Goal: Task Accomplishment & Management: Manage account settings

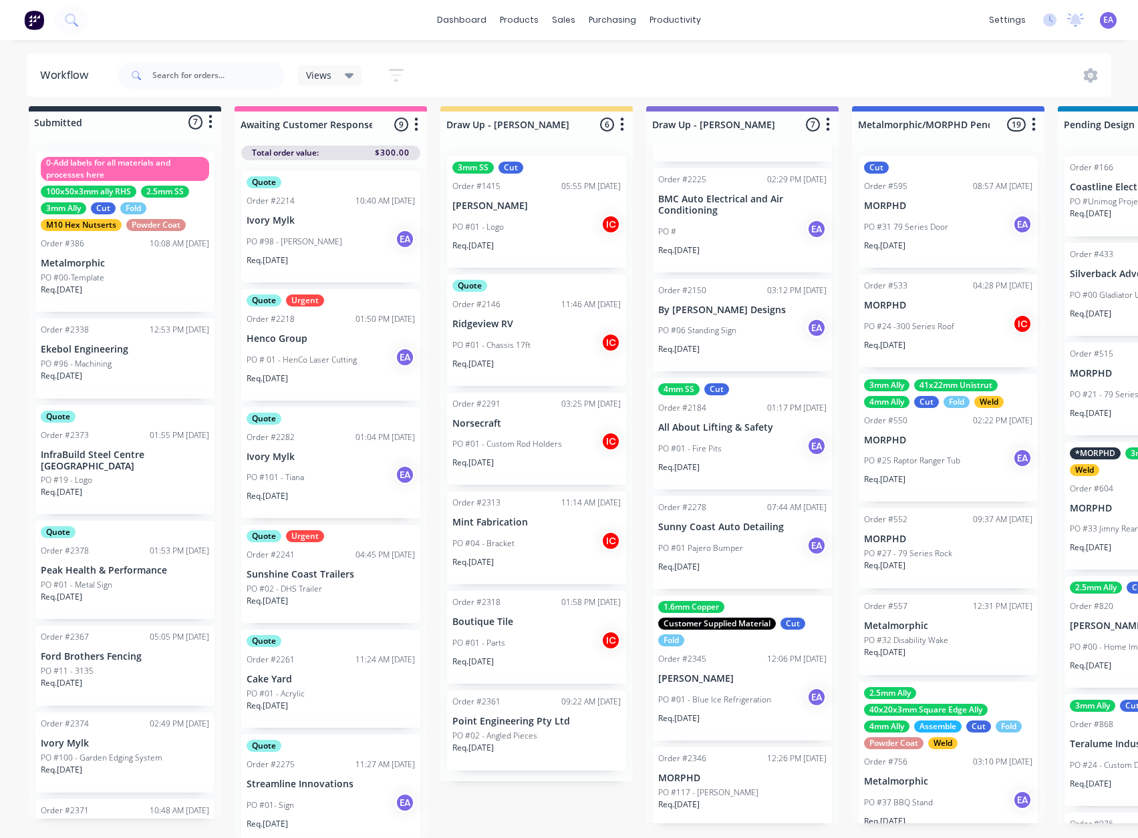
scroll to position [79, 0]
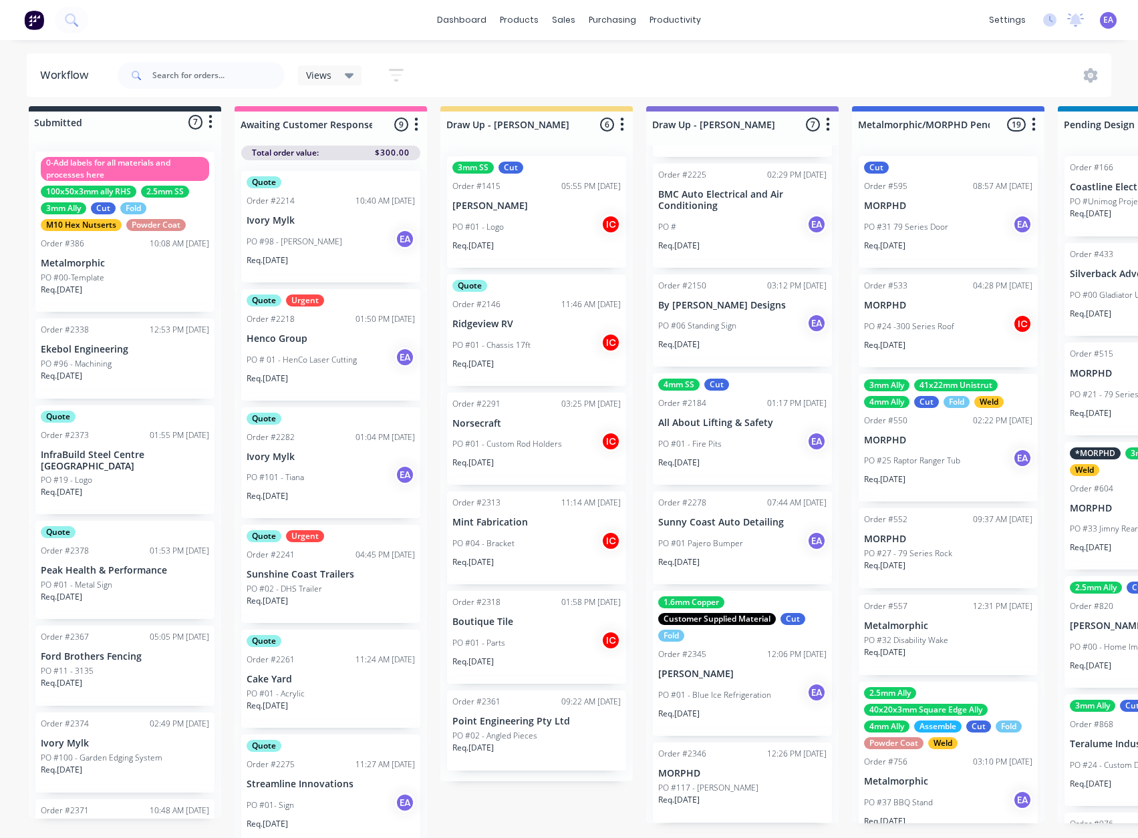
click at [143, 652] on p "Ford Brothers Fencing" at bounding box center [125, 656] width 168 height 11
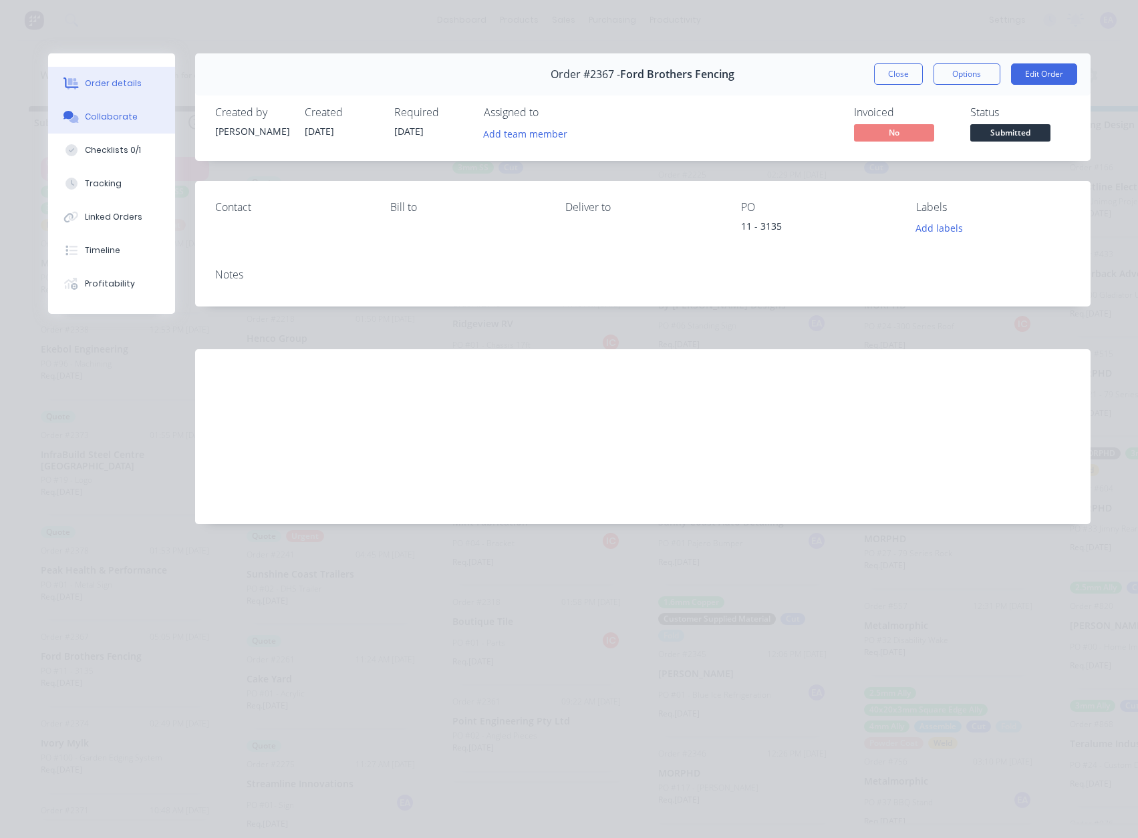
click at [105, 124] on button "Collaborate" at bounding box center [111, 116] width 127 height 33
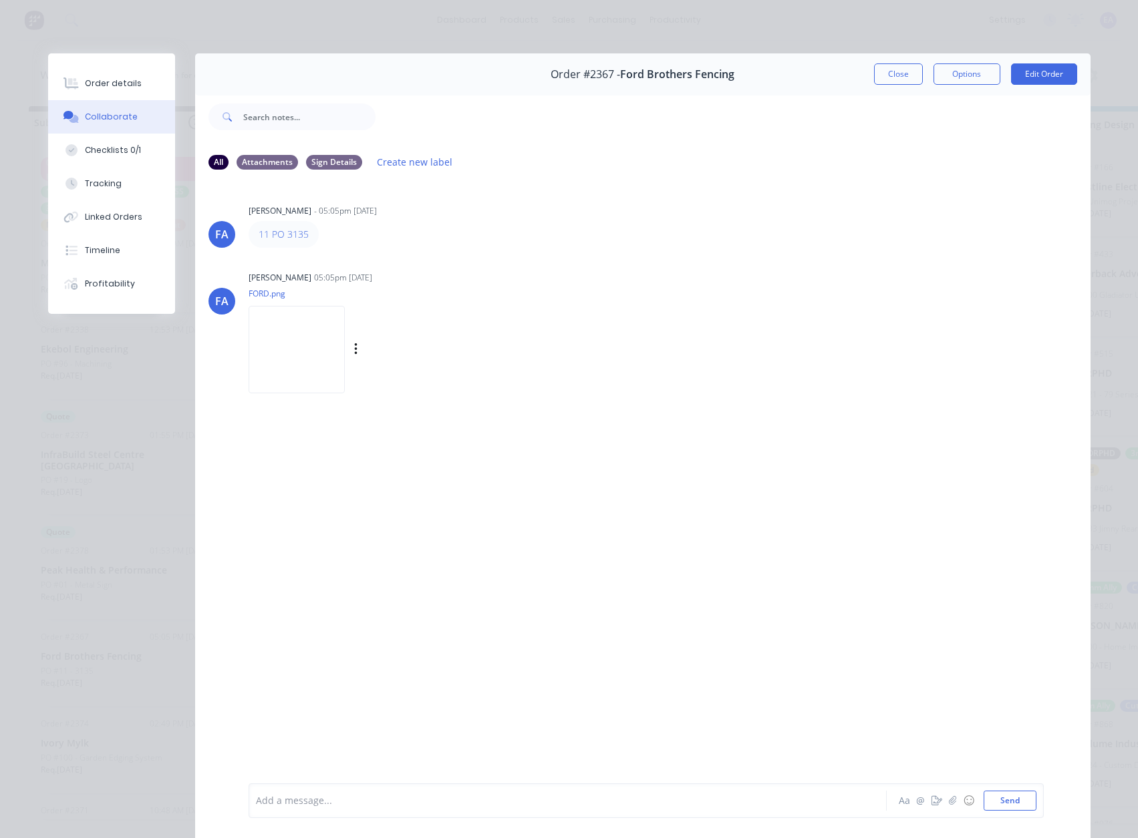
click at [318, 349] on img at bounding box center [296, 350] width 96 height 88
click at [111, 94] on button "Order details" at bounding box center [111, 83] width 127 height 33
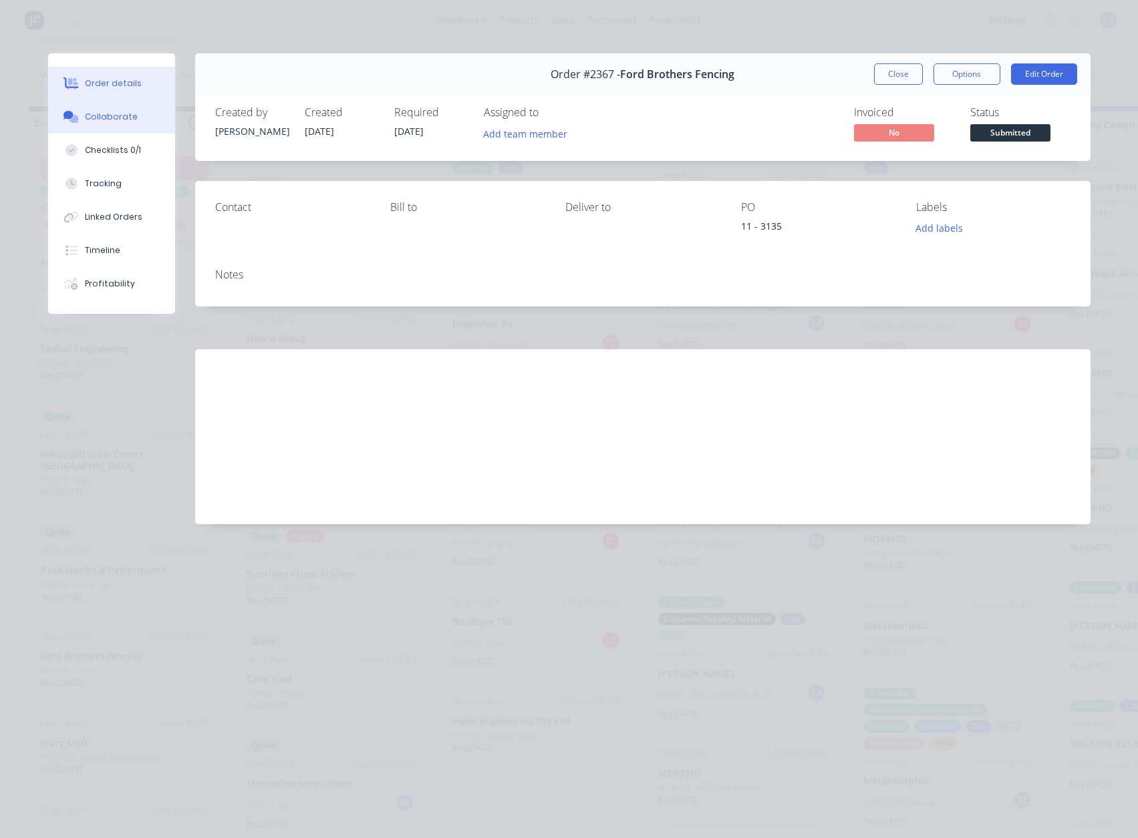
click at [126, 113] on div "Collaborate" at bounding box center [111, 117] width 53 height 12
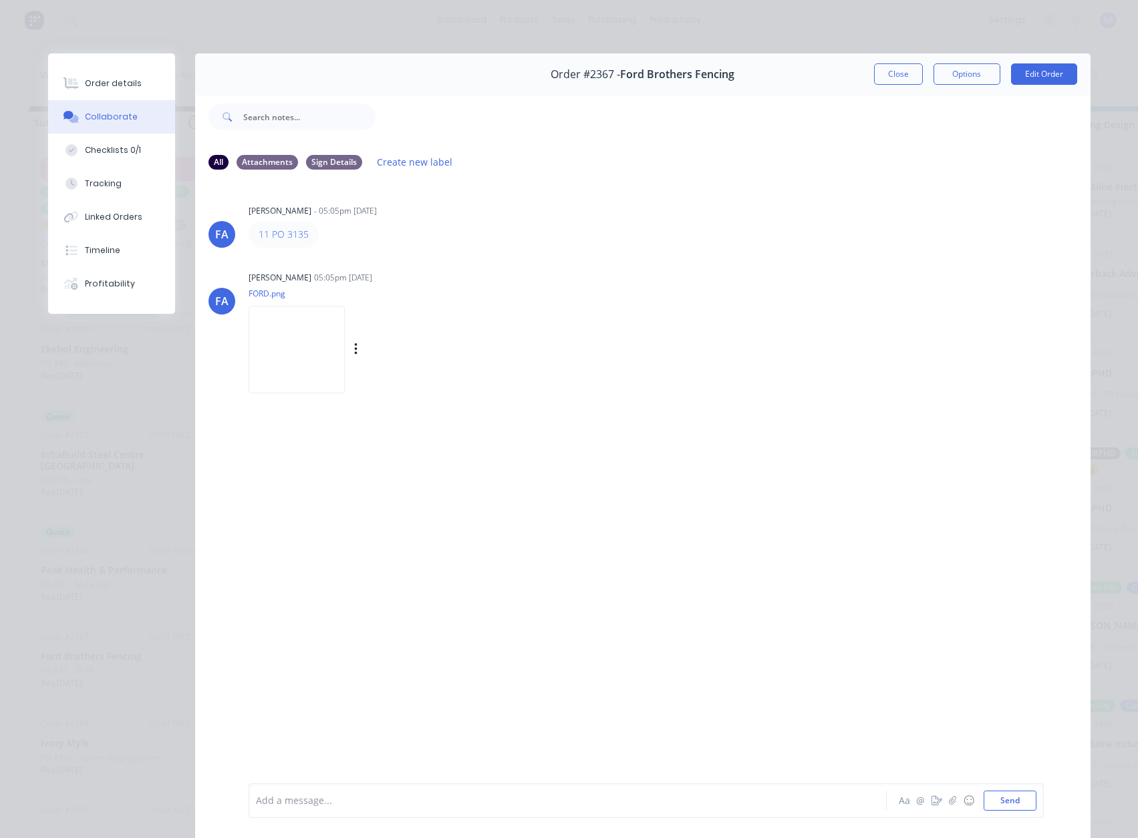
click at [337, 349] on img at bounding box center [296, 350] width 96 height 88
drag, startPoint x: 125, startPoint y: 91, endPoint x: 33, endPoint y: 101, distance: 92.7
click at [125, 91] on button "Order details" at bounding box center [111, 83] width 127 height 33
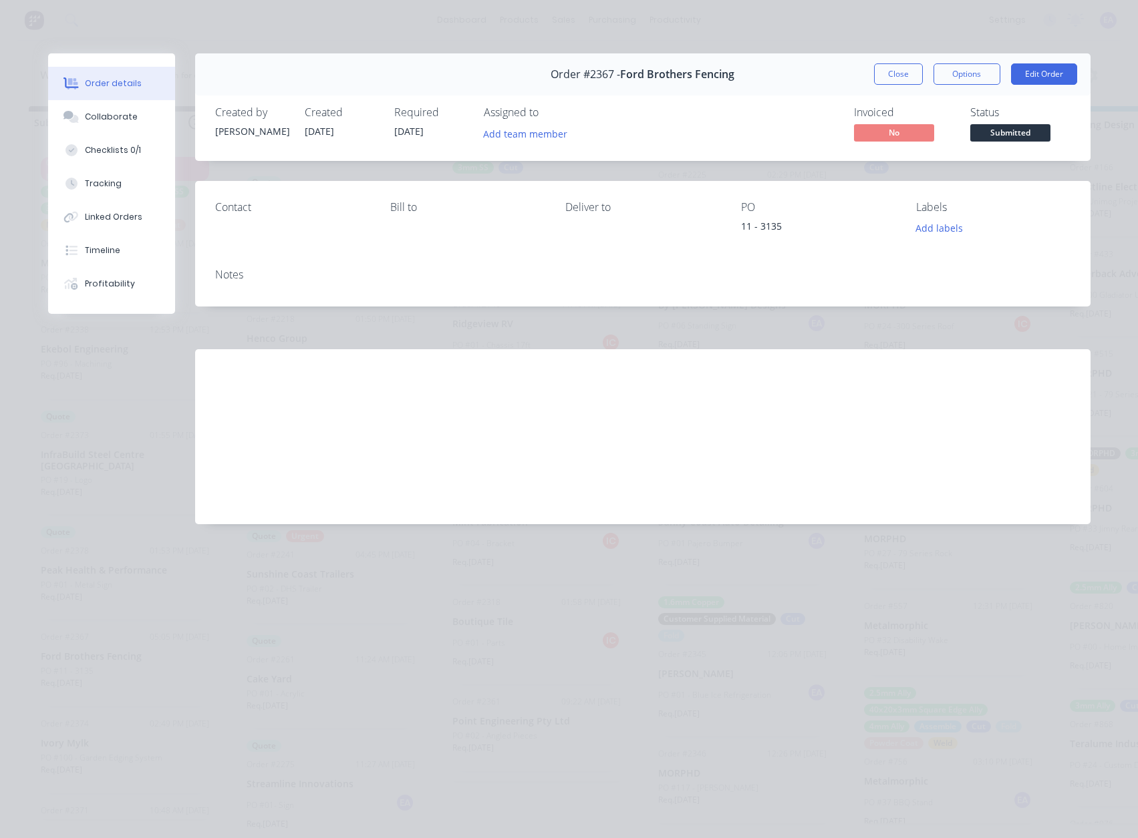
click at [892, 42] on div "Order details Collaborate Checklists 0/1 Tracking Linked Orders Timeline Profit…" at bounding box center [569, 419] width 1138 height 838
click at [146, 250] on button "Timeline" at bounding box center [111, 250] width 127 height 33
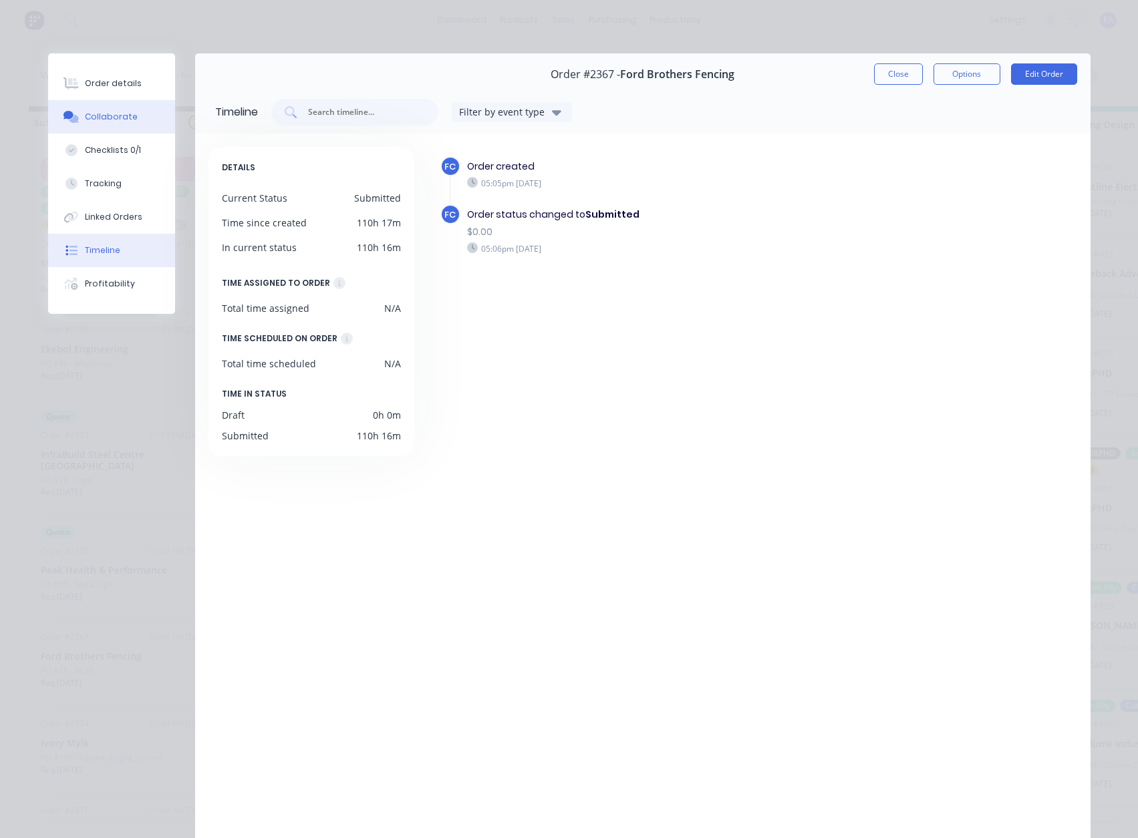
click at [102, 121] on div "Collaborate" at bounding box center [111, 117] width 53 height 12
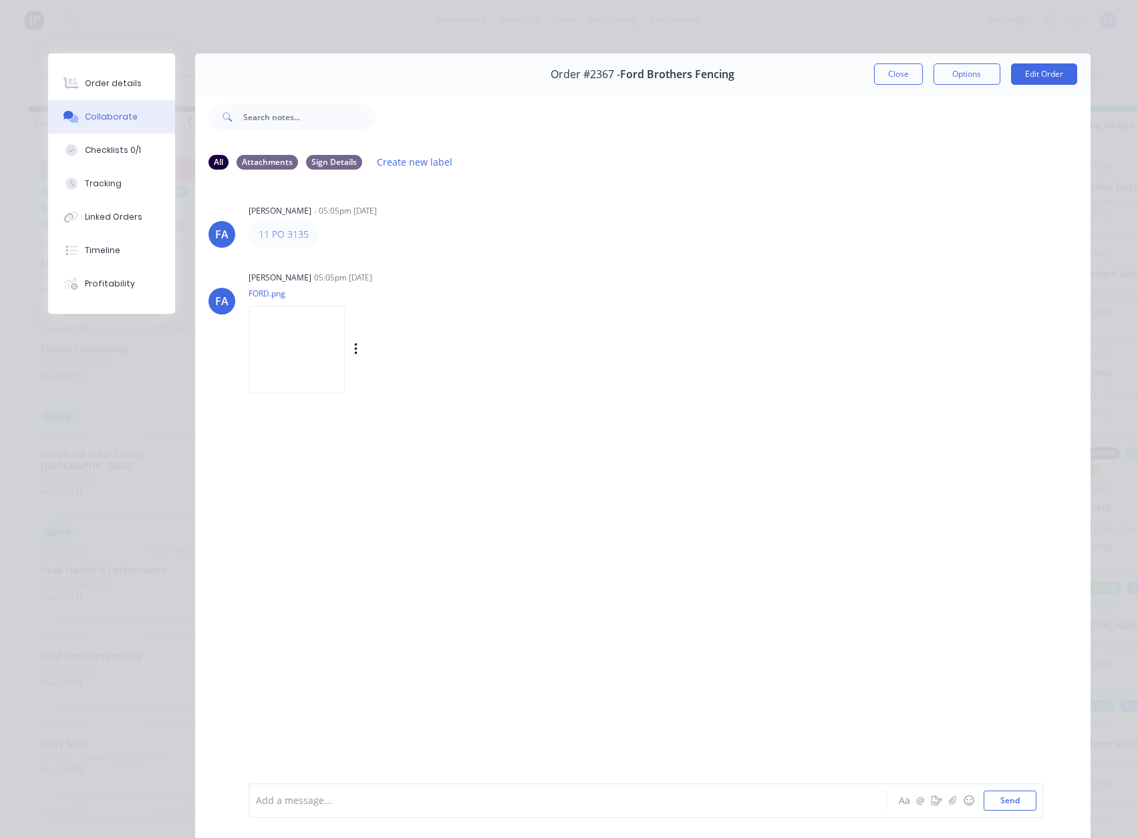
click at [296, 351] on img at bounding box center [296, 350] width 96 height 88
click at [894, 71] on button "Close" at bounding box center [898, 73] width 49 height 21
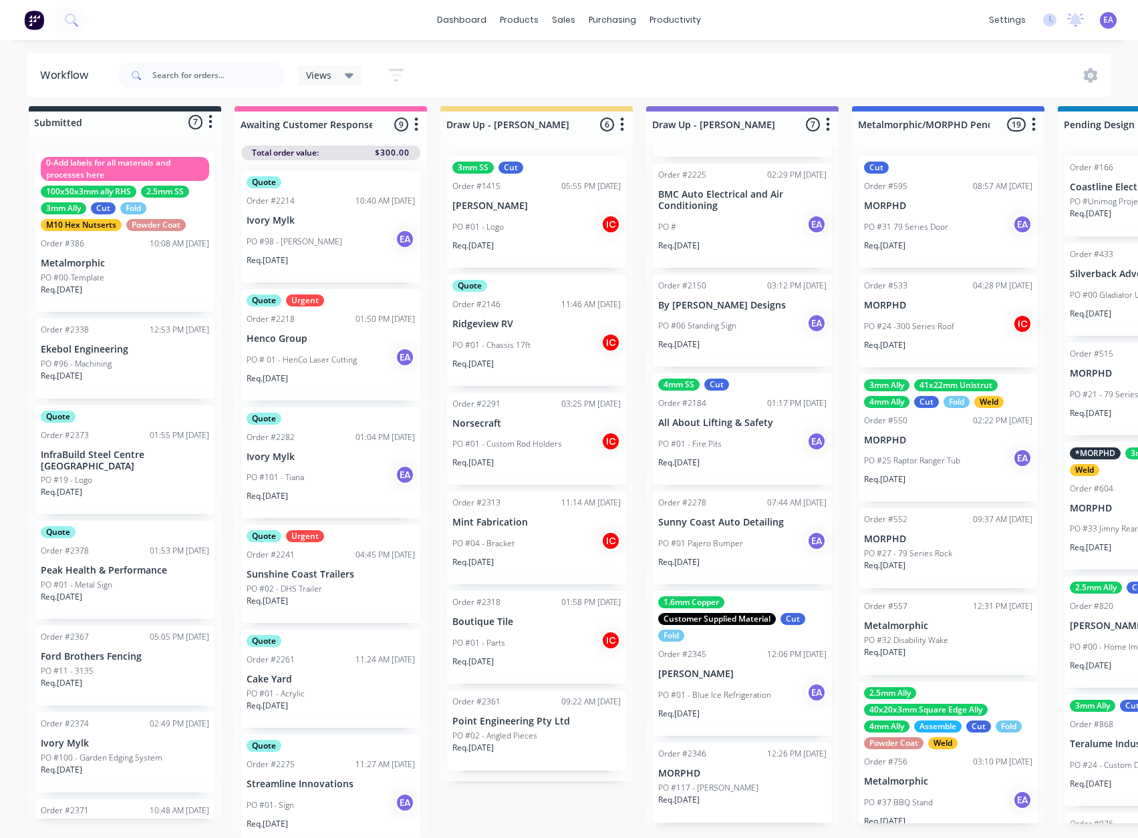
drag, startPoint x: 566, startPoint y: 821, endPoint x: 363, endPoint y: 758, distance: 211.9
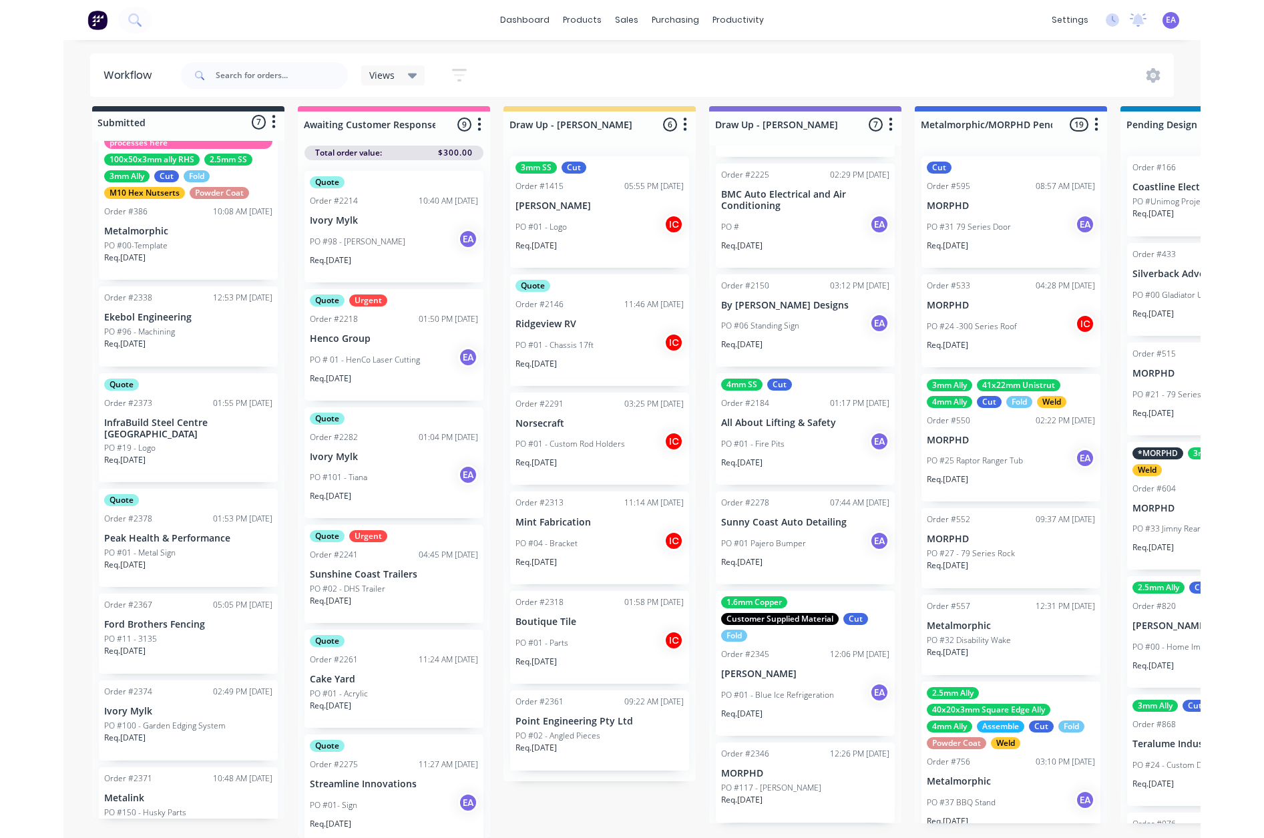
scroll to position [61, 0]
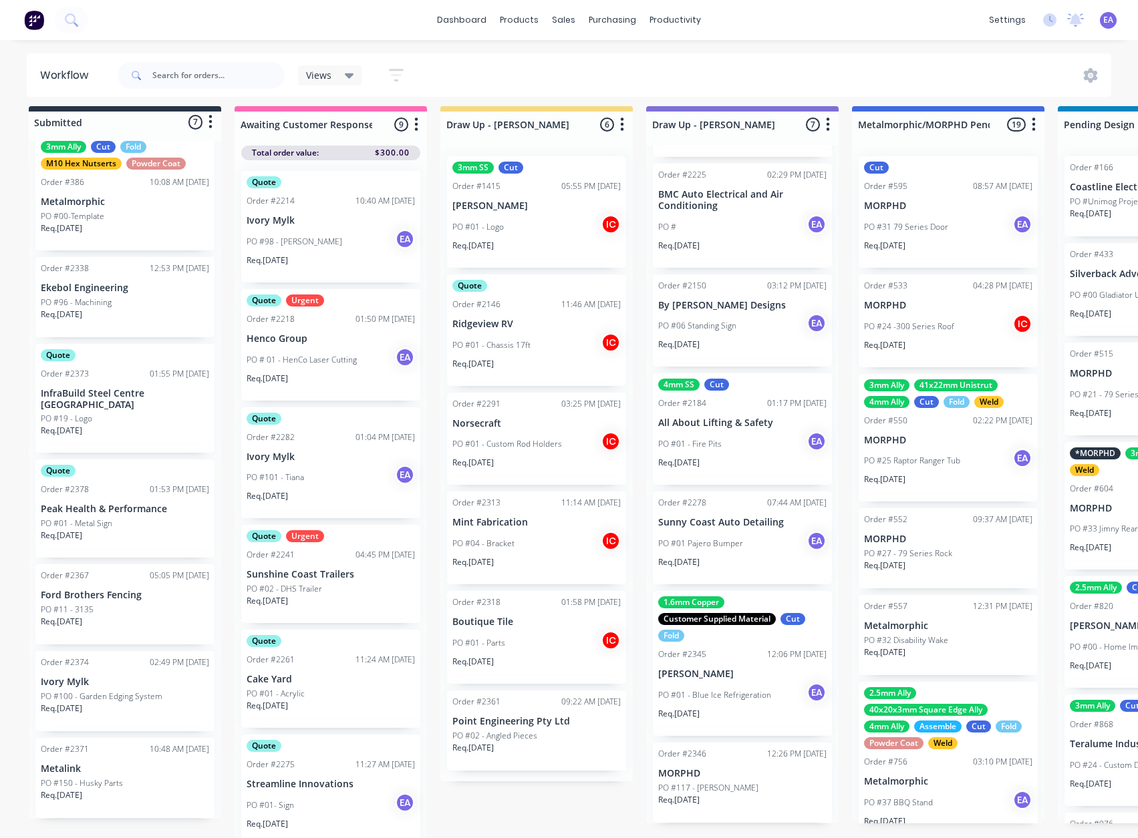
click at [144, 778] on div "PO #150 - Husky Parts" at bounding box center [125, 784] width 168 height 12
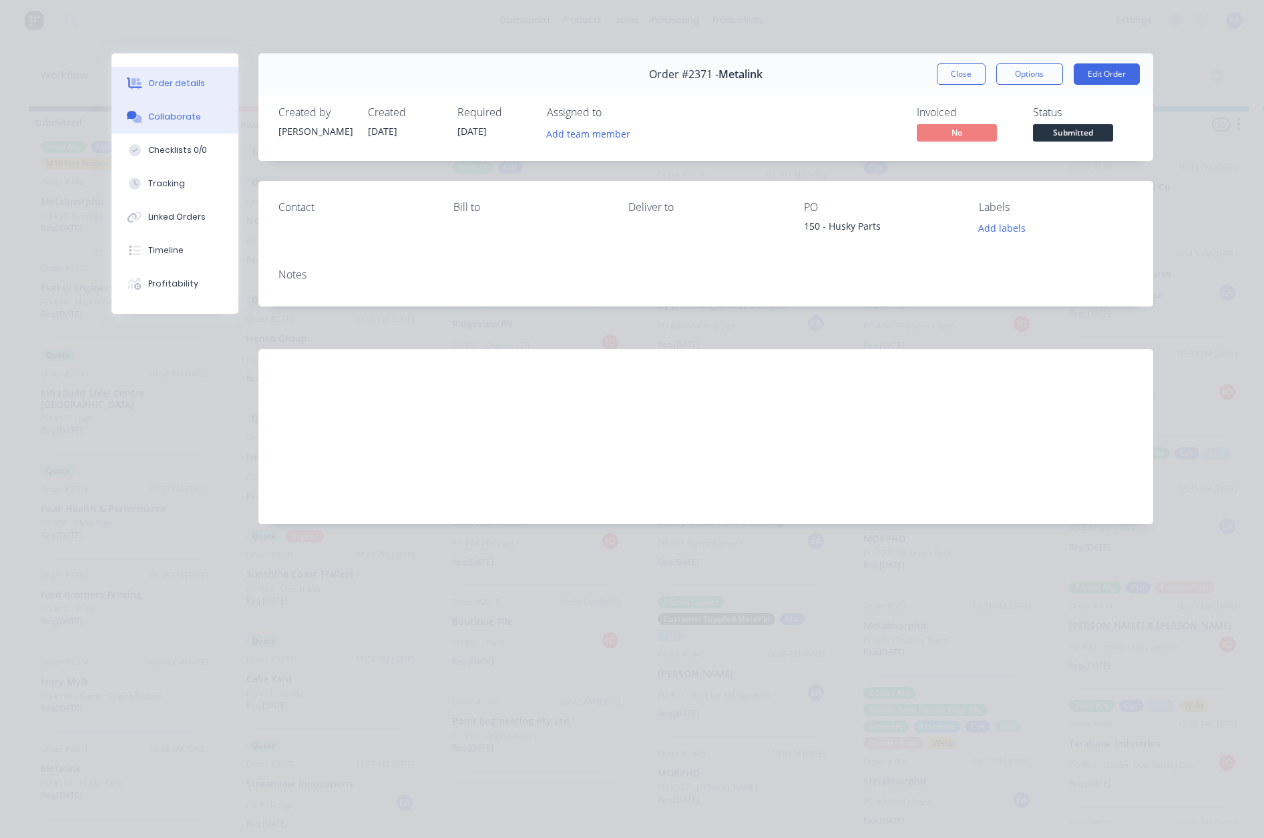
click at [190, 118] on div "Collaborate" at bounding box center [174, 117] width 53 height 12
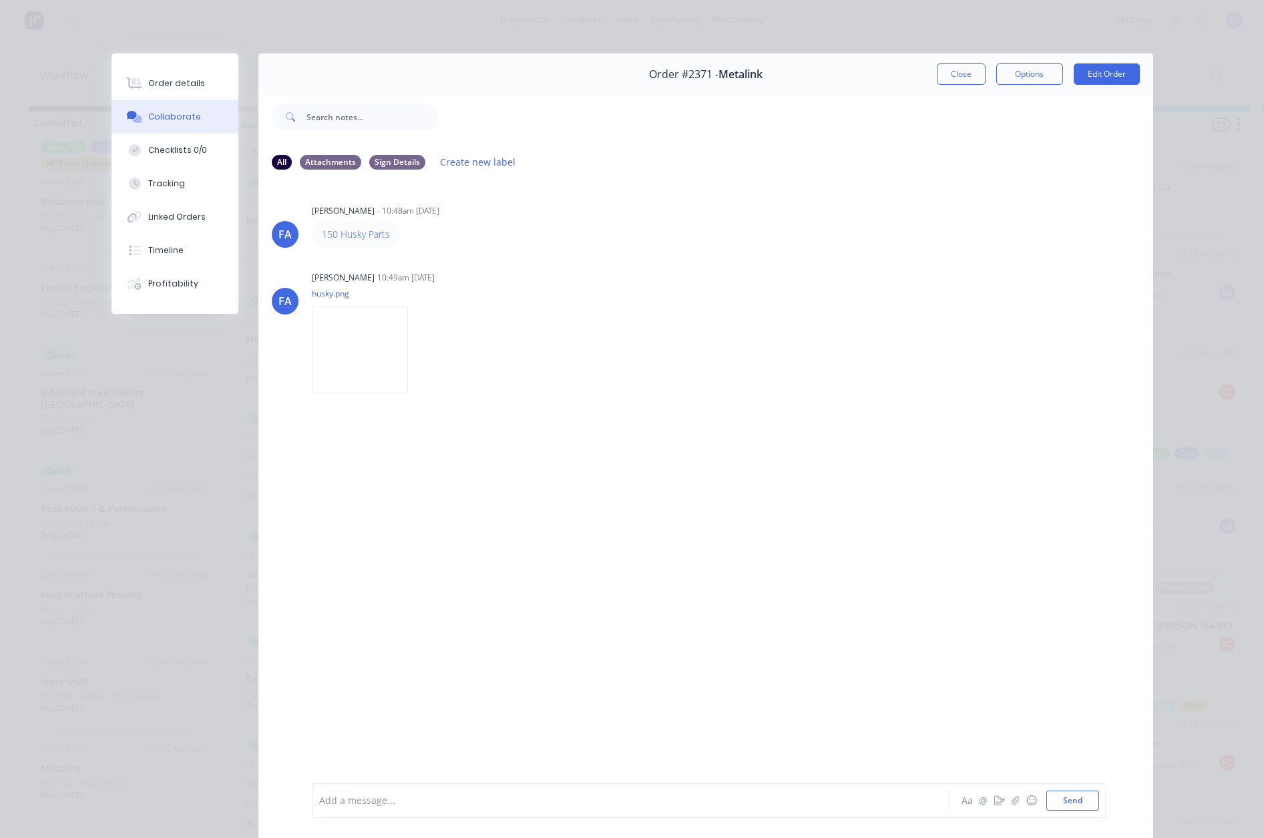
drag, startPoint x: 937, startPoint y: 75, endPoint x: 642, endPoint y: 365, distance: 413.3
click at [943, 75] on button "Close" at bounding box center [961, 73] width 49 height 21
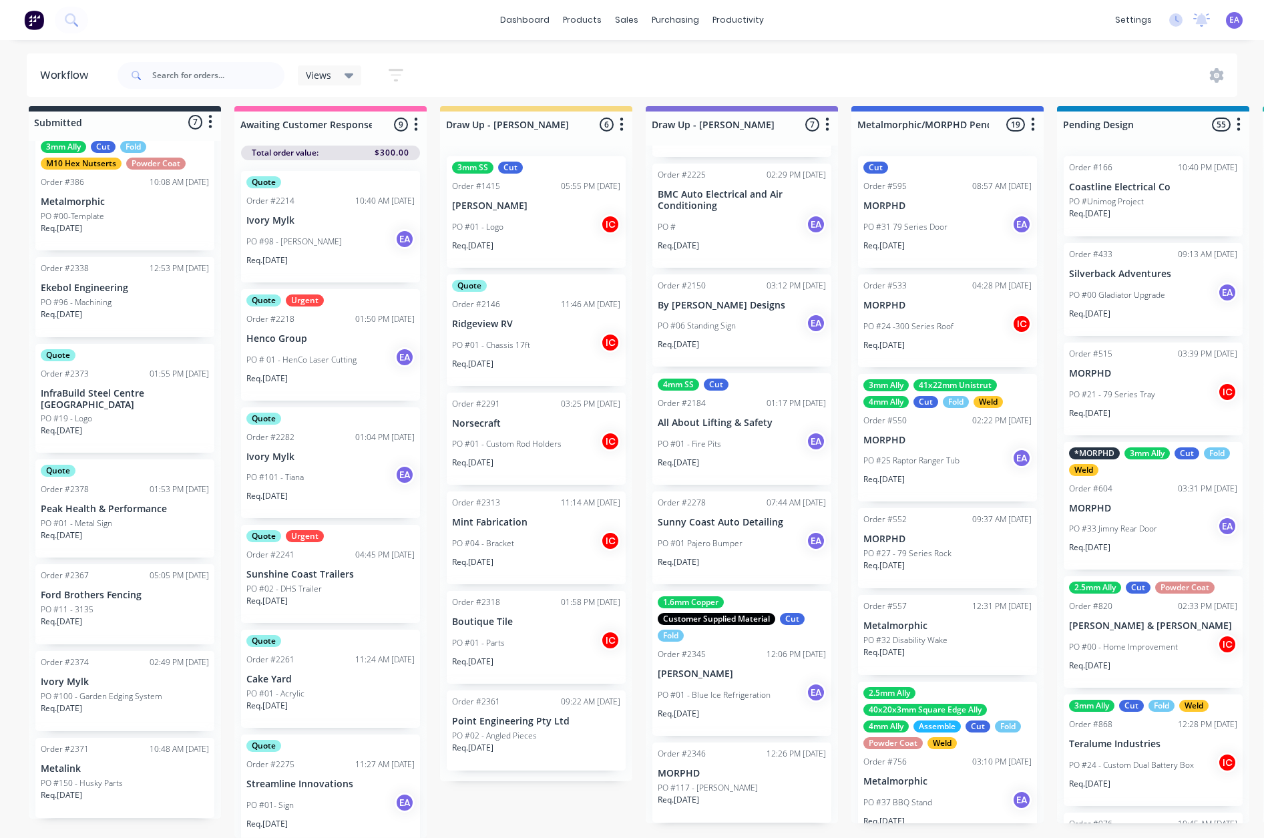
drag, startPoint x: 558, startPoint y: 498, endPoint x: 226, endPoint y: 542, distance: 335.0
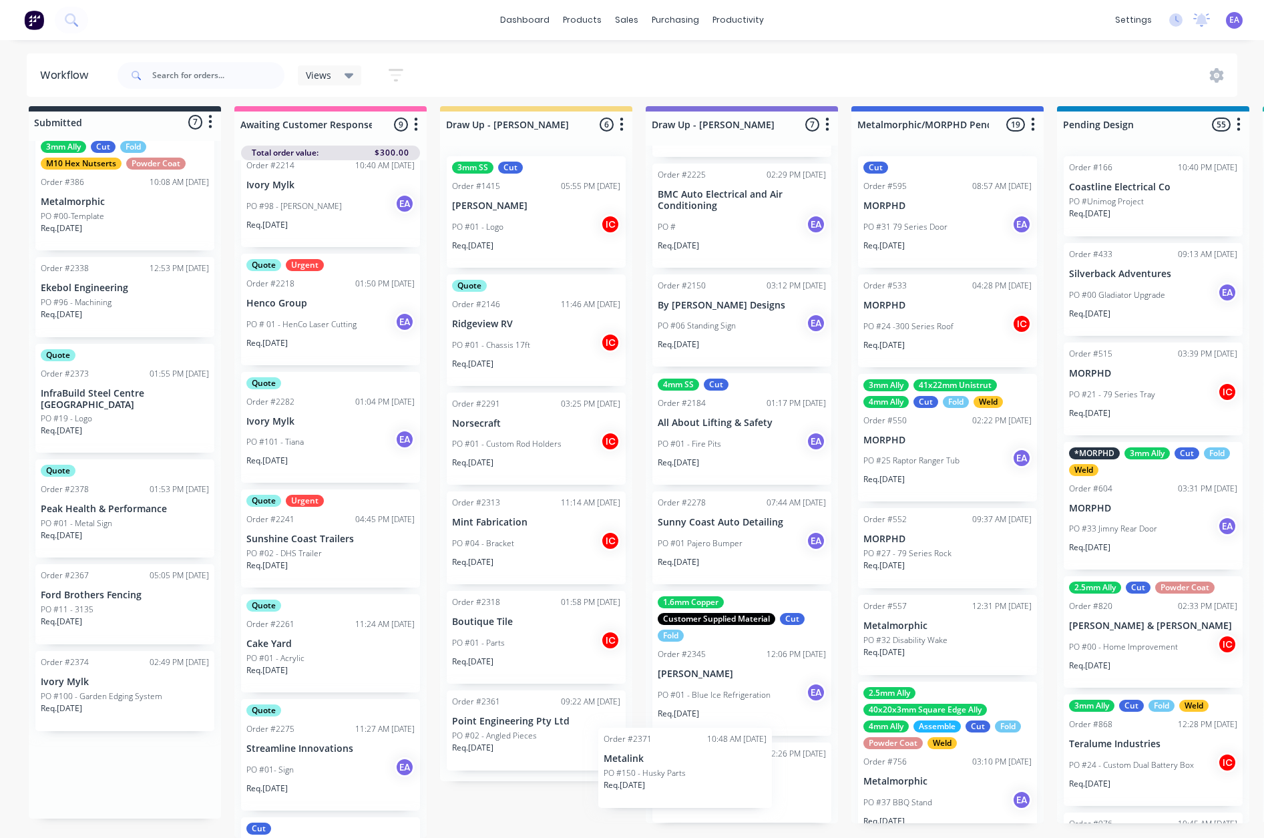
scroll to position [162, 0]
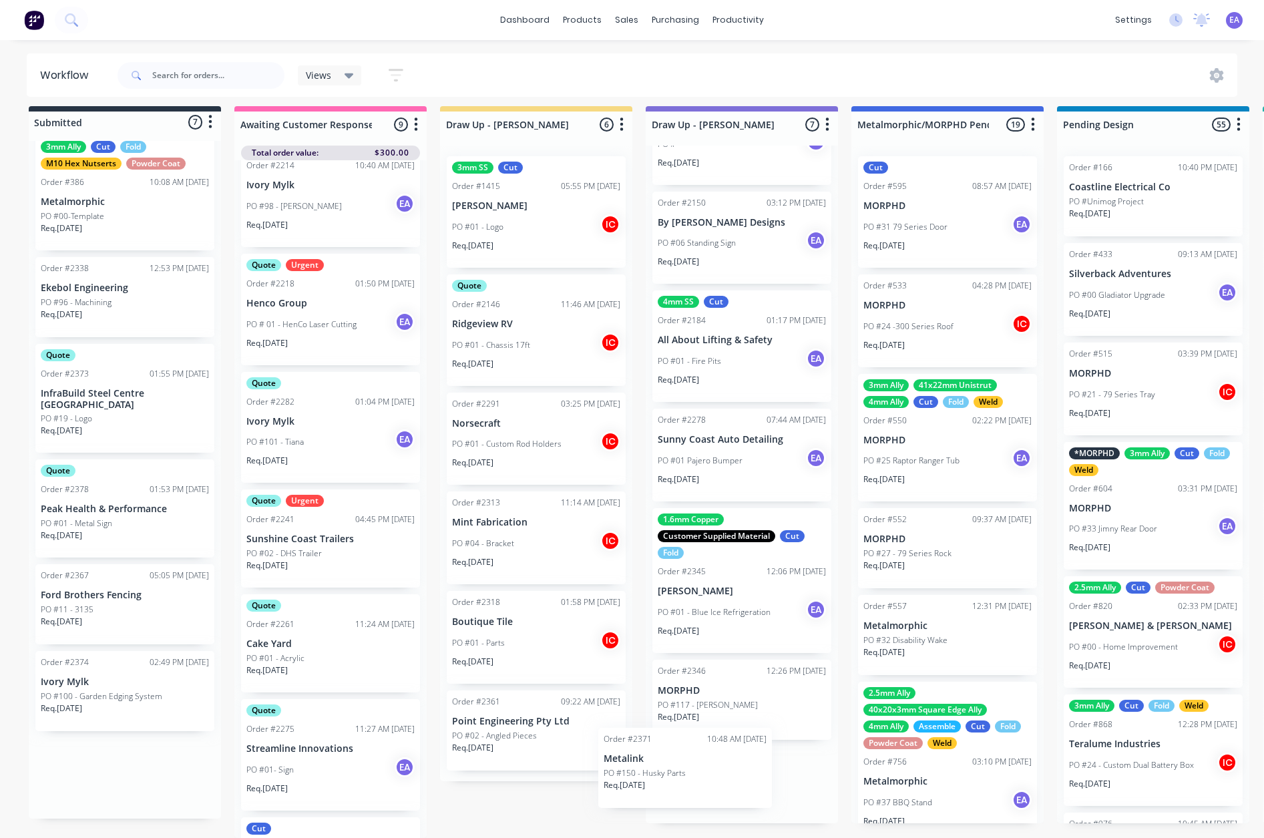
drag, startPoint x: 82, startPoint y: 759, endPoint x: 682, endPoint y: 756, distance: 599.8
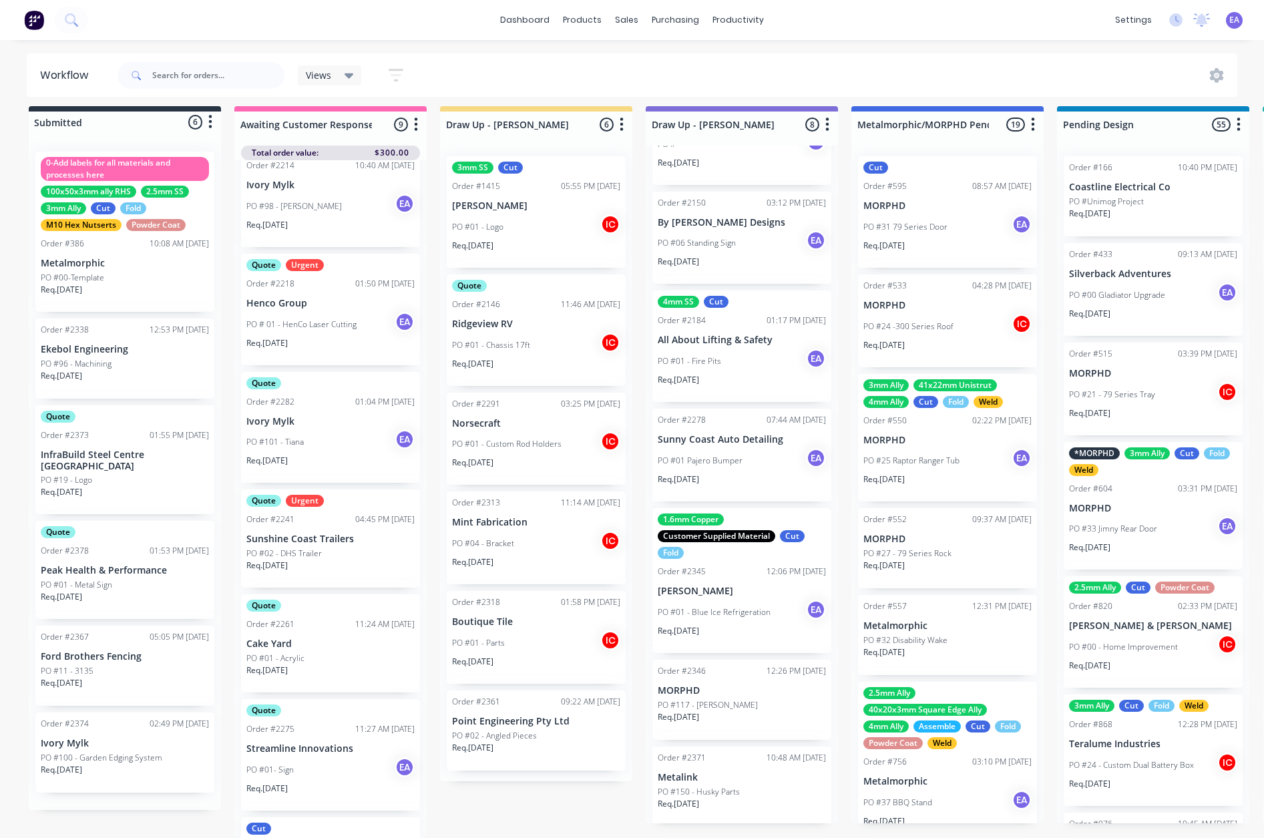
scroll to position [0, 0]
click at [719, 774] on div "Order #2371 10:48 AM 26/09/25 Metalink PO #150 - Husky Parts Req. 10/10/25" at bounding box center [742, 787] width 179 height 80
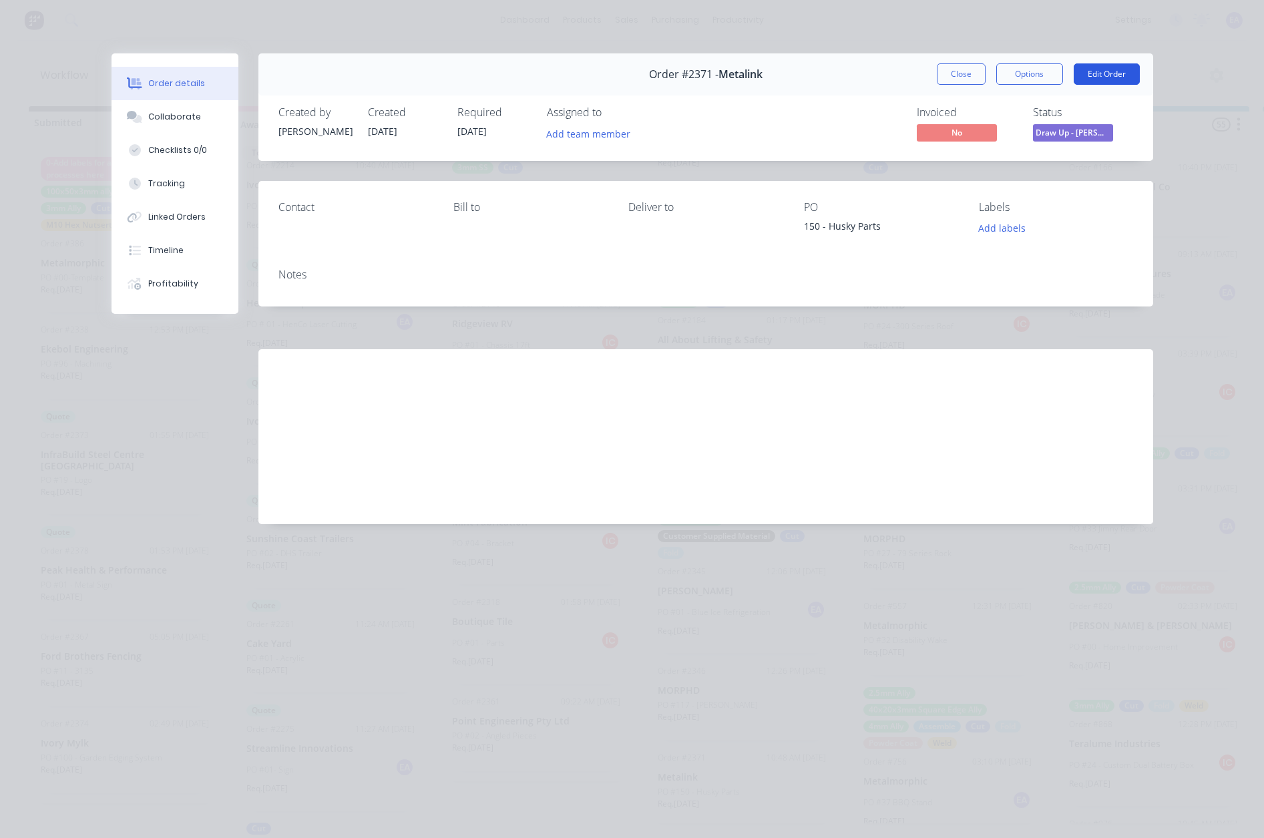
drag, startPoint x: 1059, startPoint y: 73, endPoint x: 1123, endPoint y: 73, distance: 63.5
click at [1063, 73] on button "Options" at bounding box center [1030, 73] width 67 height 21
click at [1095, 74] on button "Edit Order" at bounding box center [1107, 73] width 66 height 21
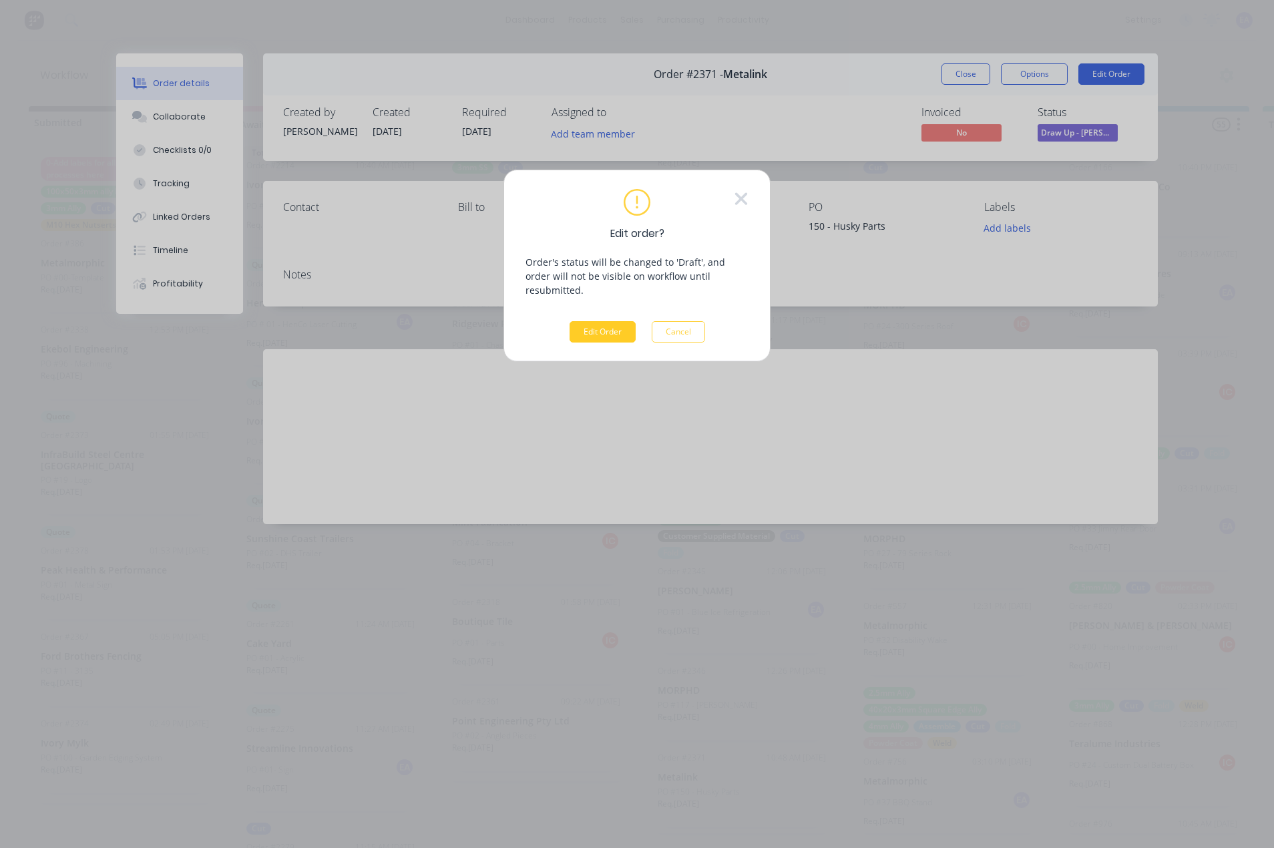
click at [625, 321] on button "Edit Order" at bounding box center [603, 331] width 66 height 21
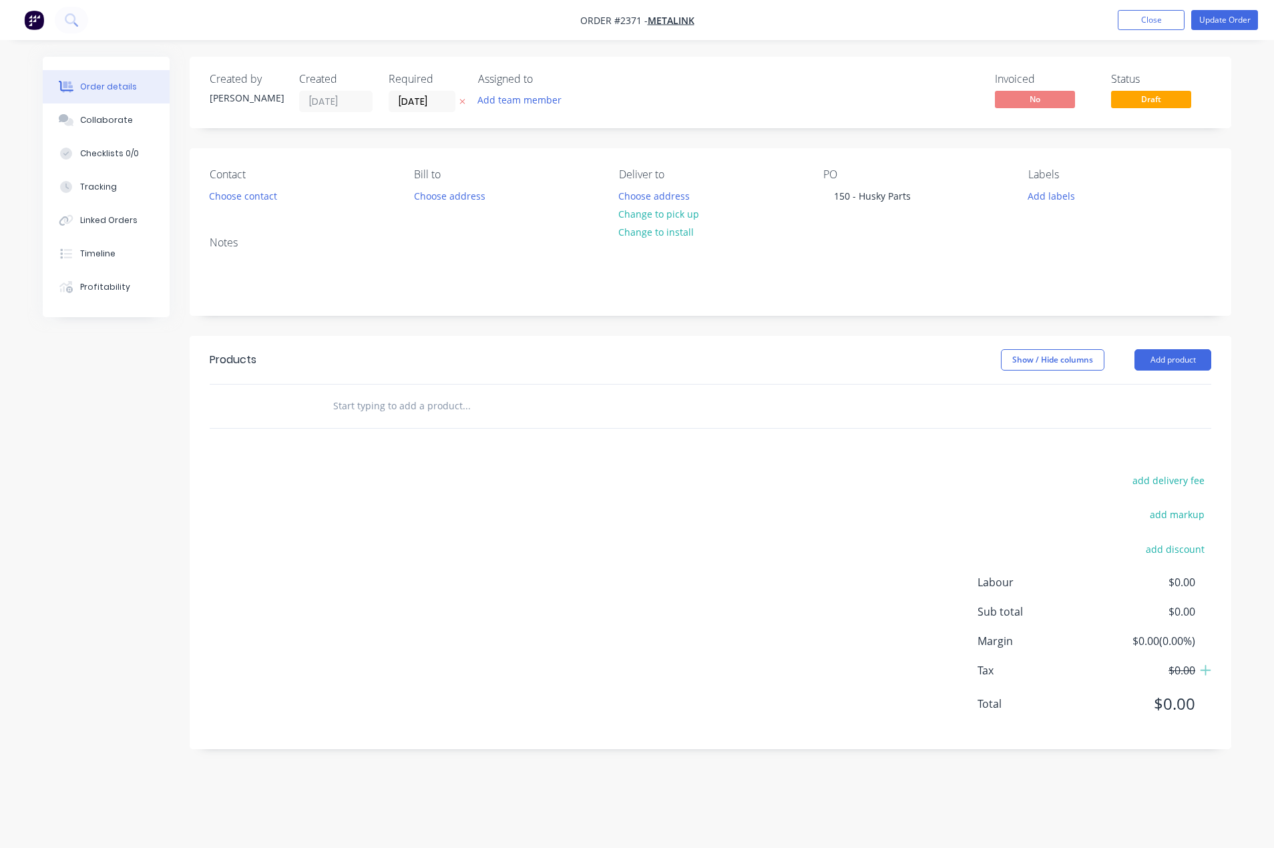
click at [1147, 371] on header "Products Show / Hide columns Add product" at bounding box center [711, 360] width 1042 height 48
click at [1147, 369] on button "Add product" at bounding box center [1173, 359] width 77 height 21
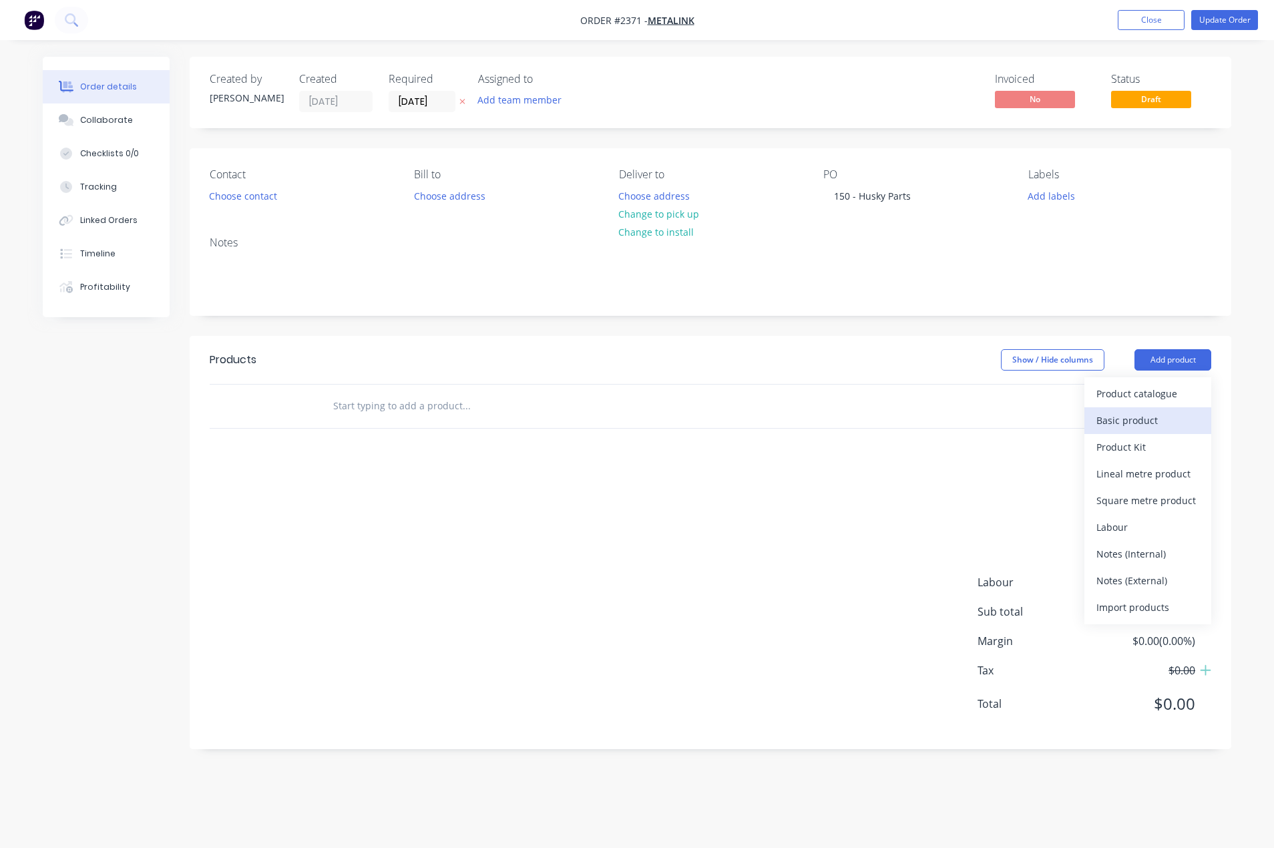
click at [1147, 412] on div "Basic product" at bounding box center [1148, 420] width 103 height 19
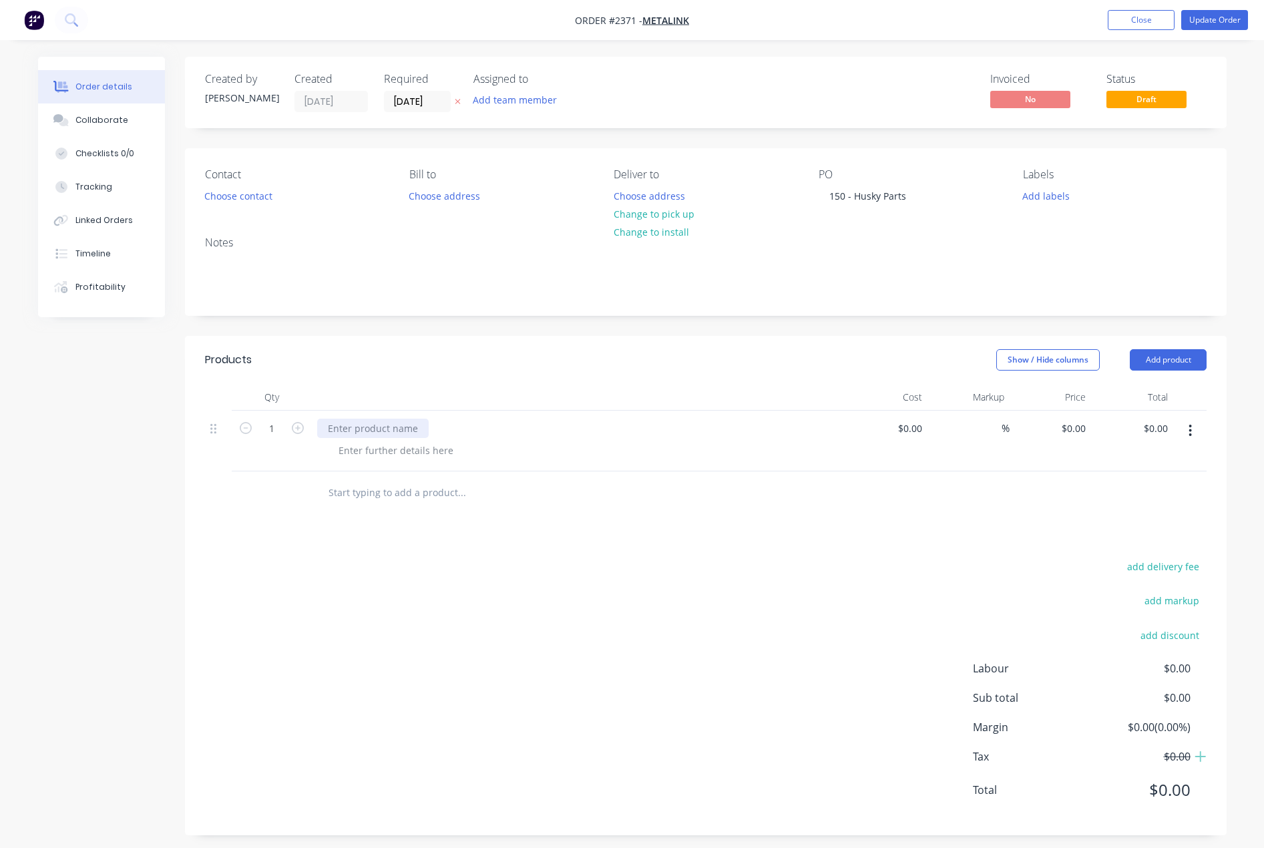
click at [350, 427] on div at bounding box center [373, 428] width 112 height 19
click at [375, 425] on div at bounding box center [373, 428] width 112 height 19
paste div
click at [1147, 365] on button "Add product" at bounding box center [1168, 359] width 77 height 21
click at [1119, 428] on div "Basic product" at bounding box center [1143, 420] width 103 height 19
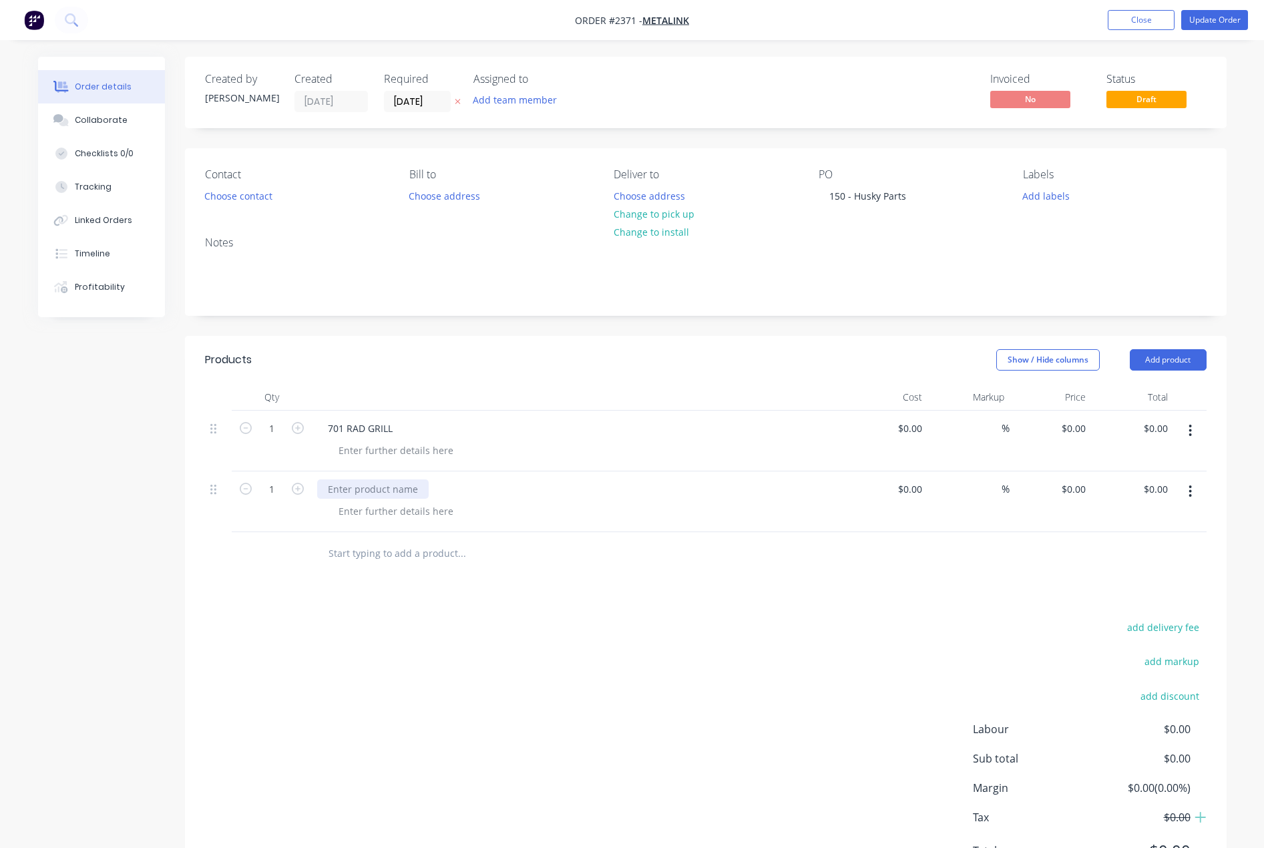
click at [373, 490] on div at bounding box center [373, 489] width 112 height 19
paste div
click at [363, 450] on div at bounding box center [396, 450] width 136 height 19
click at [390, 509] on div at bounding box center [396, 511] width 136 height 19
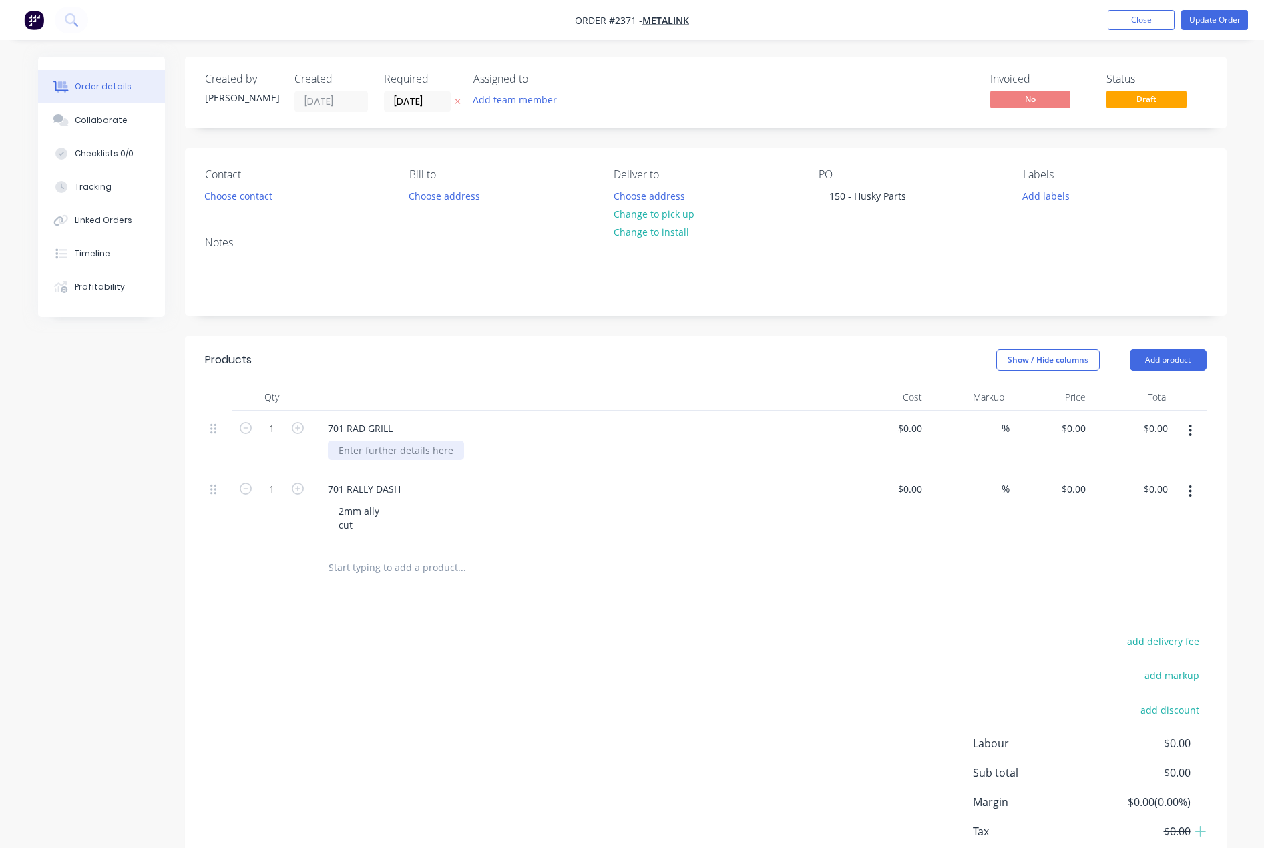
click at [363, 450] on div at bounding box center [396, 450] width 136 height 19
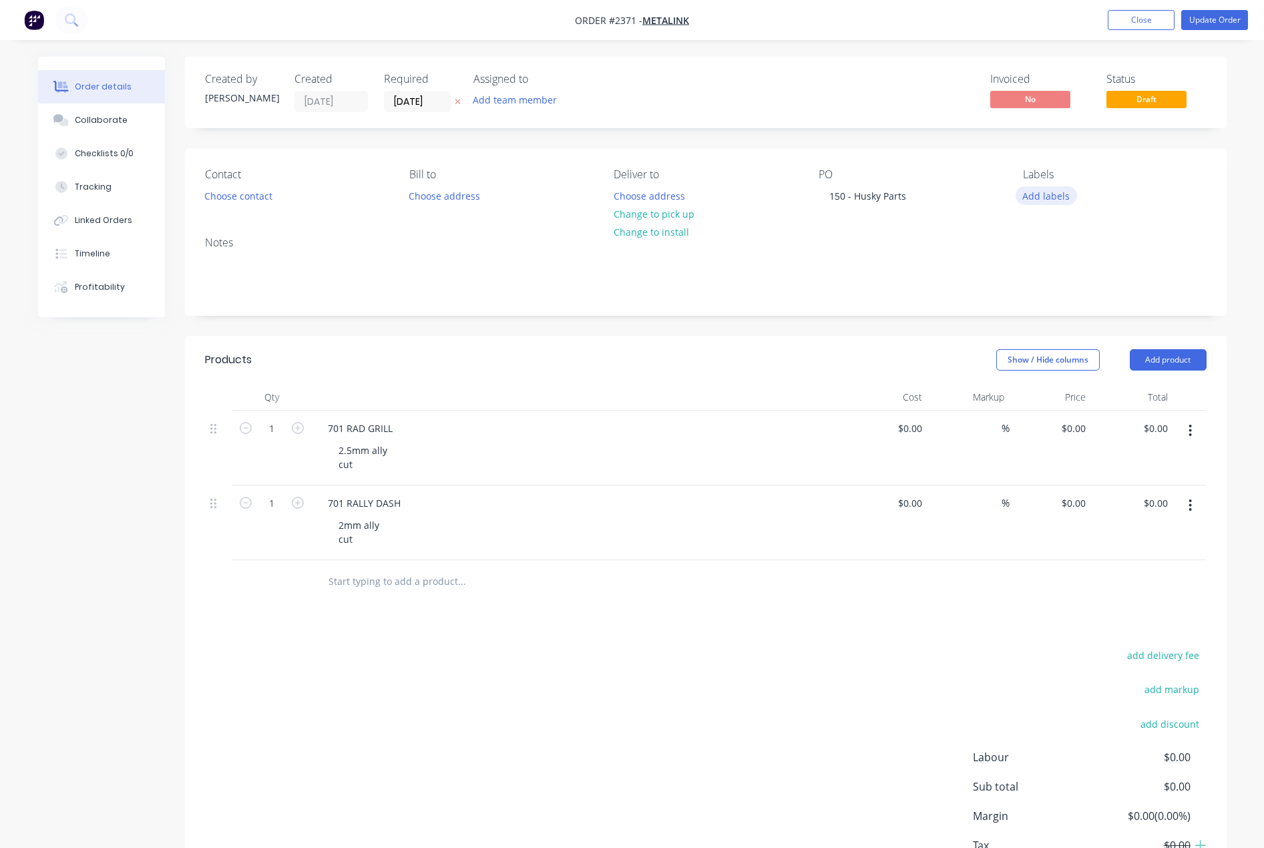
drag, startPoint x: 1053, startPoint y: 188, endPoint x: 1054, endPoint y: 199, distance: 10.7
click at [1053, 190] on button "Add labels" at bounding box center [1046, 195] width 61 height 18
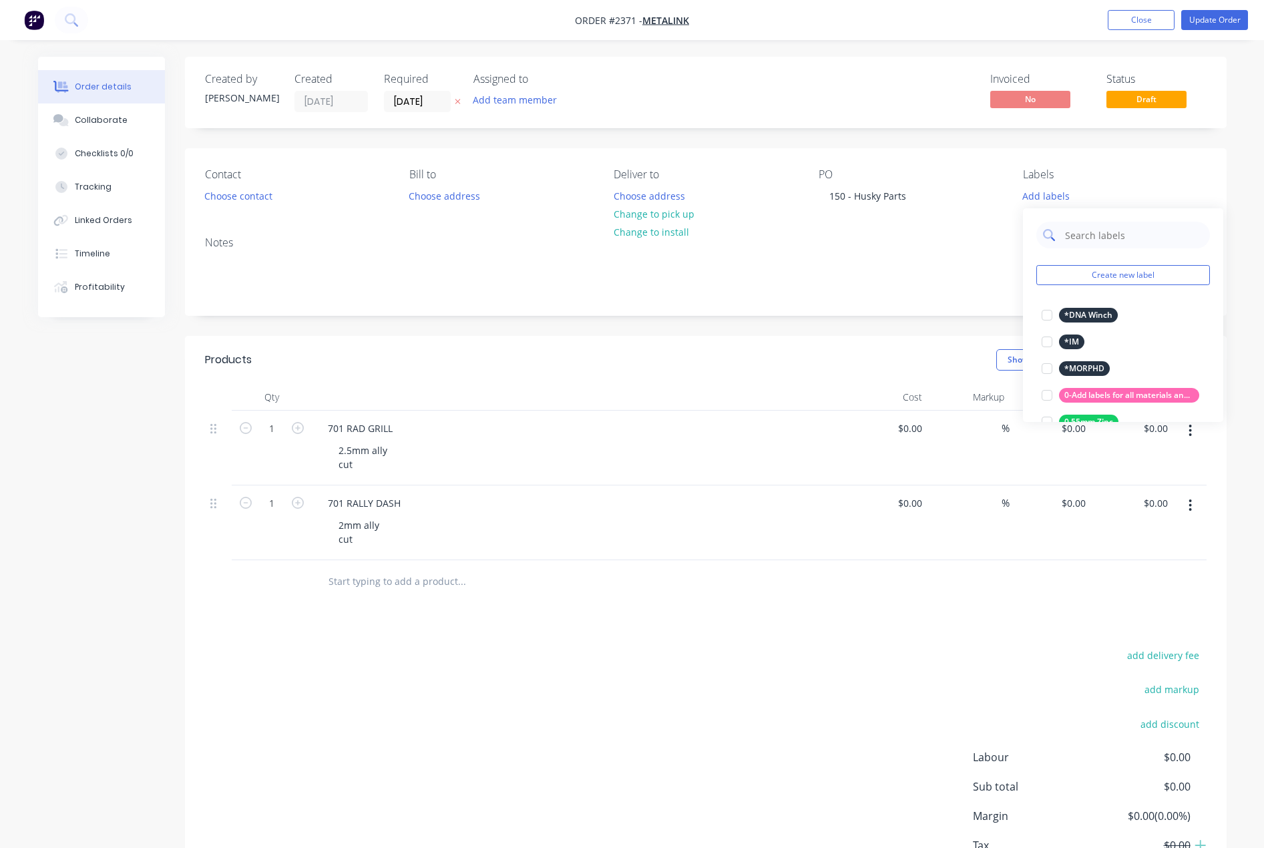
click at [1074, 232] on input "text" at bounding box center [1134, 235] width 140 height 27
drag, startPoint x: 1039, startPoint y: 315, endPoint x: 1049, endPoint y: 312, distance: 9.7
click at [1044, 313] on div at bounding box center [1047, 315] width 27 height 27
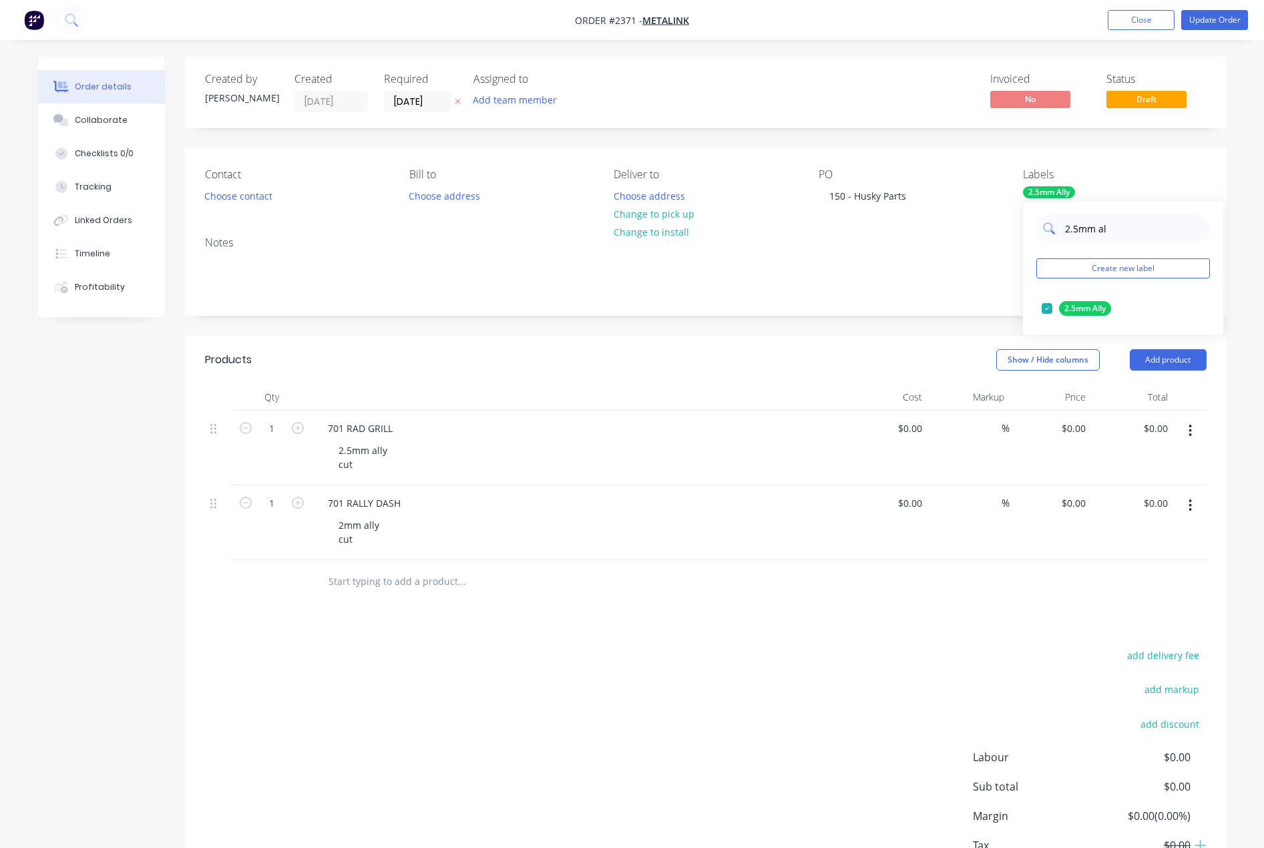
drag, startPoint x: 1073, startPoint y: 225, endPoint x: 1057, endPoint y: 225, distance: 16.0
click at [1057, 225] on div "2.5mm al" at bounding box center [1124, 228] width 174 height 27
click at [1045, 306] on div at bounding box center [1047, 308] width 27 height 27
drag, startPoint x: 1090, startPoint y: 228, endPoint x: 1054, endPoint y: 230, distance: 36.1
click at [1054, 230] on div "cut" at bounding box center [1124, 228] width 174 height 27
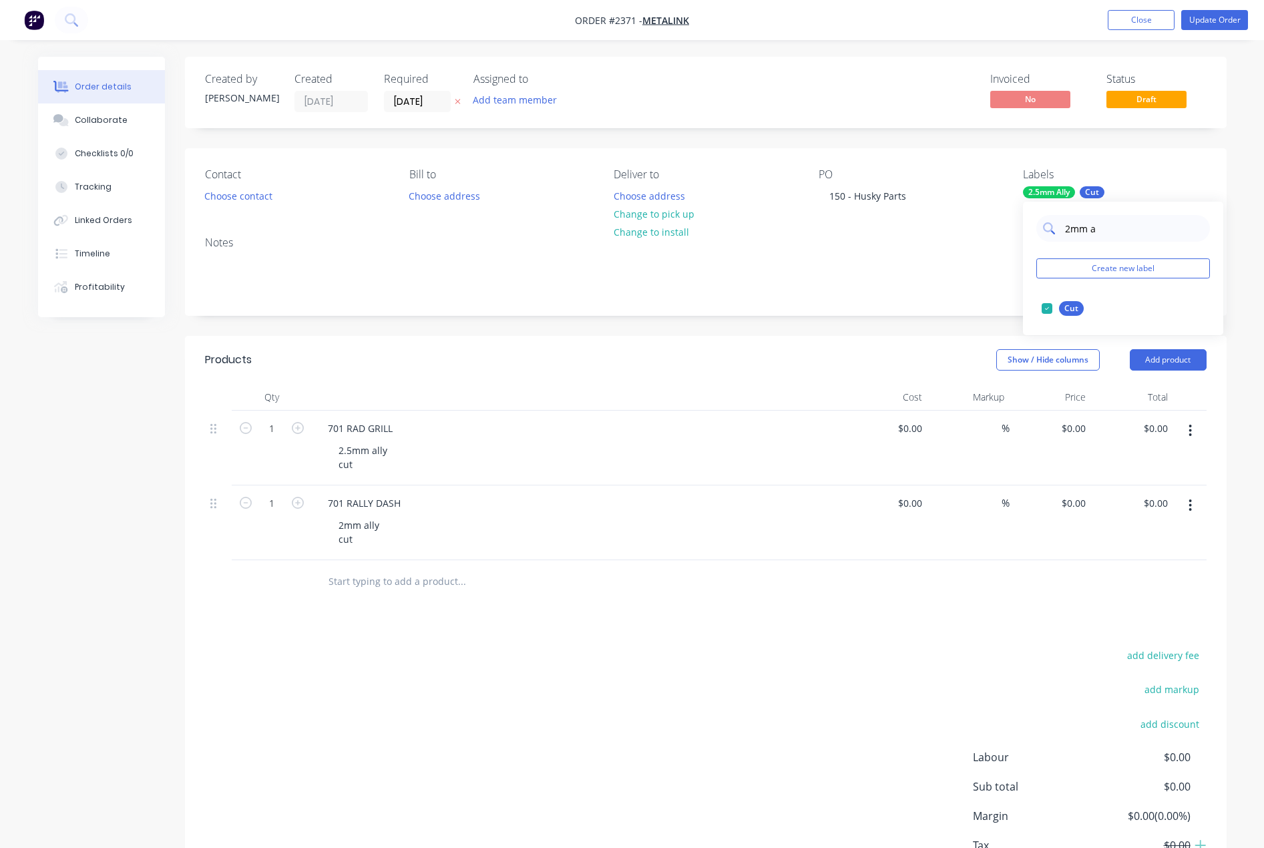
type input "2mm al"
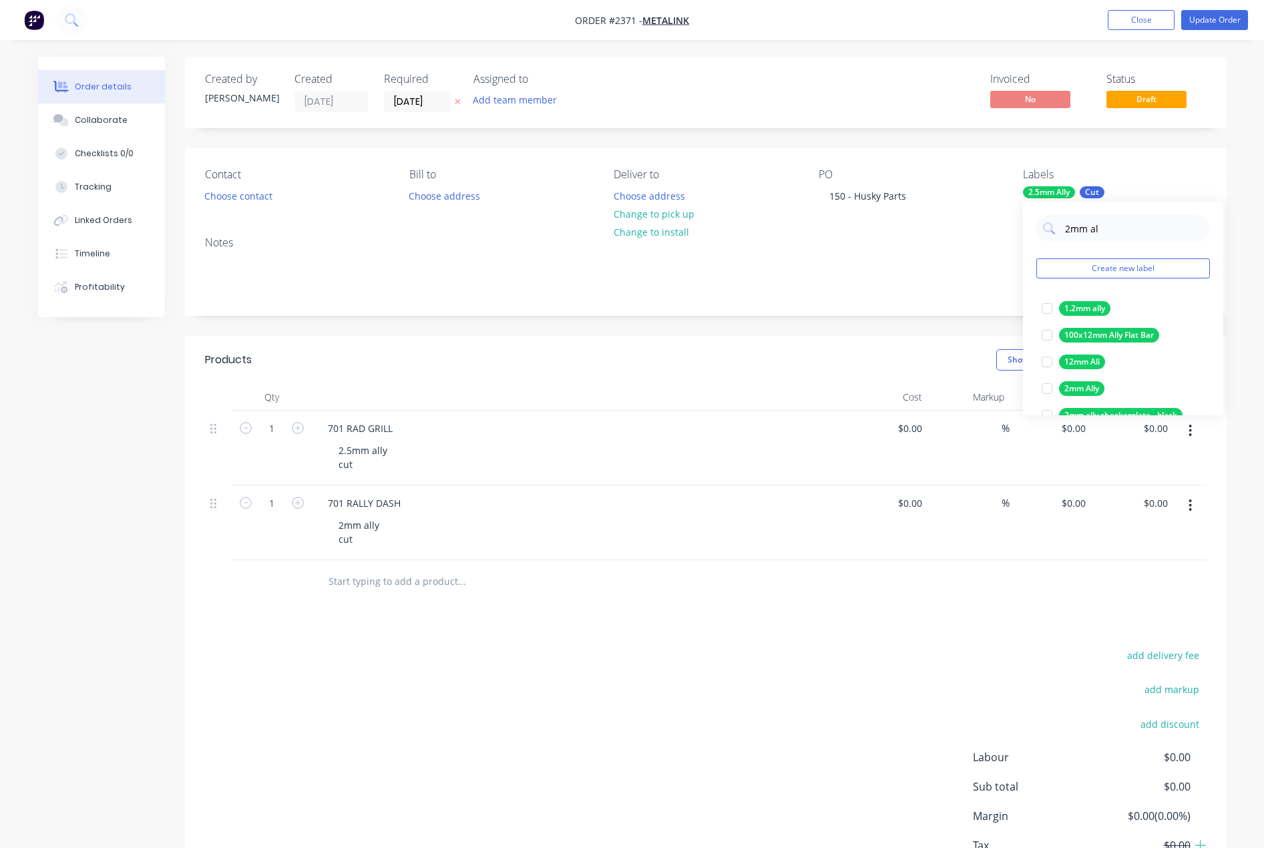
drag, startPoint x: 1047, startPoint y: 385, endPoint x: 1073, endPoint y: 290, distance: 99.0
click at [1047, 384] on div at bounding box center [1047, 388] width 27 height 27
drag, startPoint x: 1124, startPoint y: 223, endPoint x: 1029, endPoint y: 230, distance: 95.1
click at [1039, 224] on div "2mm al" at bounding box center [1124, 228] width 174 height 27
click at [480, 100] on button "Add team member" at bounding box center [515, 100] width 98 height 18
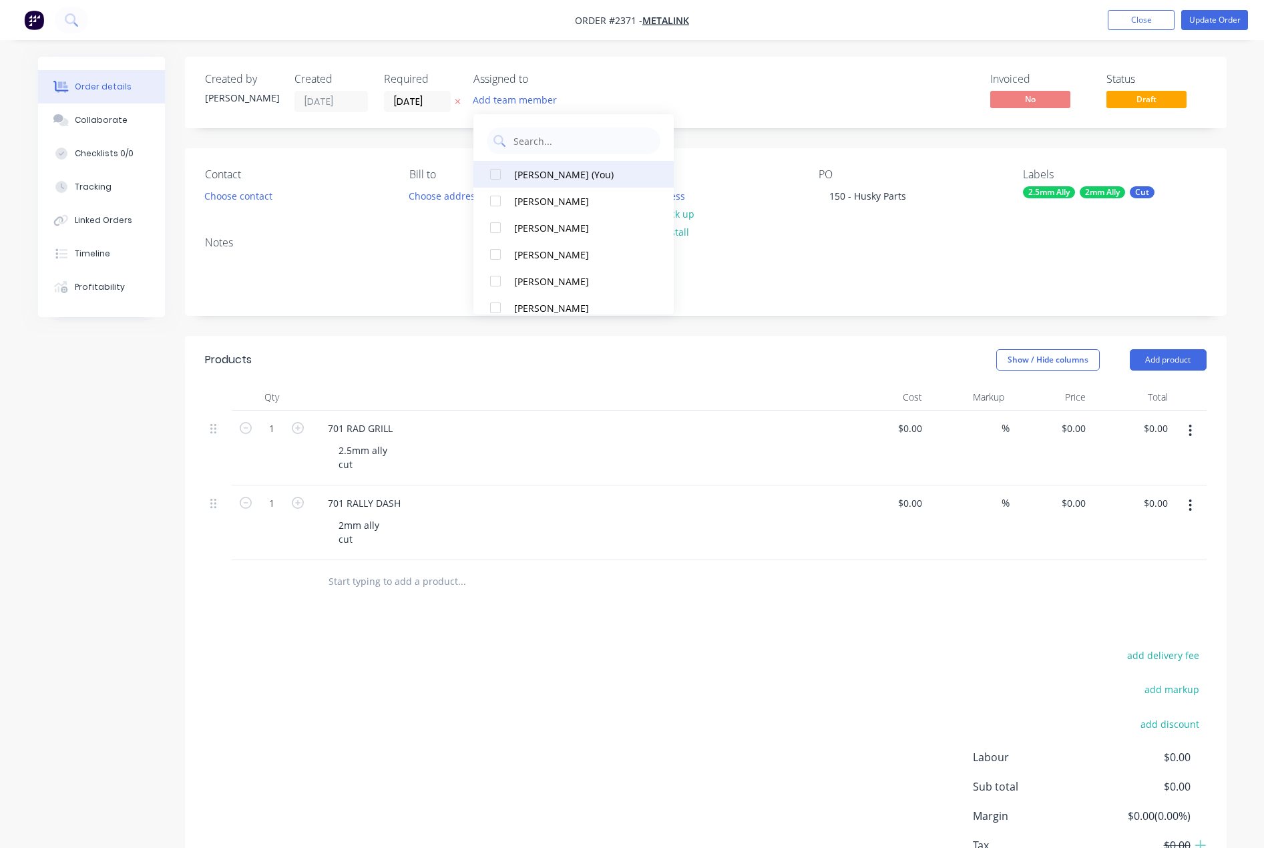
click at [533, 170] on div "[PERSON_NAME] (You)" at bounding box center [581, 175] width 134 height 14
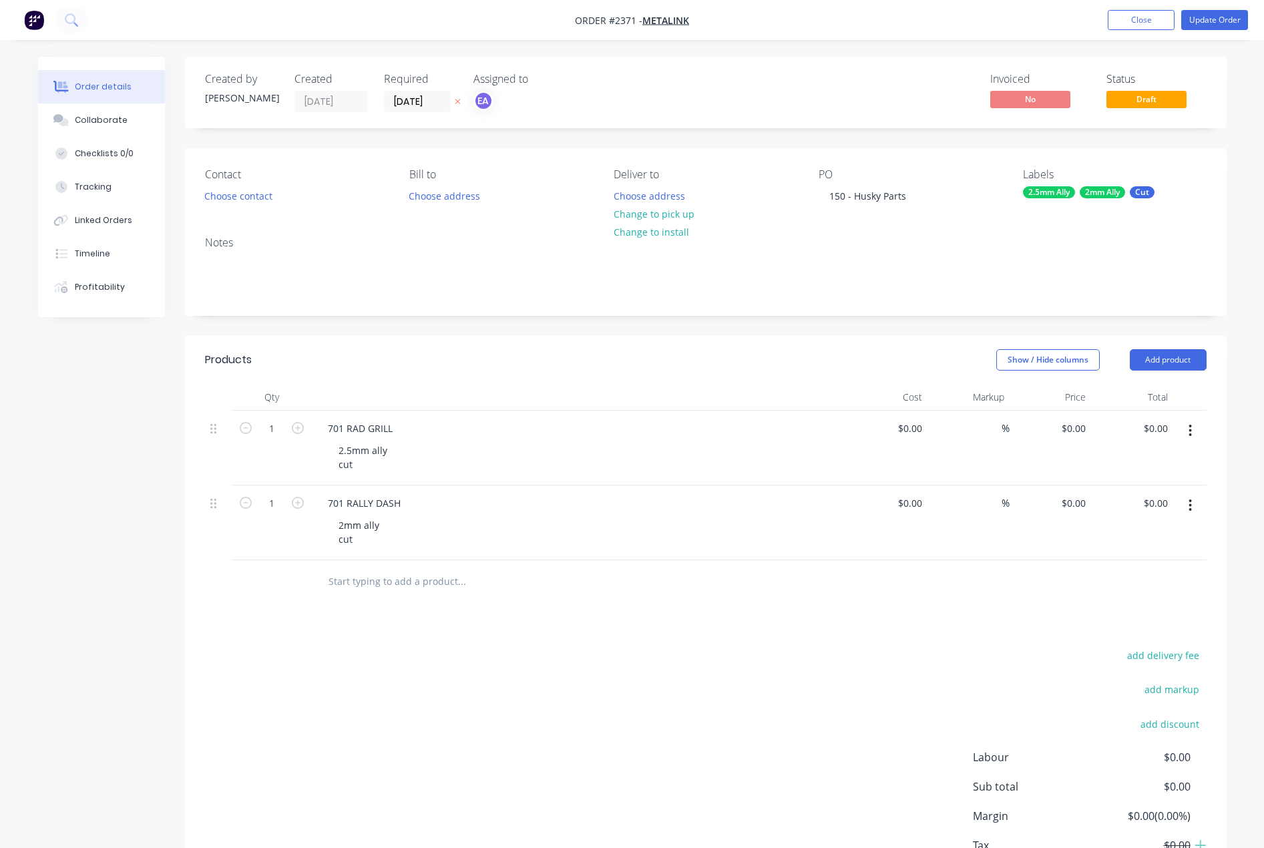
drag, startPoint x: 717, startPoint y: 102, endPoint x: 729, endPoint y: 117, distance: 18.6
click at [718, 102] on div "Invoiced No Status Draft" at bounding box center [907, 92] width 600 height 39
click at [1147, 21] on button "Update Order" at bounding box center [1215, 20] width 67 height 20
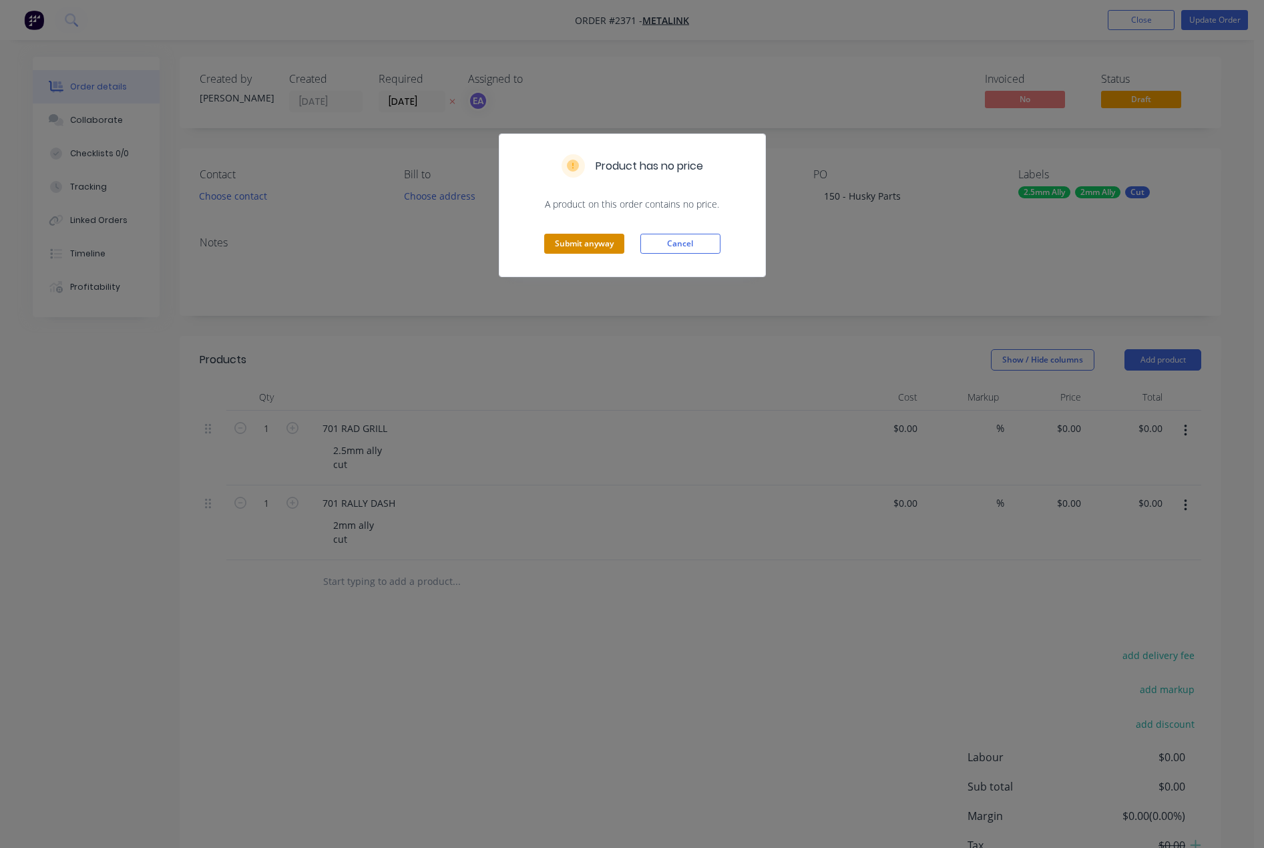
click at [592, 252] on button "Submit anyway" at bounding box center [584, 244] width 80 height 20
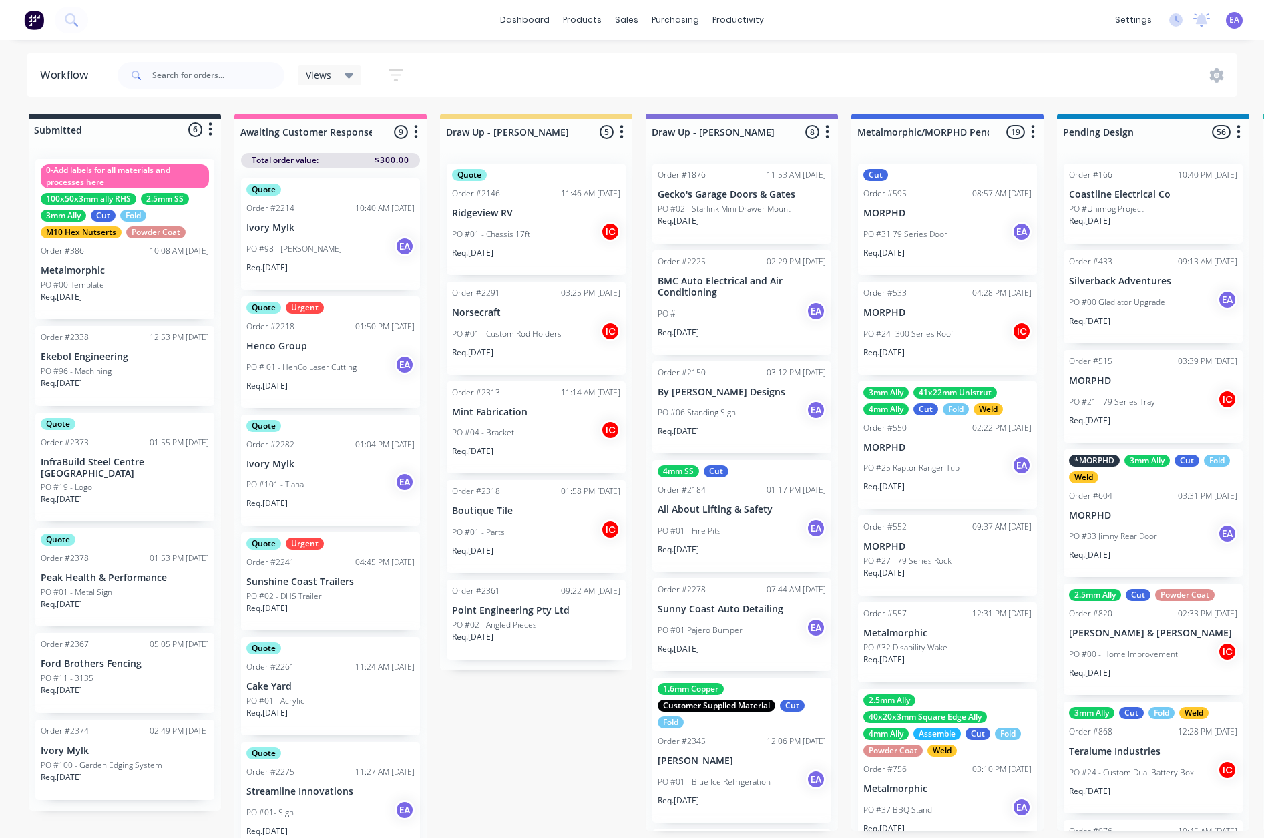
click at [628, 21] on div "sales" at bounding box center [627, 20] width 37 height 20
click at [658, 55] on link "Sales Orders" at bounding box center [697, 63] width 177 height 27
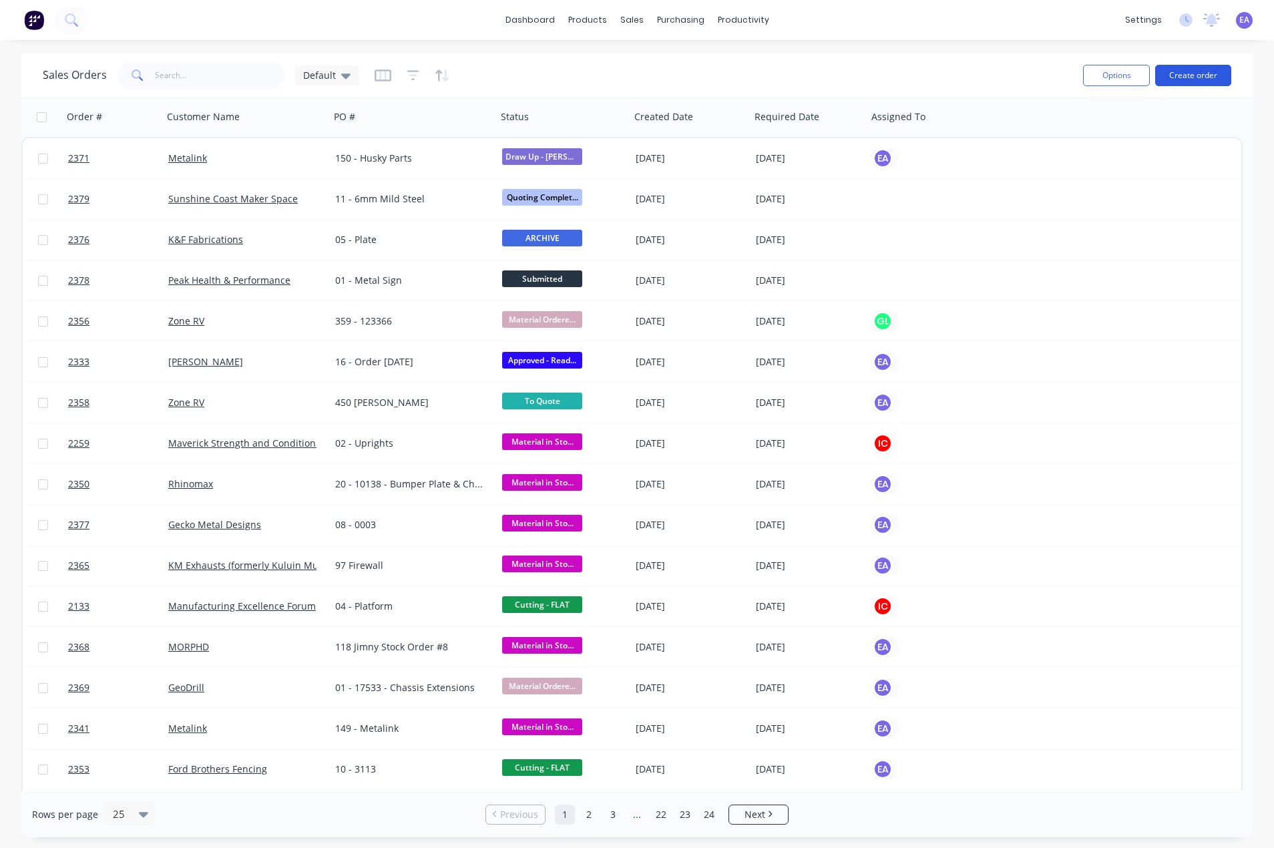
click at [1147, 77] on button "Create order" at bounding box center [1194, 75] width 76 height 21
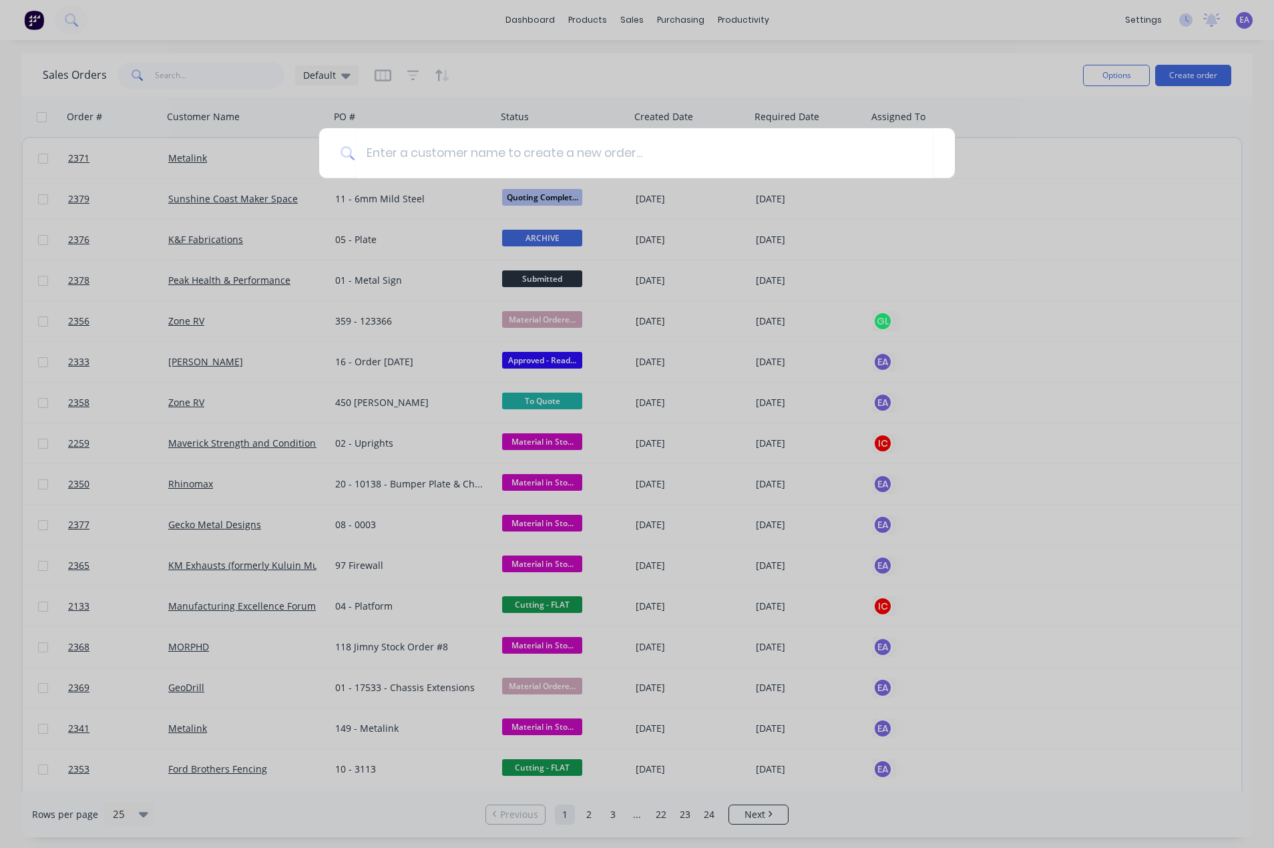
click at [1065, 230] on div at bounding box center [637, 424] width 1274 height 848
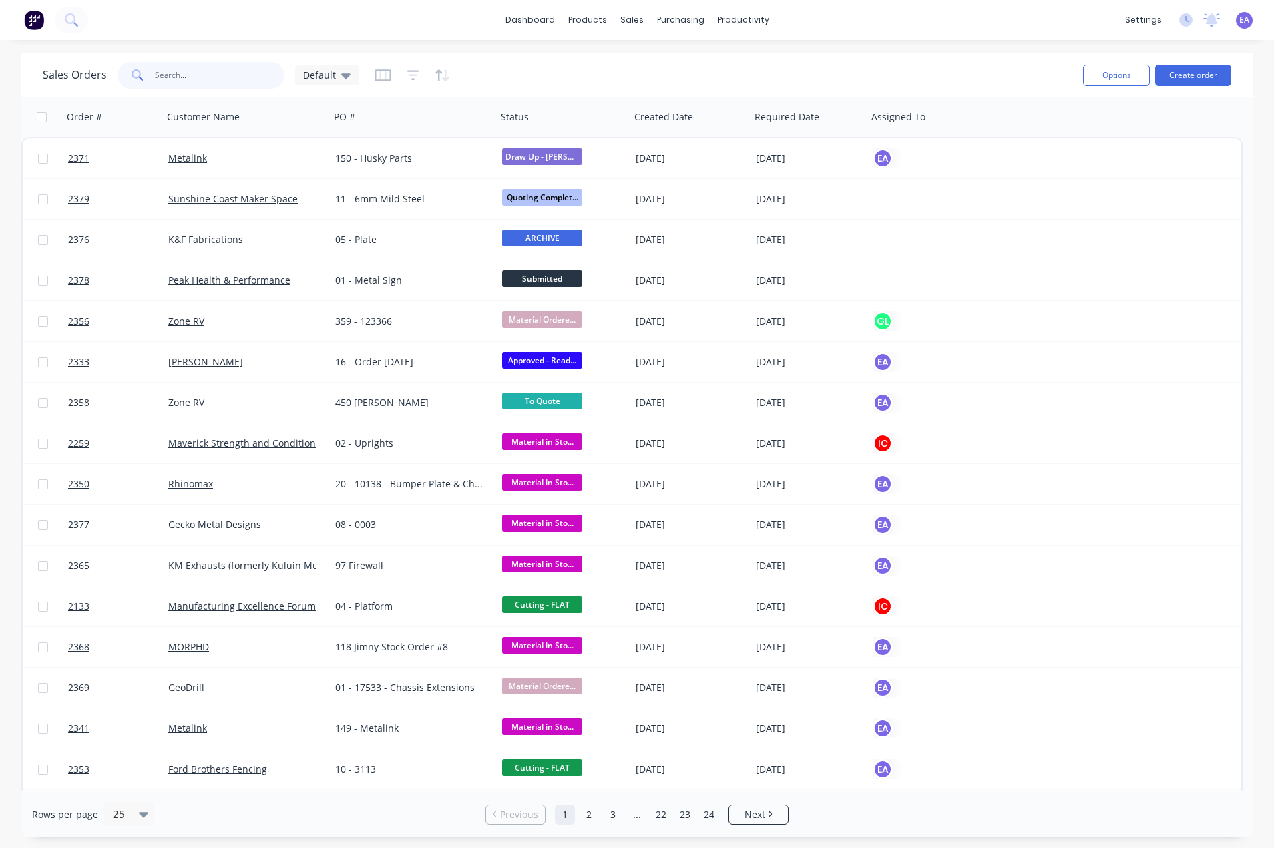
click at [189, 79] on input "text" at bounding box center [220, 75] width 130 height 27
type input "rainger"
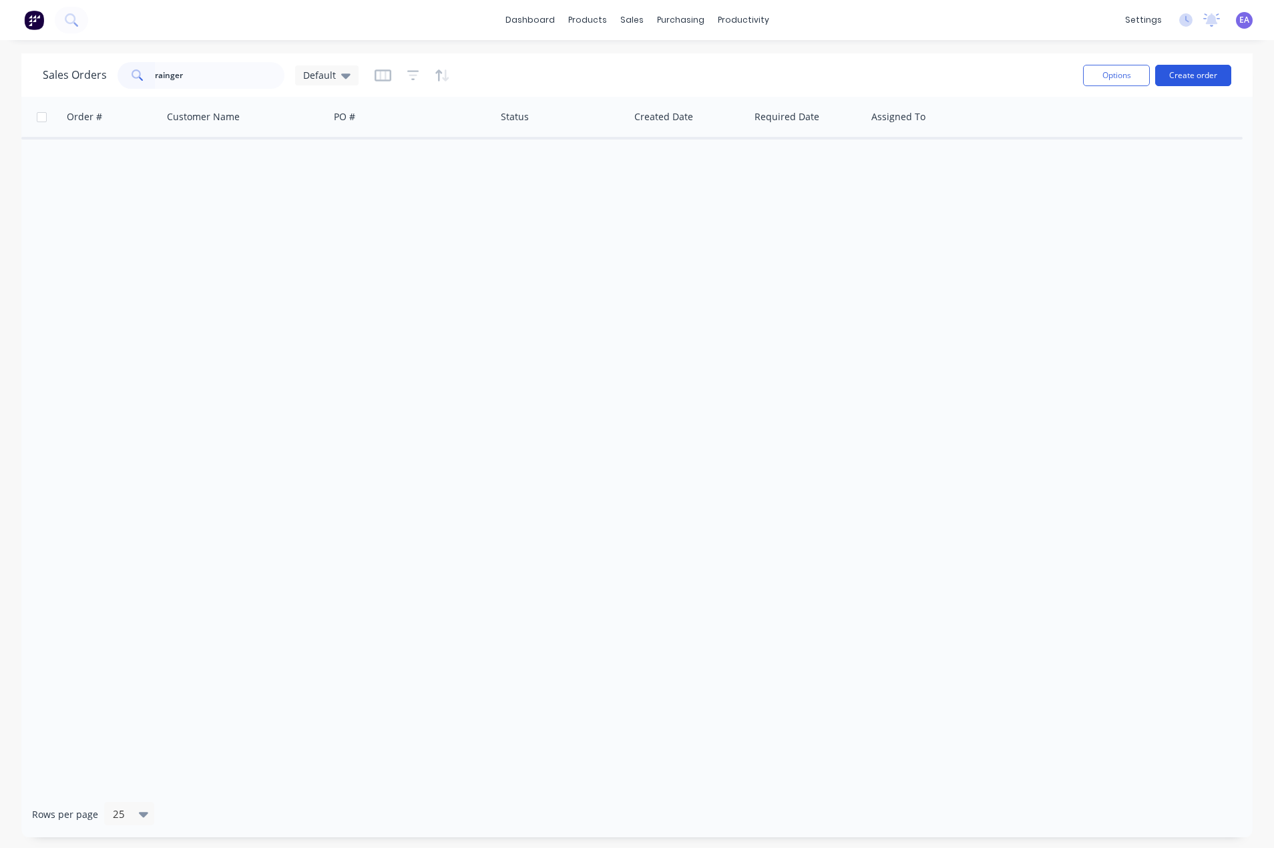
click at [1147, 77] on button "Create order" at bounding box center [1194, 75] width 76 height 21
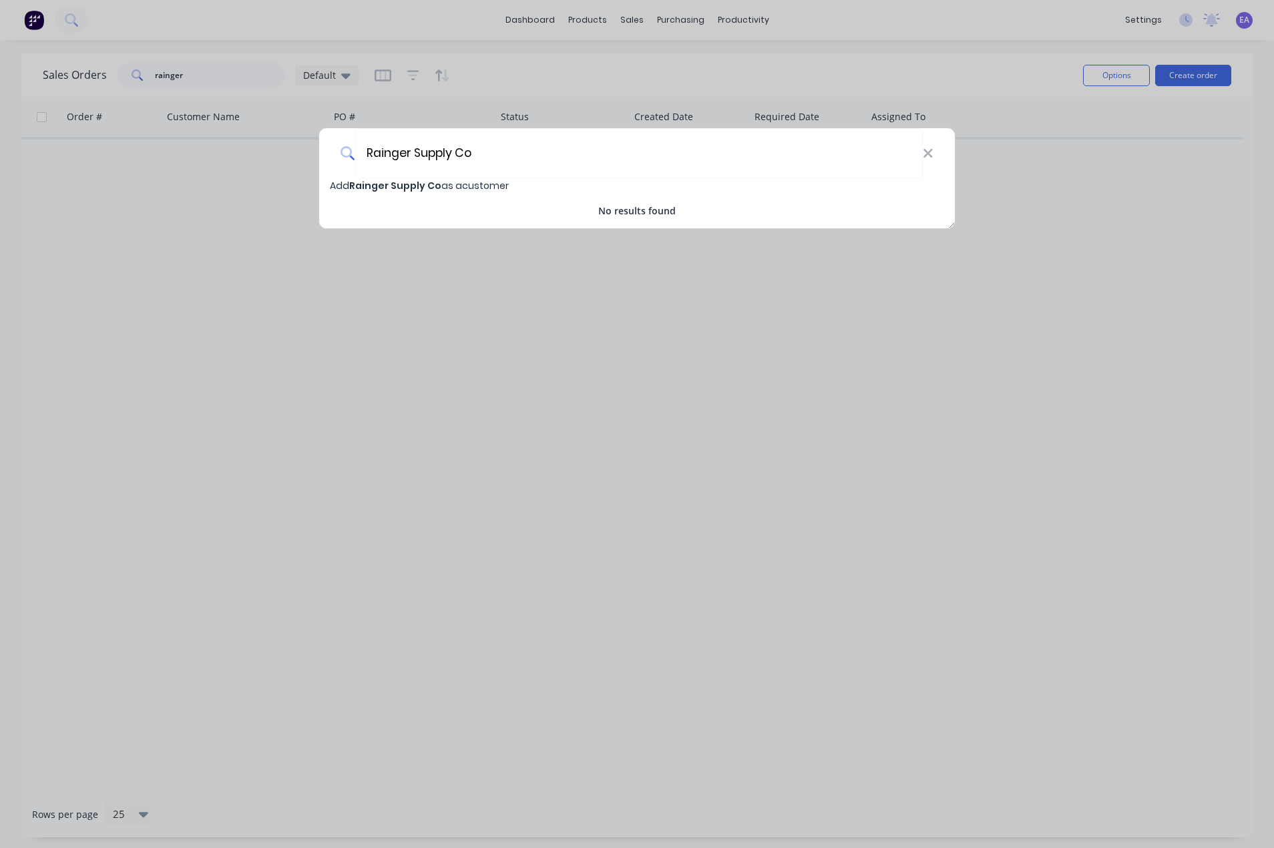
type input "Rainger Supply Co"
click at [435, 189] on span "Rainger Supply Co" at bounding box center [395, 185] width 92 height 13
select select "AU"
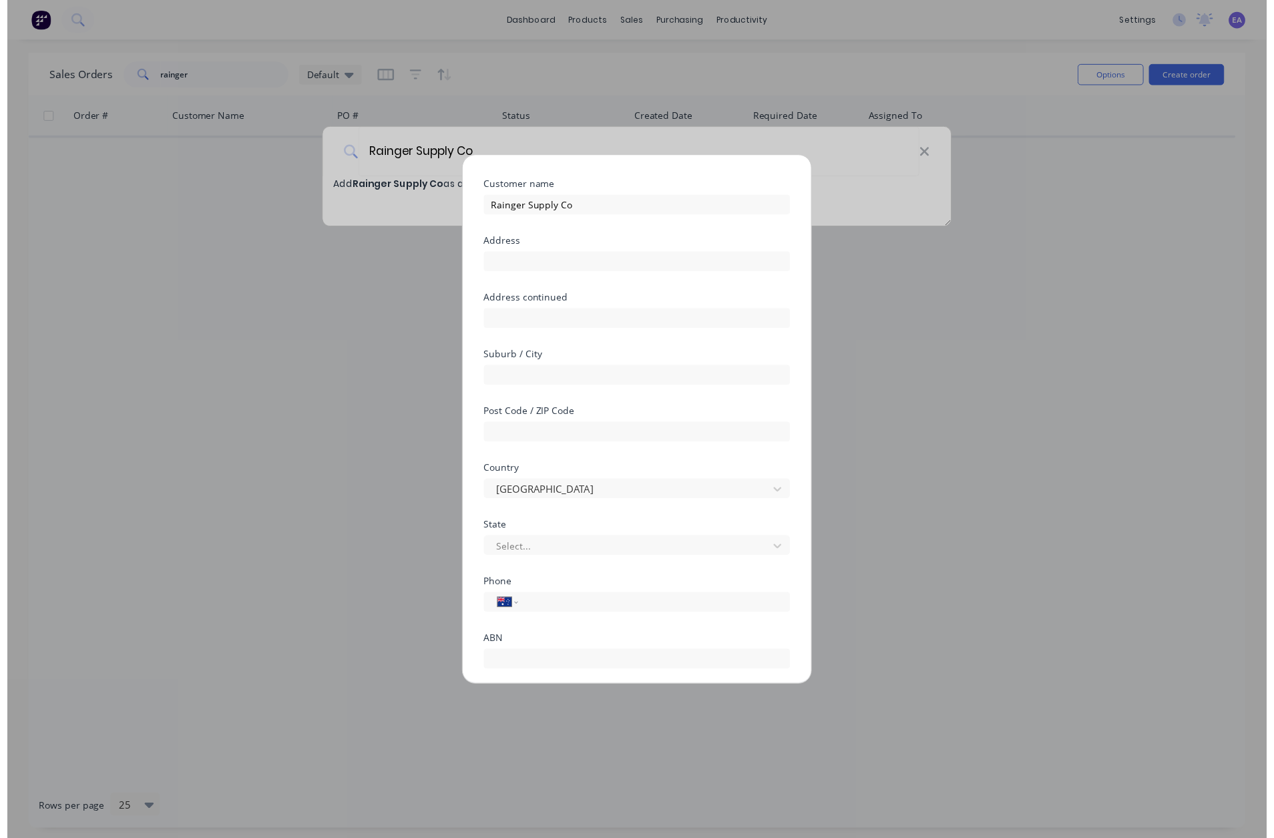
scroll to position [100, 0]
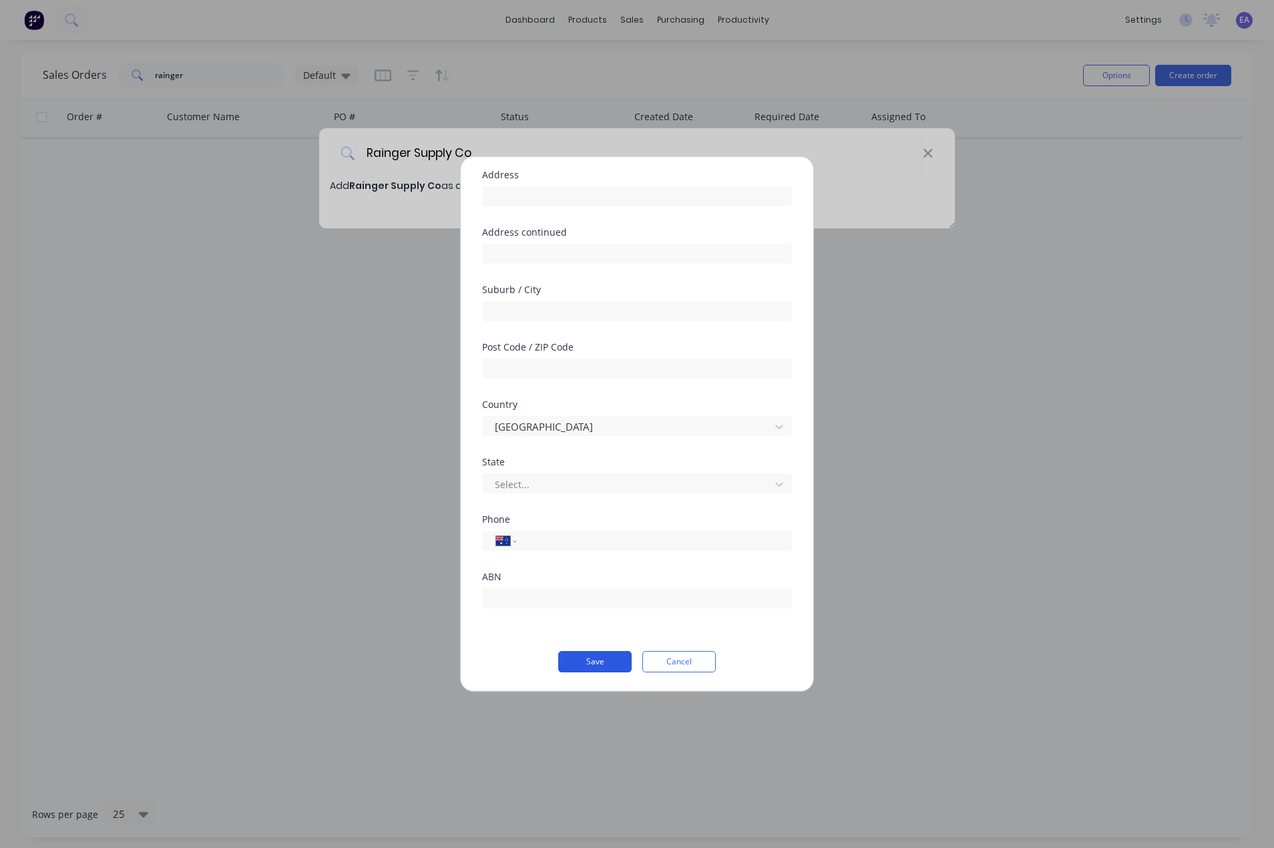
click at [575, 664] on button "Save" at bounding box center [594, 661] width 73 height 21
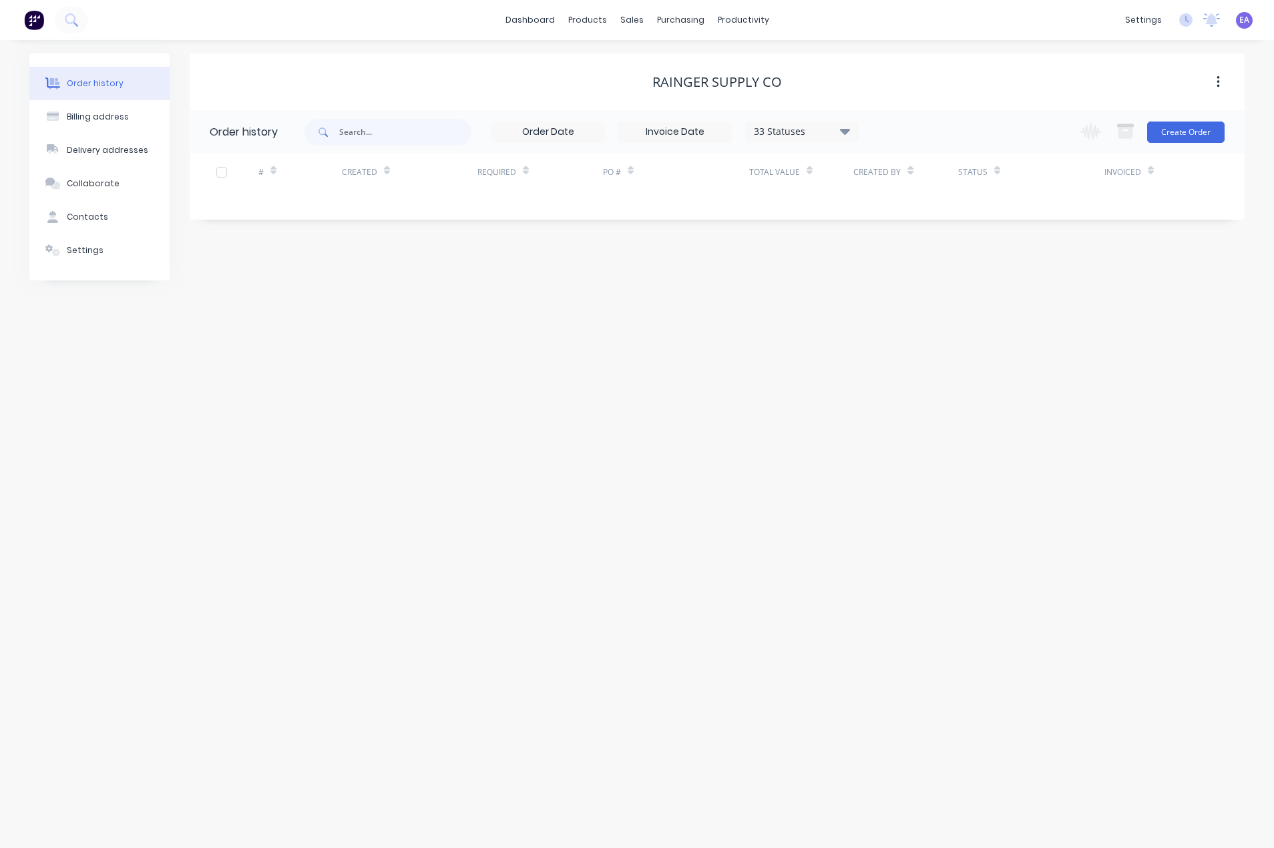
click at [498, 333] on div "Order history Billing address Delivery addresses Collaborate Contacts Settings …" at bounding box center [637, 444] width 1274 height 808
click at [759, 59] on div "Workflow" at bounding box center [767, 64] width 40 height 12
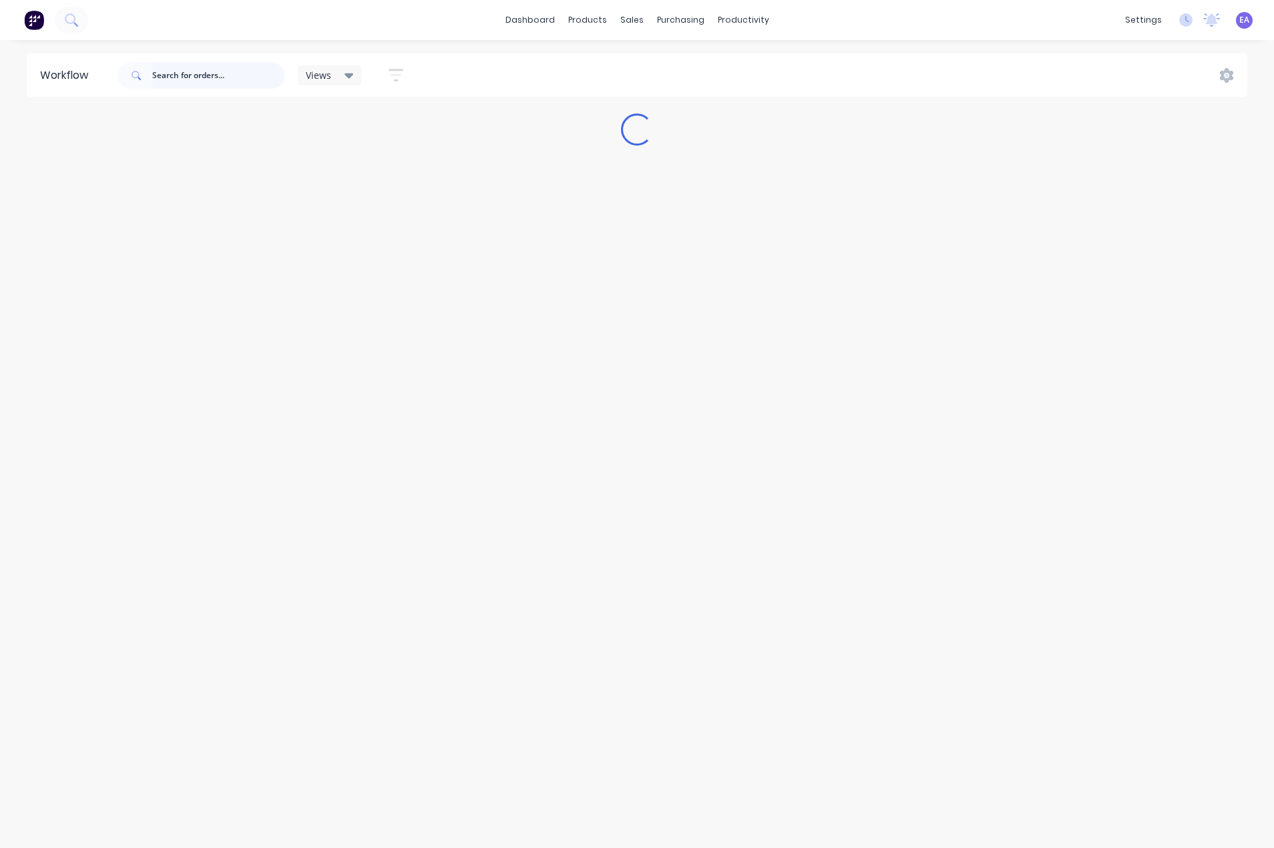
click at [199, 64] on input "text" at bounding box center [218, 75] width 132 height 27
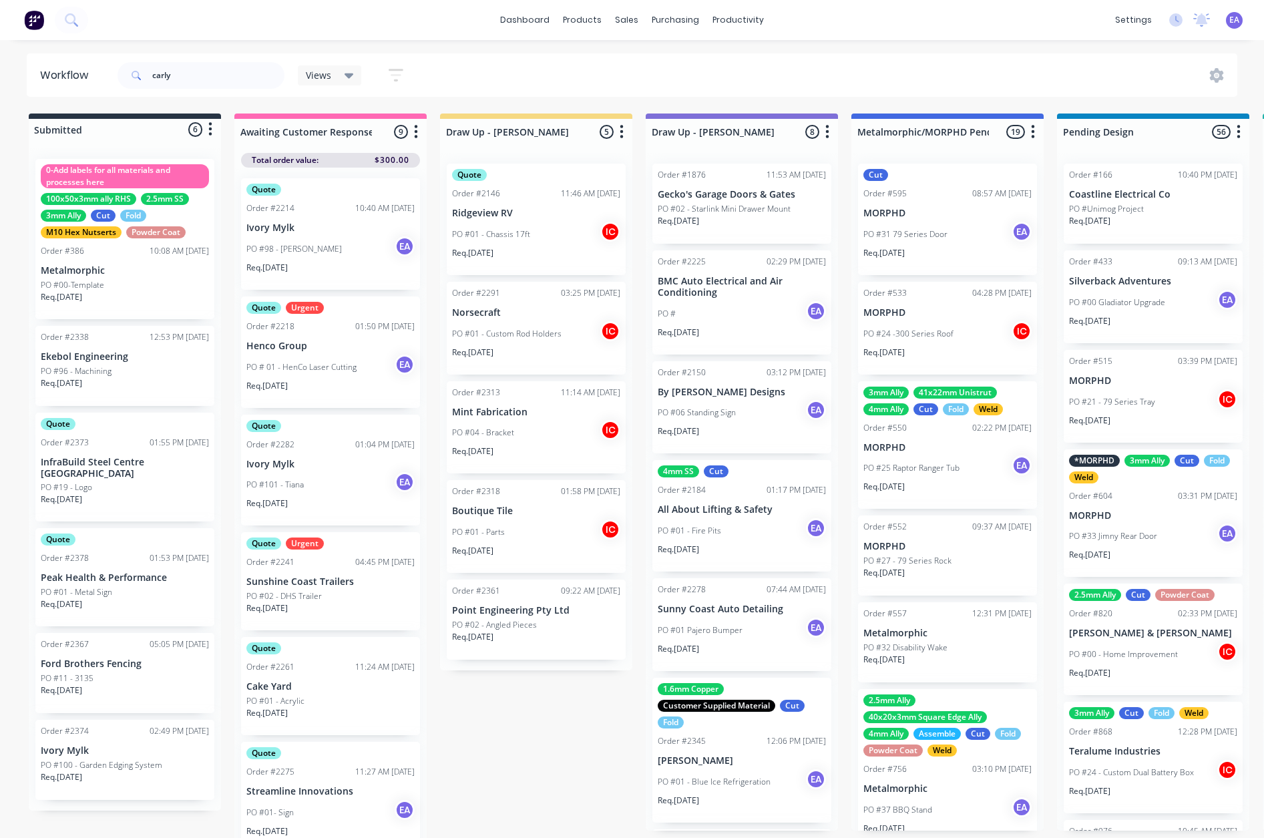
drag, startPoint x: 488, startPoint y: 61, endPoint x: 436, endPoint y: 77, distance: 54.5
click at [488, 61] on div "carly Views Save new view None (Default) edit Greg edit Greg edit Show/Hide sta…" at bounding box center [677, 75] width 1124 height 40
click at [210, 81] on input "carly" at bounding box center [218, 75] width 132 height 27
type input "carly"
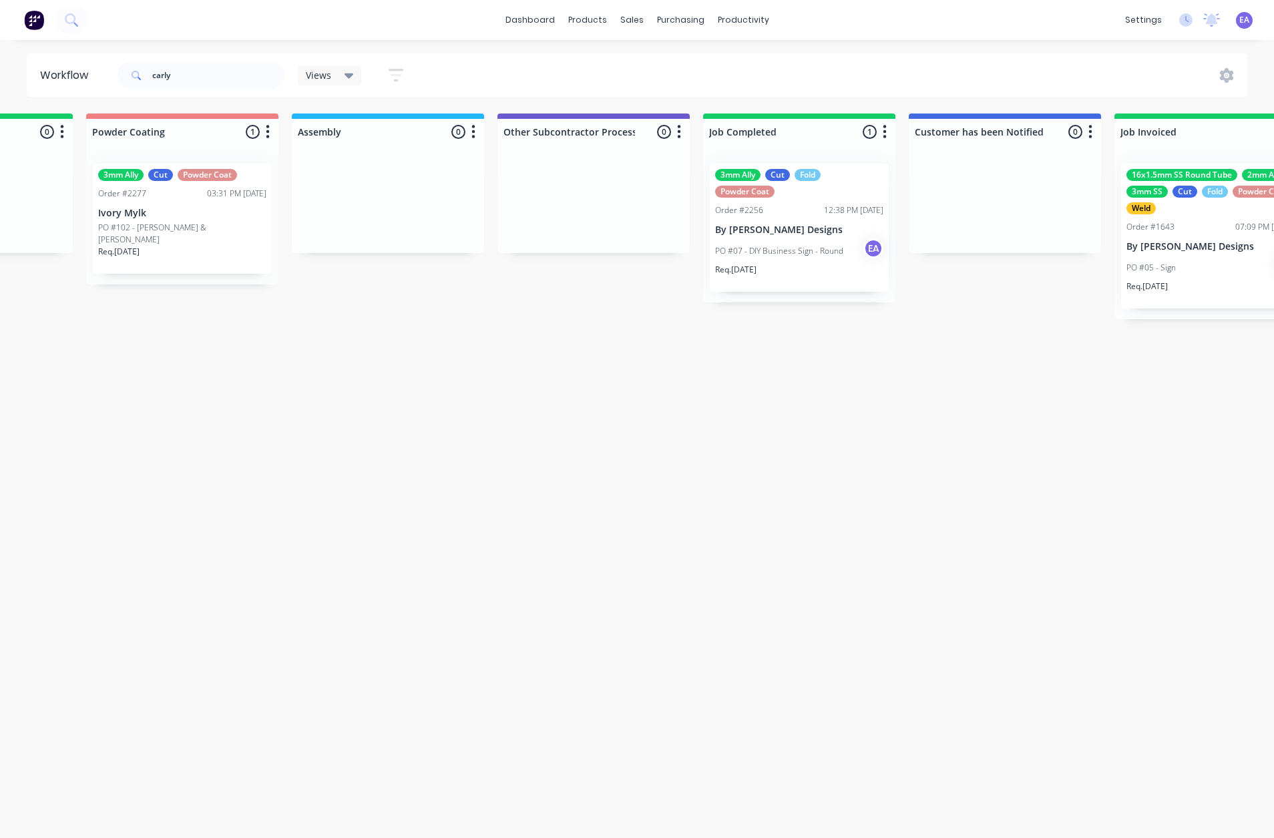
scroll to position [0, 4296]
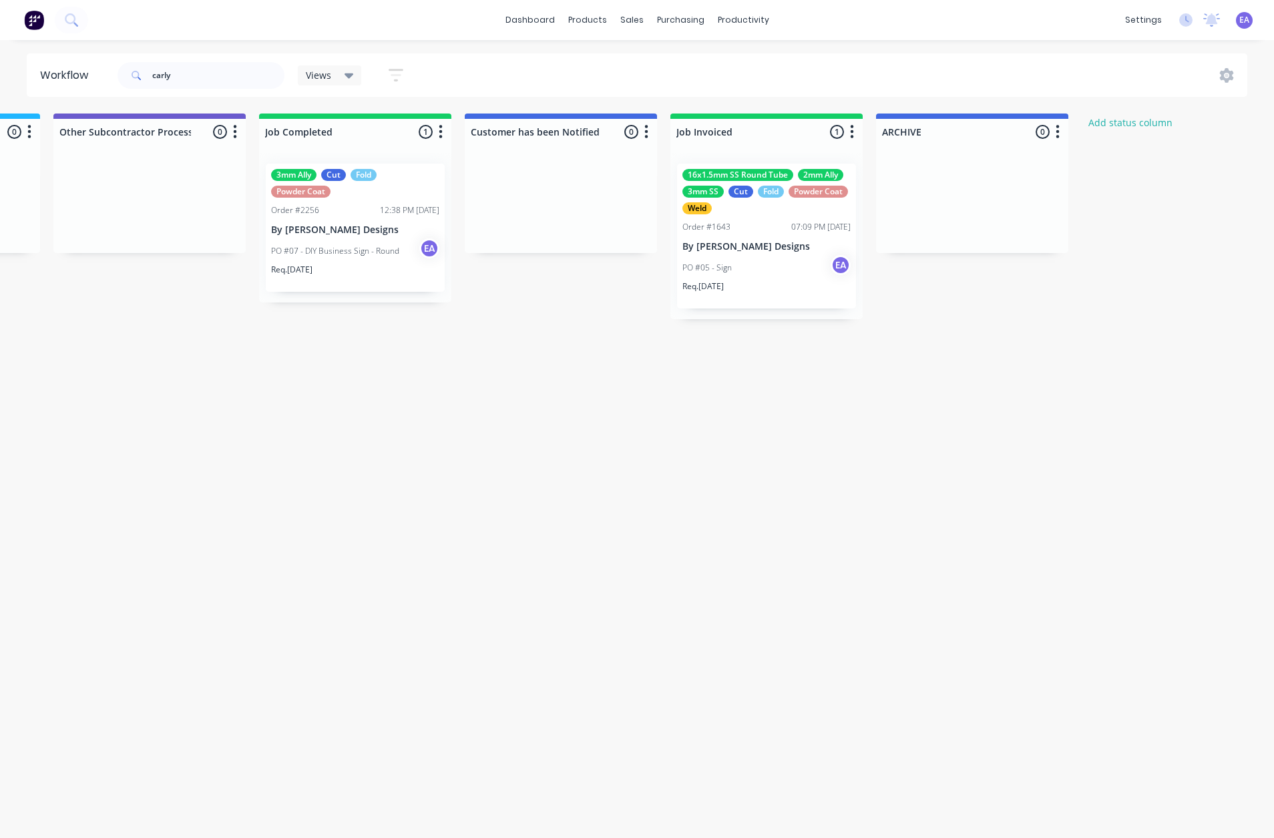
drag, startPoint x: 359, startPoint y: 468, endPoint x: 665, endPoint y: 471, distance: 305.3
click at [379, 221] on div "3mm Ally Cut Fold Powder Coat Order #2256 12:38 PM 08/09/25 By Carly Designs PO…" at bounding box center [355, 228] width 179 height 128
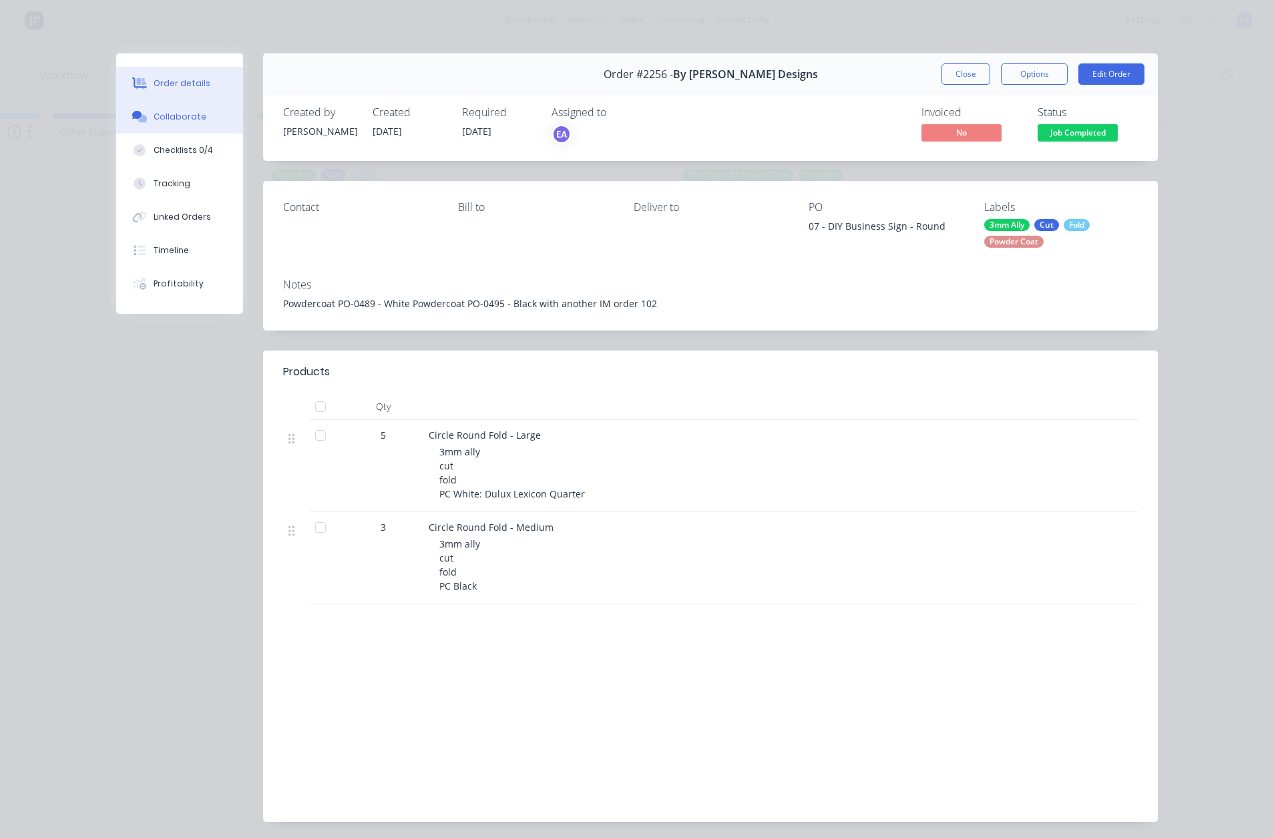
click at [154, 112] on div "Collaborate" at bounding box center [180, 117] width 53 height 12
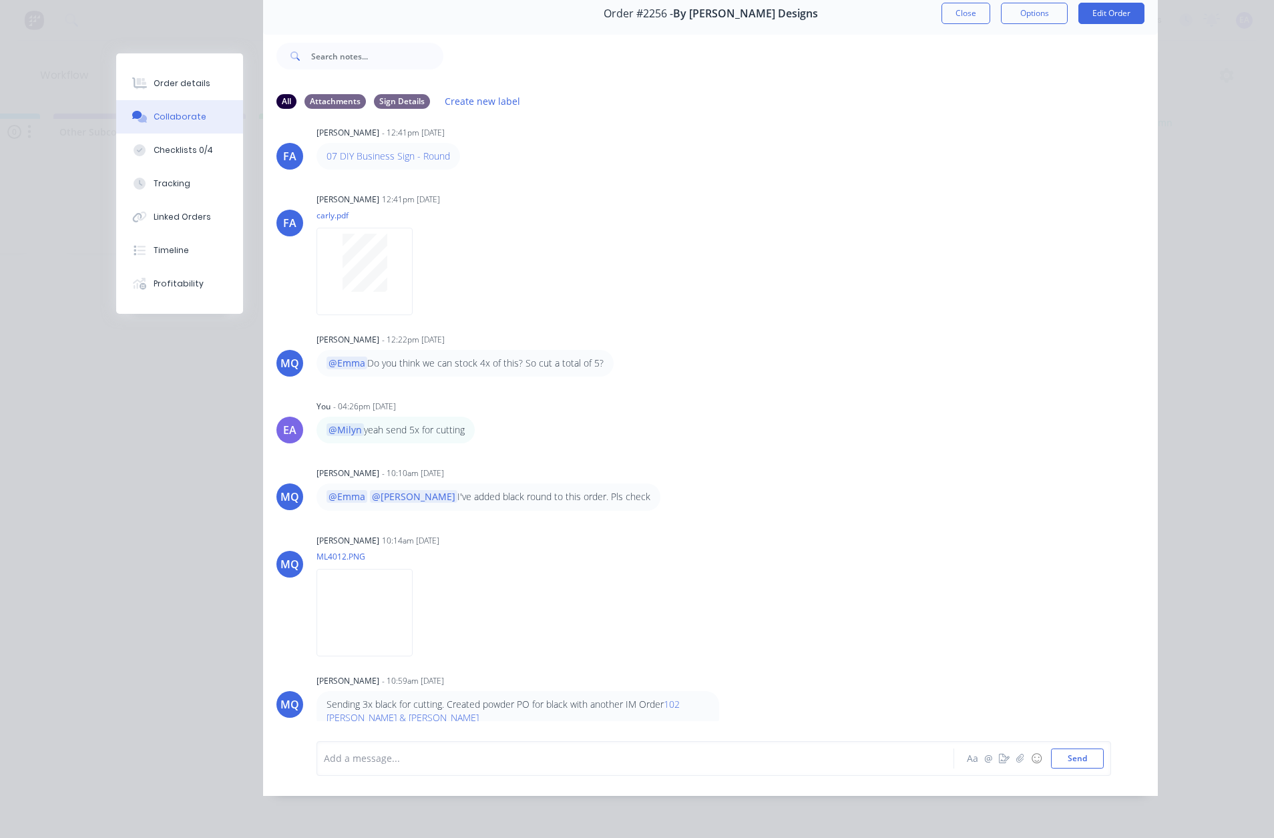
scroll to position [71, 0]
click at [395, 605] on img at bounding box center [365, 613] width 96 height 88
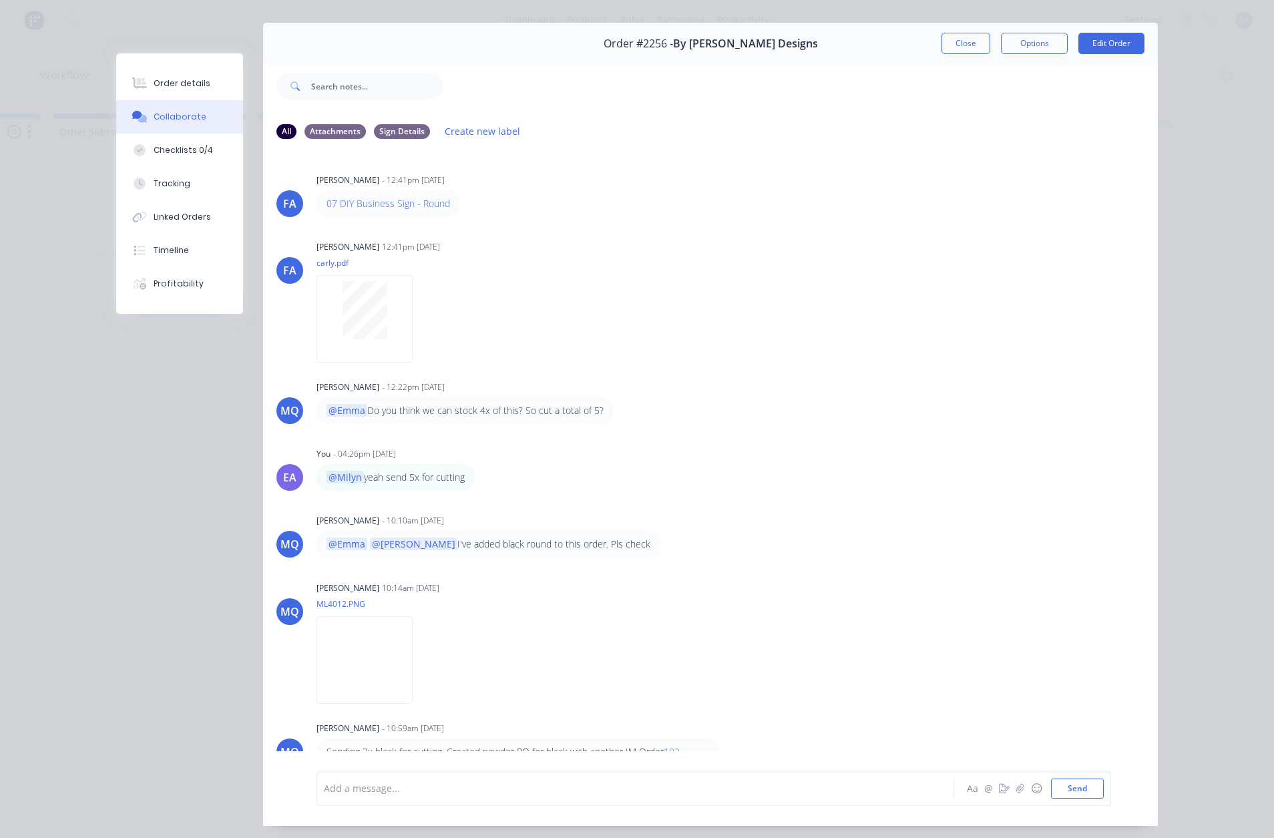
scroll to position [4, 0]
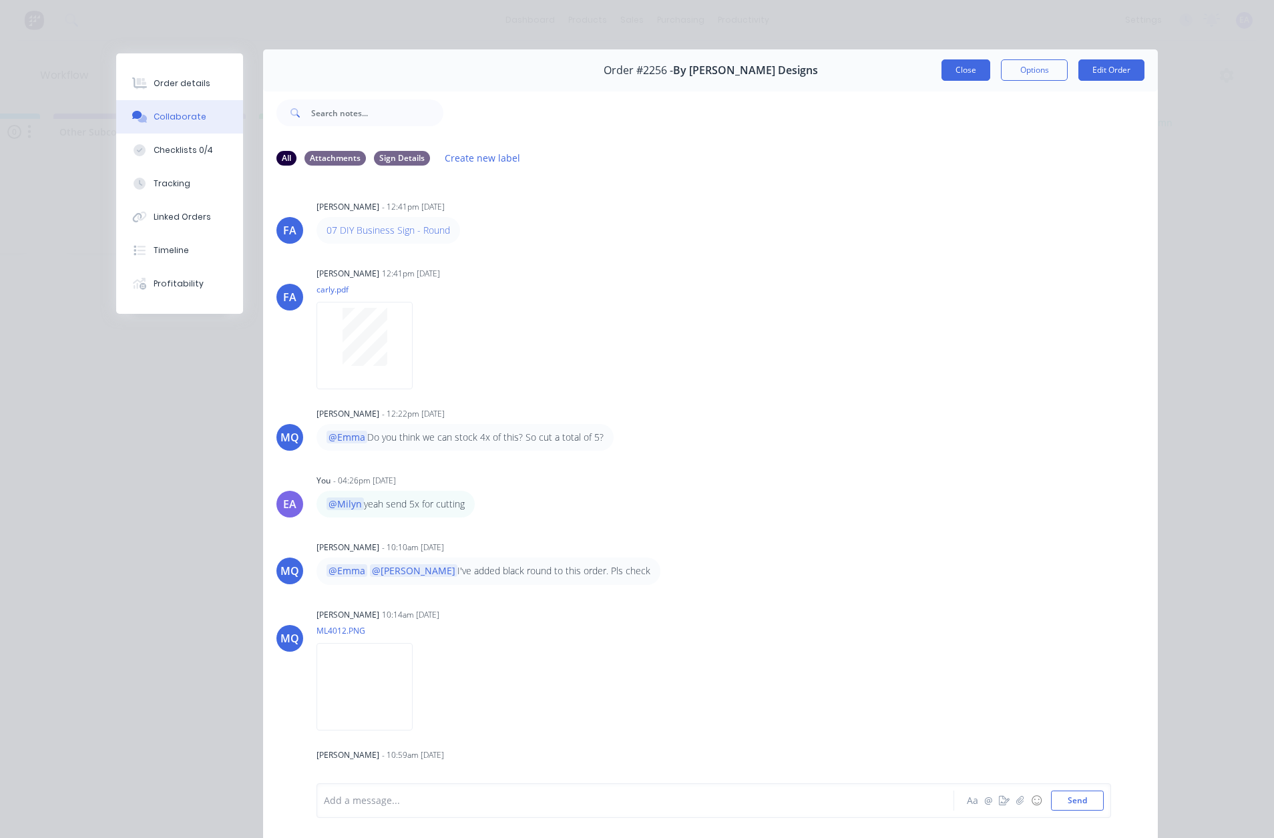
click at [966, 63] on button "Close" at bounding box center [966, 69] width 49 height 21
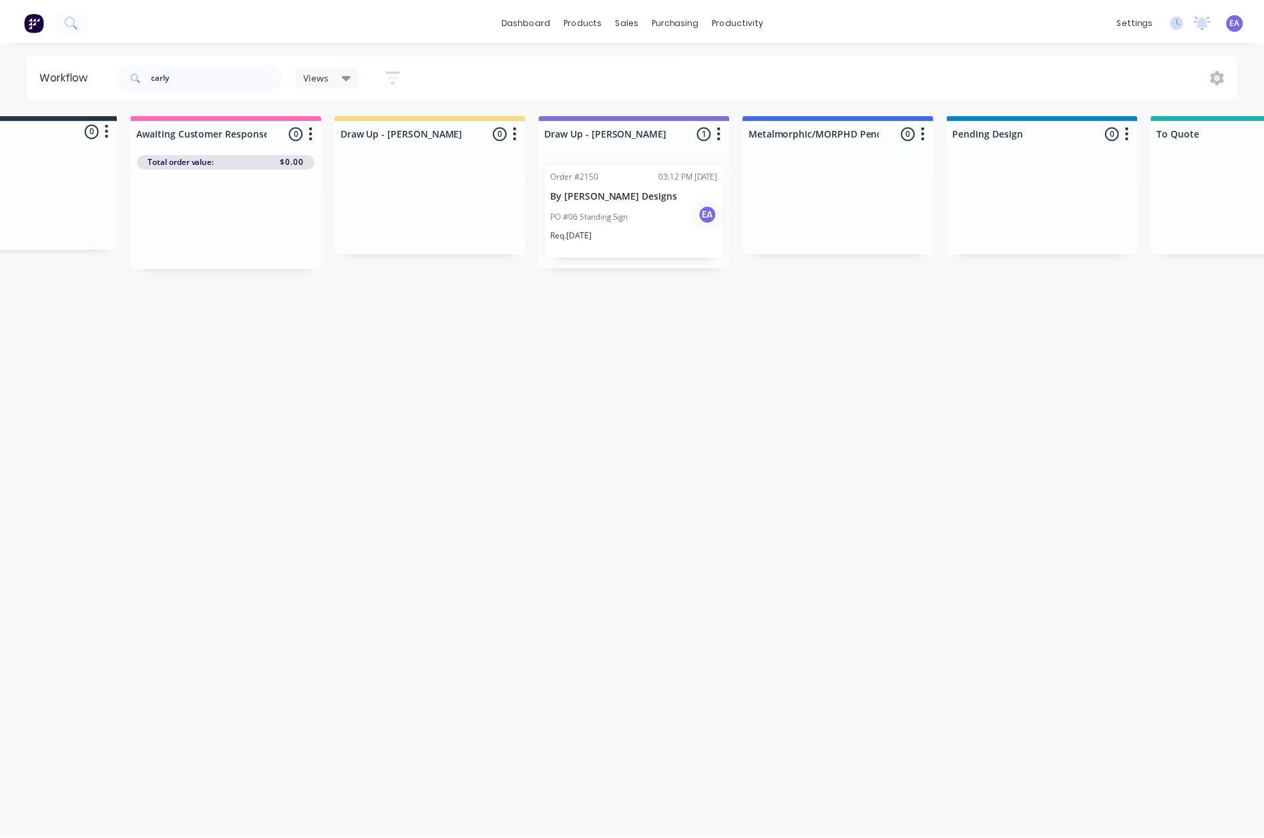
scroll to position [0, 0]
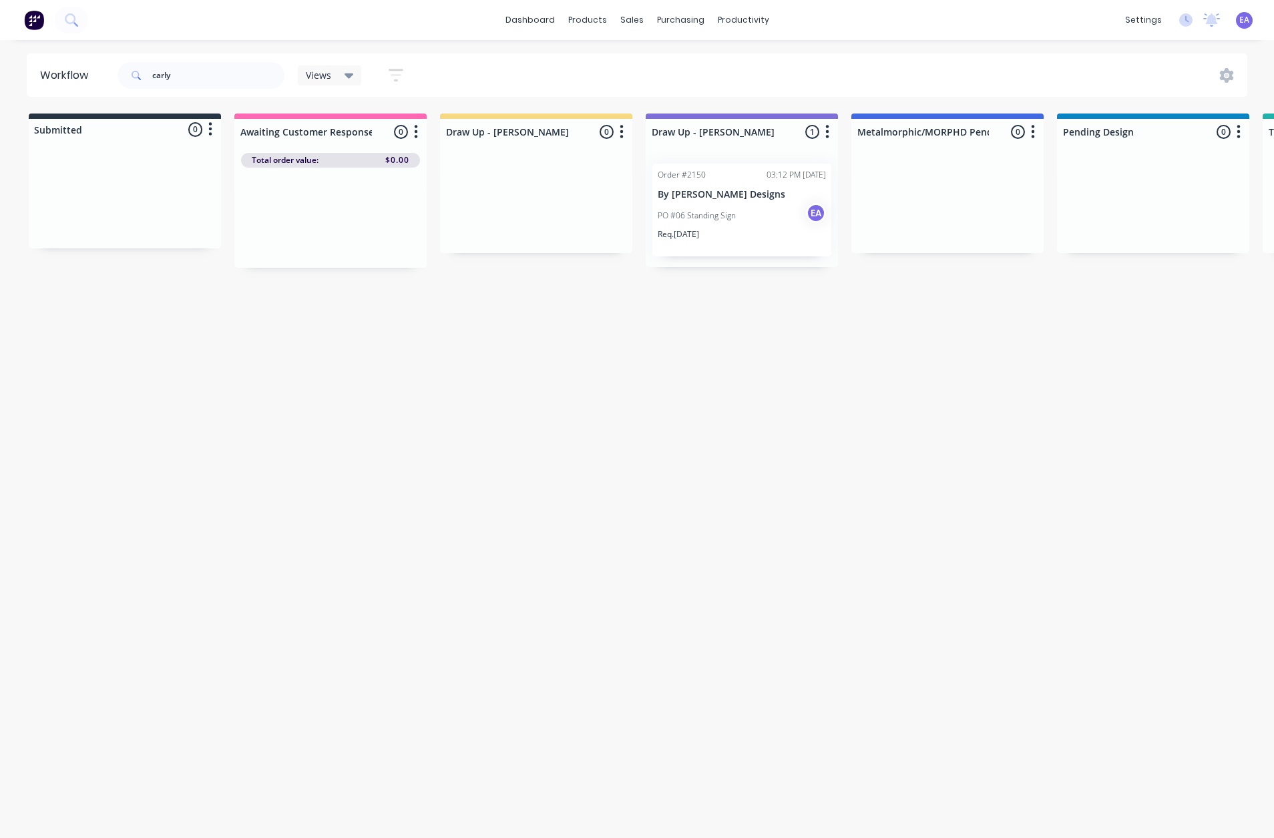
drag, startPoint x: 638, startPoint y: 441, endPoint x: 206, endPoint y: 221, distance: 484.3
click at [117, 100] on div "Workflow carly Views Save new view None (Default) edit Greg edit Greg edit Show…" at bounding box center [637, 432] width 1274 height 758
drag, startPoint x: 418, startPoint y: 550, endPoint x: 427, endPoint y: 549, distance: 8.7
click at [426, 551] on div "Workflow Views Save new view None (Default) edit [PERSON_NAME] edit [PERSON_NAM…" at bounding box center [637, 432] width 1274 height 758
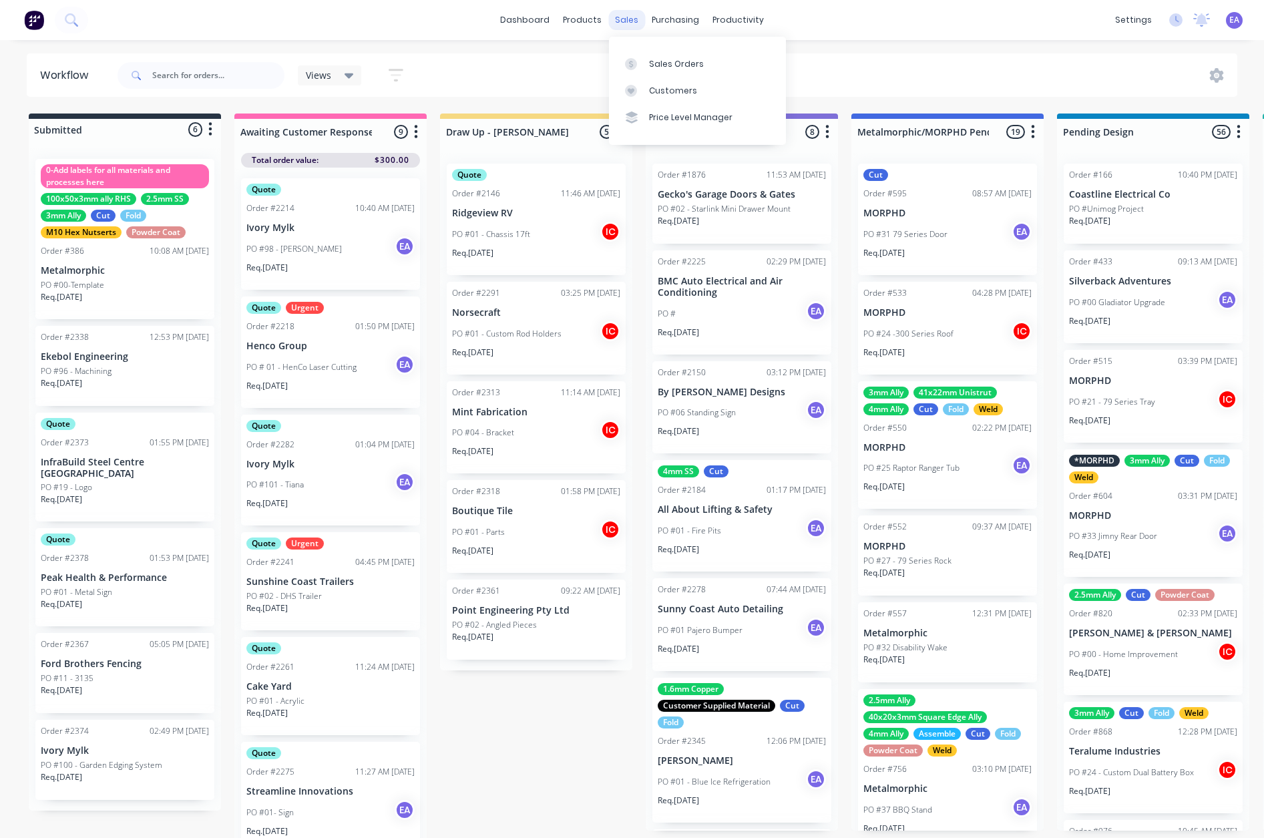
click at [633, 23] on div "sales" at bounding box center [627, 20] width 37 height 20
click at [637, 63] on div at bounding box center [635, 64] width 20 height 12
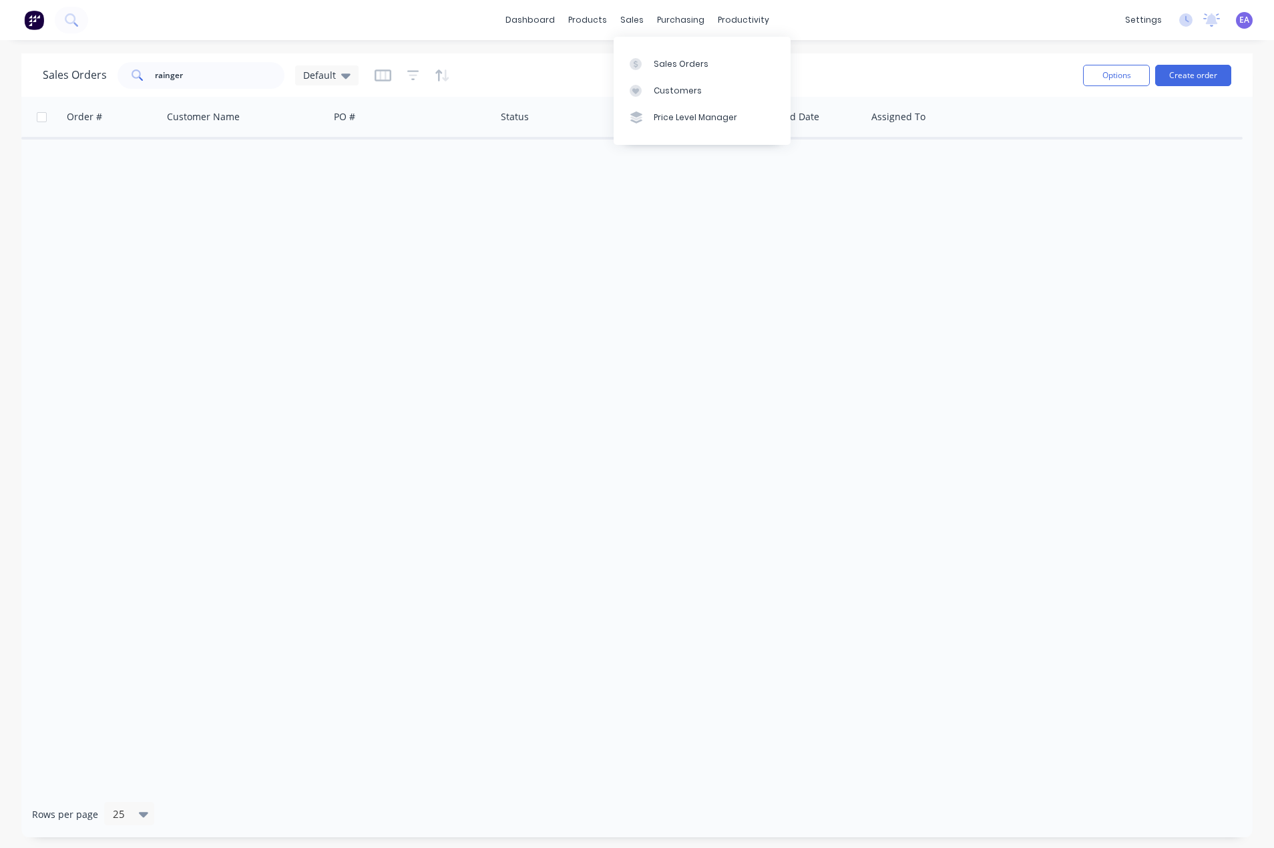
drag, startPoint x: 653, startPoint y: 56, endPoint x: 551, endPoint y: 258, distance: 225.8
click at [653, 56] on link "Sales Orders" at bounding box center [702, 63] width 177 height 27
click at [740, 59] on div at bounding box center [733, 64] width 20 height 12
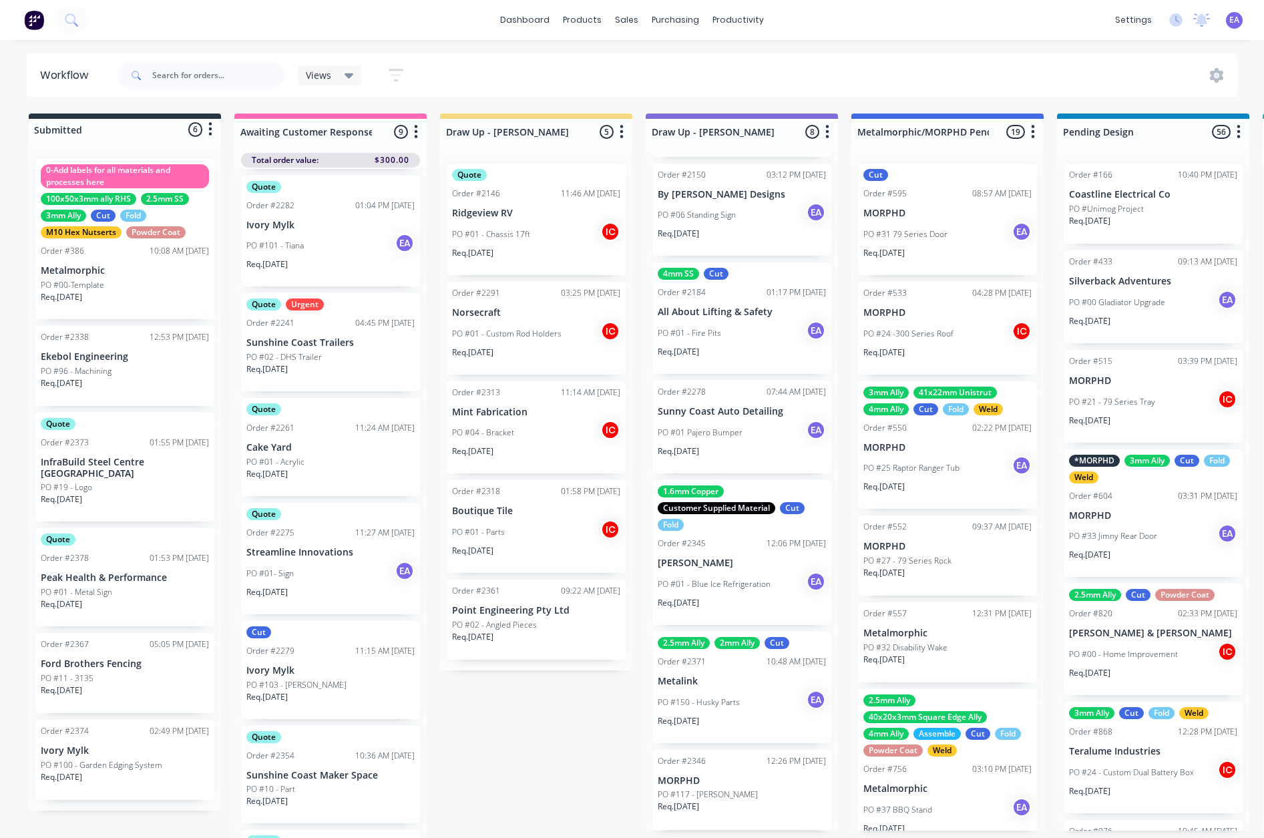
scroll to position [323, 0]
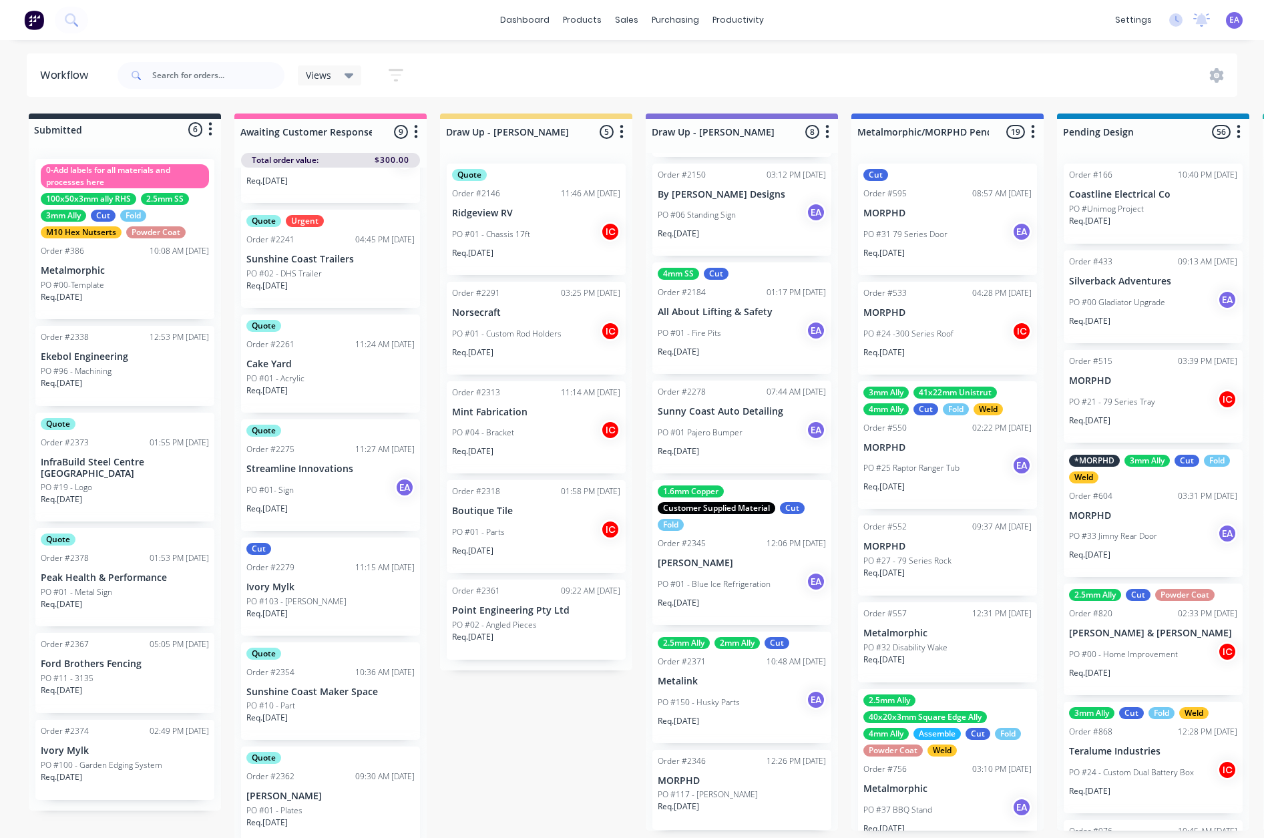
click at [646, 52] on link "Sales Orders" at bounding box center [697, 63] width 177 height 27
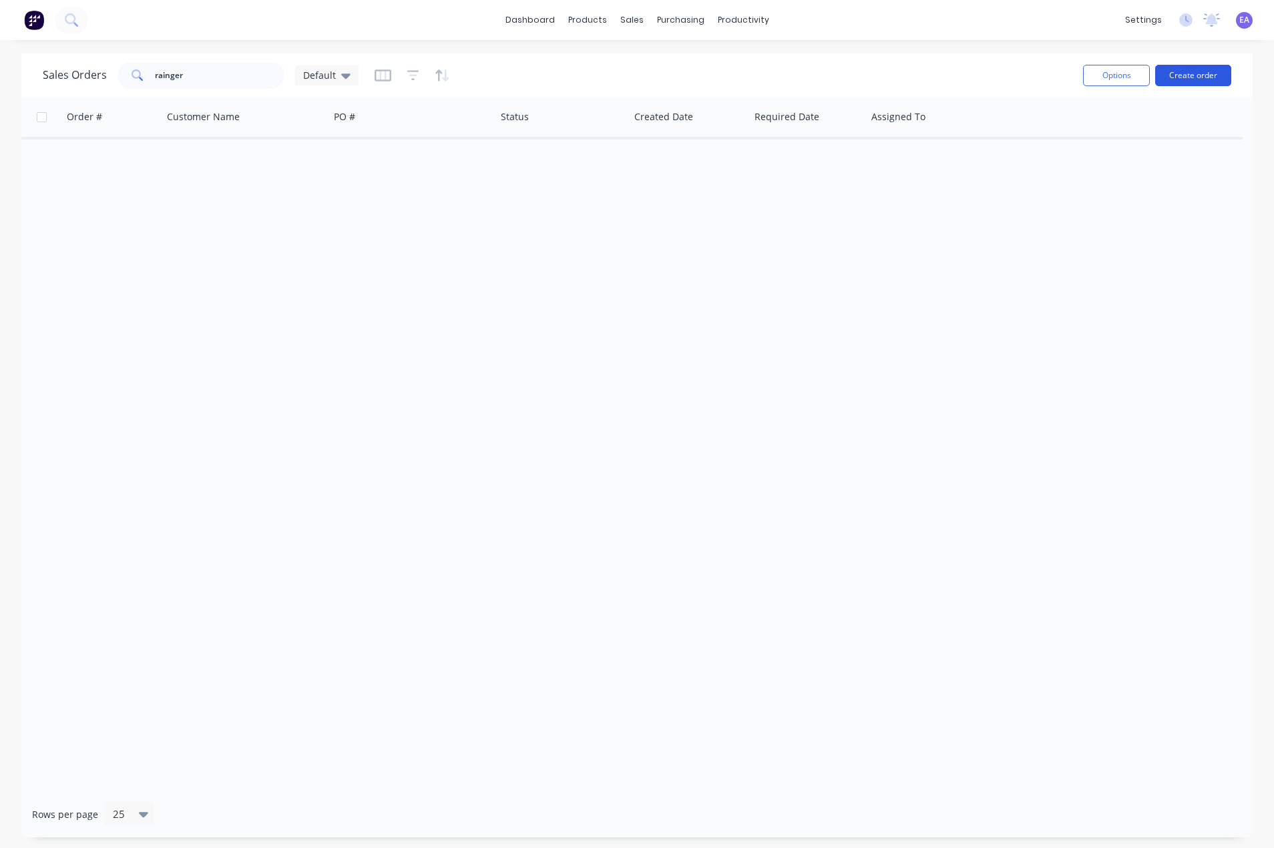
click at [1147, 79] on button "Create order" at bounding box center [1194, 75] width 76 height 21
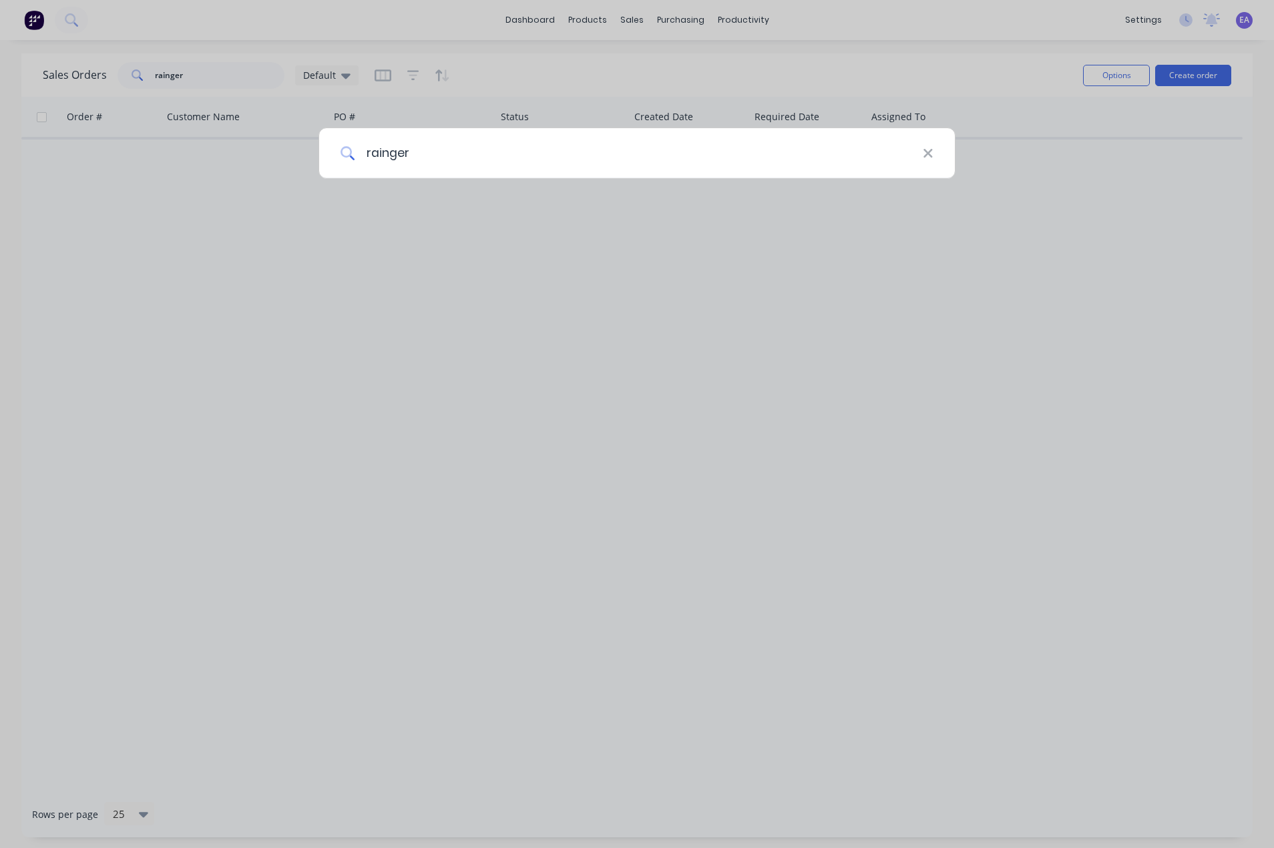
type input "rainger"
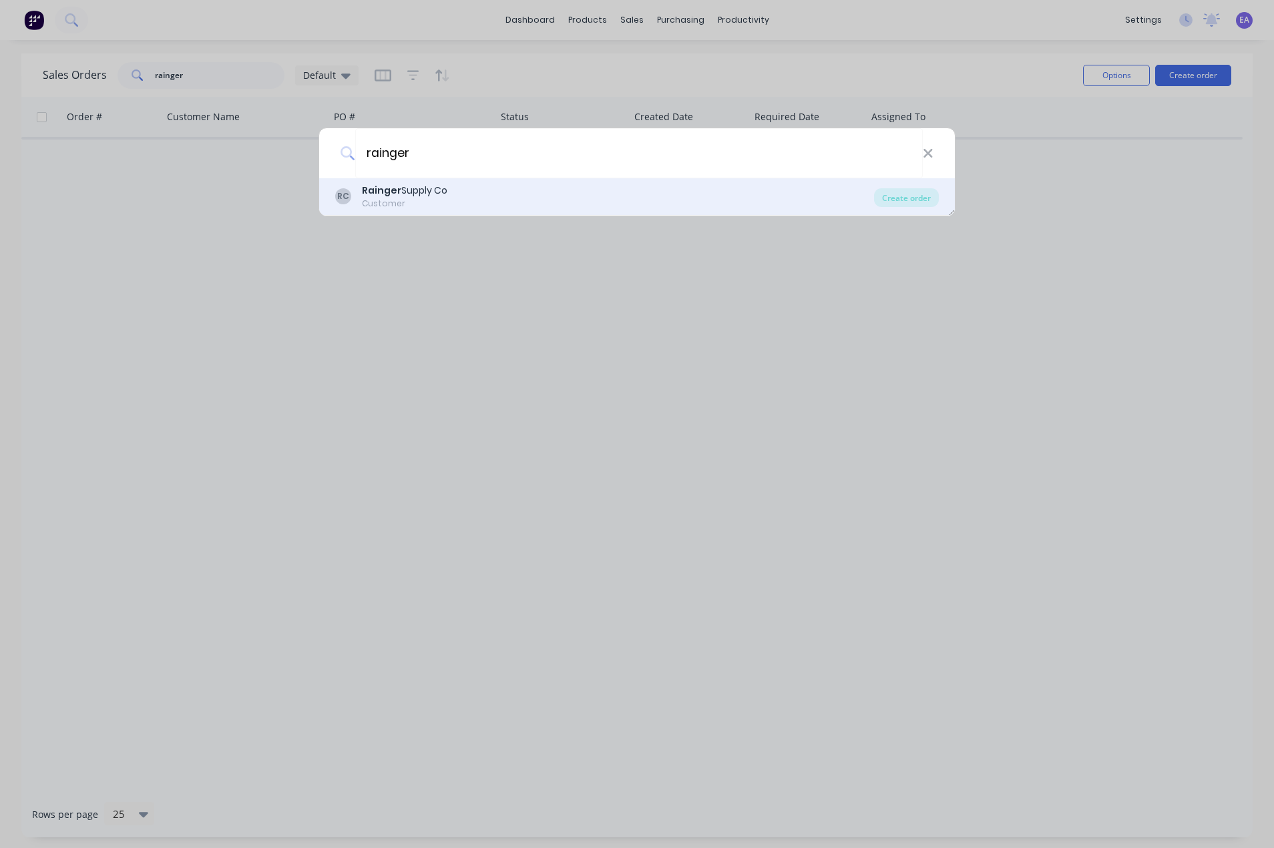
click at [446, 192] on div "Rainger Supply Co" at bounding box center [405, 191] width 86 height 14
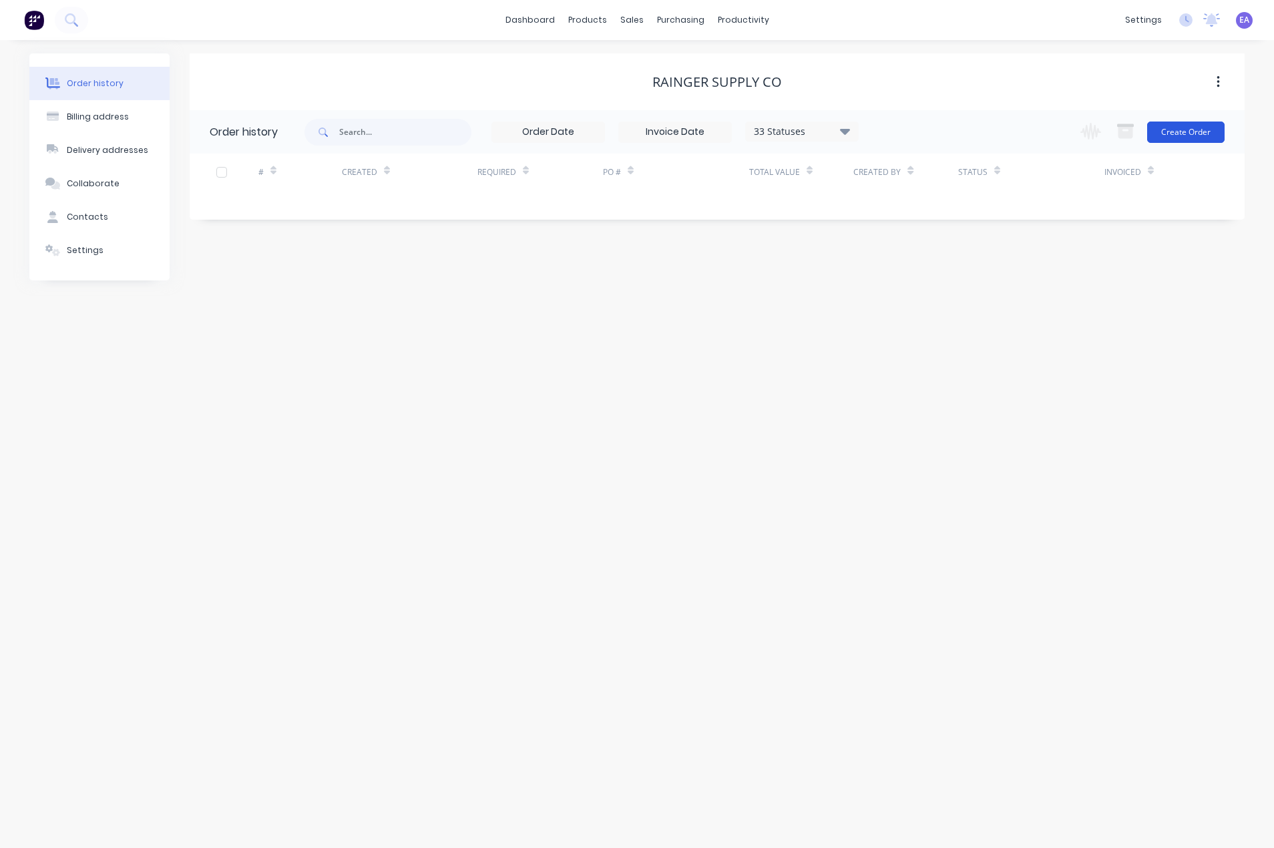
click at [1147, 134] on button "Create Order" at bounding box center [1186, 132] width 77 height 21
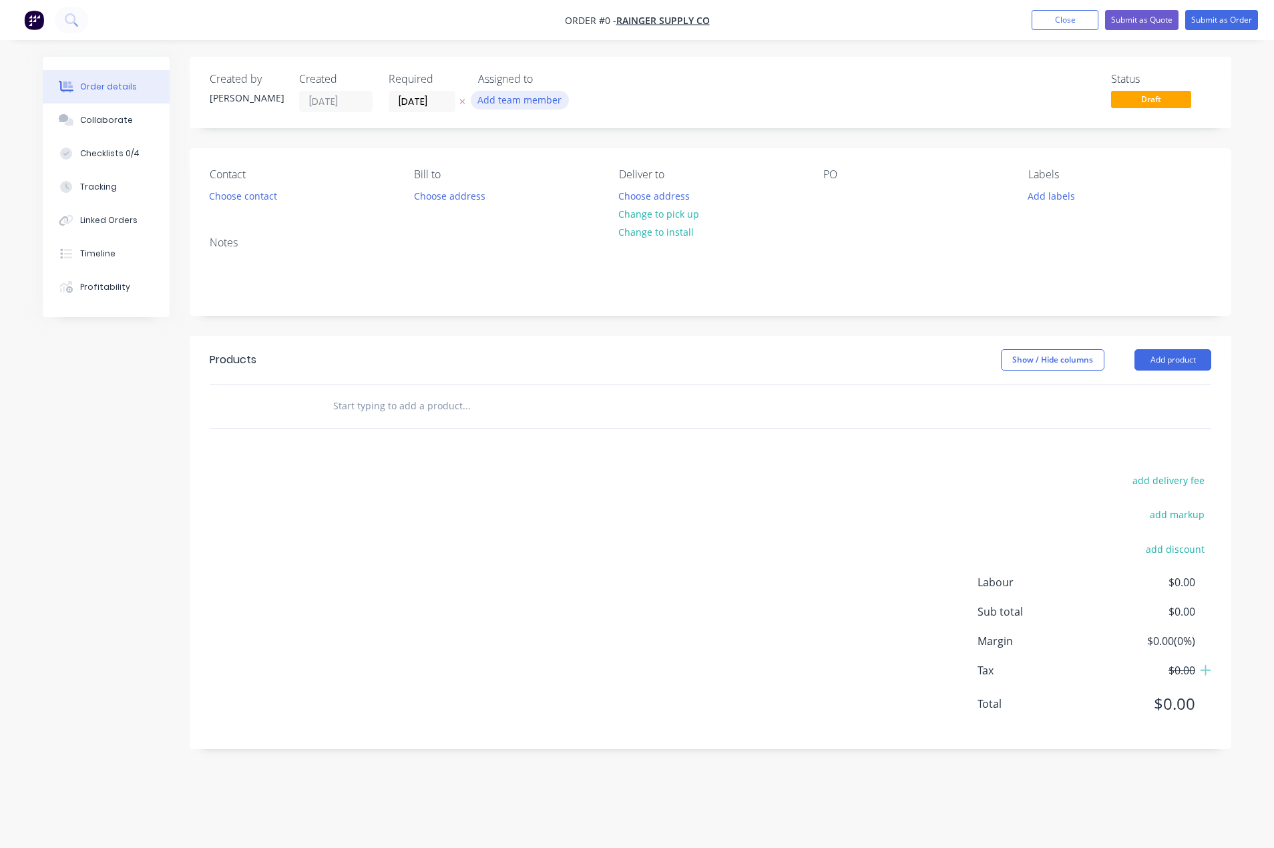
click at [536, 97] on button "Add team member" at bounding box center [520, 100] width 98 height 18
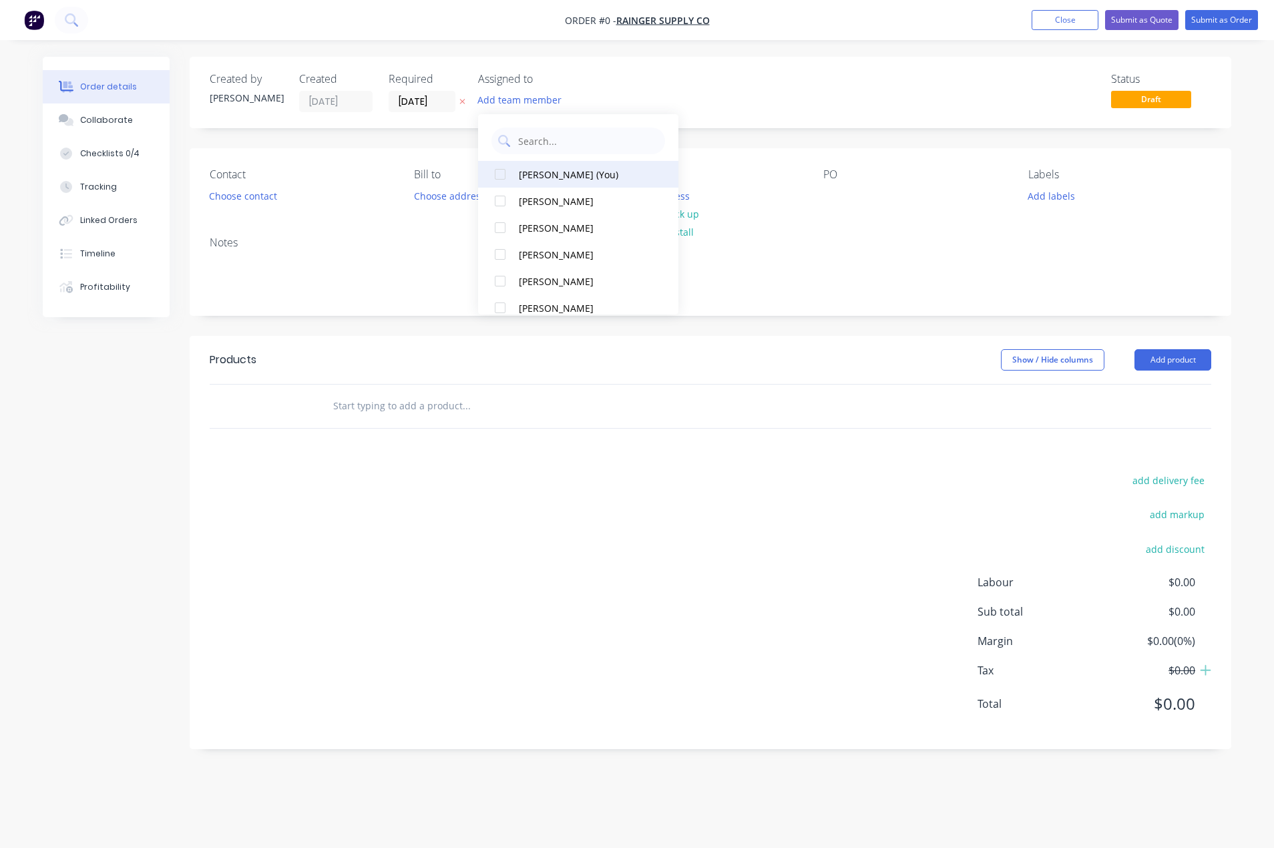
click at [542, 176] on div "[PERSON_NAME] (You)" at bounding box center [586, 175] width 134 height 14
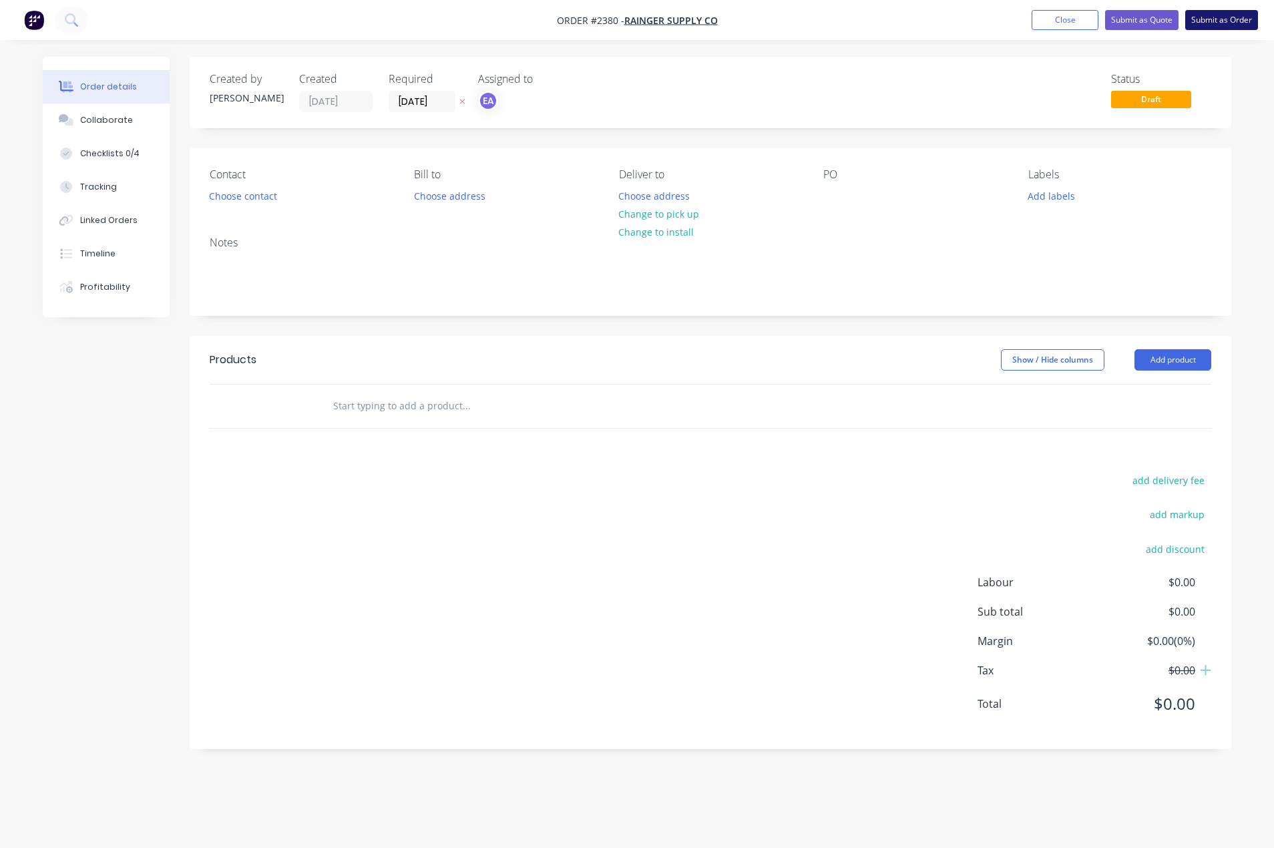
click at [1147, 11] on button "Submit as Order" at bounding box center [1222, 20] width 73 height 20
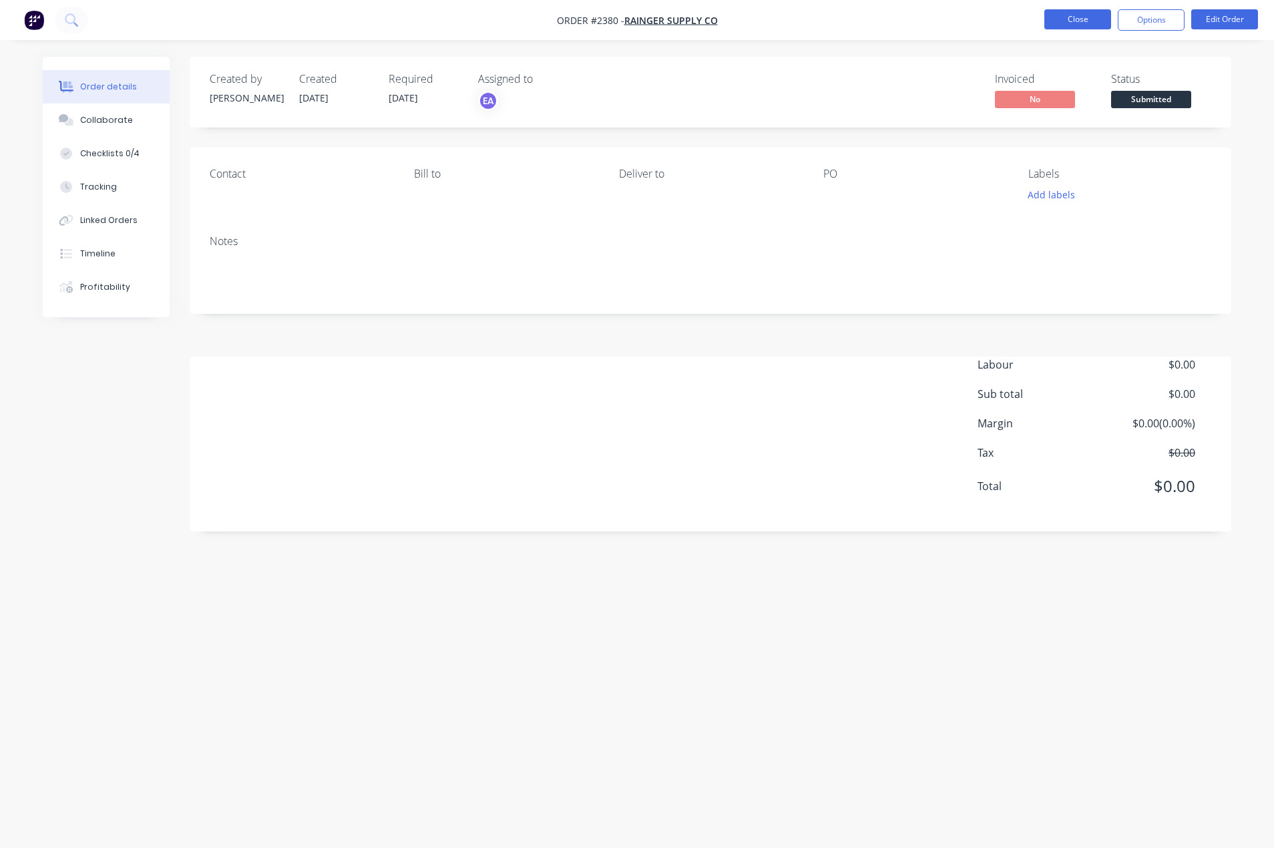
click at [1097, 21] on button "Close" at bounding box center [1078, 19] width 67 height 20
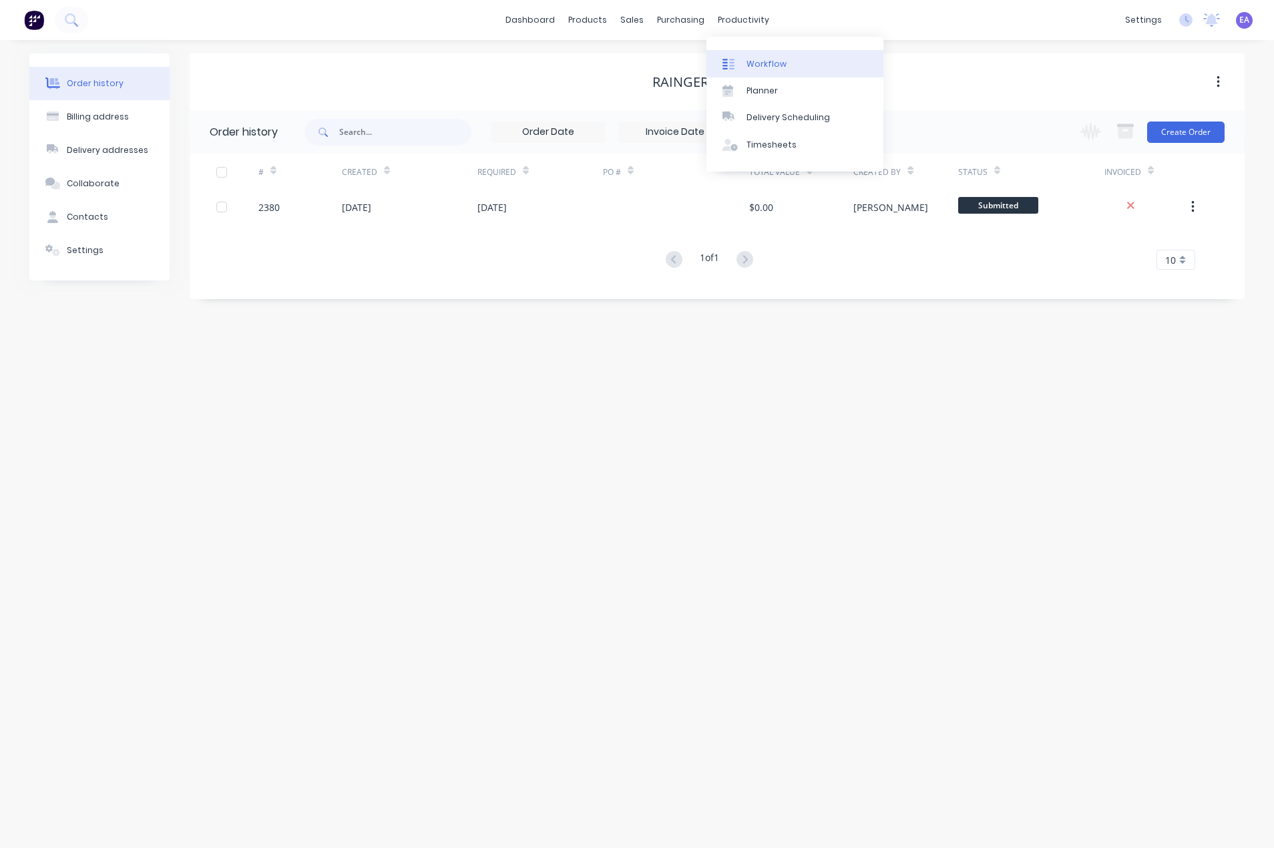
click at [753, 64] on div "Workflow" at bounding box center [767, 64] width 40 height 12
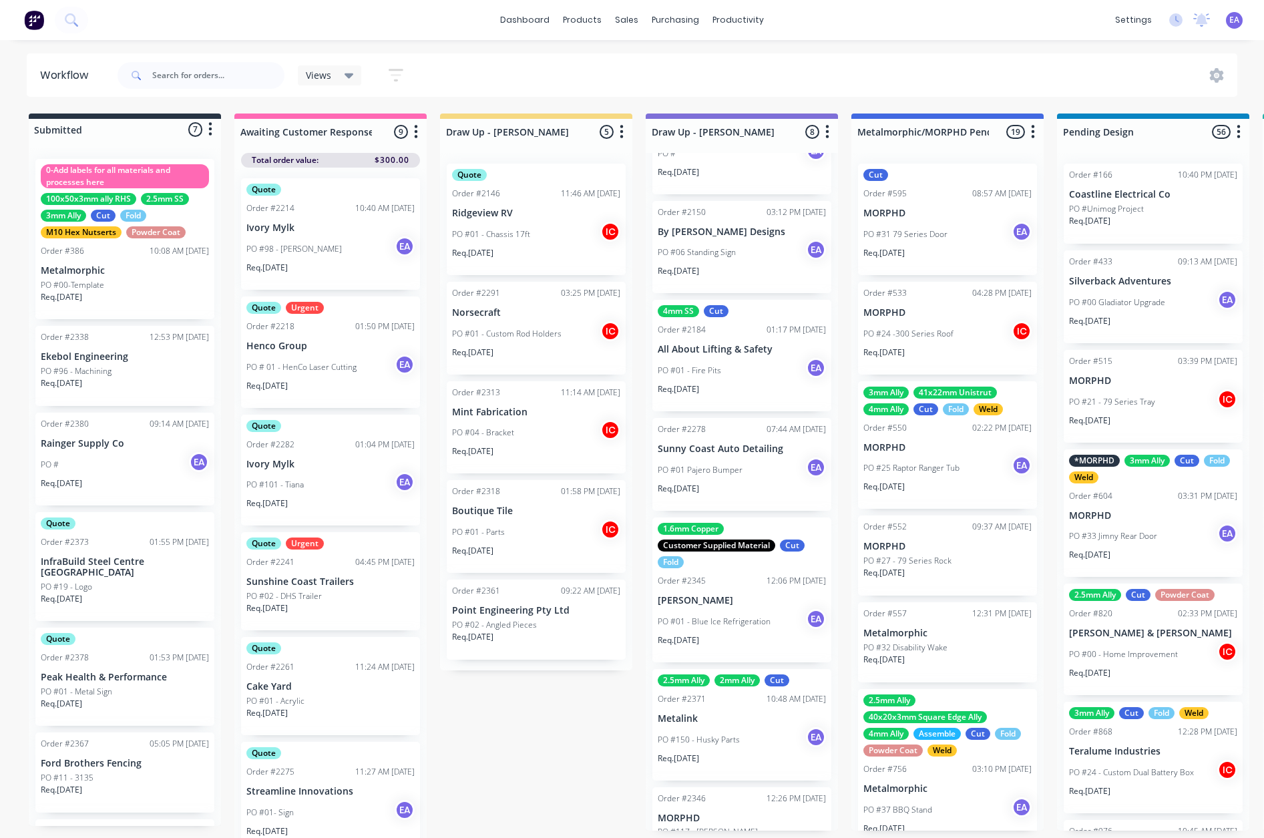
scroll to position [198, 0]
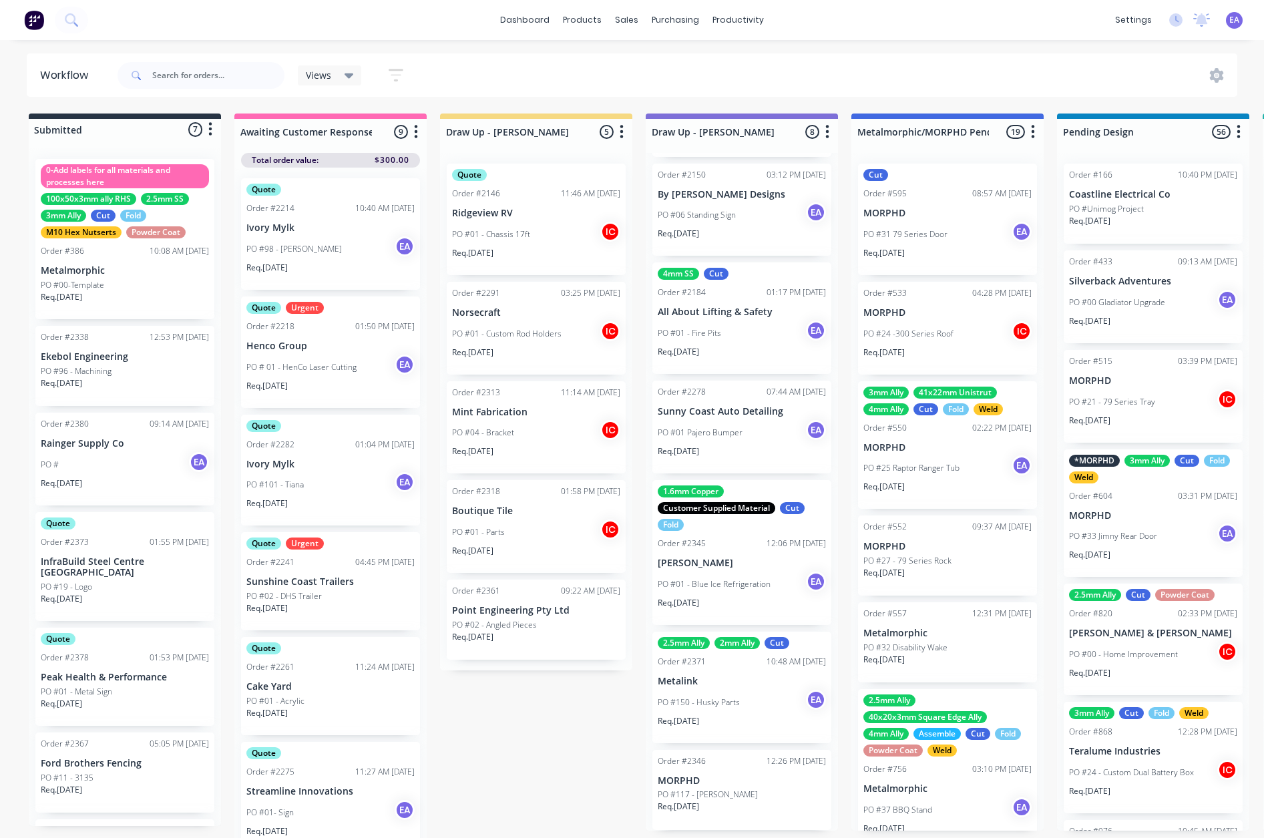
click at [736, 711] on div "PO #150 - Husky Parts EA" at bounding box center [742, 702] width 168 height 25
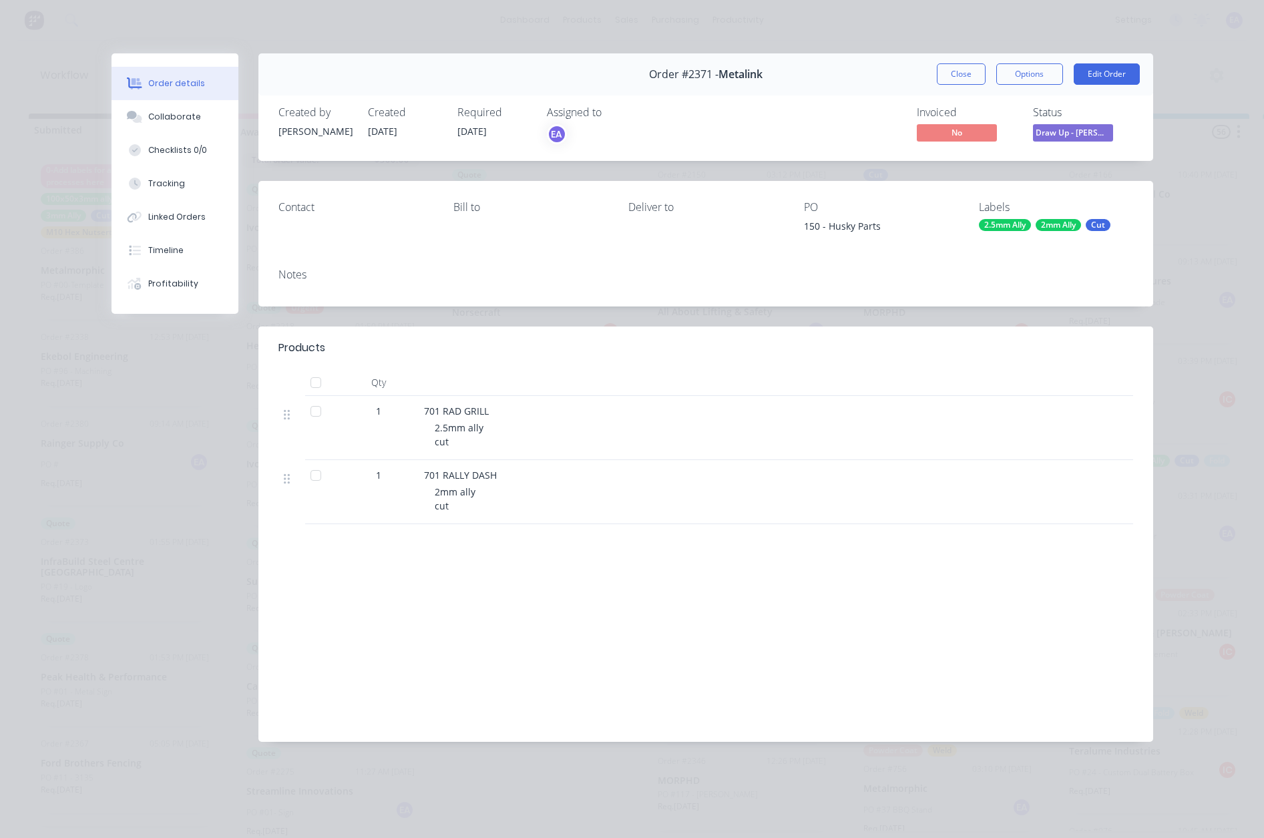
click at [1073, 134] on span "Draw Up - [PERSON_NAME]" at bounding box center [1073, 132] width 80 height 17
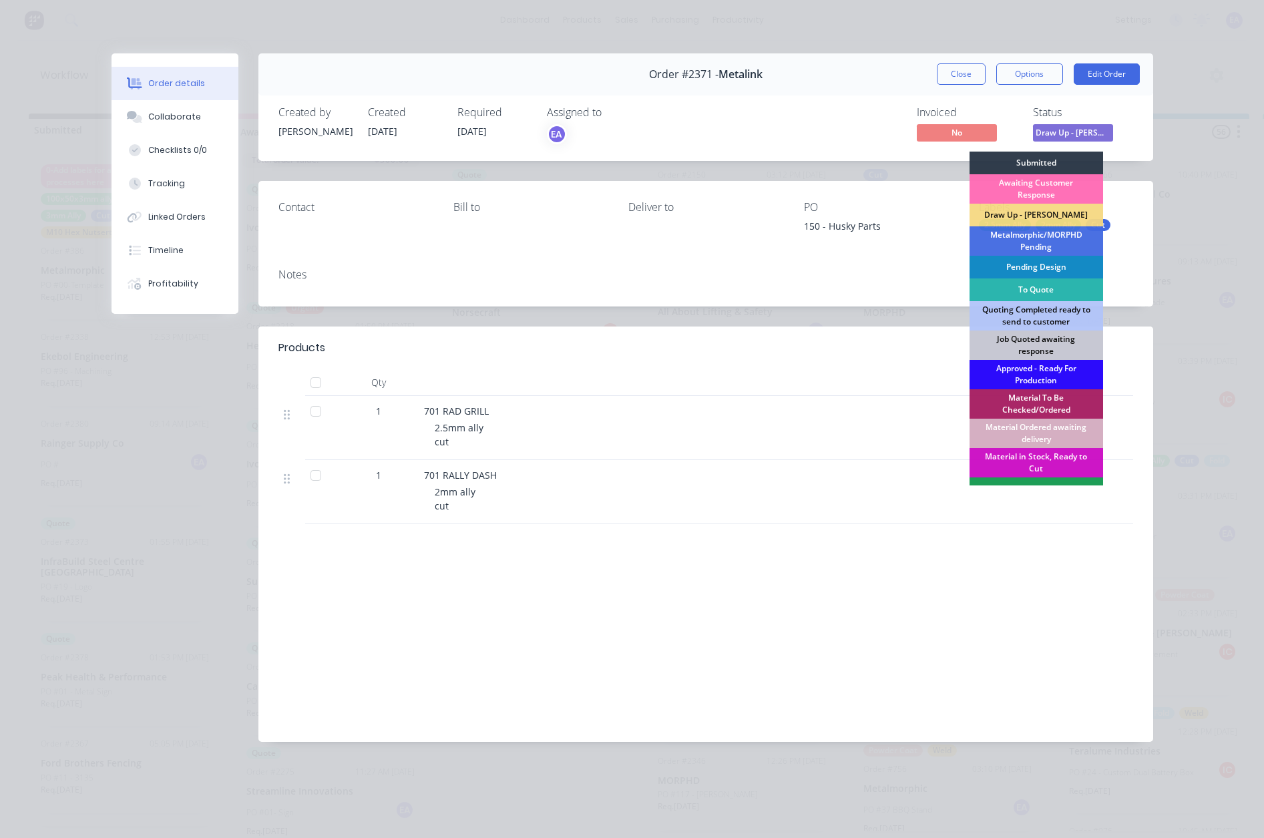
click at [1040, 378] on div "Approved - Ready For Production" at bounding box center [1037, 374] width 134 height 29
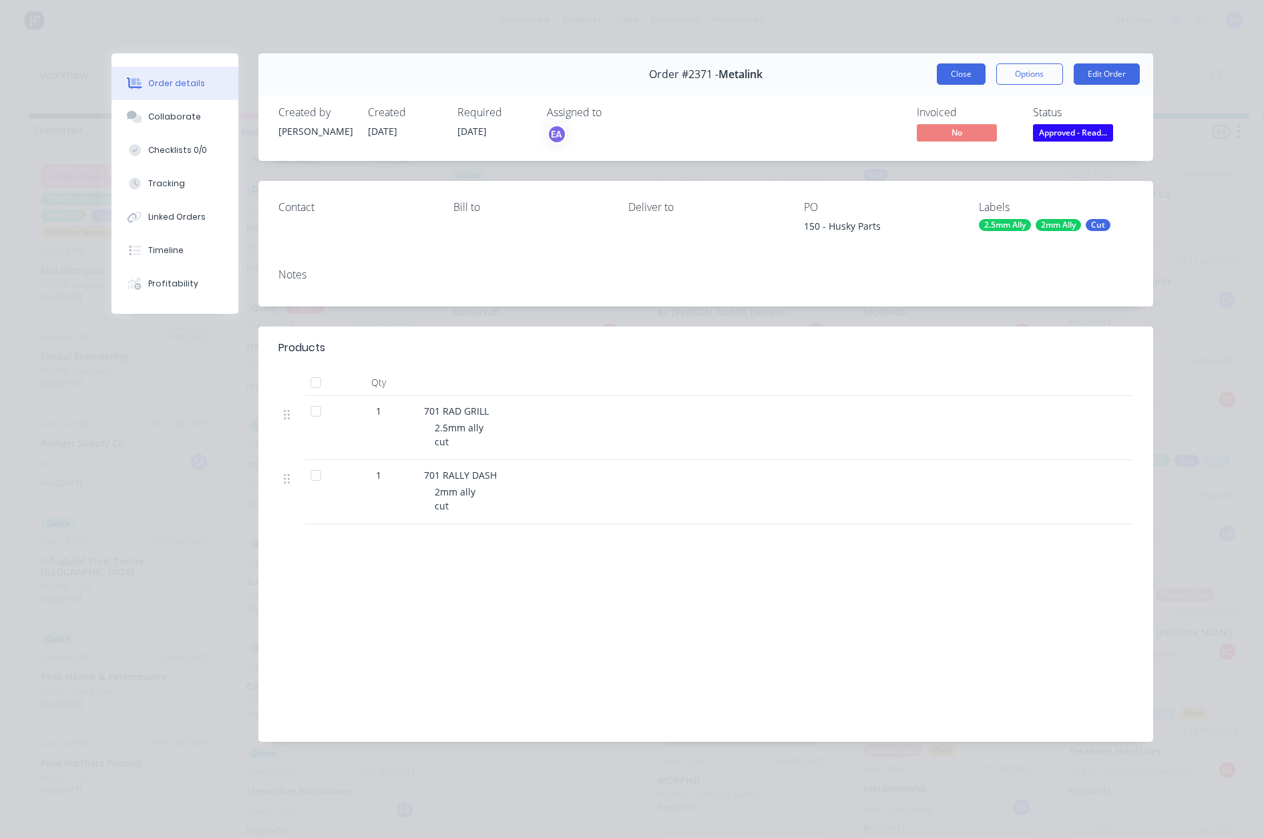
click at [953, 63] on button "Close" at bounding box center [961, 73] width 49 height 21
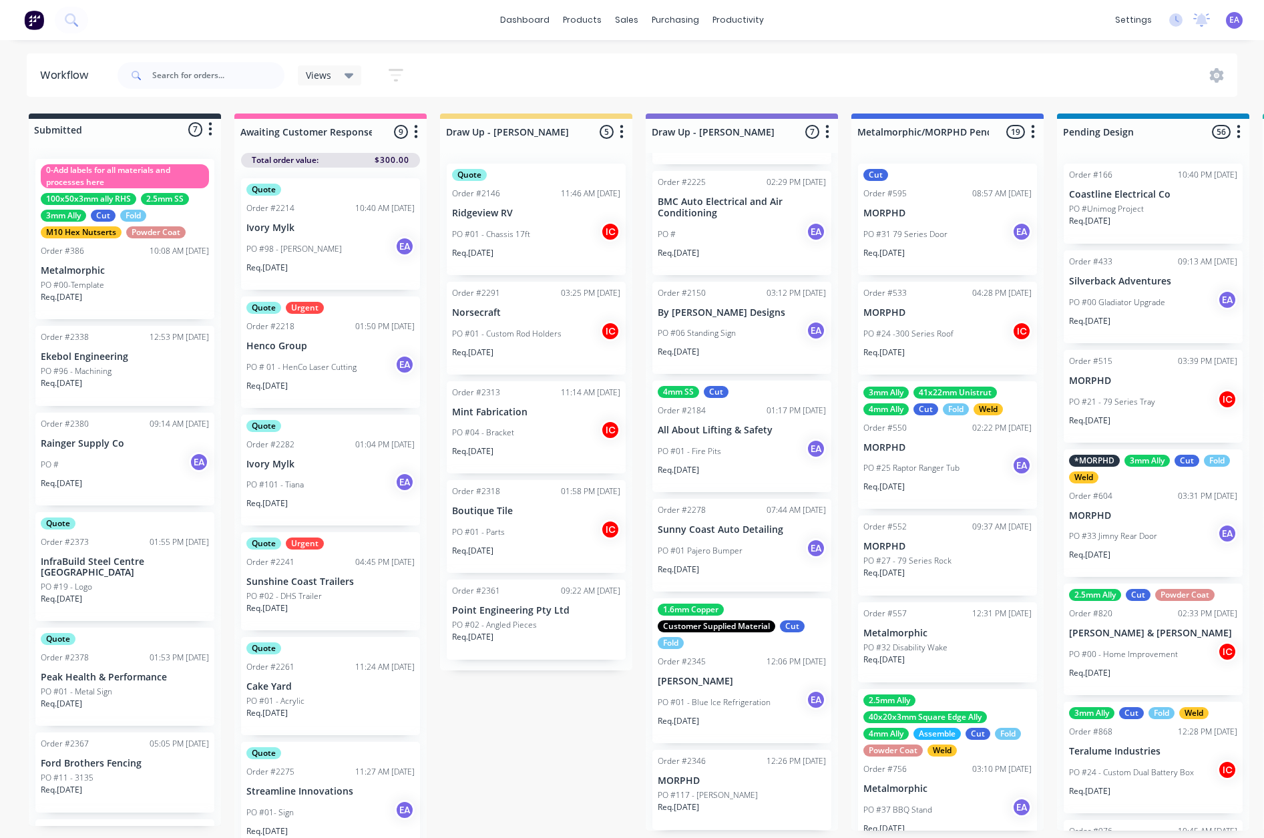
scroll to position [74, 0]
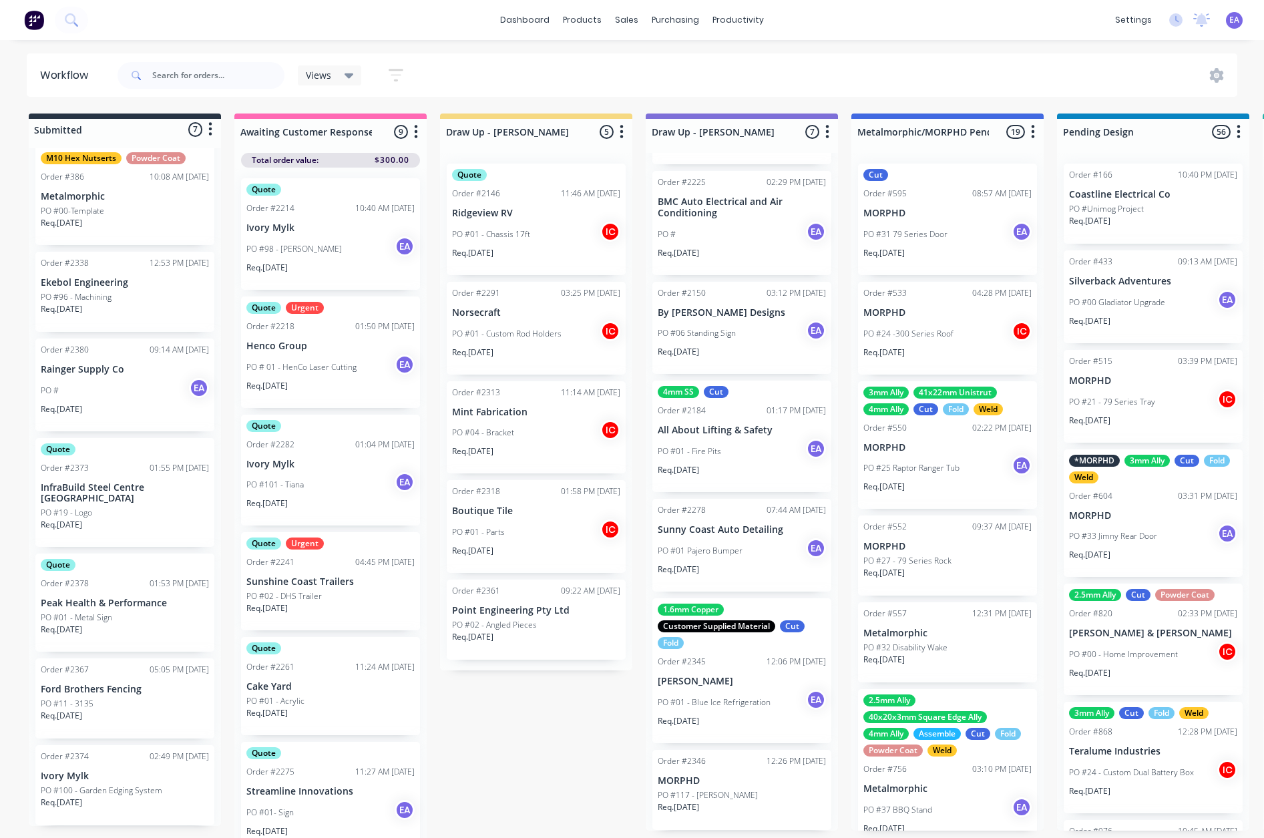
click at [115, 399] on div "PO # EA" at bounding box center [125, 390] width 168 height 25
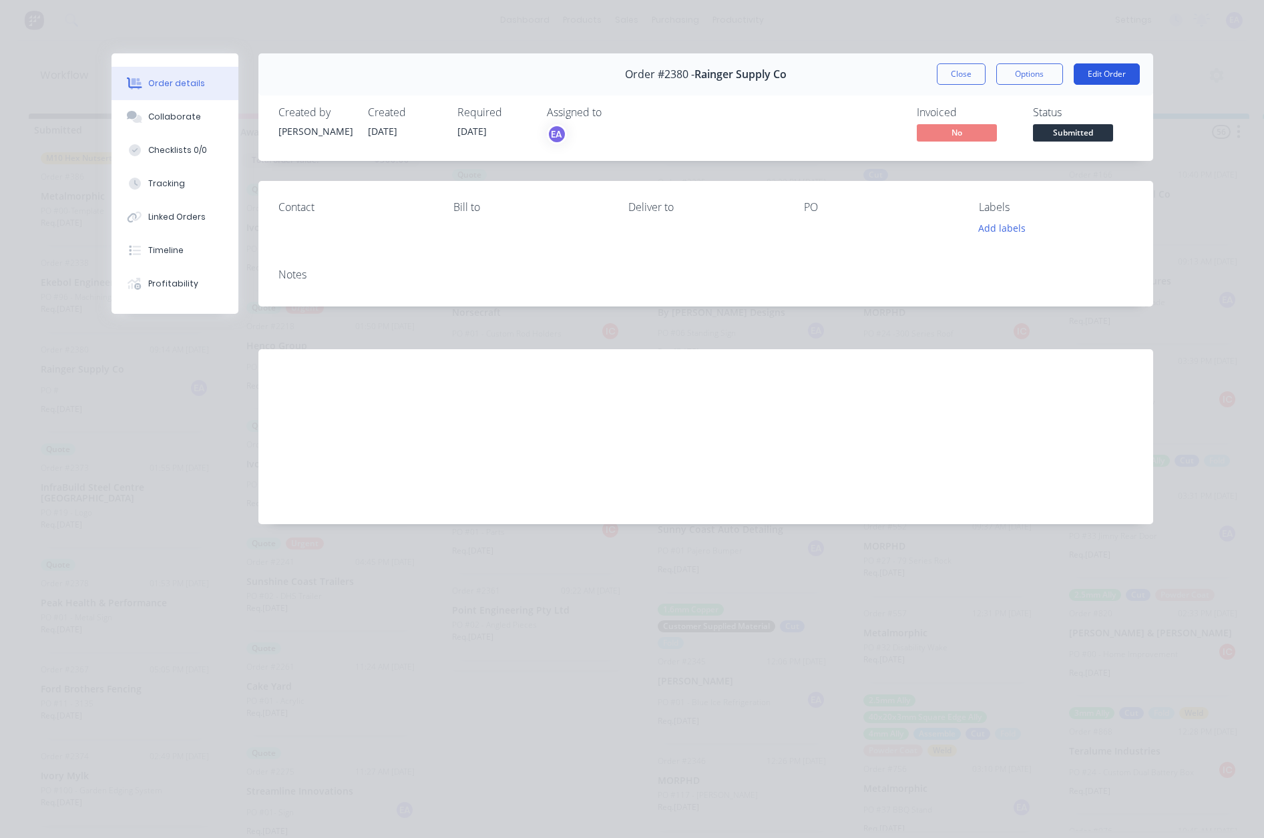
click at [1137, 71] on button "Edit Order" at bounding box center [1107, 73] width 66 height 21
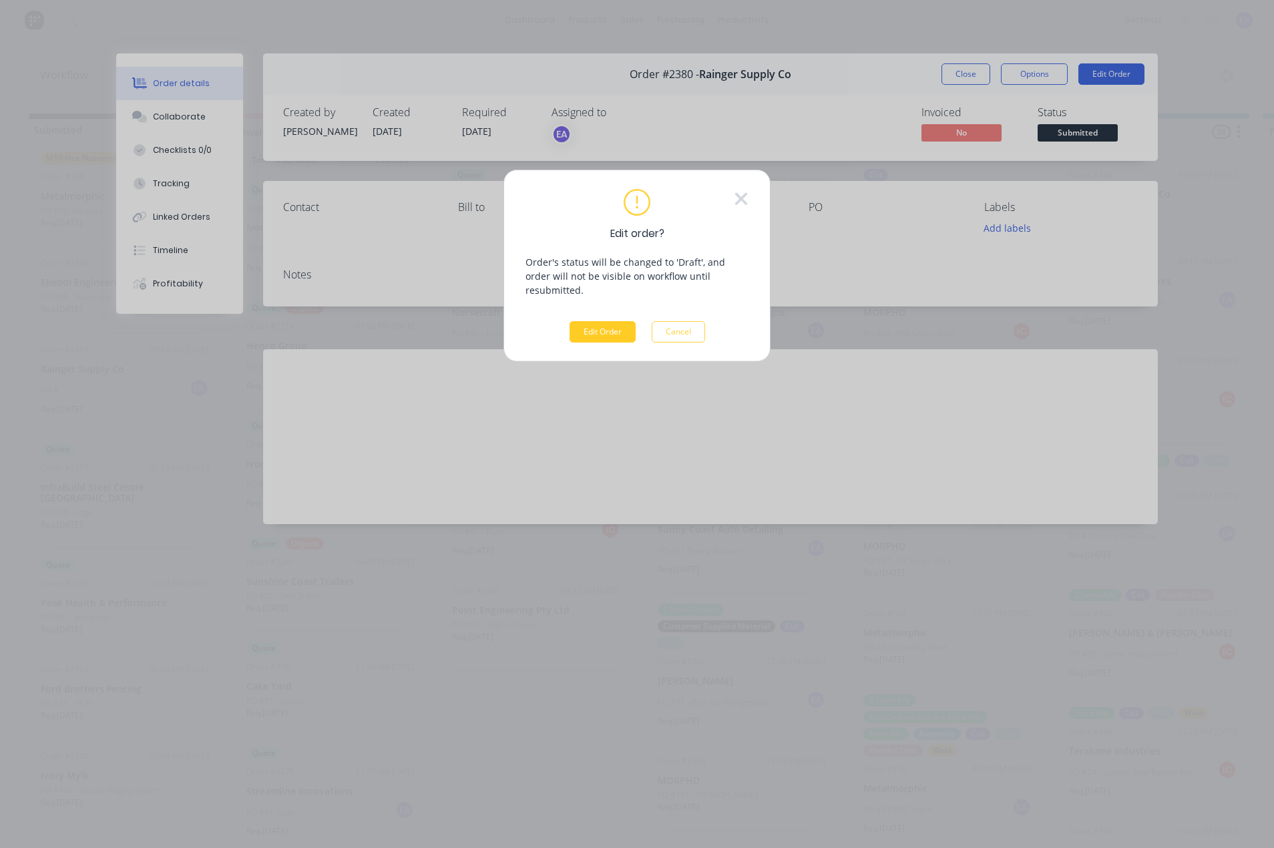
click at [594, 321] on button "Edit Order" at bounding box center [603, 331] width 66 height 21
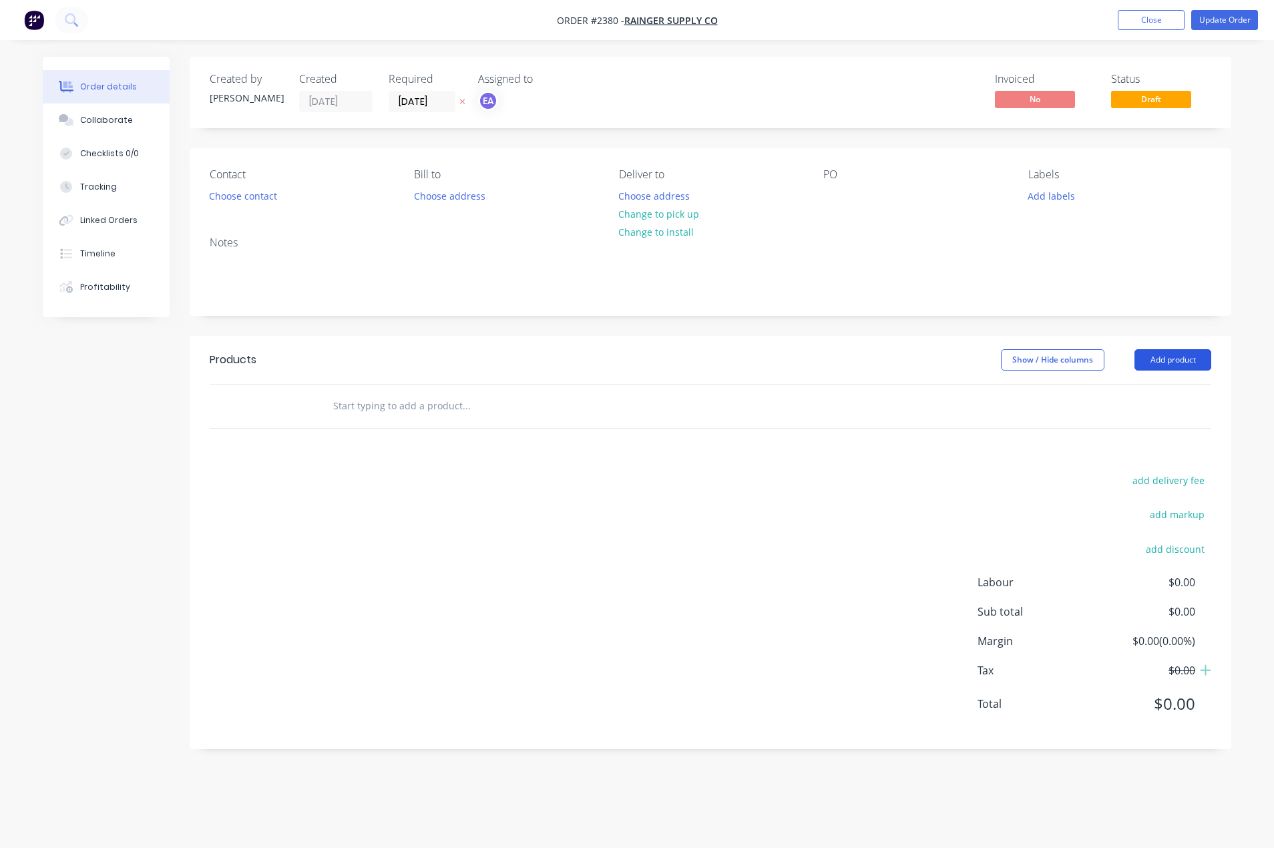
click at [1147, 357] on button "Add product" at bounding box center [1173, 359] width 77 height 21
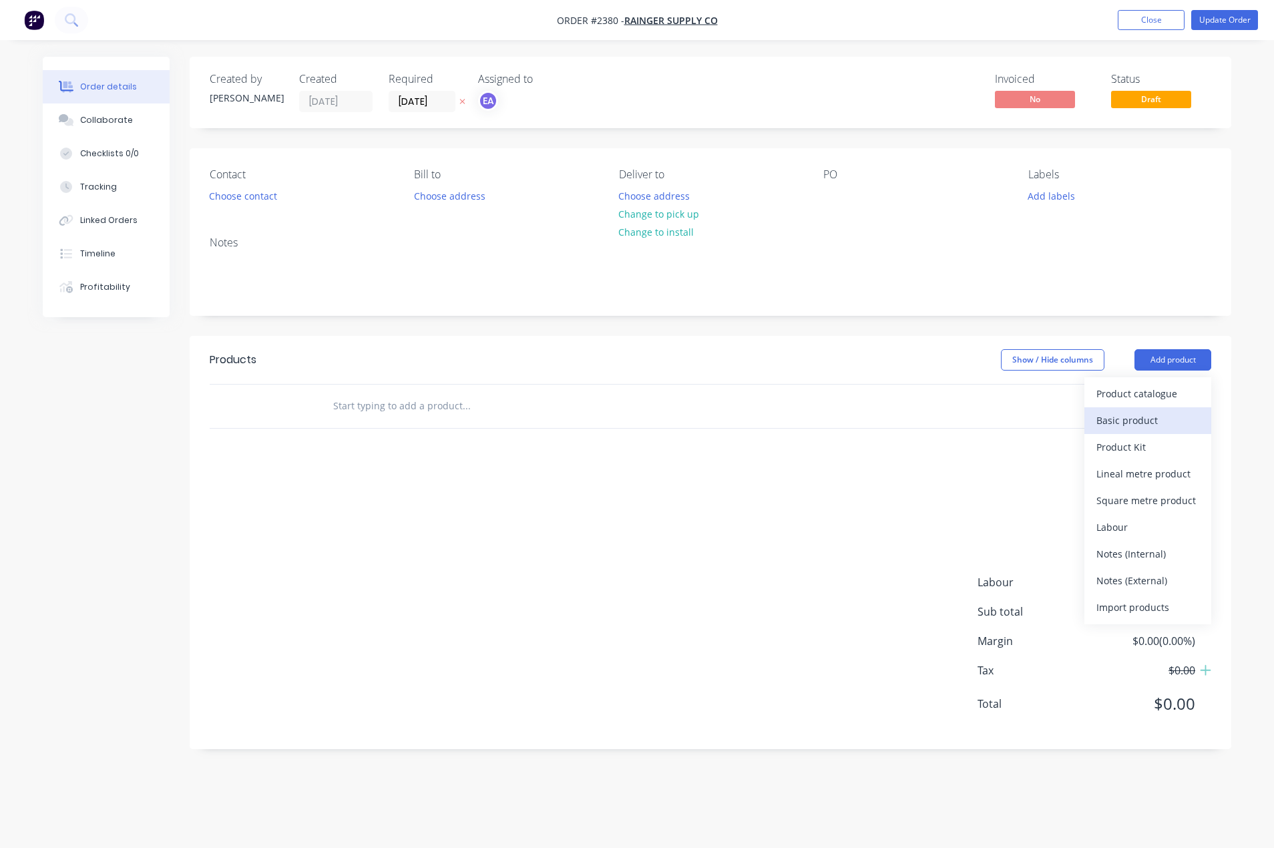
click at [1146, 428] on div "Basic product" at bounding box center [1148, 420] width 103 height 19
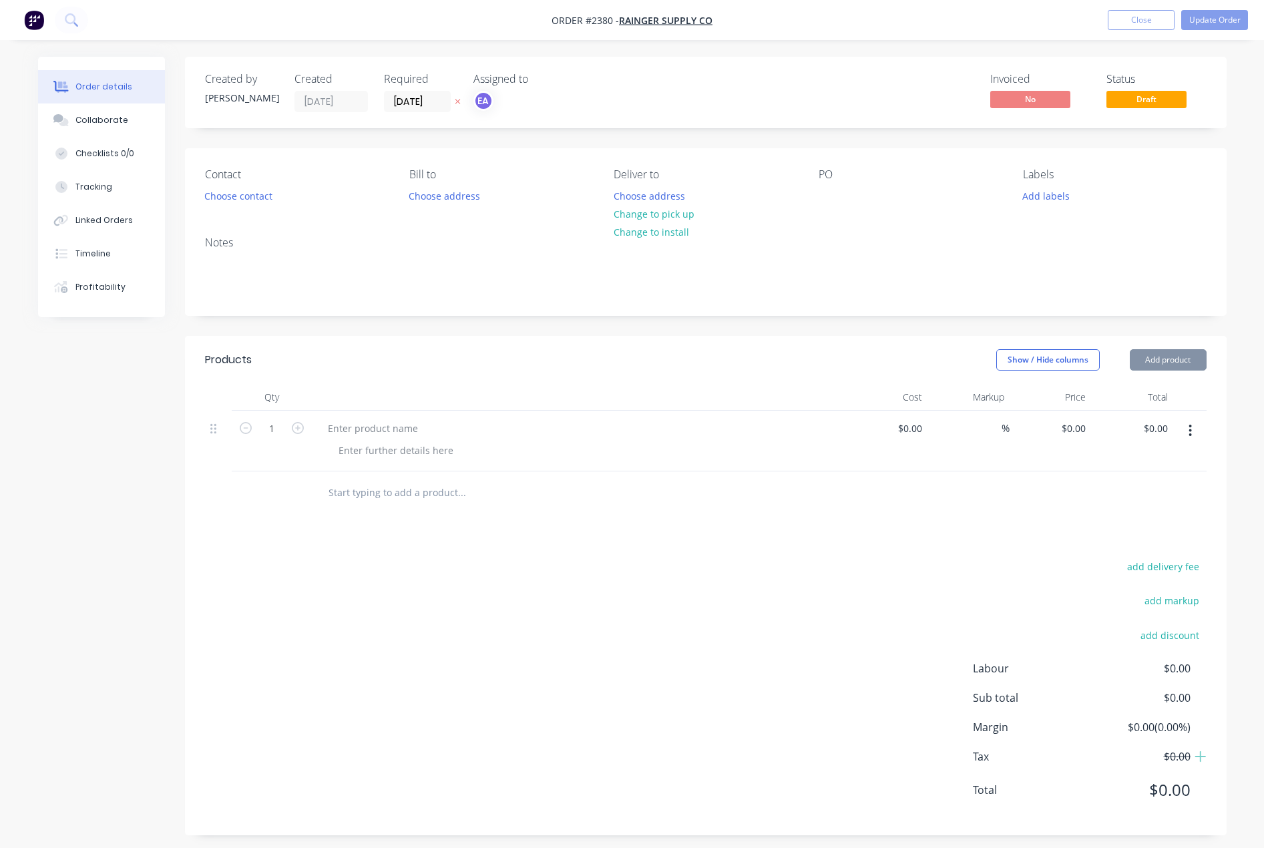
click at [1147, 361] on button "Add product" at bounding box center [1168, 359] width 77 height 21
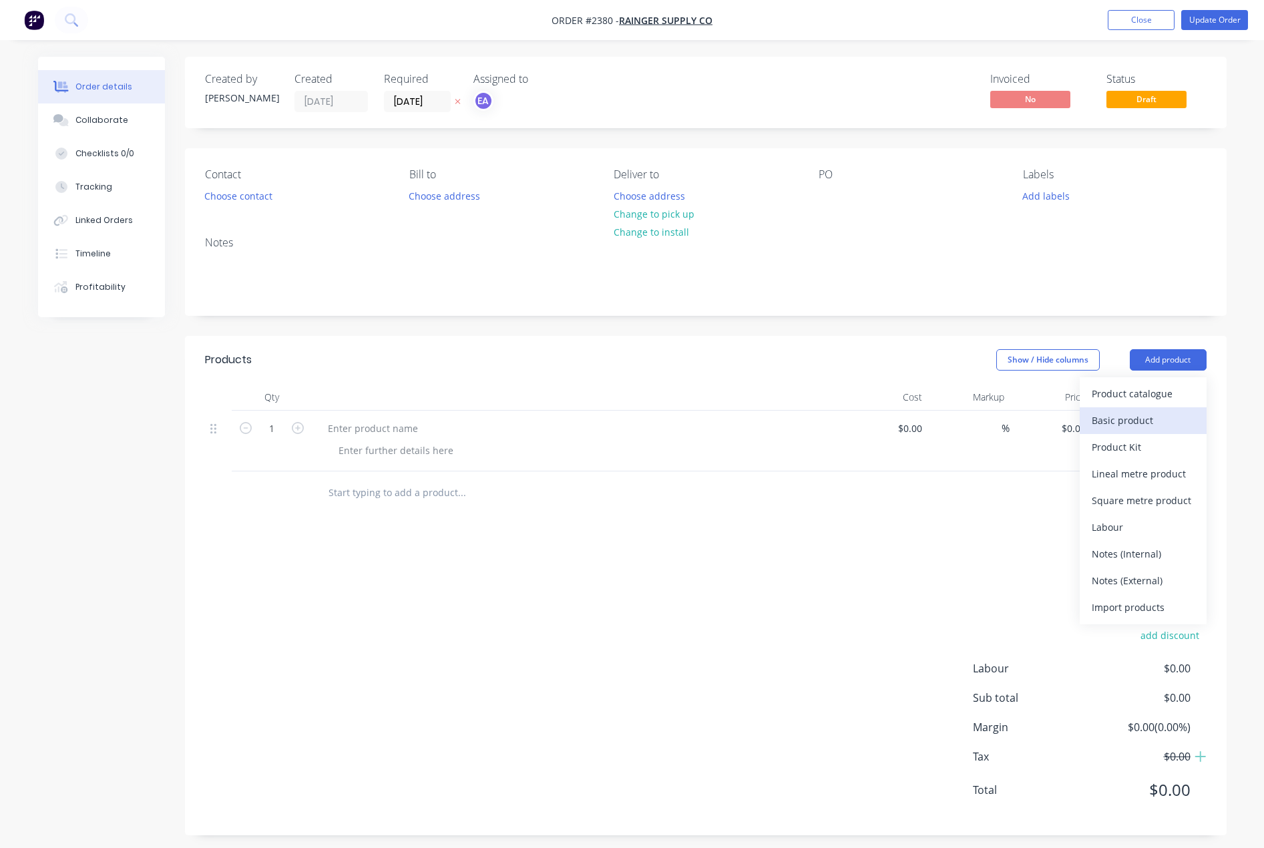
click at [1142, 411] on div "Basic product" at bounding box center [1143, 420] width 103 height 19
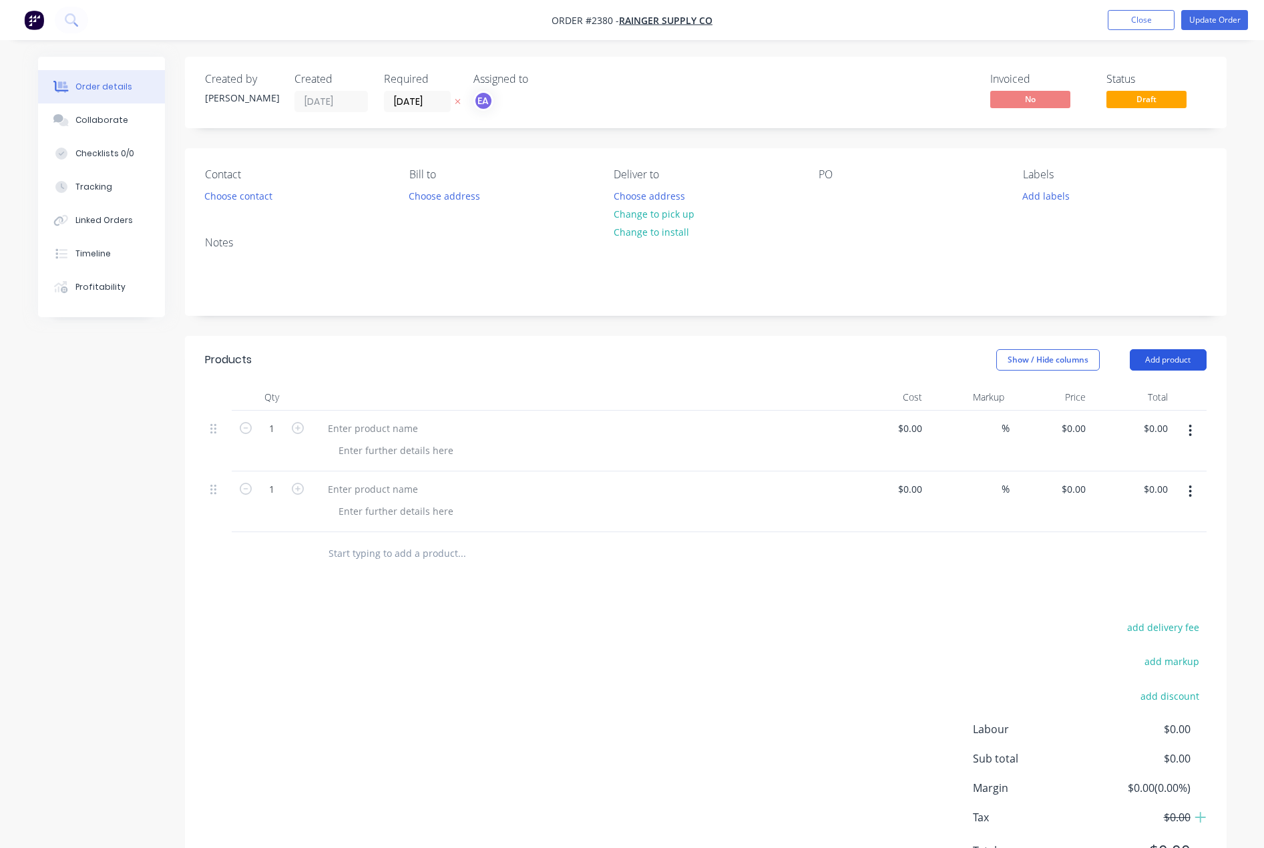
drag, startPoint x: 1183, startPoint y: 335, endPoint x: 1176, endPoint y: 357, distance: 22.6
click at [1147, 336] on header "Products Show / Hide columns Add product" at bounding box center [706, 360] width 1042 height 48
click at [1147, 357] on button "Add product" at bounding box center [1168, 359] width 77 height 21
click at [1137, 417] on div "Basic product" at bounding box center [1143, 420] width 103 height 19
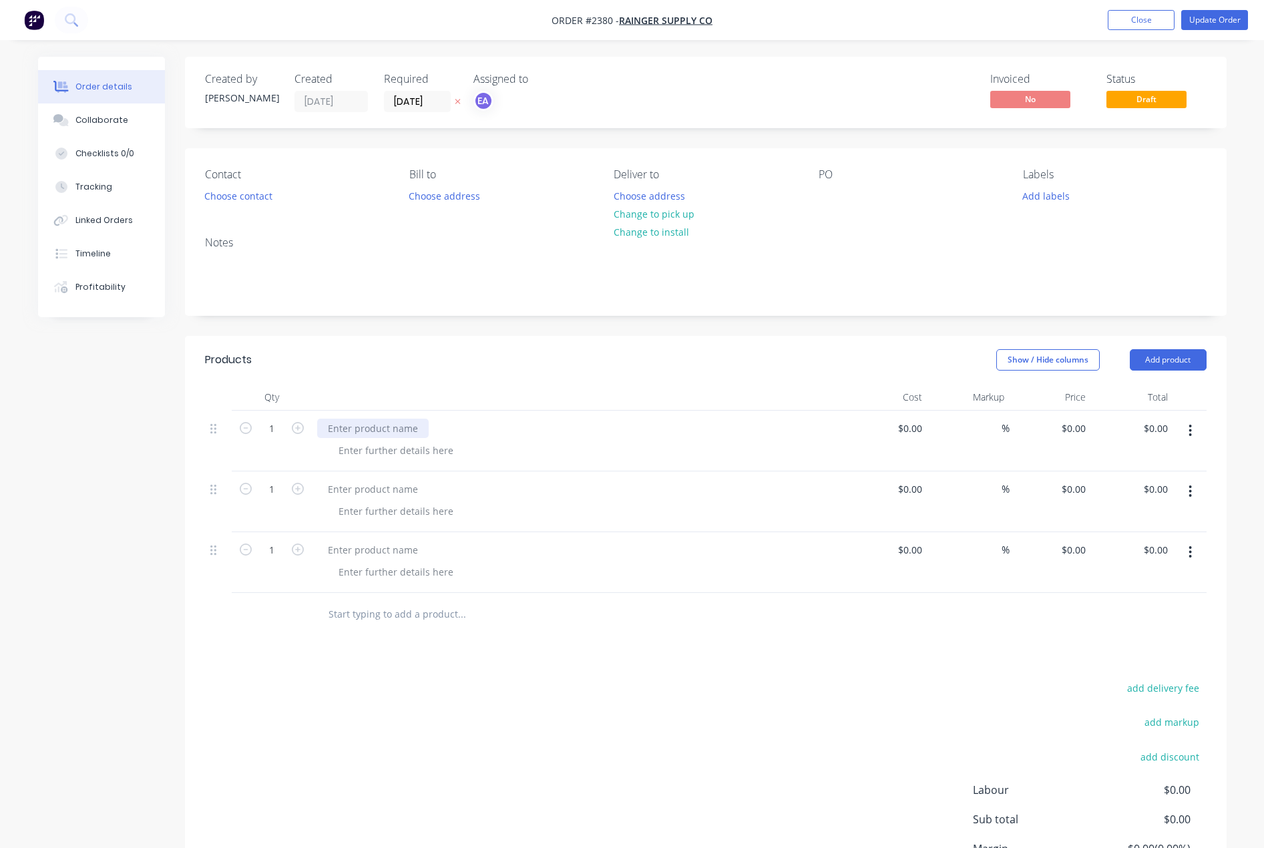
click at [387, 434] on div at bounding box center [373, 428] width 112 height 19
paste div
click at [380, 491] on div at bounding box center [373, 489] width 112 height 19
paste div
click at [364, 549] on div at bounding box center [373, 549] width 112 height 19
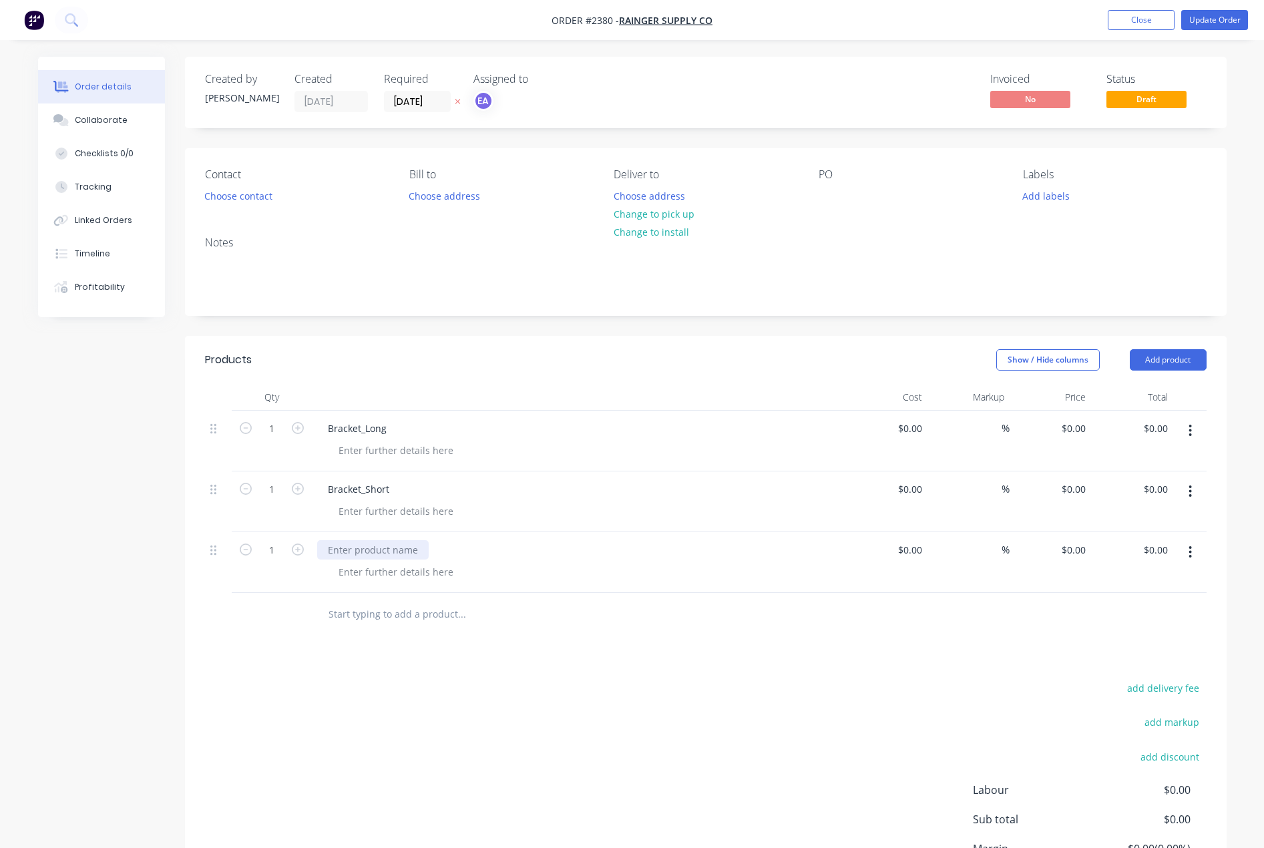
paste div
click at [281, 423] on input "1" at bounding box center [271, 429] width 35 height 20
type input "60"
click at [277, 558] on input "1" at bounding box center [271, 550] width 35 height 20
type input "60"
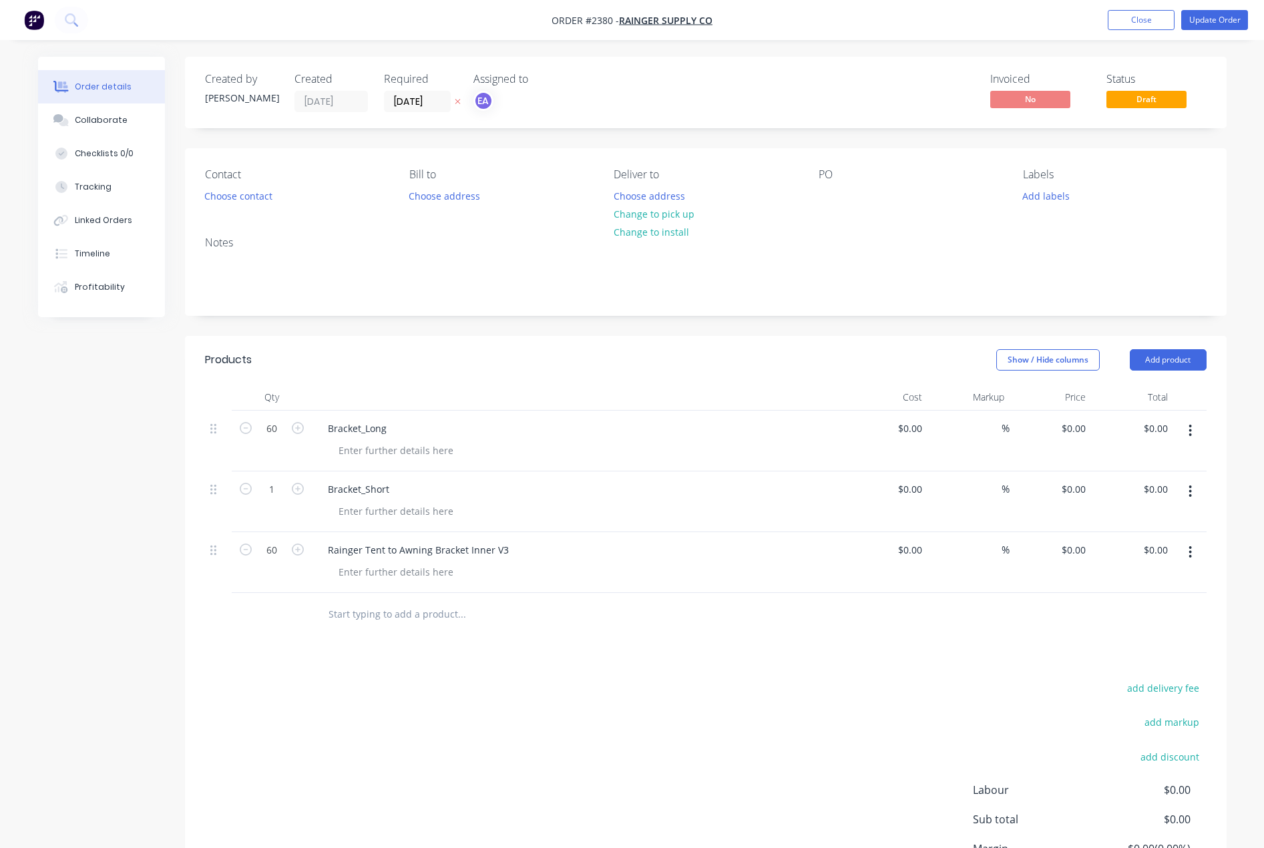
drag, startPoint x: 273, startPoint y: 697, endPoint x: 275, endPoint y: 635, distance: 62.2
click at [274, 691] on div "add delivery fee add markup add discount Labour $0.00 Sub total $0.00 Margin $0…" at bounding box center [706, 808] width 1002 height 258
click at [271, 476] on div "1" at bounding box center [272, 502] width 80 height 61
click at [273, 496] on input "1" at bounding box center [271, 490] width 35 height 20
type input "60"
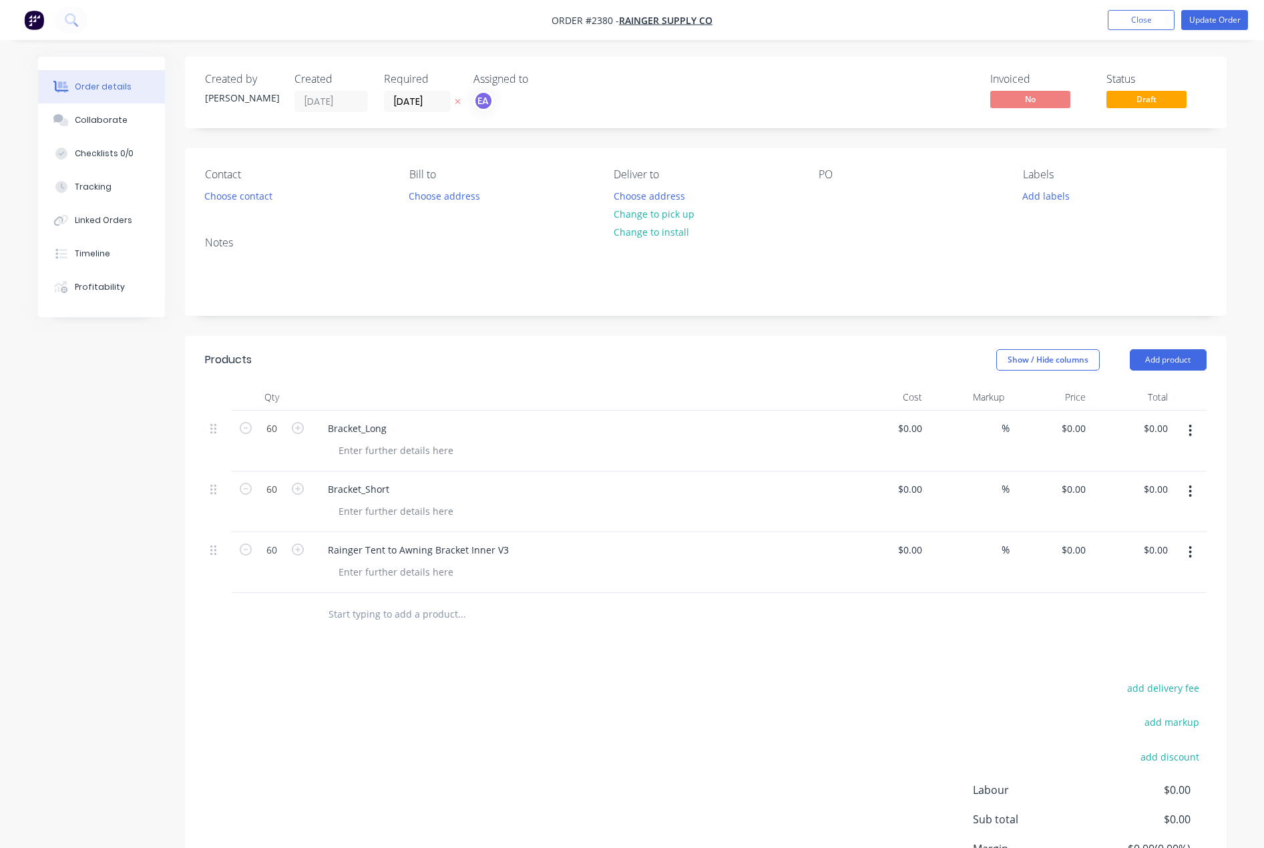
drag, startPoint x: 308, startPoint y: 717, endPoint x: 241, endPoint y: 680, distance: 76.2
click at [308, 717] on div "add delivery fee add markup add discount Labour $0.00 Sub total $0.00 Margin $0…" at bounding box center [706, 808] width 1002 height 258
click at [399, 456] on div at bounding box center [396, 450] width 136 height 19
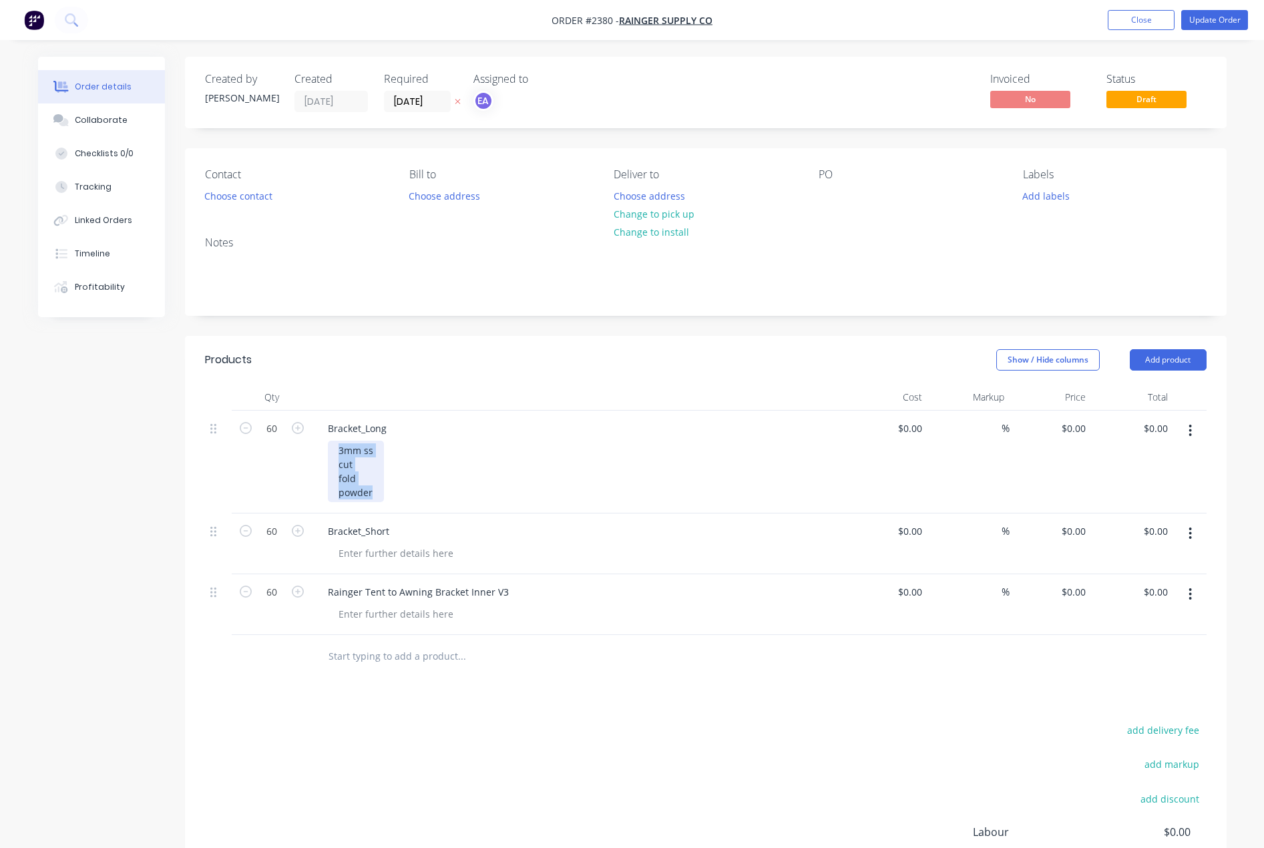
drag, startPoint x: 377, startPoint y: 494, endPoint x: 336, endPoint y: 444, distance: 65.0
click at [336, 444] on div "3mm ss cut fold powder" at bounding box center [356, 471] width 56 height 61
copy div "3mm ss cut fold powder"
click at [375, 554] on div at bounding box center [396, 553] width 136 height 19
paste div
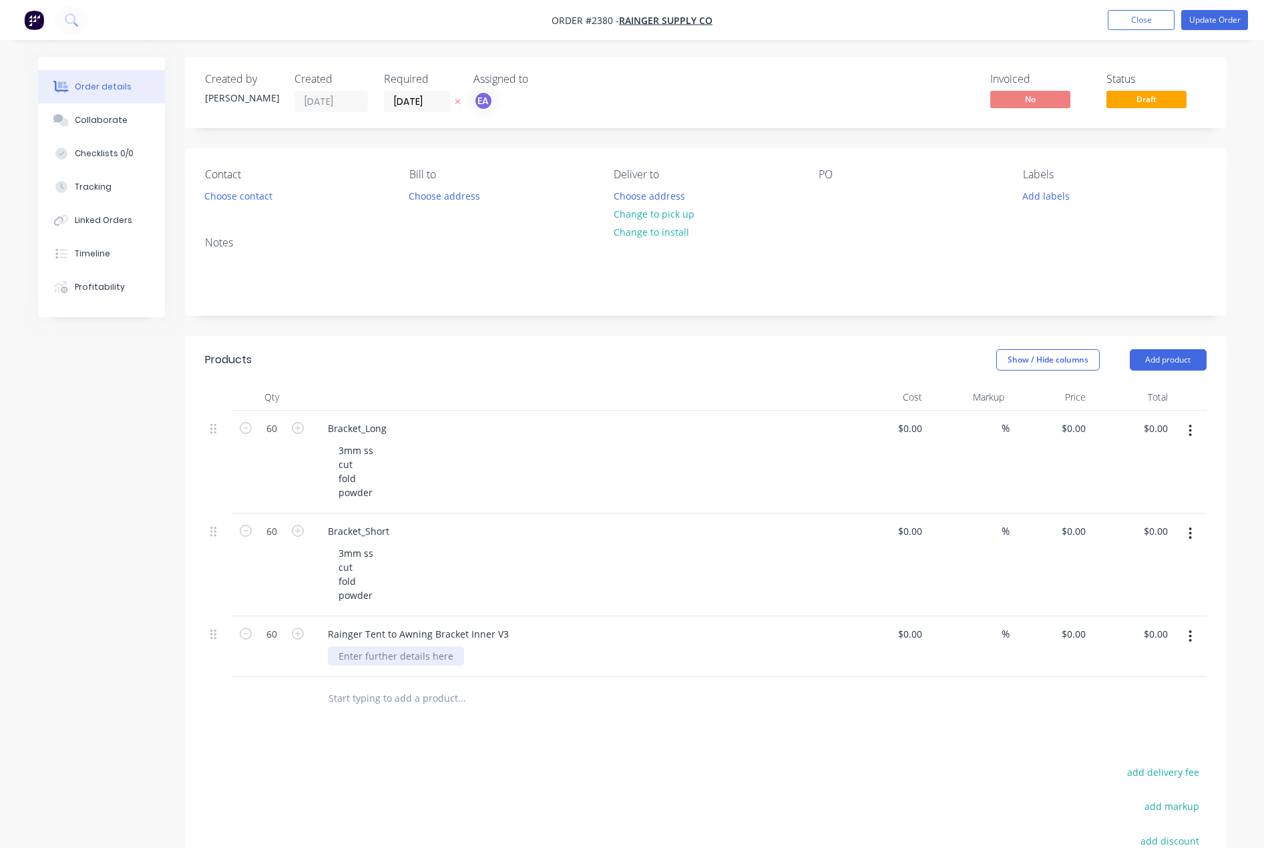
click at [379, 651] on div at bounding box center [396, 656] width 136 height 19
paste div
click at [1057, 198] on button "Add labels" at bounding box center [1046, 195] width 61 height 18
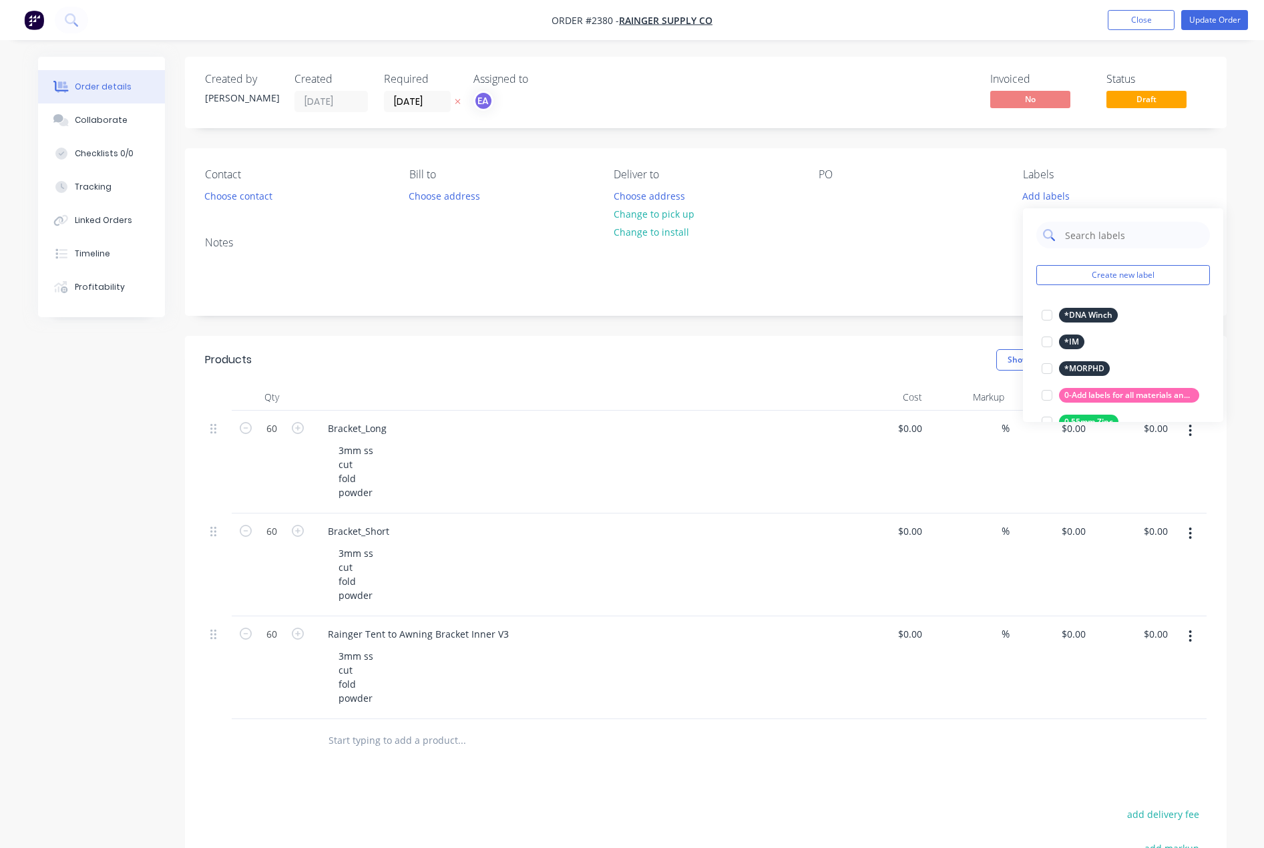
click at [1087, 238] on input "text" at bounding box center [1134, 235] width 140 height 27
click at [1051, 347] on div at bounding box center [1047, 342] width 27 height 27
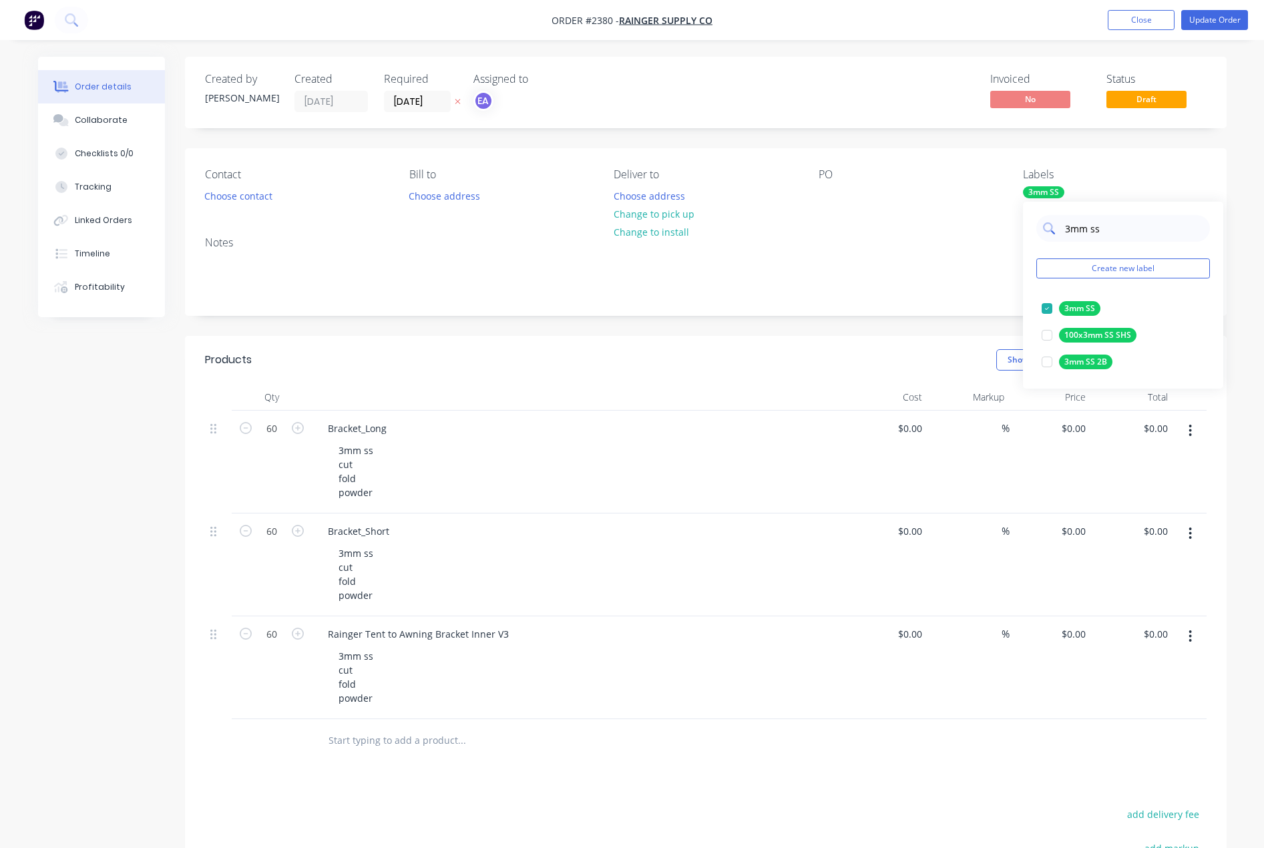
drag, startPoint x: 1097, startPoint y: 232, endPoint x: 1059, endPoint y: 233, distance: 37.4
click at [1059, 233] on div "3mm ss" at bounding box center [1124, 228] width 174 height 27
drag, startPoint x: 1050, startPoint y: 311, endPoint x: 1061, endPoint y: 286, distance: 26.9
click at [1050, 307] on div at bounding box center [1047, 308] width 27 height 27
drag, startPoint x: 1093, startPoint y: 224, endPoint x: 1063, endPoint y: 232, distance: 30.3
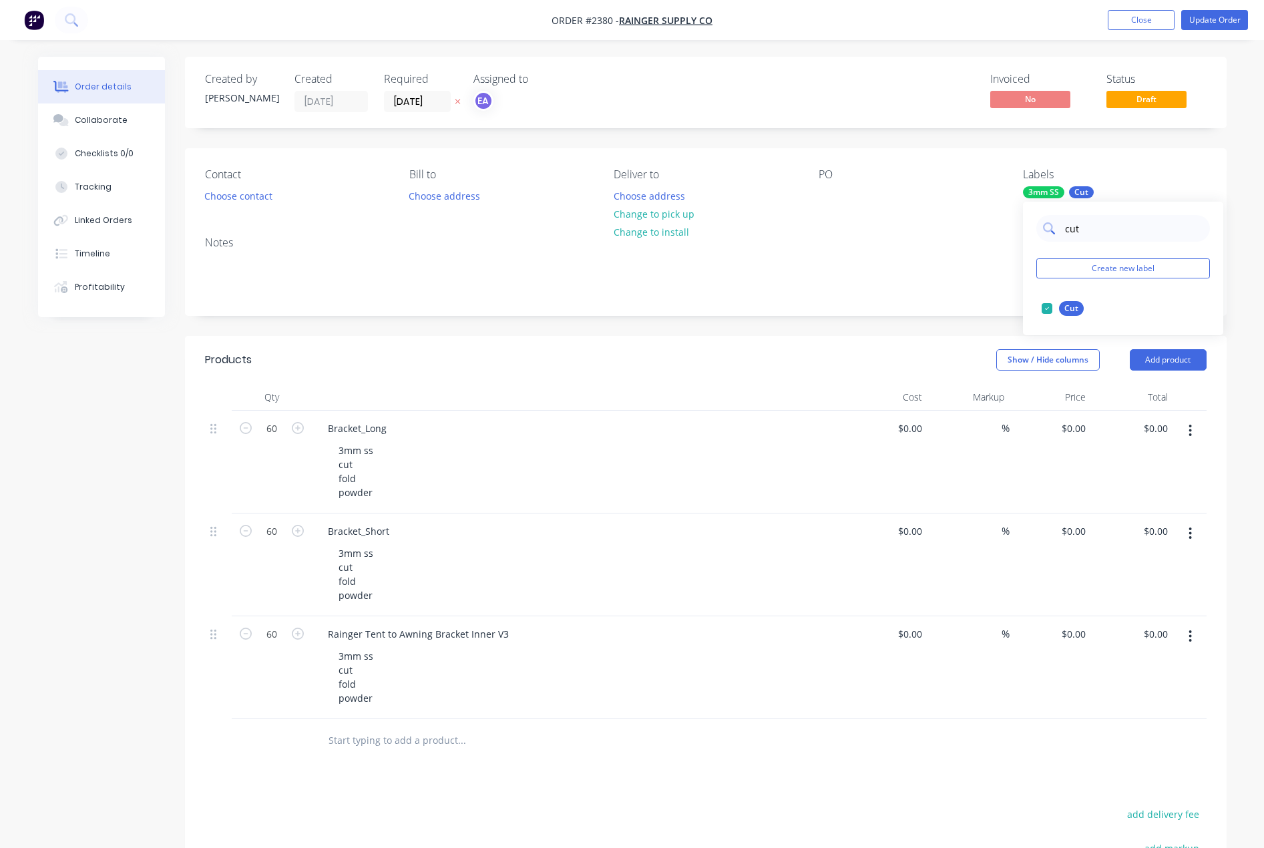
click at [1063, 232] on div "cut" at bounding box center [1124, 228] width 174 height 27
drag, startPoint x: 1045, startPoint y: 311, endPoint x: 1089, endPoint y: 233, distance: 90.1
click at [1047, 305] on div at bounding box center [1047, 308] width 27 height 27
drag, startPoint x: 1090, startPoint y: 228, endPoint x: 1055, endPoint y: 230, distance: 35.5
click at [1055, 230] on div "fold" at bounding box center [1124, 228] width 174 height 27
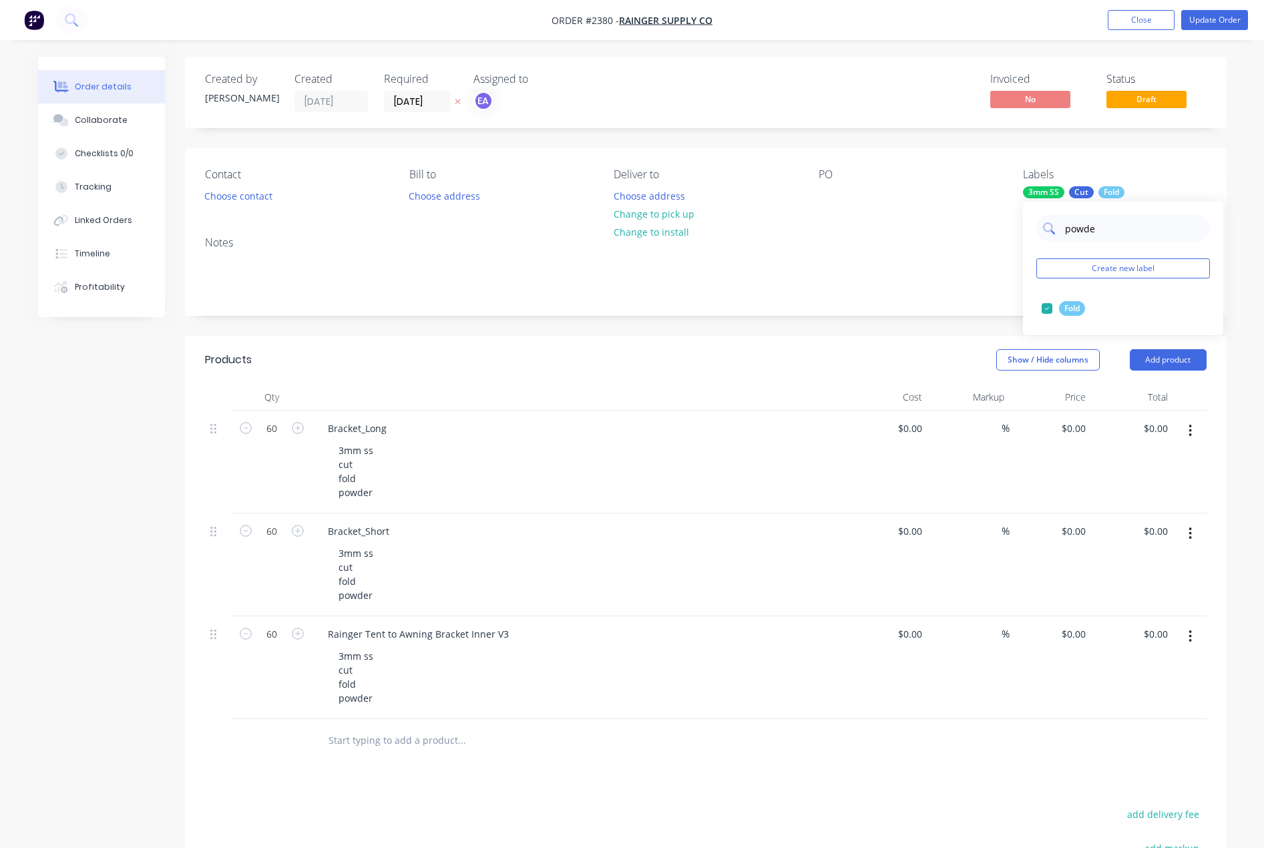
type input "powder"
click at [1046, 307] on div at bounding box center [1047, 308] width 27 height 27
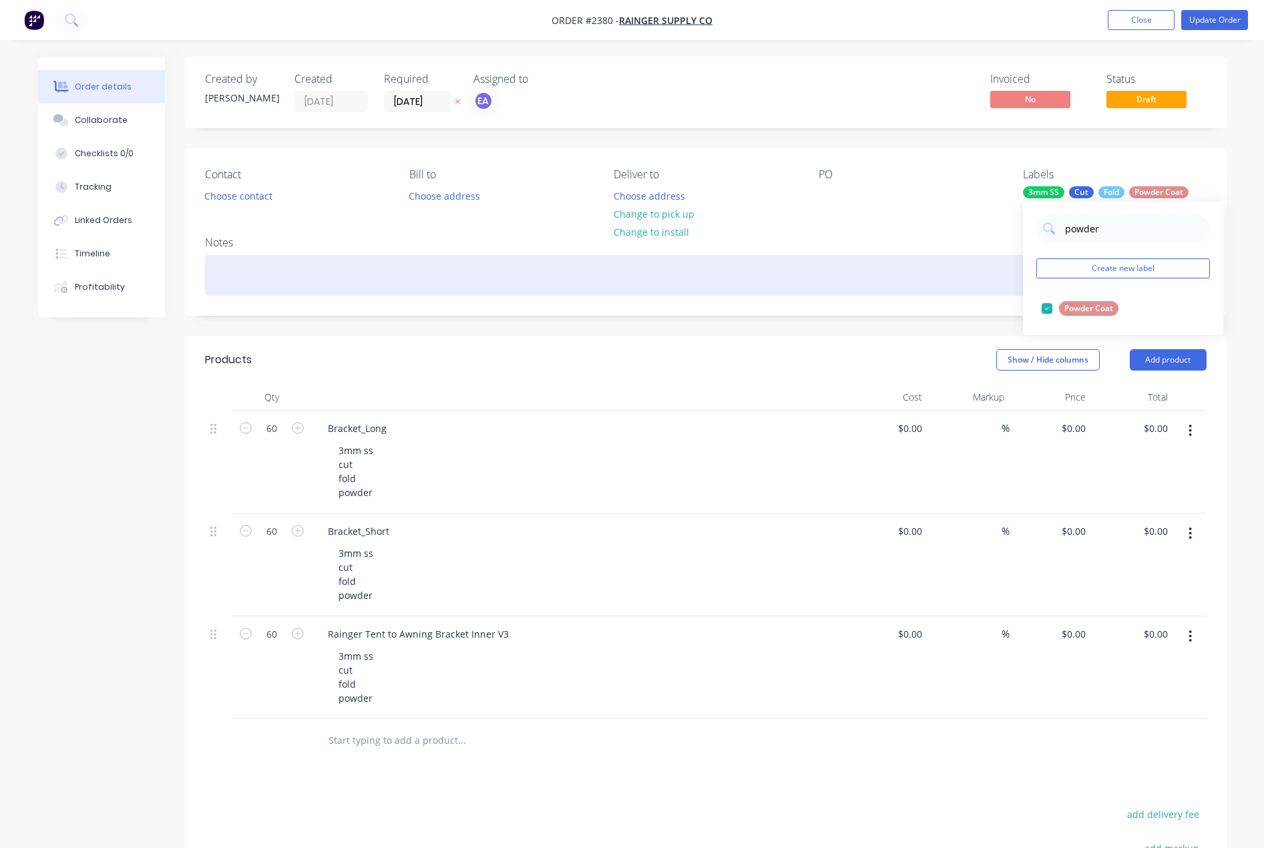
drag, startPoint x: 1124, startPoint y: 229, endPoint x: 1005, endPoint y: 291, distance: 133.8
click at [1057, 236] on div "powder" at bounding box center [1124, 228] width 174 height 27
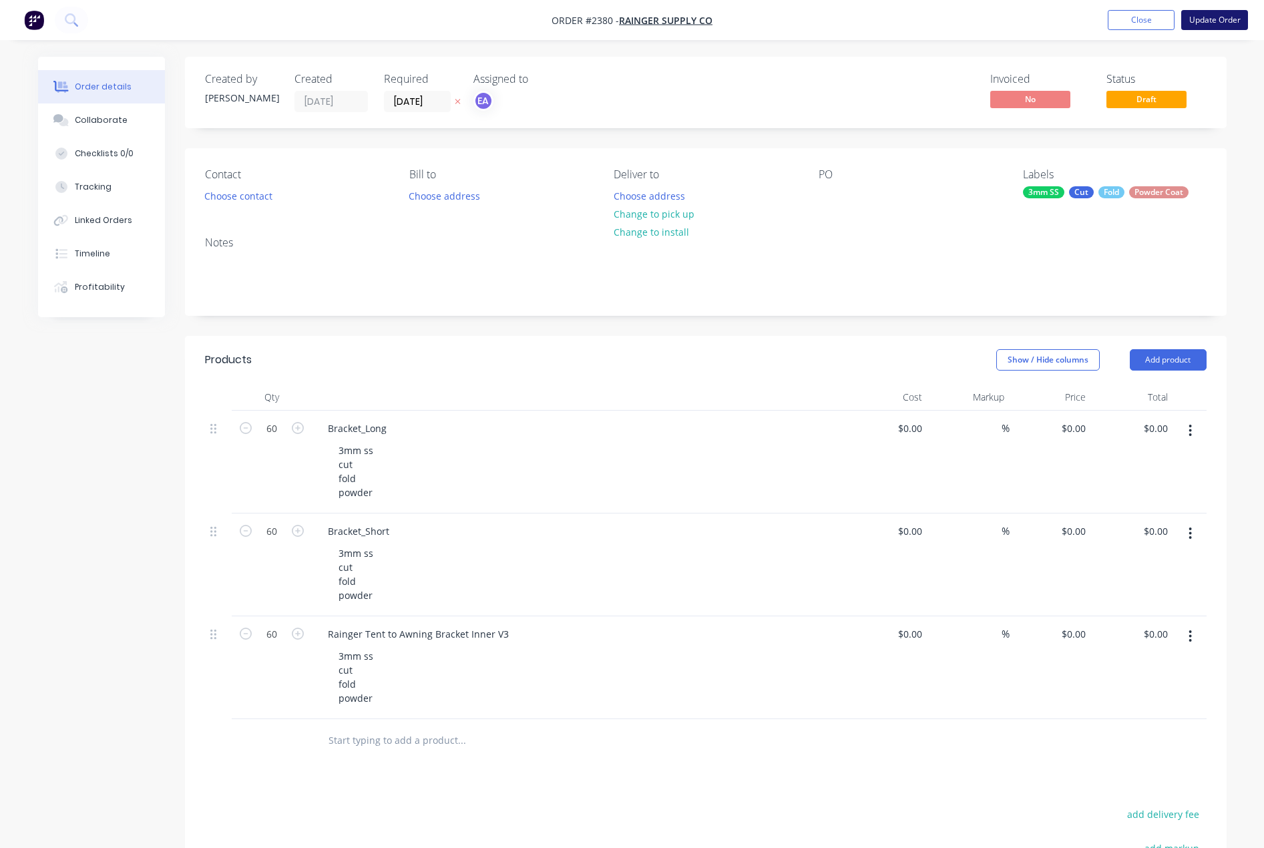
click at [1147, 21] on button "Update Order" at bounding box center [1215, 20] width 67 height 20
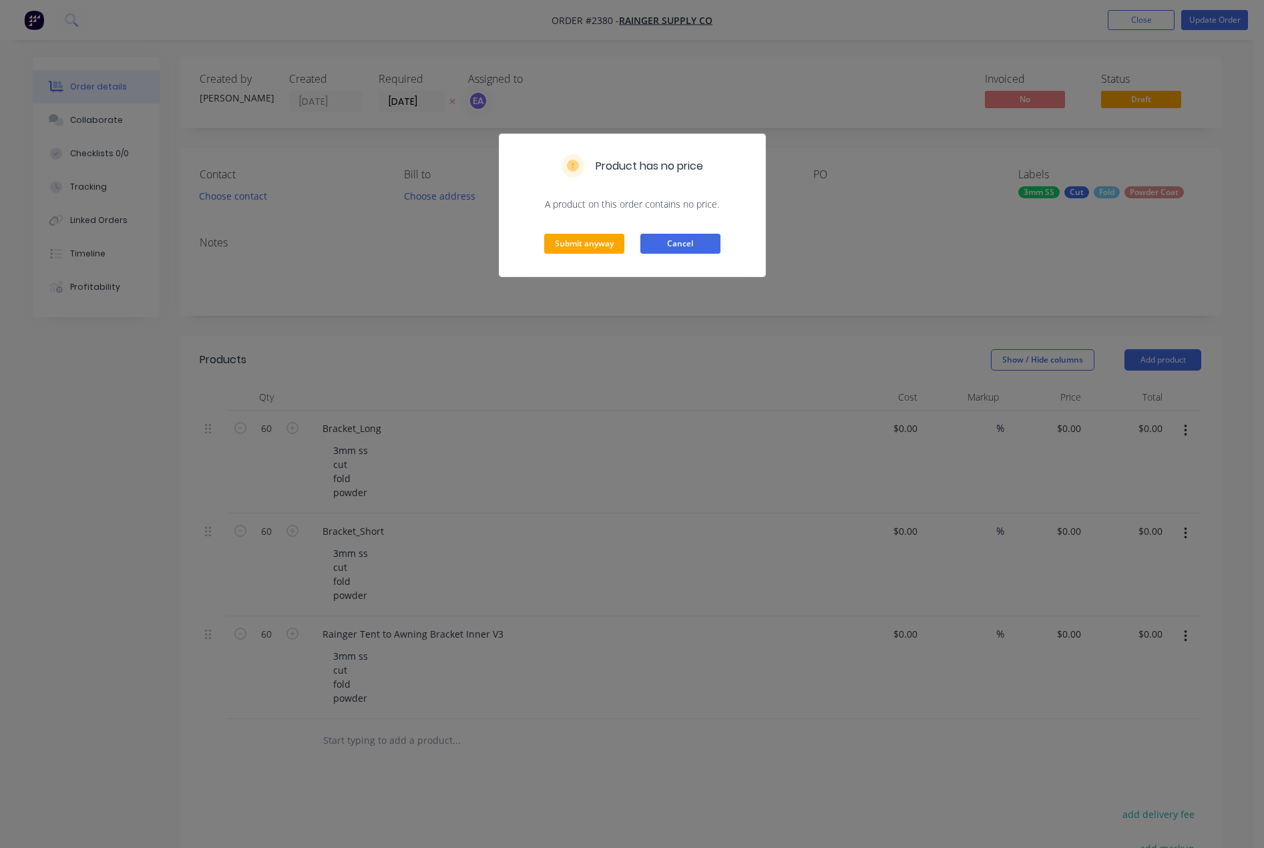
click at [681, 243] on button "Cancel" at bounding box center [681, 244] width 80 height 20
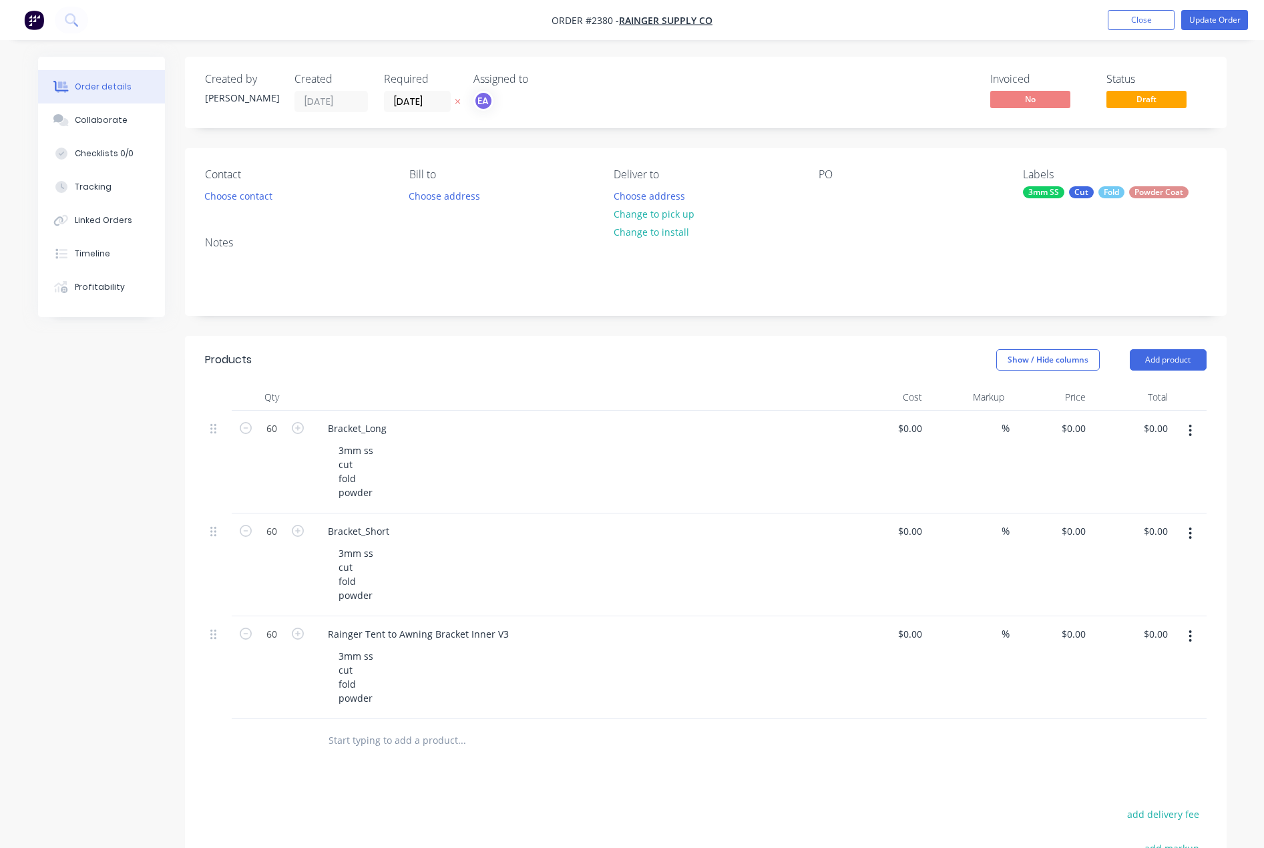
click at [230, 763] on div "Products Show / Hide columns Add product Qty Cost Markup Price Total 60 Bracket…" at bounding box center [706, 709] width 1042 height 747
click at [1089, 193] on div "Cut" at bounding box center [1081, 192] width 25 height 12
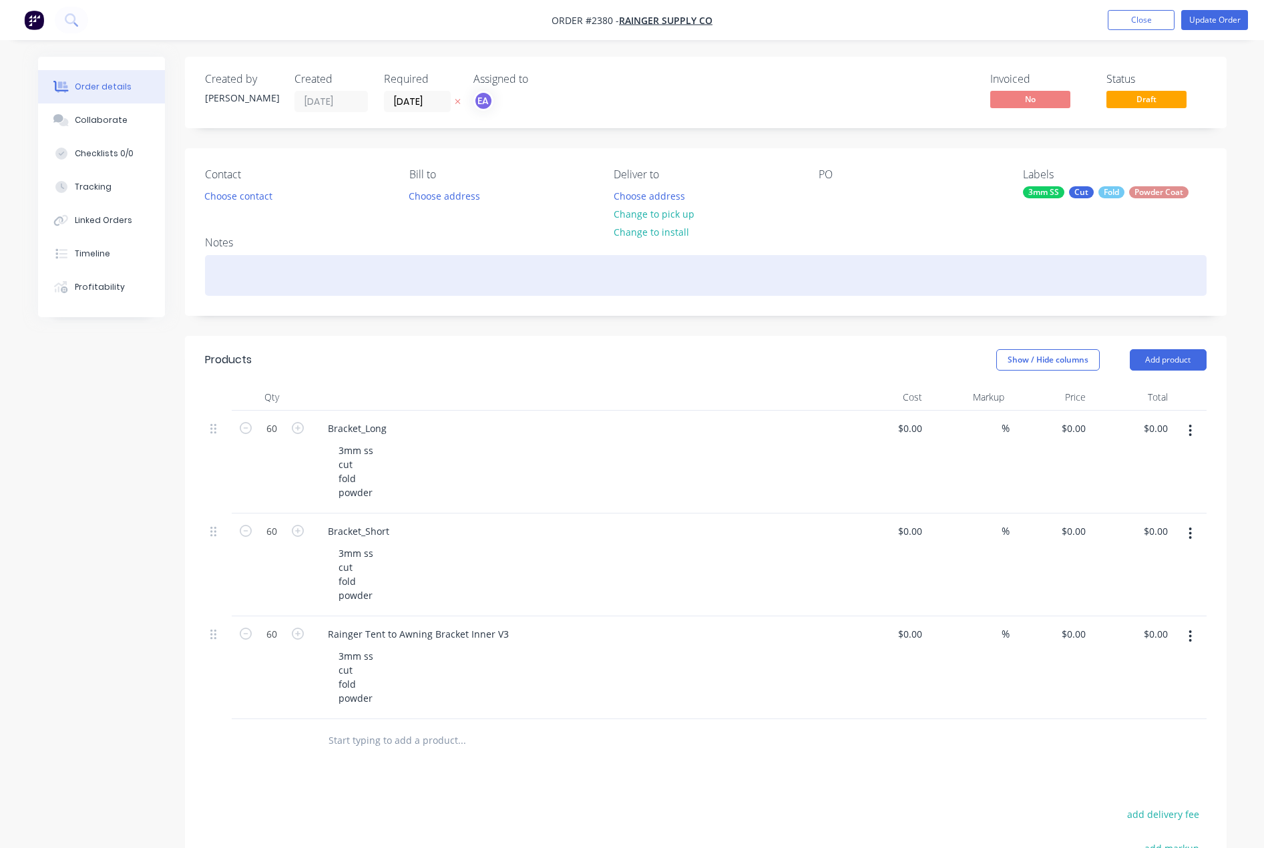
click at [959, 294] on div at bounding box center [706, 275] width 1002 height 41
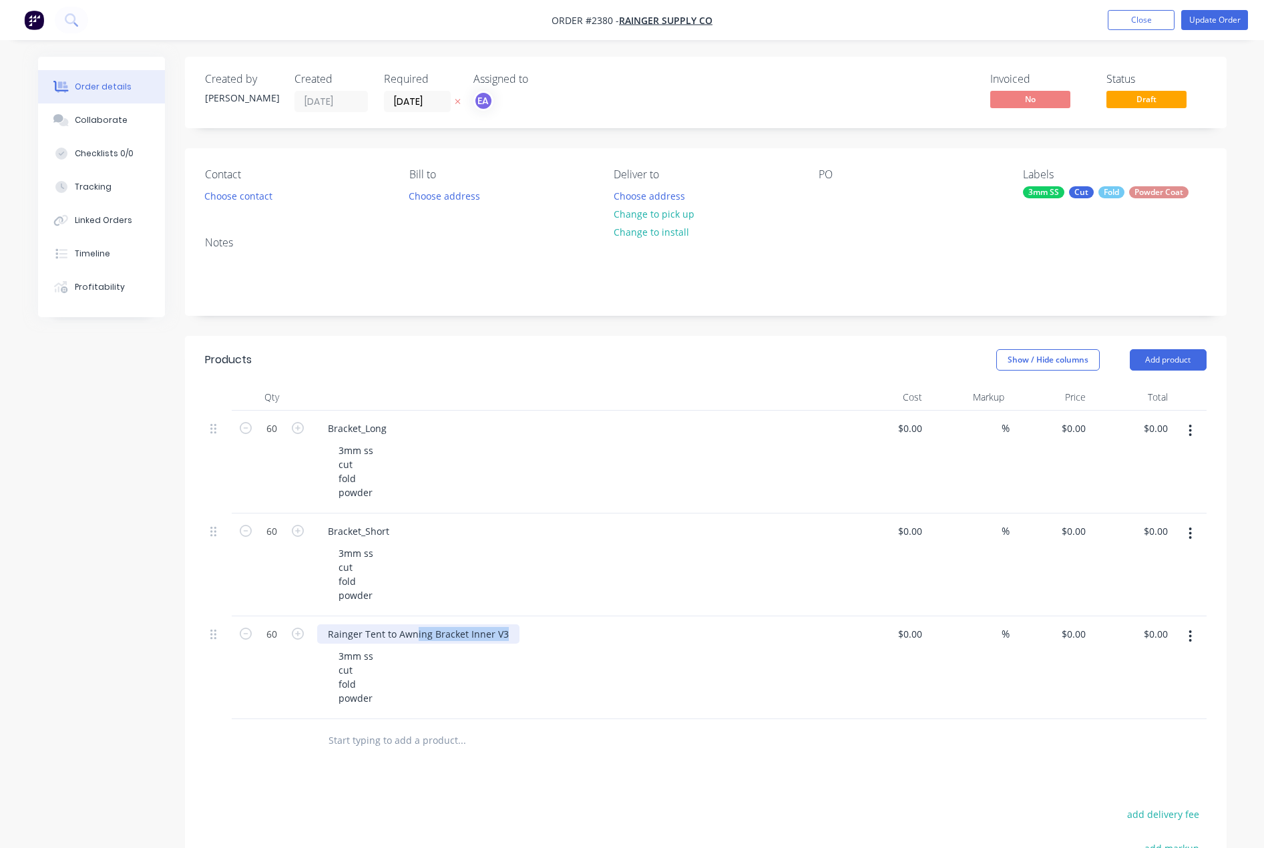
drag, startPoint x: 508, startPoint y: 633, endPoint x: 325, endPoint y: 634, distance: 183.0
click at [325, 634] on div "Rainger Tent to Awning Bracket Inner V3" at bounding box center [418, 634] width 202 height 19
drag, startPoint x: 325, startPoint y: 634, endPoint x: 550, endPoint y: 635, distance: 225.1
click at [550, 635] on div "Rainger Tent to Awning Bracket Inner V3" at bounding box center [579, 634] width 524 height 19
paste div
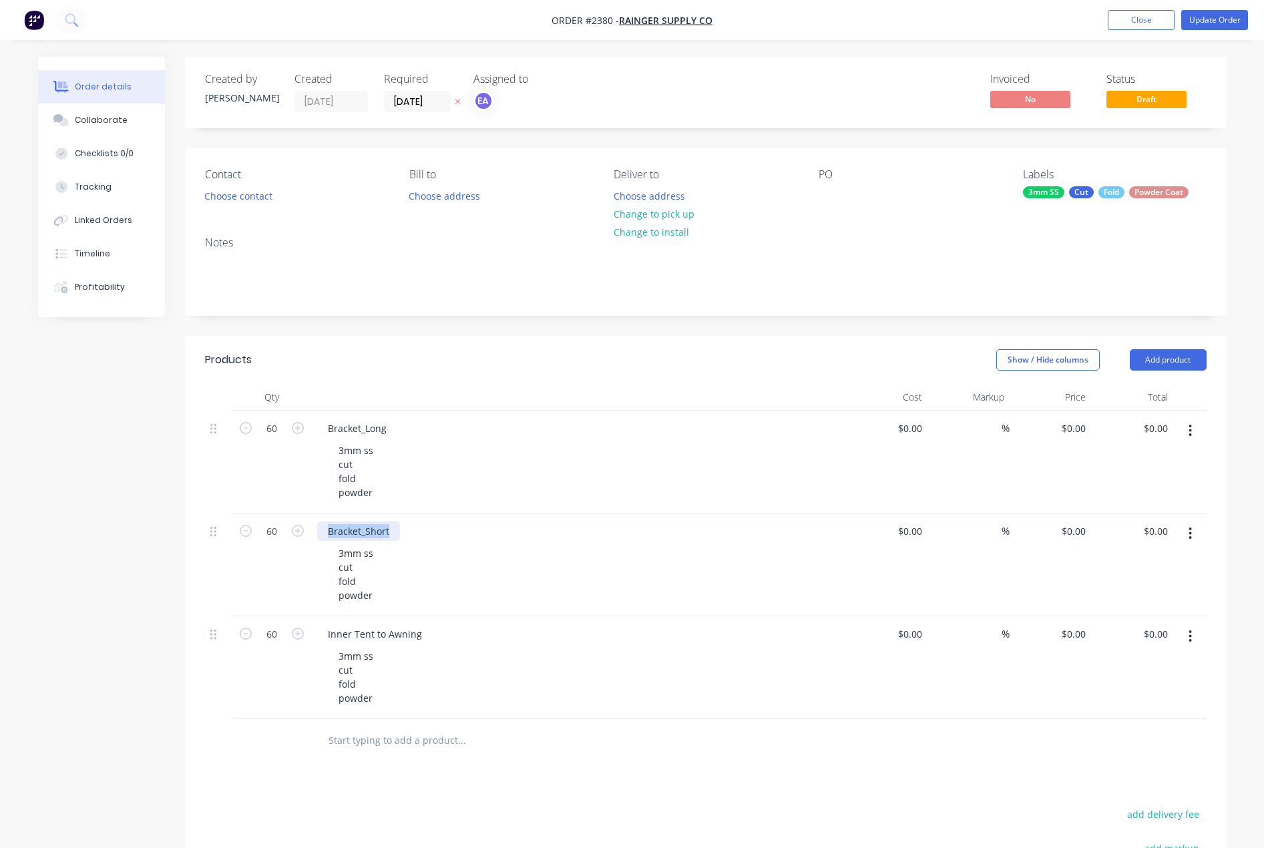
drag, startPoint x: 397, startPoint y: 534, endPoint x: 314, endPoint y: 532, distance: 82.8
click at [314, 532] on div "Bracket_Short 3mm ss cut fold powder" at bounding box center [579, 565] width 534 height 103
paste div
drag, startPoint x: 391, startPoint y: 421, endPoint x: 319, endPoint y: 431, distance: 72.7
click at [319, 431] on div "Bracket_Long" at bounding box center [357, 428] width 80 height 19
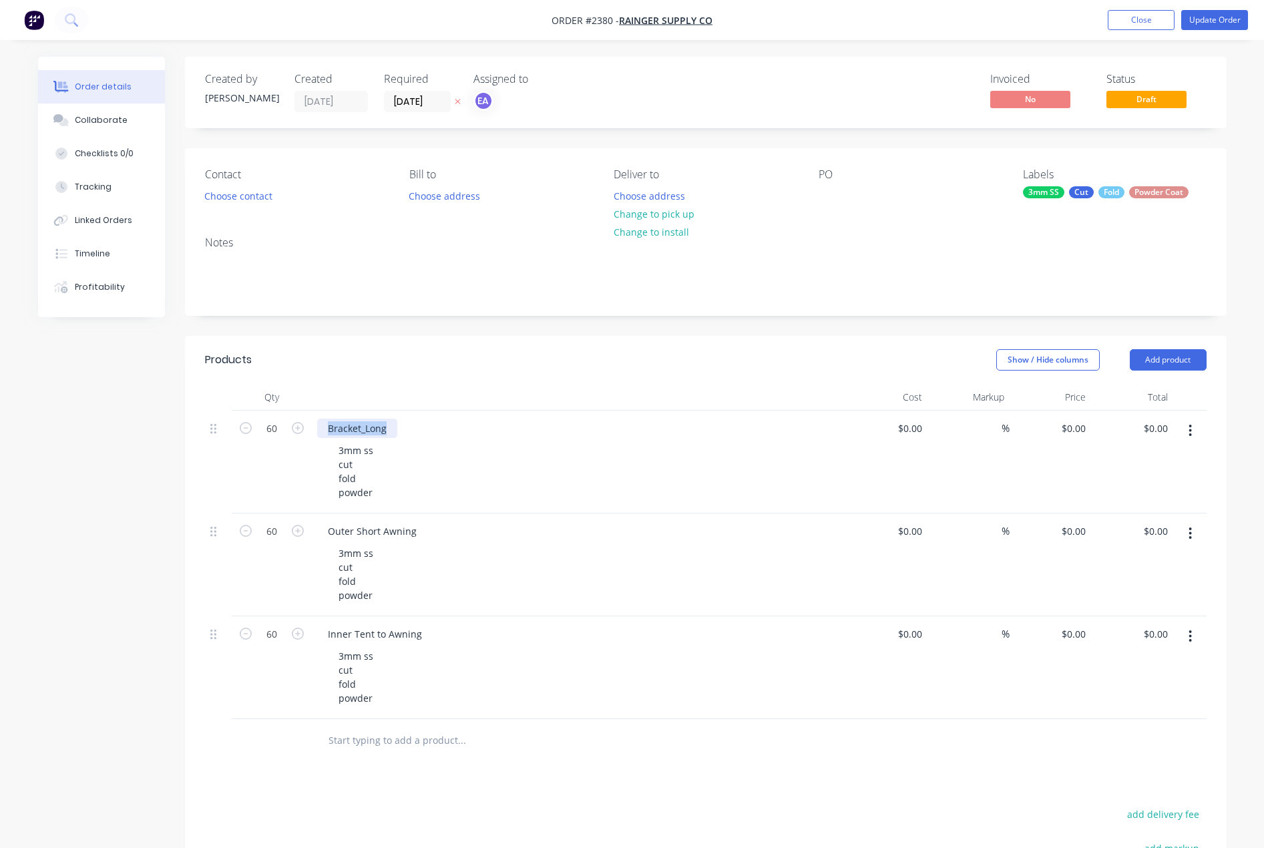
paste div
drag, startPoint x: 418, startPoint y: 427, endPoint x: 327, endPoint y: 431, distance: 91.6
click at [327, 431] on div "Outer Long Awning" at bounding box center [371, 428] width 108 height 19
copy div "Outer Long Awning"
drag, startPoint x: 417, startPoint y: 536, endPoint x: 302, endPoint y: 537, distance: 115.6
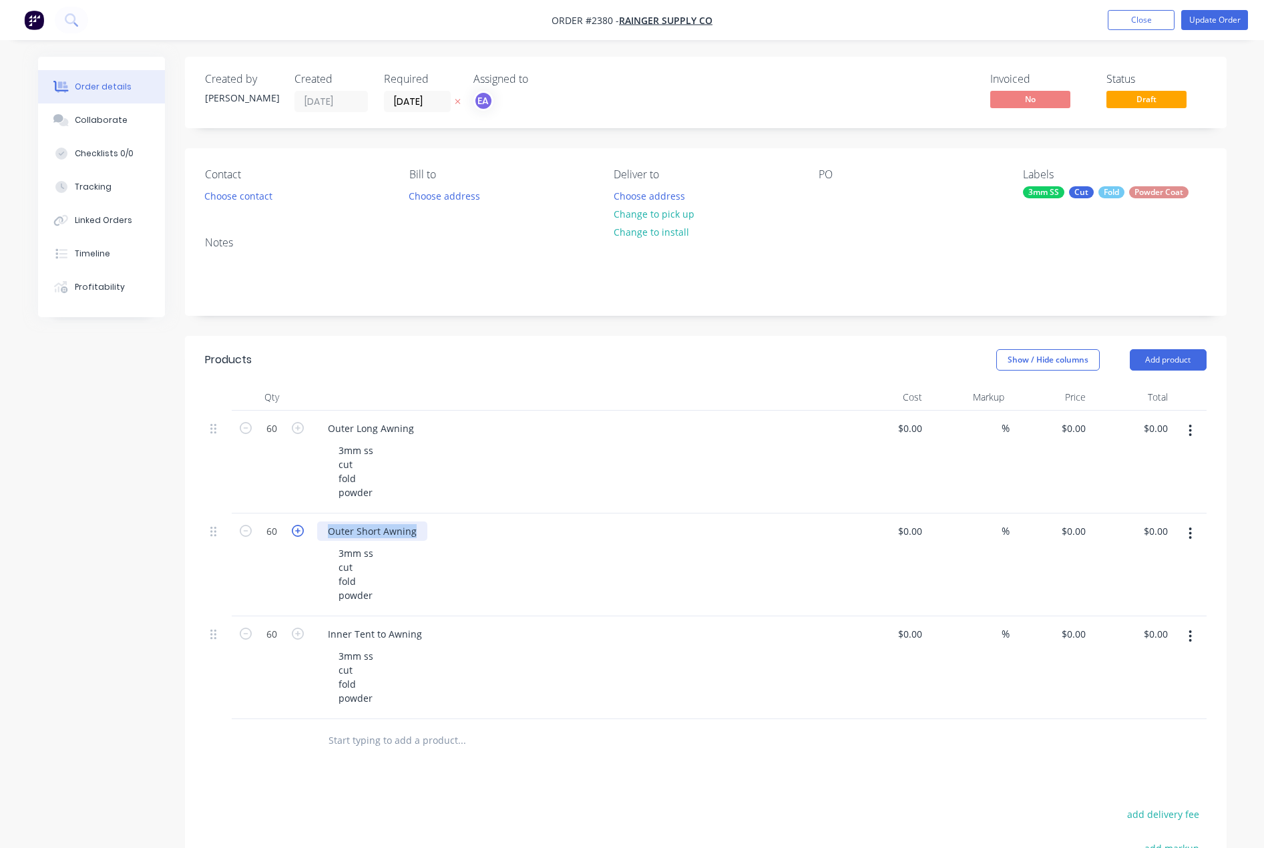
click at [302, 537] on div "60 Outer Short Awning 3mm ss cut fold powder $0.00 $0.00 % $0.00 $0.00 $0.00 $0…" at bounding box center [706, 565] width 1002 height 103
copy div "Outer Short Awning"
drag, startPoint x: 423, startPoint y: 638, endPoint x: 322, endPoint y: 637, distance: 101.5
click at [322, 637] on div "Inner Tent to Awning" at bounding box center [375, 634] width 116 height 19
copy div "Inner Tent to Awning"
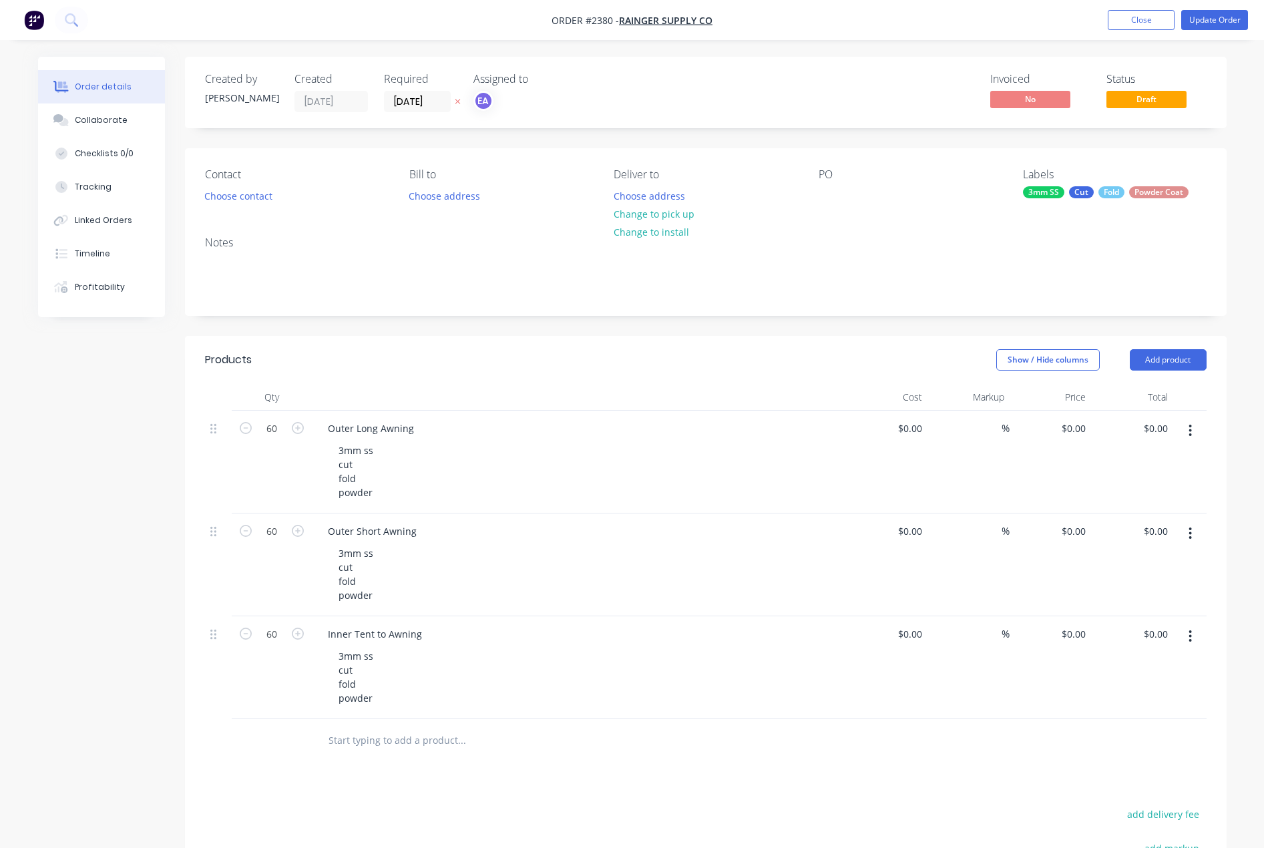
drag, startPoint x: 144, startPoint y: 712, endPoint x: 149, endPoint y: 705, distance: 8.2
click at [144, 712] on div "Created by Emma Created 30/09/25 Required 30/09/25 Assigned to EA Invoiced No S…" at bounding box center [632, 580] width 1189 height 1047
click at [832, 195] on div at bounding box center [829, 195] width 21 height 19
paste div
click at [713, 764] on div "Products Show / Hide columns Add product Qty Cost Markup Price Total 60 Outer L…" at bounding box center [706, 709] width 1042 height 747
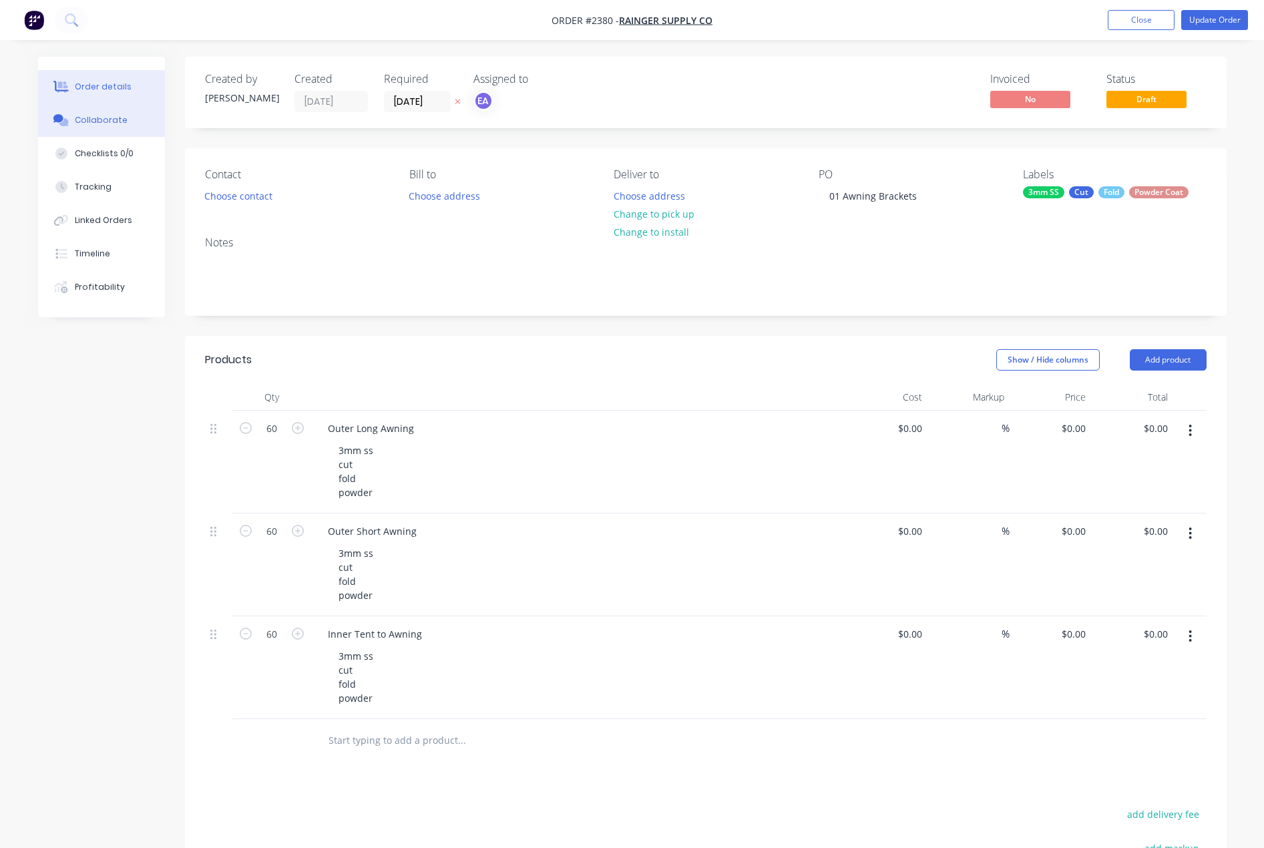
click at [83, 119] on div "Collaborate" at bounding box center [101, 120] width 53 height 12
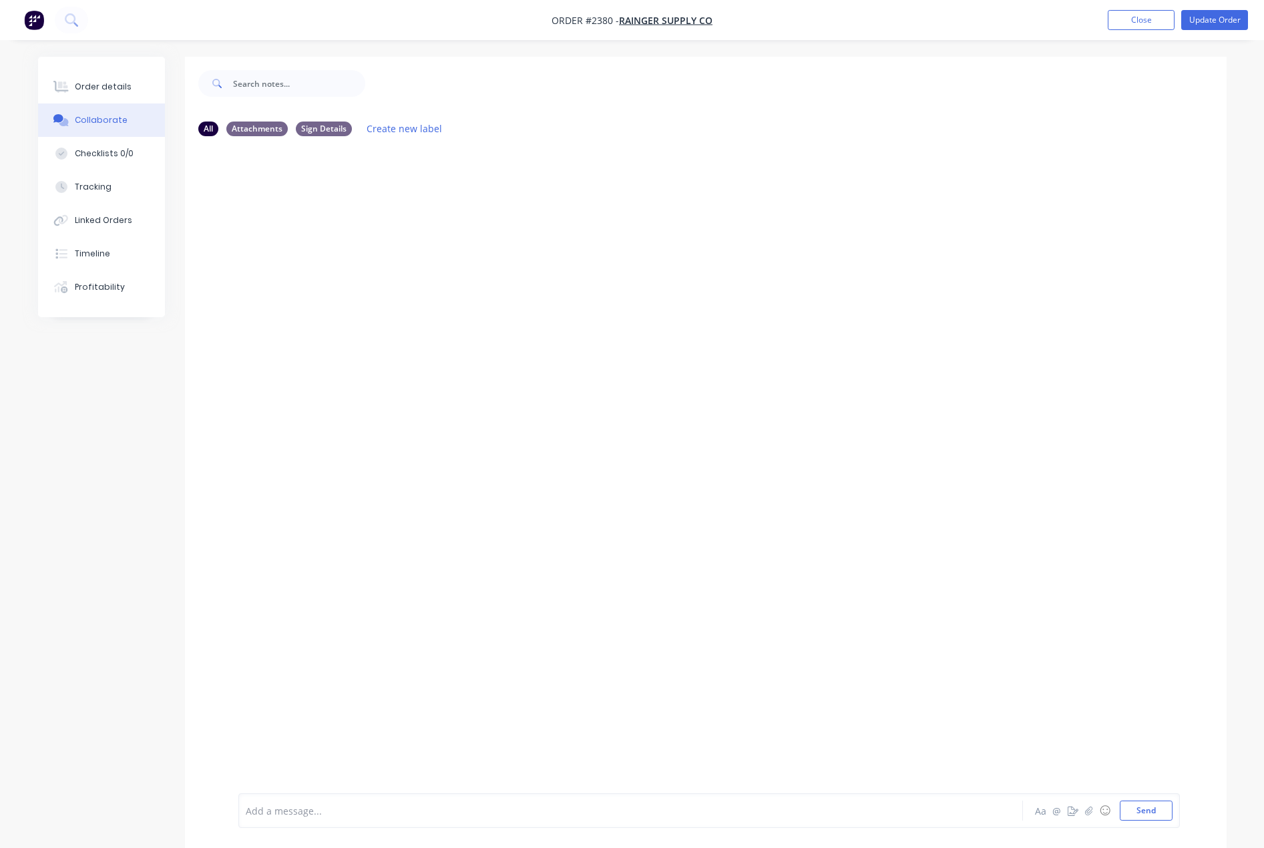
click at [293, 814] on div at bounding box center [593, 811] width 695 height 14
click at [1147, 820] on button "Send" at bounding box center [1146, 811] width 53 height 20
click at [1147, 818] on button "Send" at bounding box center [1146, 811] width 53 height 20
click at [106, 83] on div "Order details" at bounding box center [103, 87] width 57 height 12
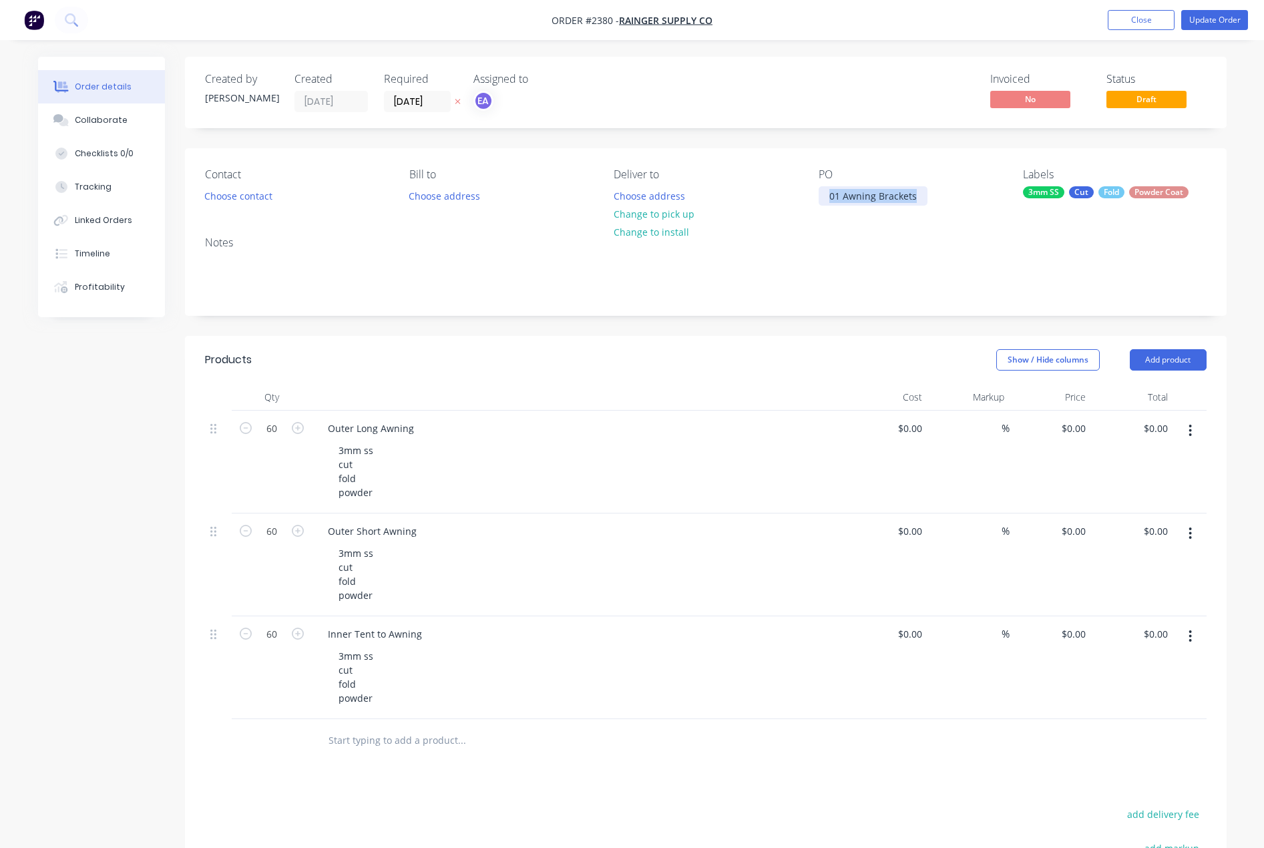
drag, startPoint x: 914, startPoint y: 199, endPoint x: 830, endPoint y: 197, distance: 84.9
click at [830, 197] on div "01 Awning Brackets" at bounding box center [873, 195] width 109 height 19
copy div "01 Awning Brackets"
click at [1147, 23] on button "Update Order" at bounding box center [1215, 20] width 67 height 20
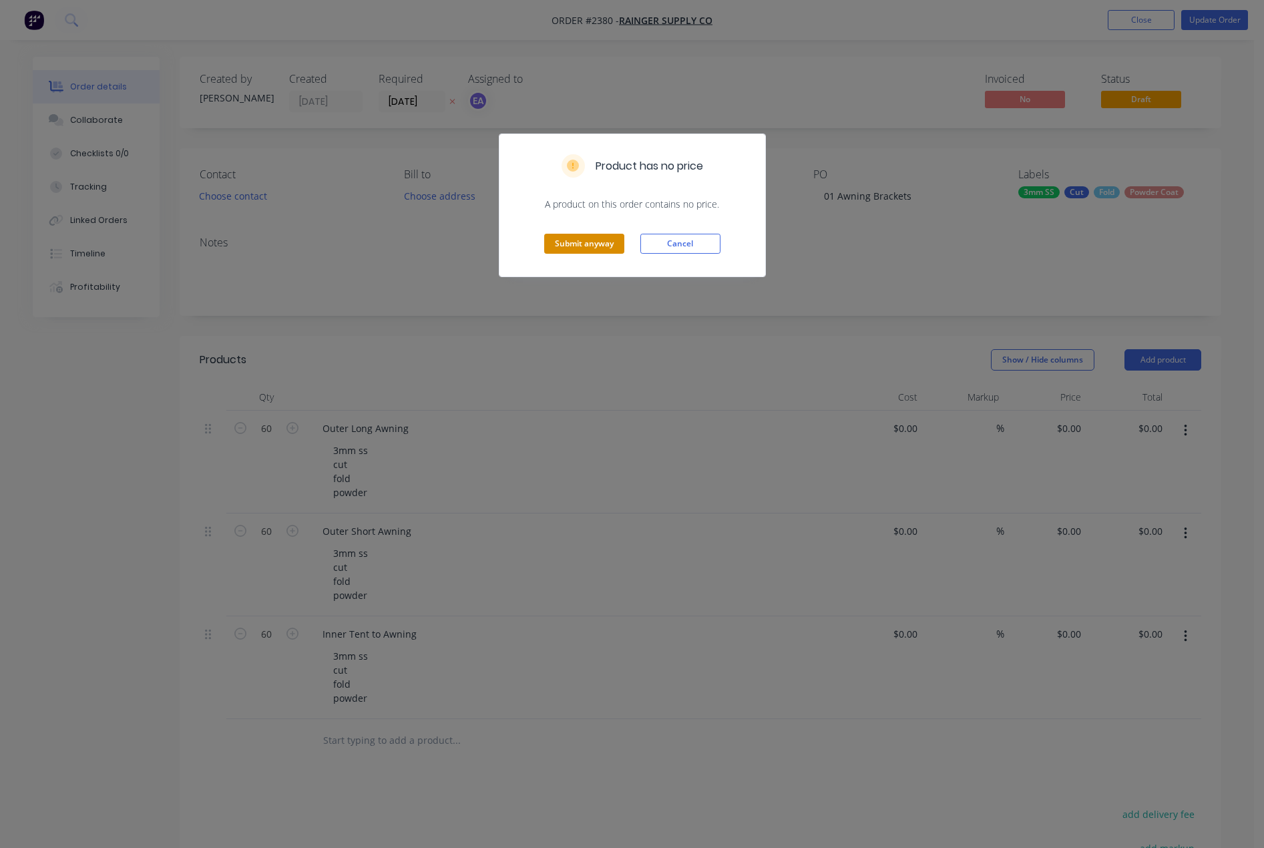
click at [600, 246] on button "Submit anyway" at bounding box center [584, 244] width 80 height 20
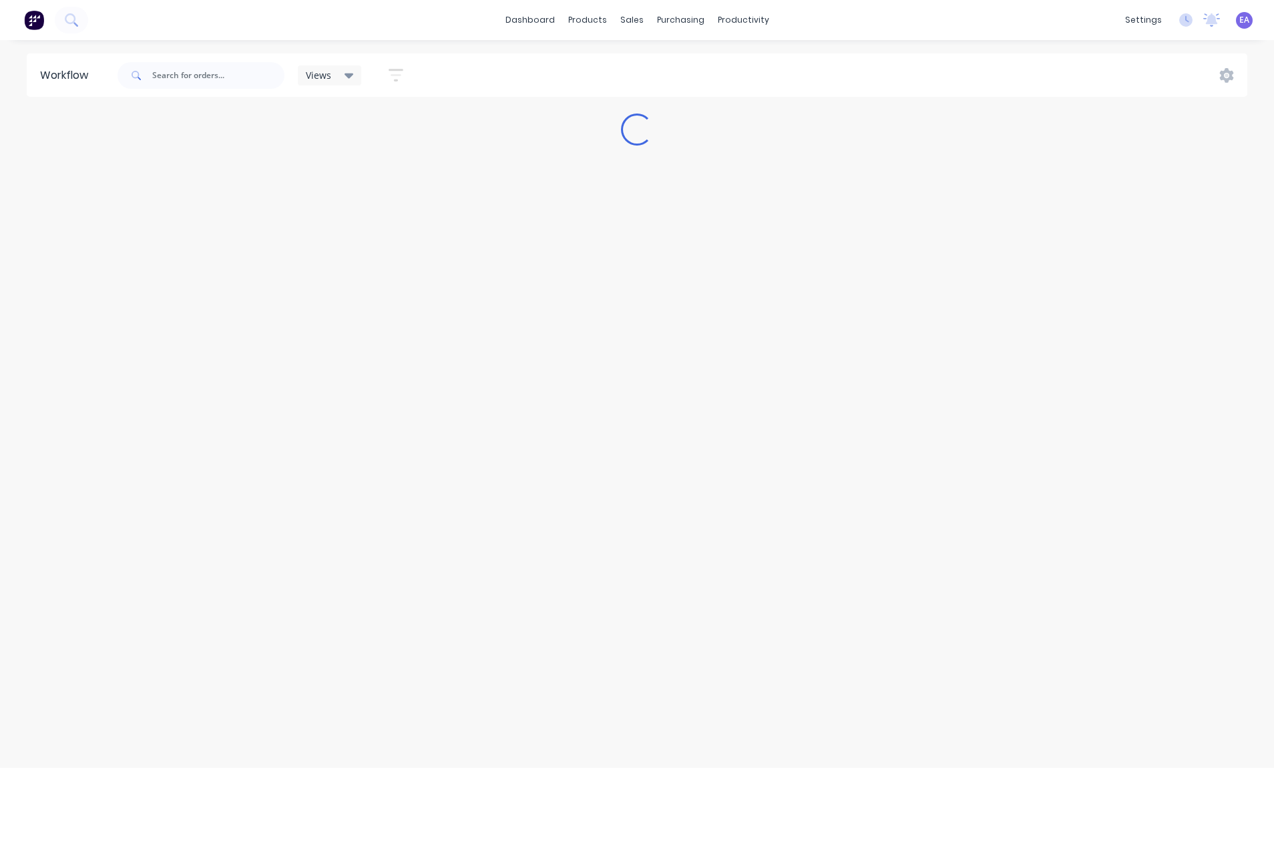
click at [1147, 97] on div "Workflow Views Save new view None (Default) edit Greg edit Greg edit Show/Hide …" at bounding box center [637, 437] width 1274 height 768
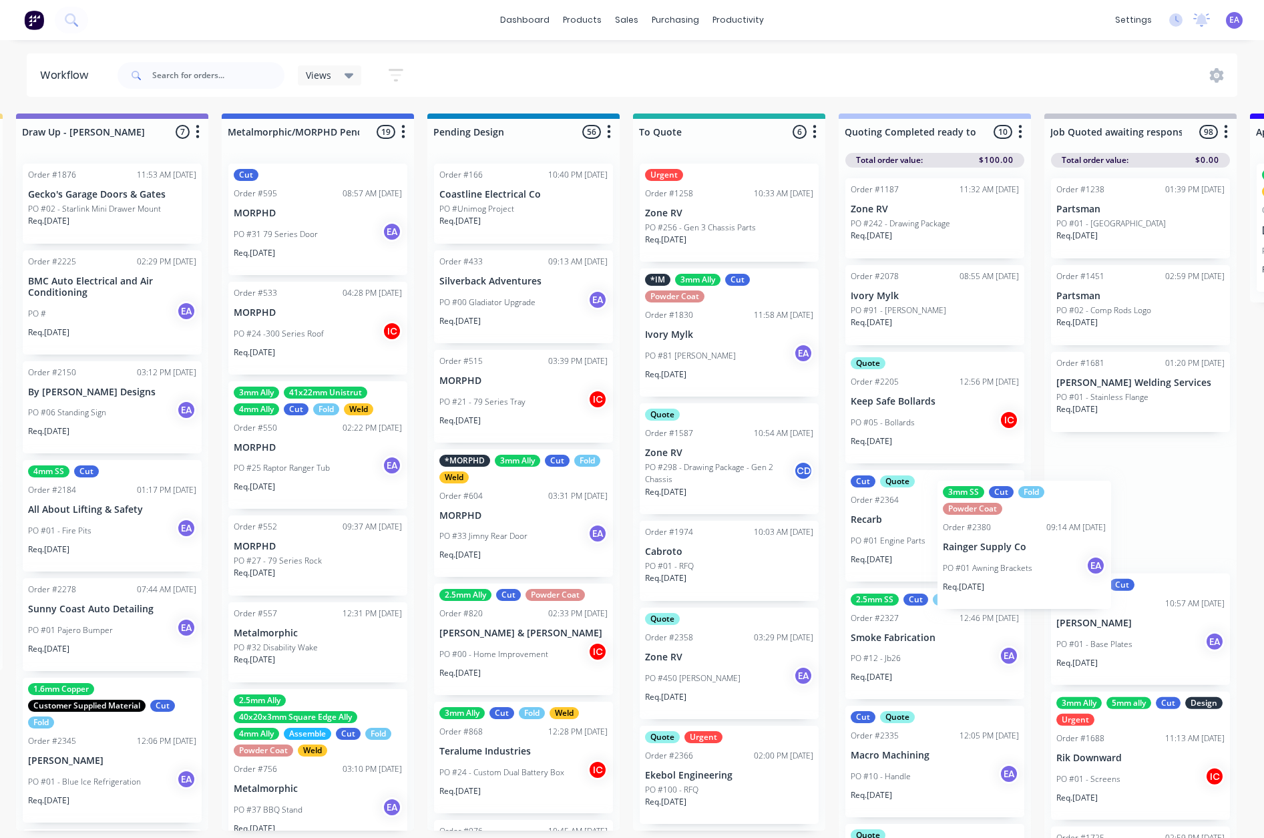
scroll to position [0, 732]
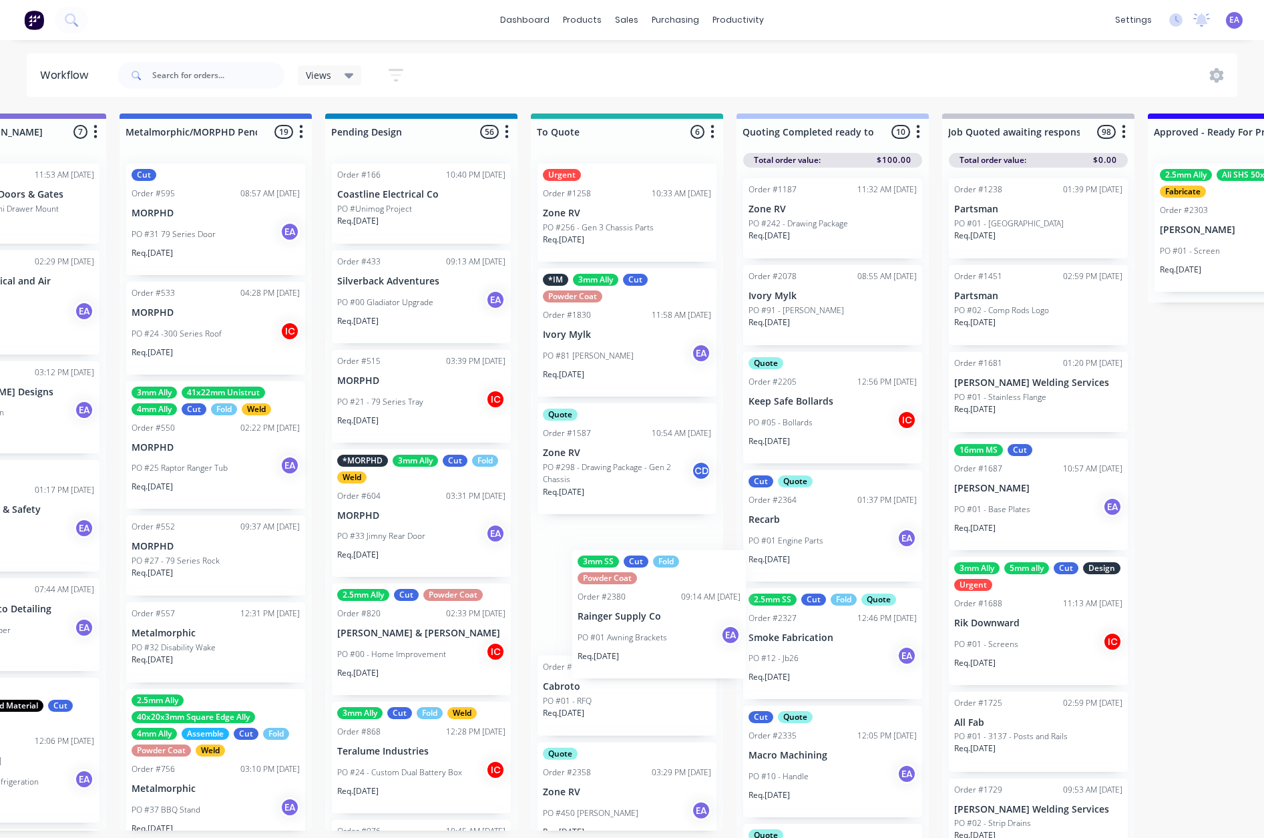
drag, startPoint x: 128, startPoint y: 493, endPoint x: 663, endPoint y: 632, distance: 552.8
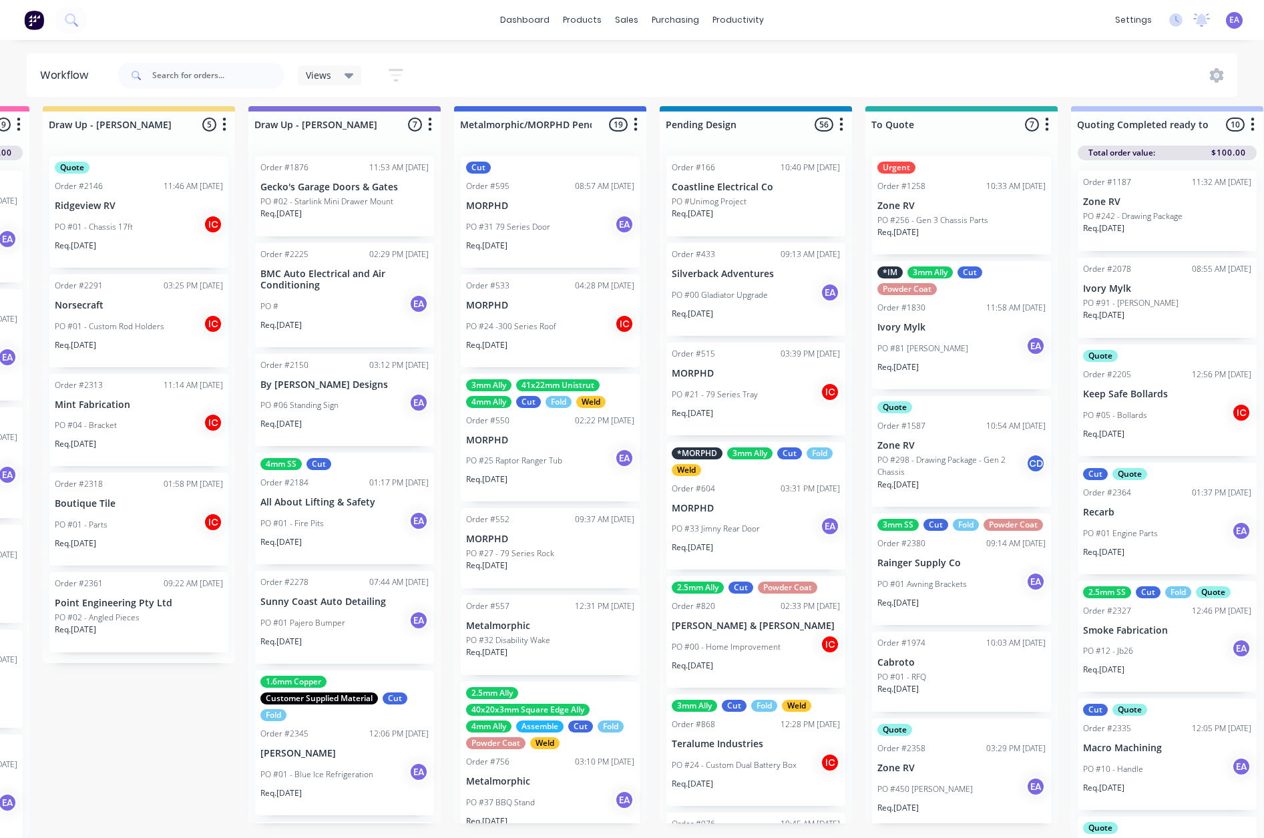
scroll to position [17, 0]
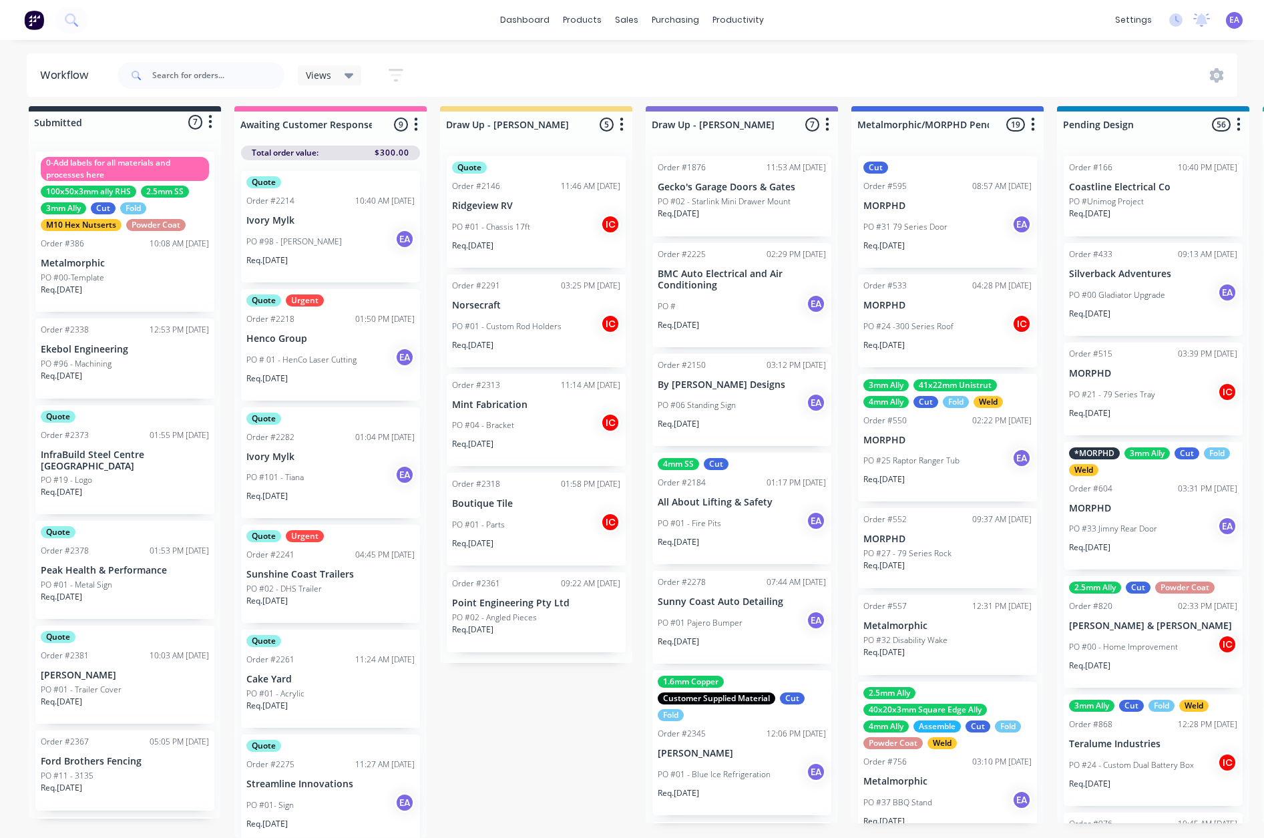
drag, startPoint x: 566, startPoint y: 667, endPoint x: 217, endPoint y: 703, distance: 350.6
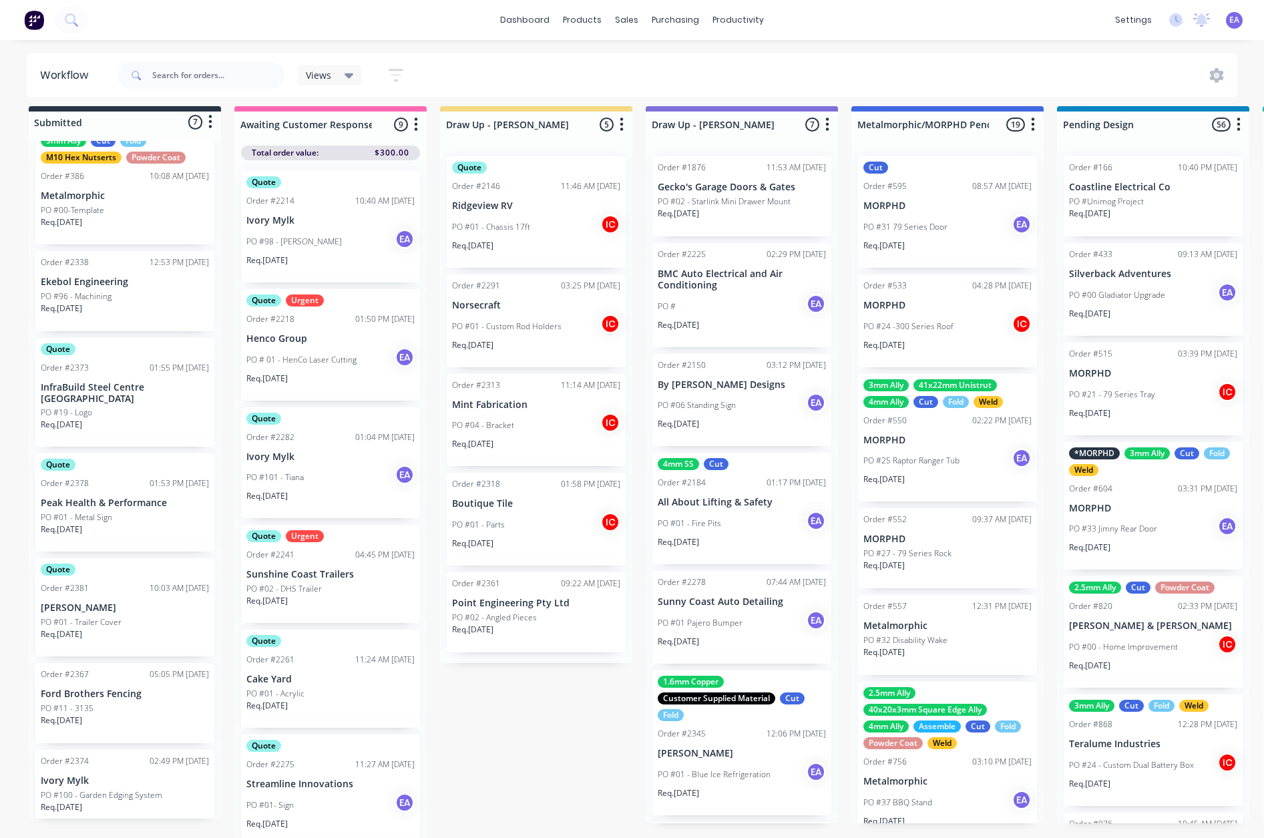
scroll to position [79, 0]
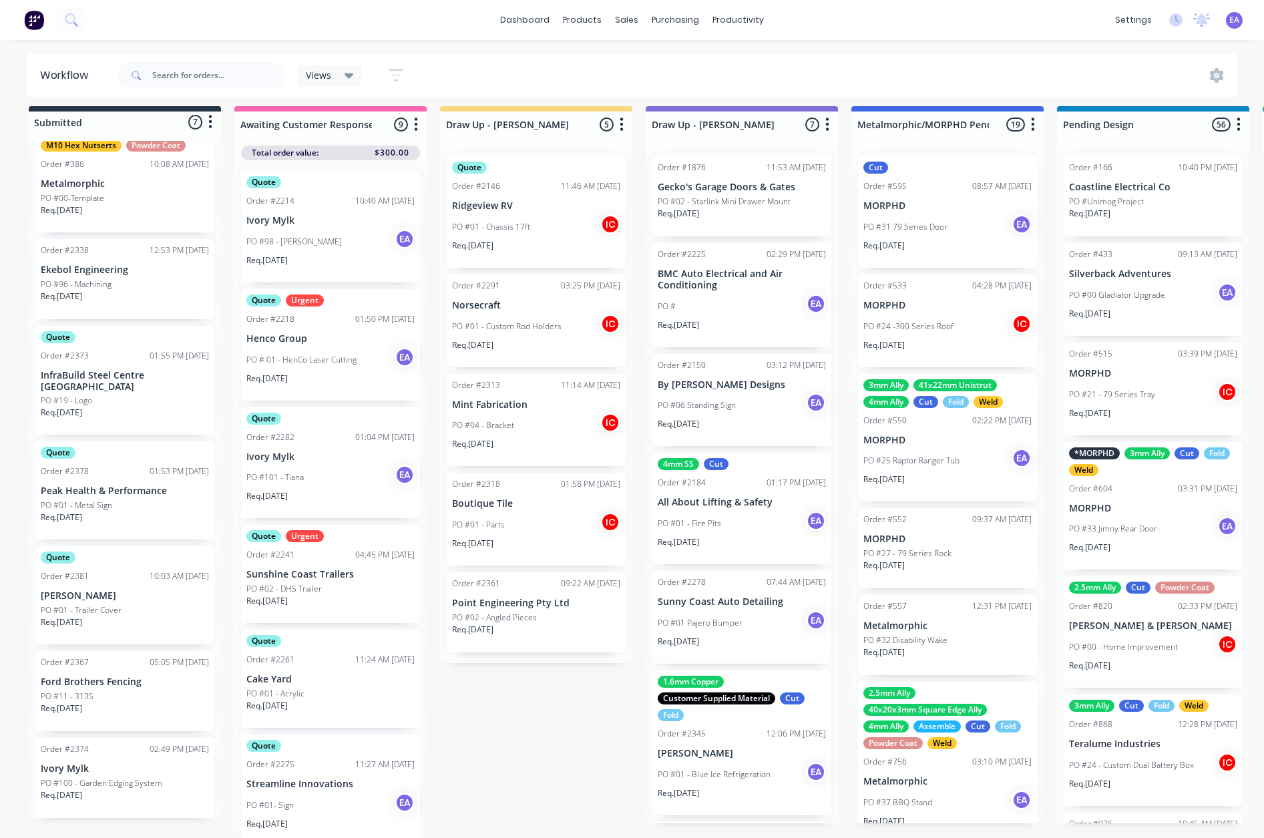
click at [126, 605] on div "PO #01 - Trailer Cover" at bounding box center [125, 611] width 168 height 12
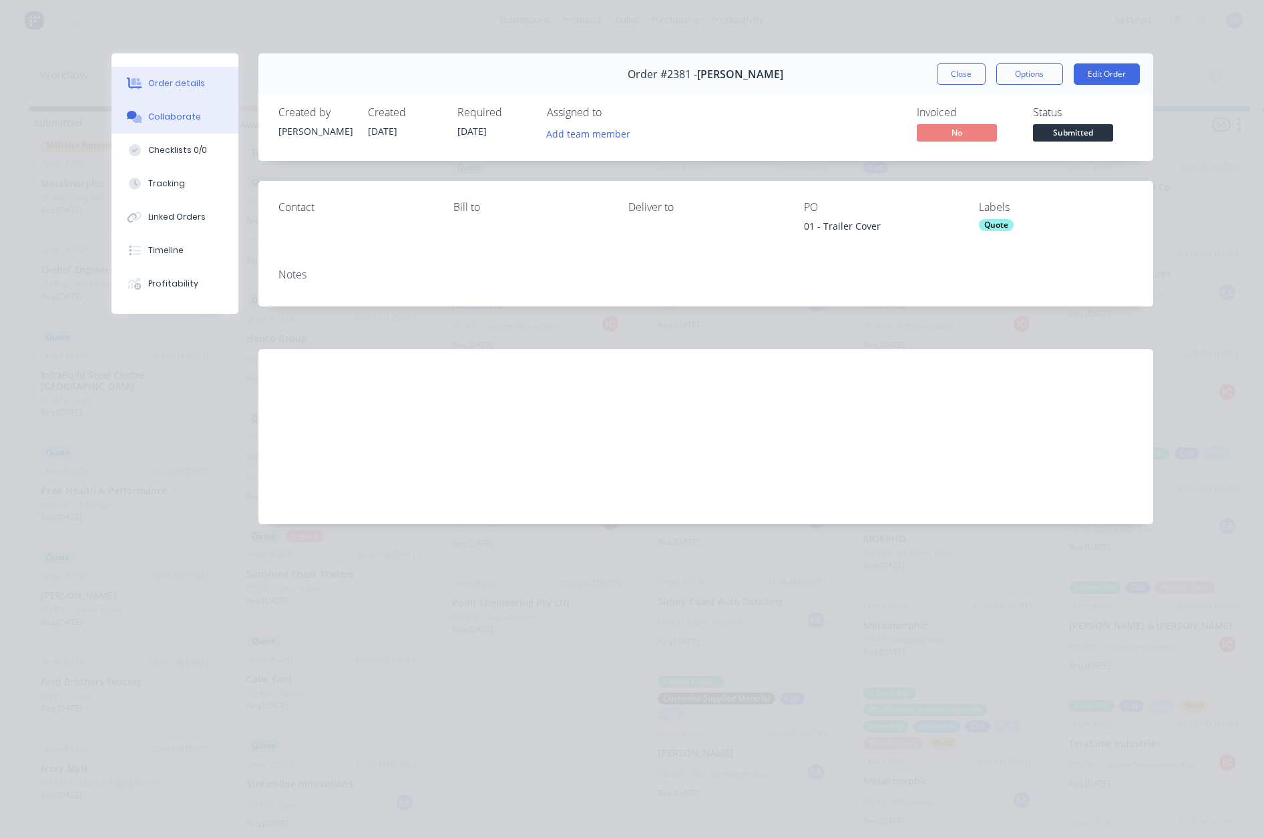
click at [158, 127] on button "Collaborate" at bounding box center [175, 116] width 127 height 33
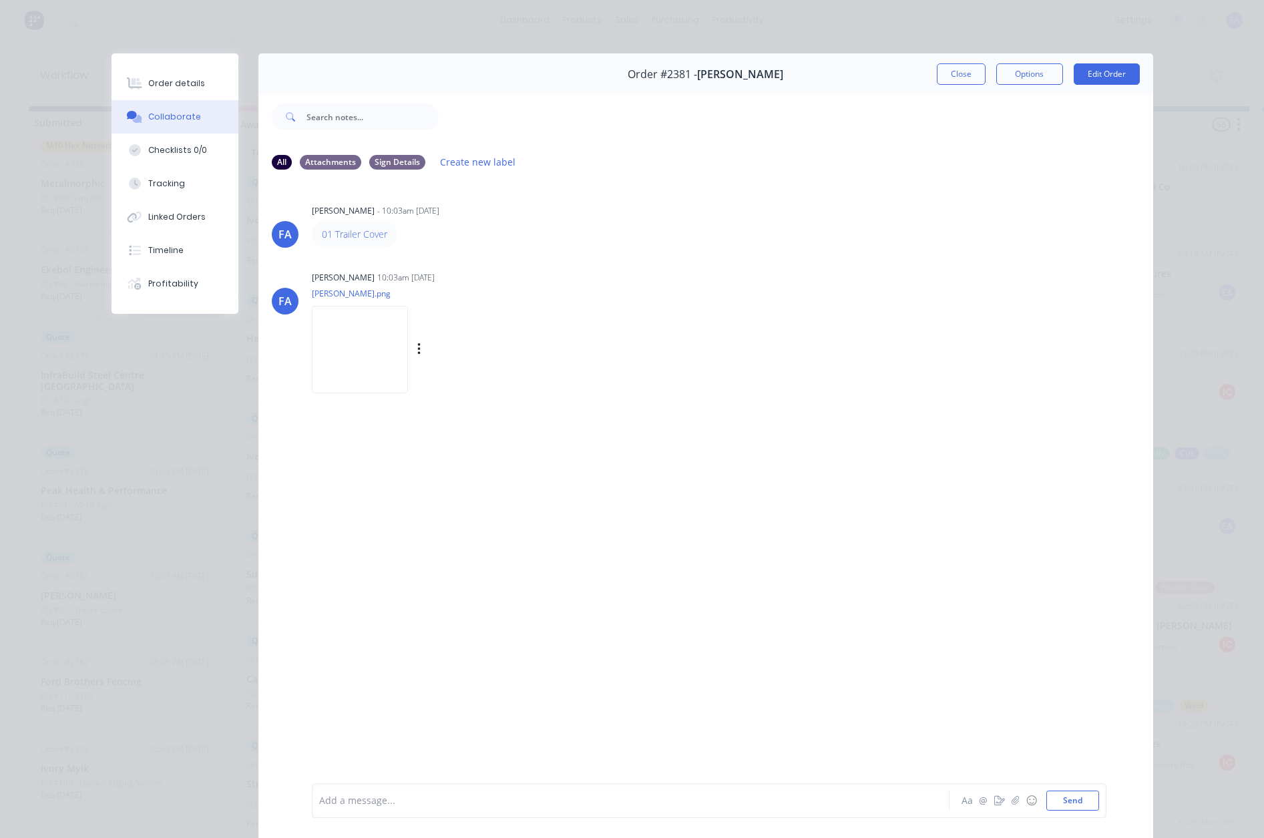
click at [408, 371] on img at bounding box center [360, 350] width 96 height 88
click at [949, 68] on button "Close" at bounding box center [961, 73] width 49 height 21
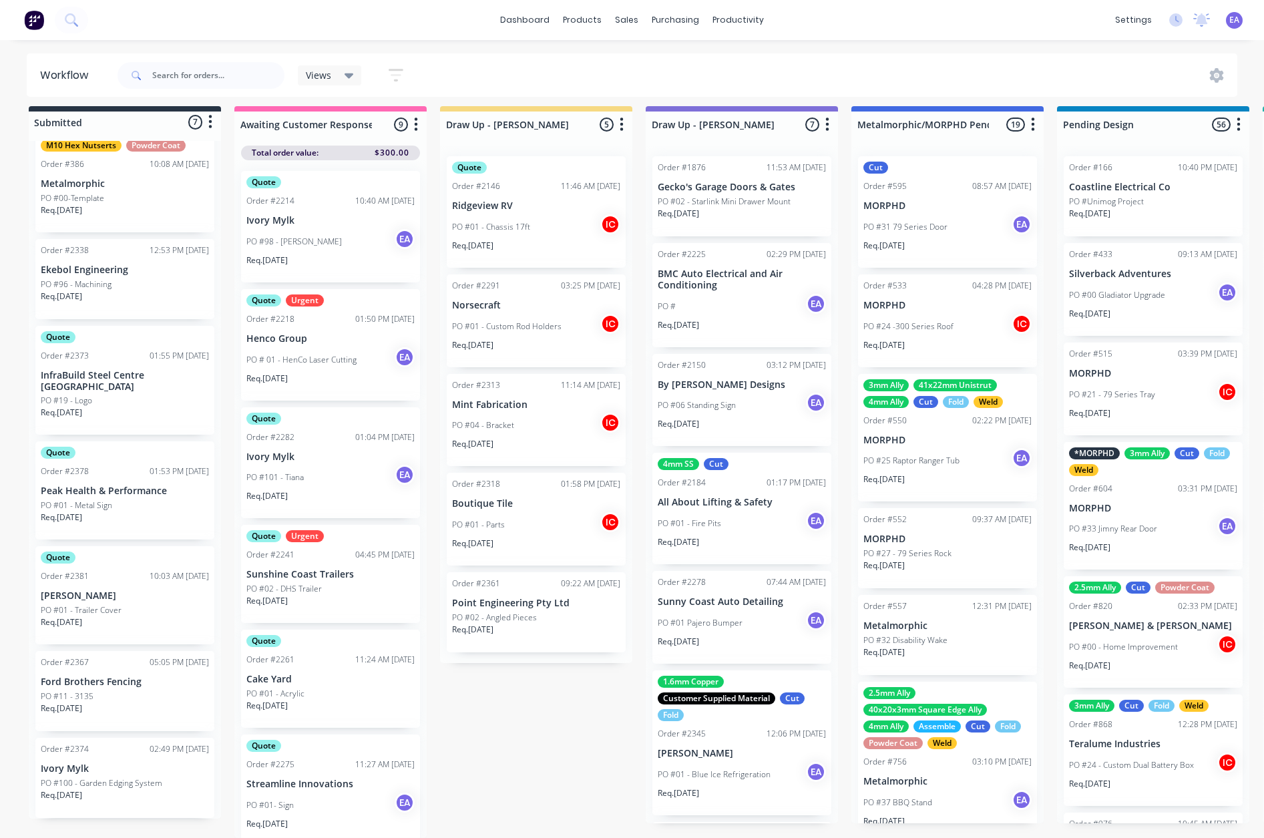
scroll to position [17, 725]
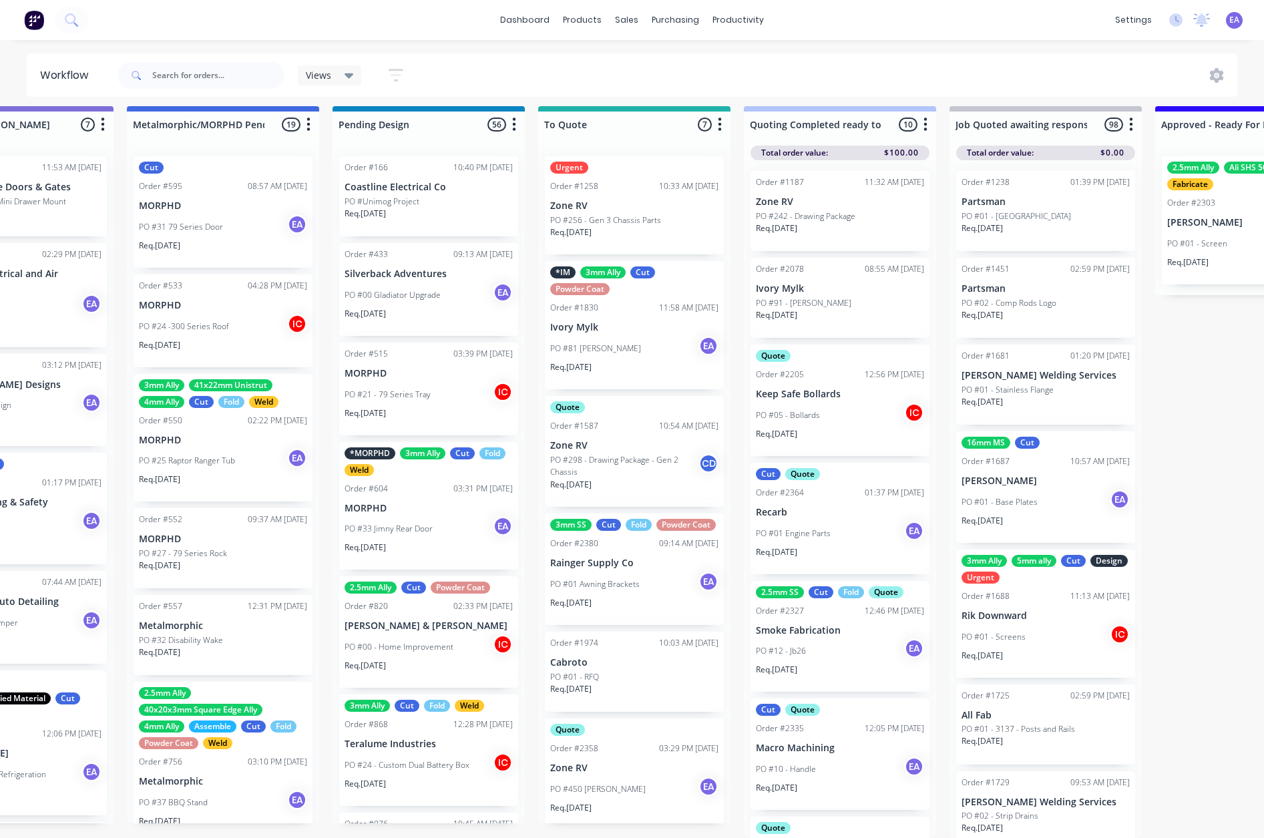
click at [609, 560] on div "3mm SS Cut Fold Powder Coat Order #2380 09:14 AM 30/09/25 Rainger Supply Co PO …" at bounding box center [634, 570] width 179 height 112
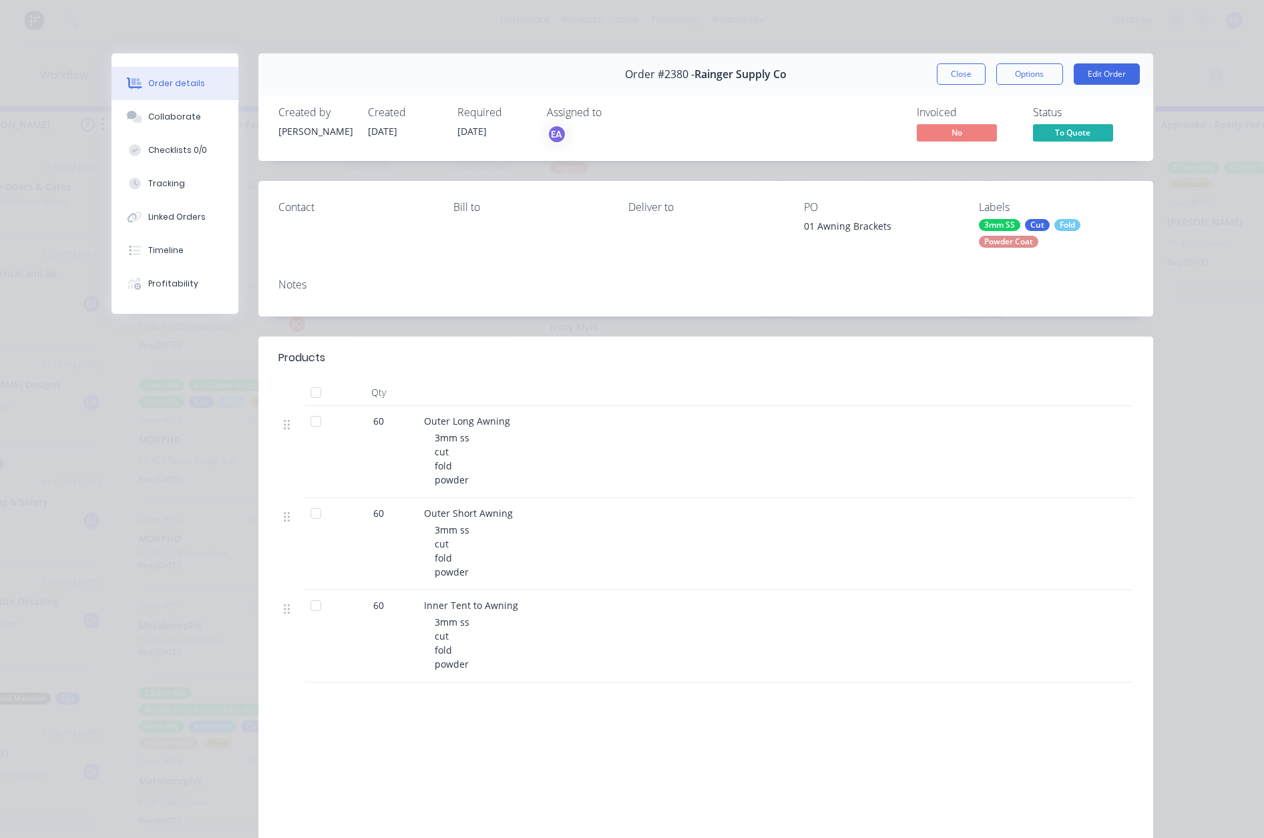
click at [1012, 228] on div "3mm SS" at bounding box center [999, 225] width 41 height 12
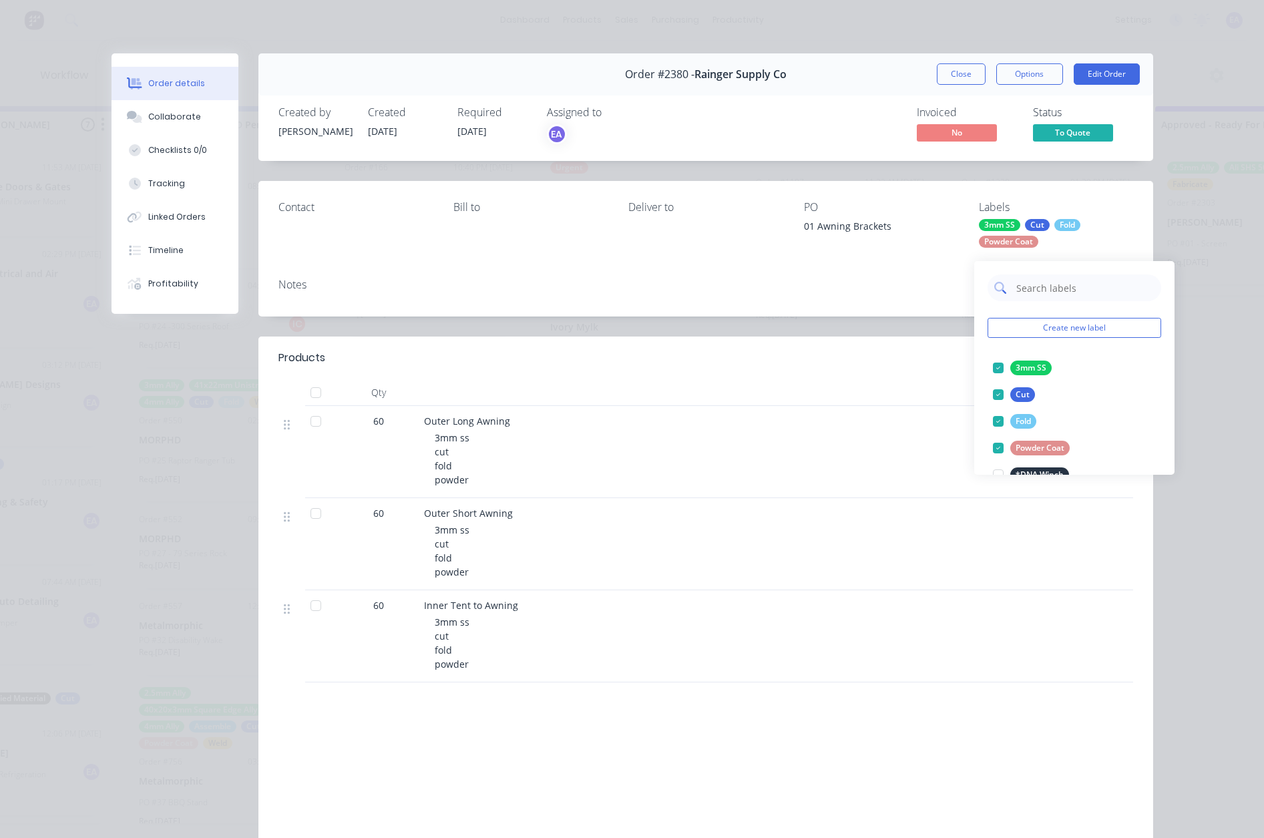
click at [1053, 275] on input "text" at bounding box center [1085, 288] width 140 height 27
type input "qu"
click at [1001, 413] on div at bounding box center [998, 421] width 27 height 27
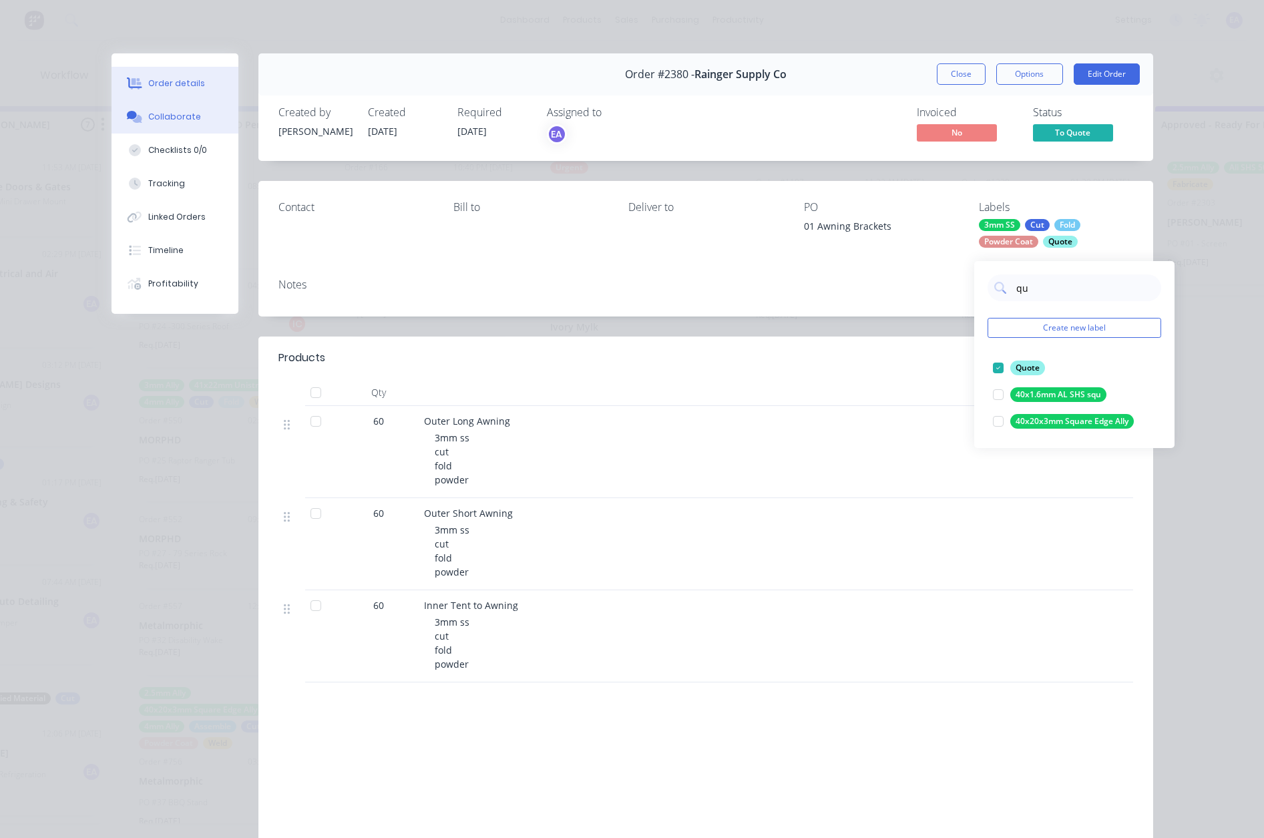
click at [179, 119] on div "Collaborate" at bounding box center [174, 117] width 53 height 12
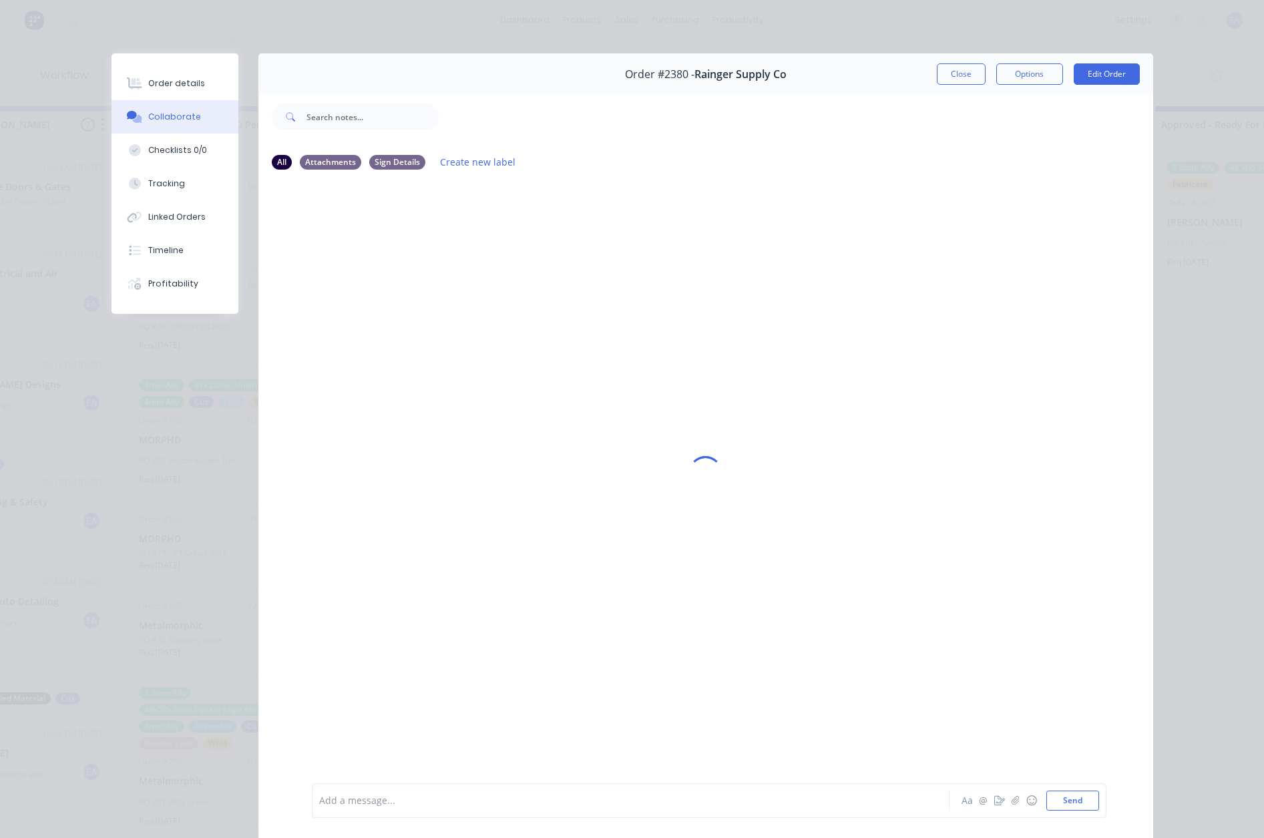
click at [411, 802] on div at bounding box center [612, 801] width 584 height 14
click at [391, 789] on div "@Sean Marc @franc Aa @ ☺ Send" at bounding box center [709, 801] width 795 height 35
click at [424, 800] on div "@Sean Marc @franc" at bounding box center [612, 801] width 584 height 14
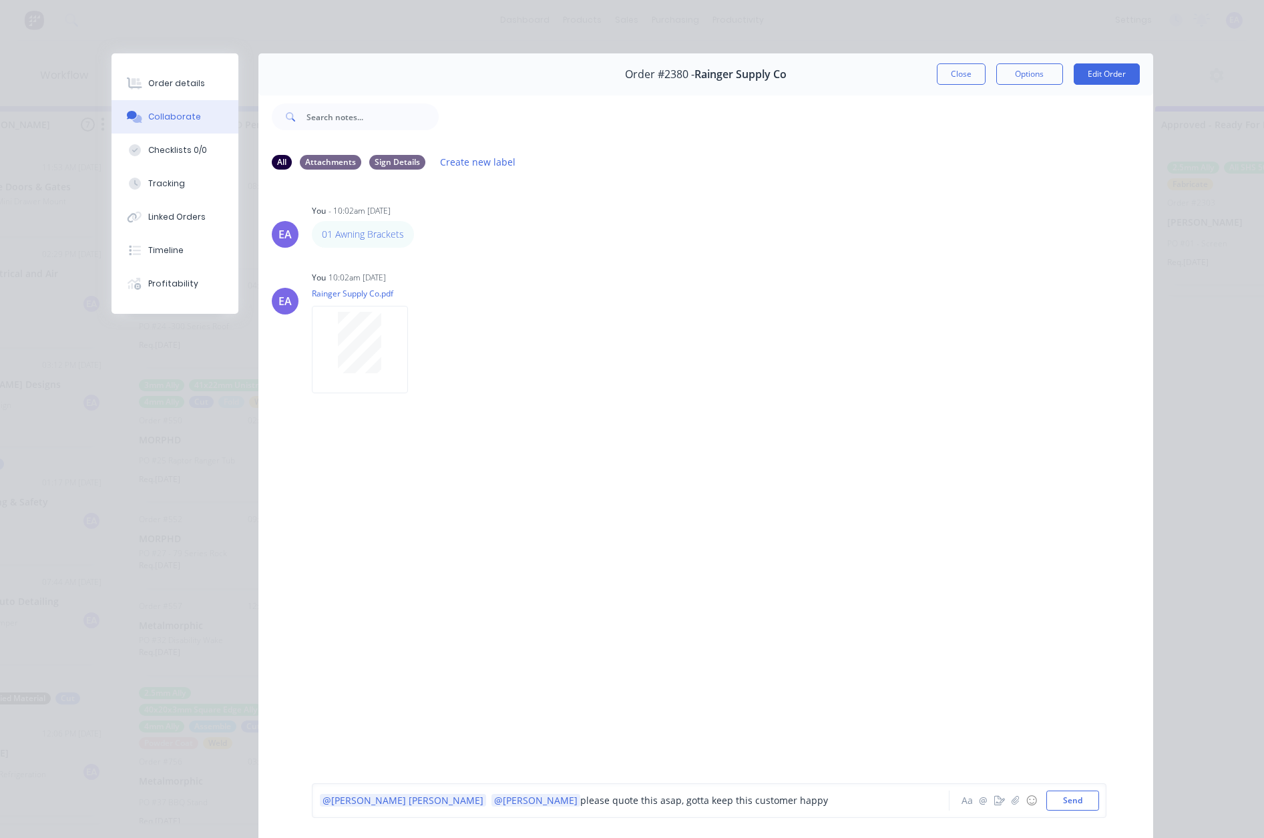
click at [580, 800] on span "please quote this asap, gotta keep this customer happy" at bounding box center [704, 801] width 248 height 13
click at [746, 804] on div "@Sean Marc @Francis Adrian please quote this asap, want to keep this customer h…" at bounding box center [612, 801] width 584 height 14
click at [1061, 800] on button "Send" at bounding box center [1073, 801] width 53 height 20
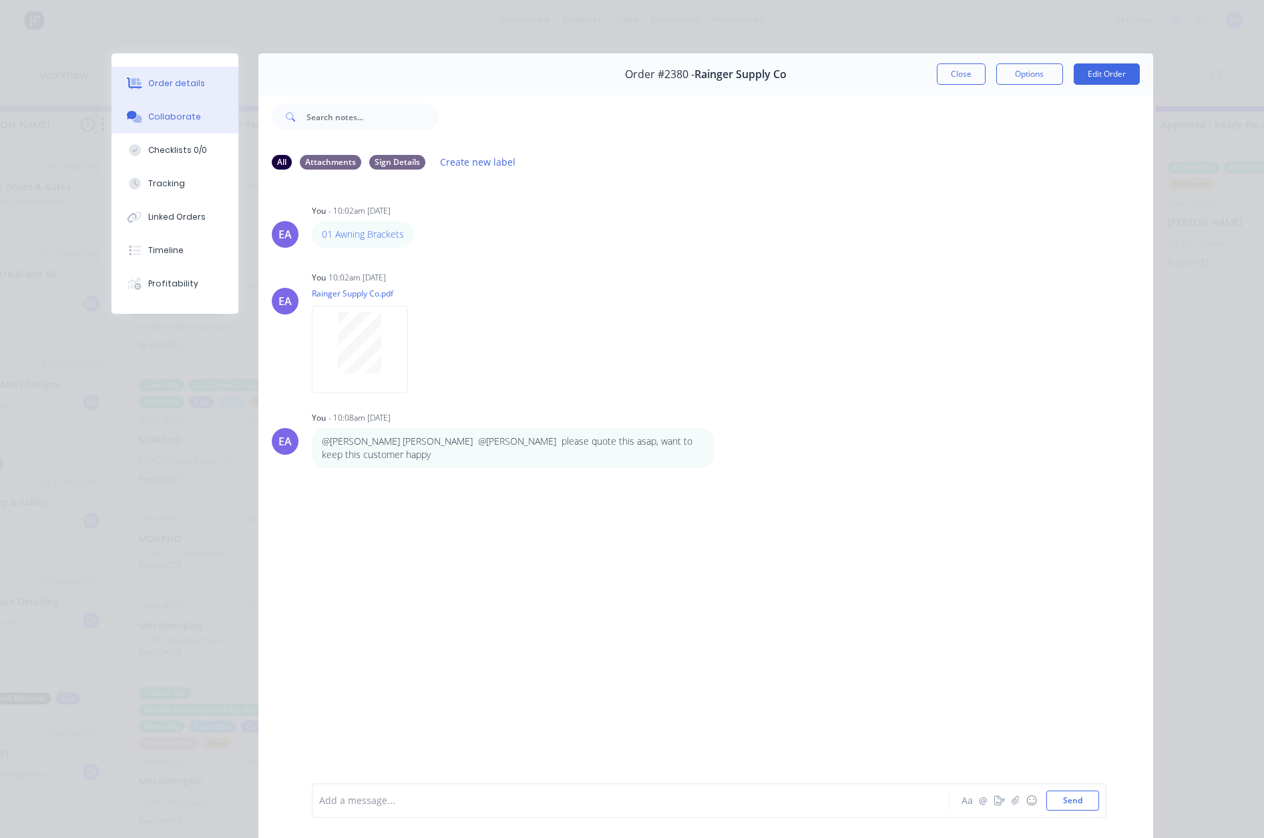
click at [192, 89] on div "Order details" at bounding box center [176, 83] width 57 height 12
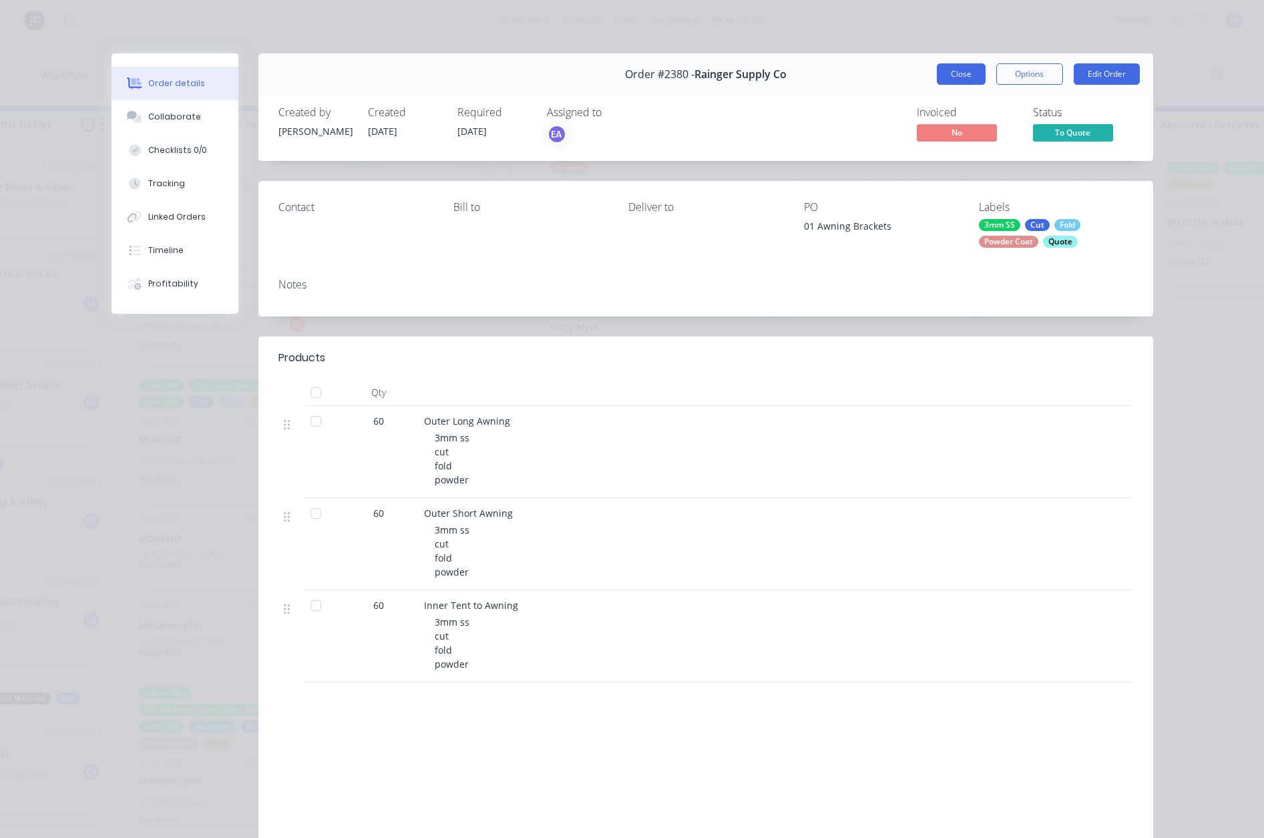
click at [969, 69] on button "Close" at bounding box center [961, 73] width 49 height 21
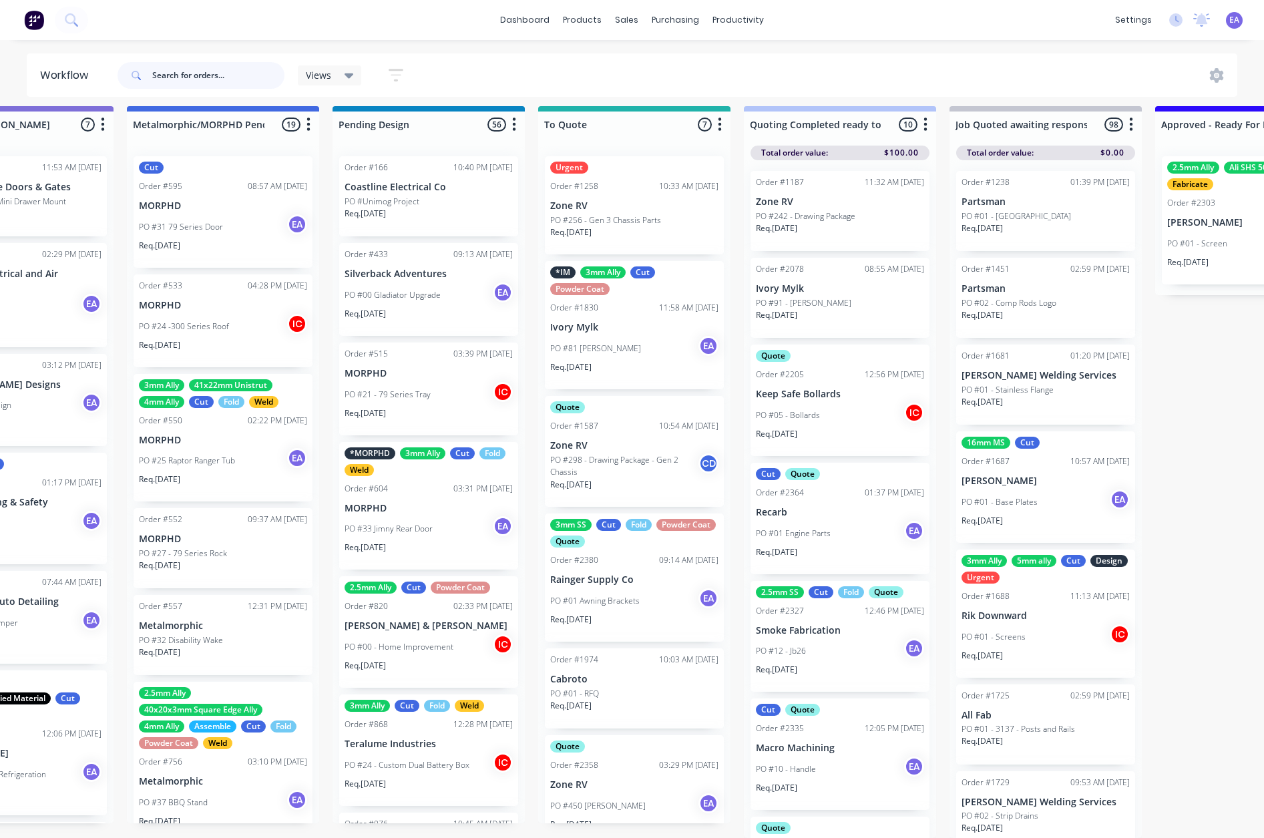
click at [206, 61] on div at bounding box center [201, 75] width 167 height 40
type input "20mm"
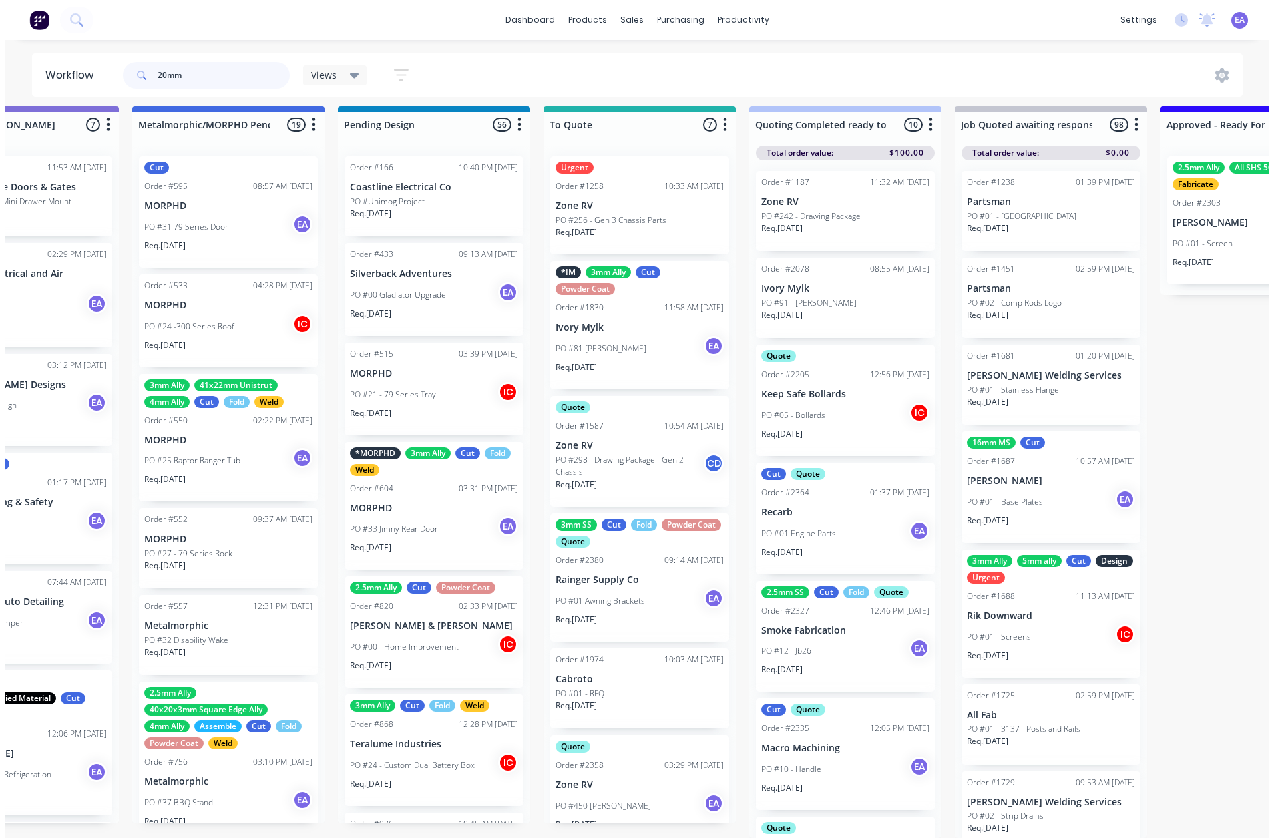
scroll to position [0, 0]
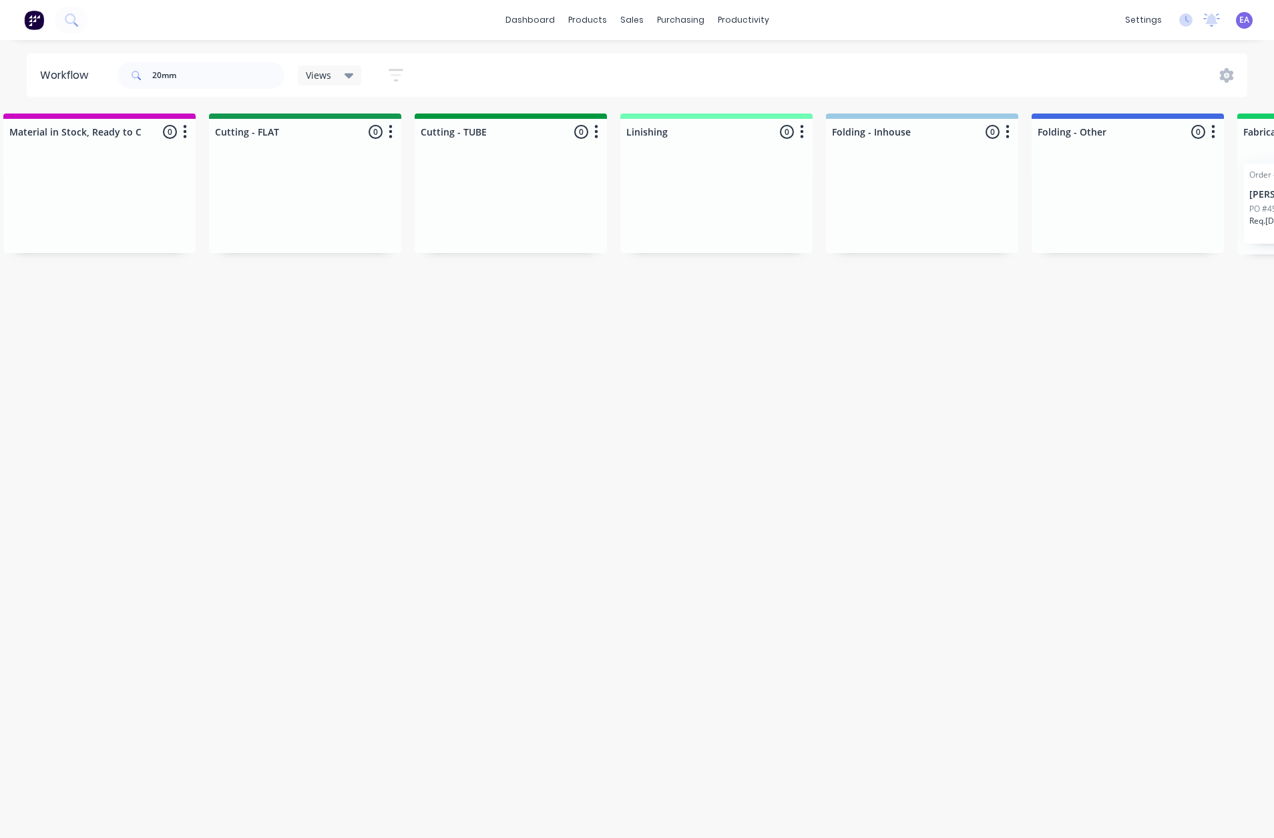
drag, startPoint x: 413, startPoint y: 294, endPoint x: 600, endPoint y: 303, distance: 186.6
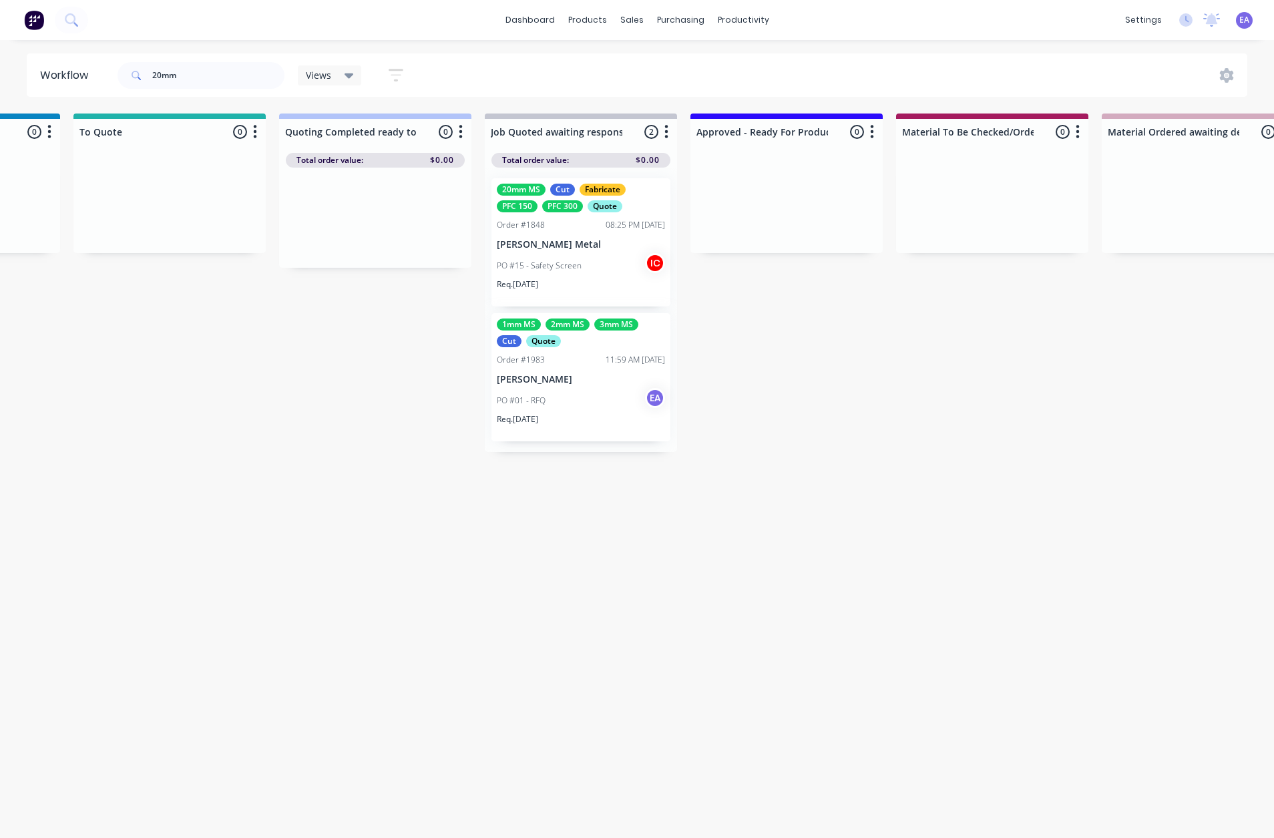
scroll to position [0, 1354]
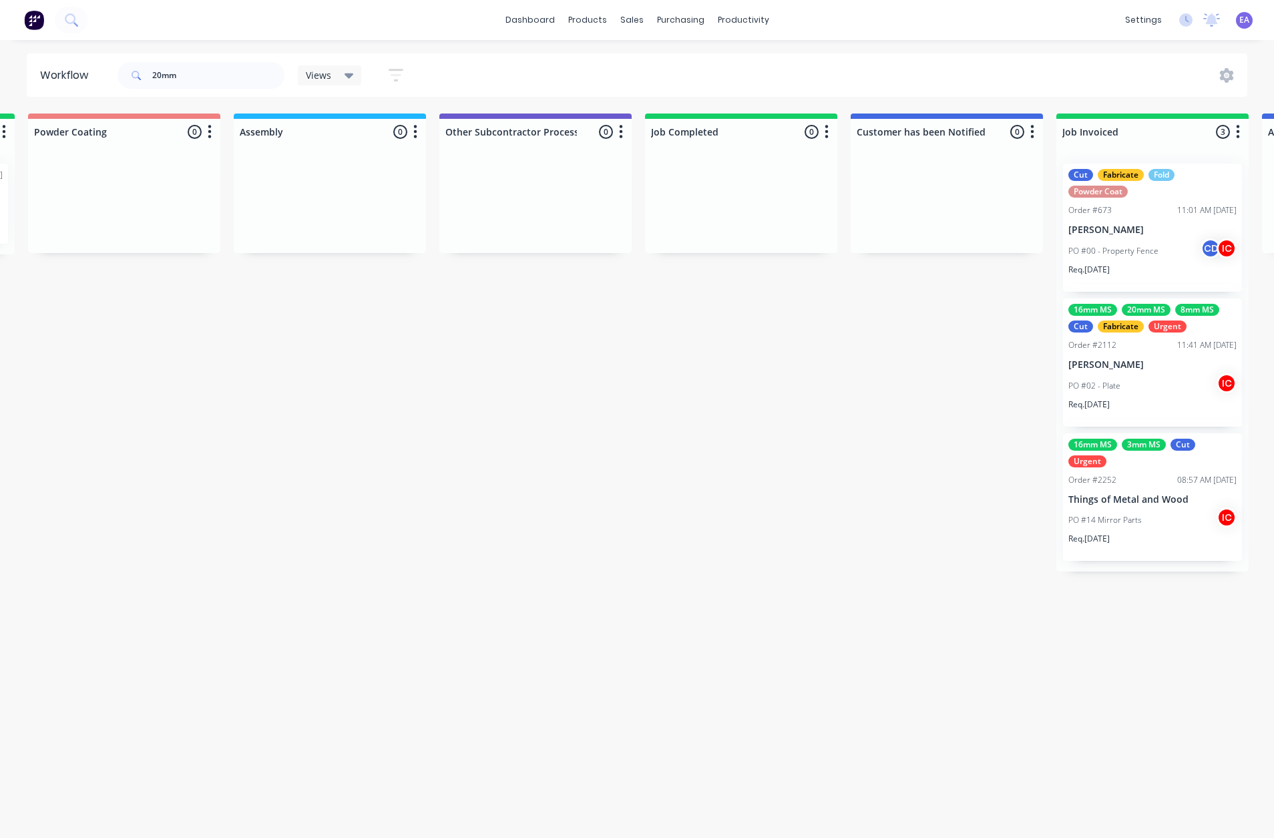
scroll to position [0, 4296]
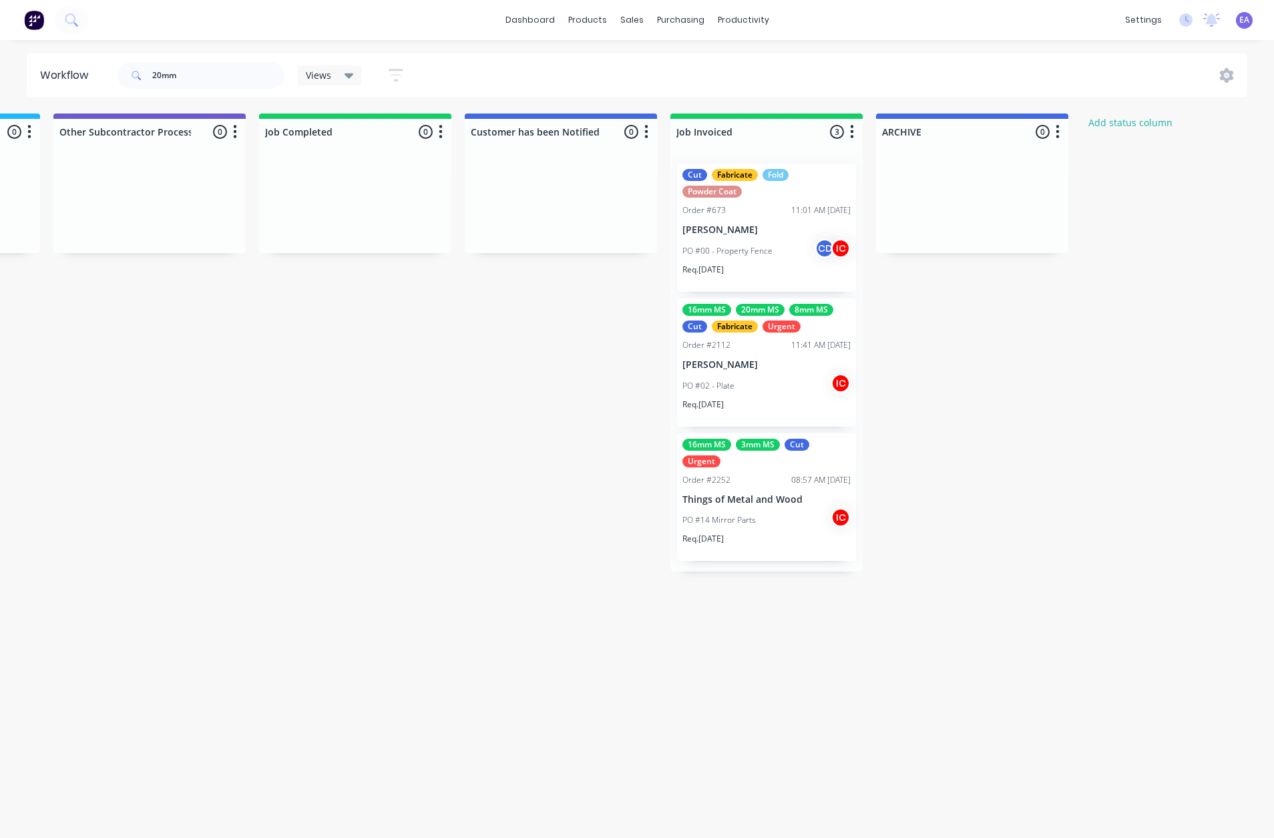
drag, startPoint x: 713, startPoint y: 417, endPoint x: 768, endPoint y: 417, distance: 54.8
click at [776, 382] on div "PO #02 - Plate IC" at bounding box center [767, 385] width 168 height 25
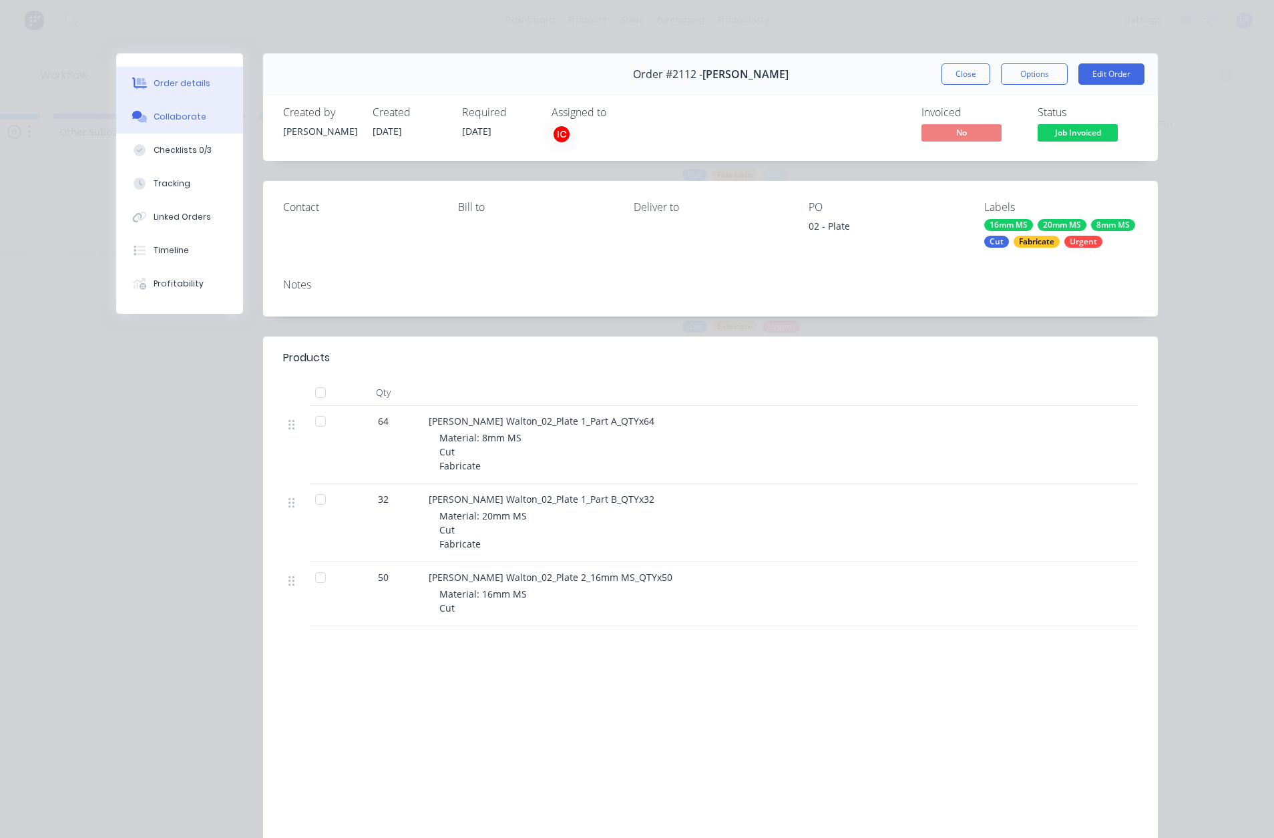
click at [189, 119] on div "Collaborate" at bounding box center [180, 117] width 53 height 12
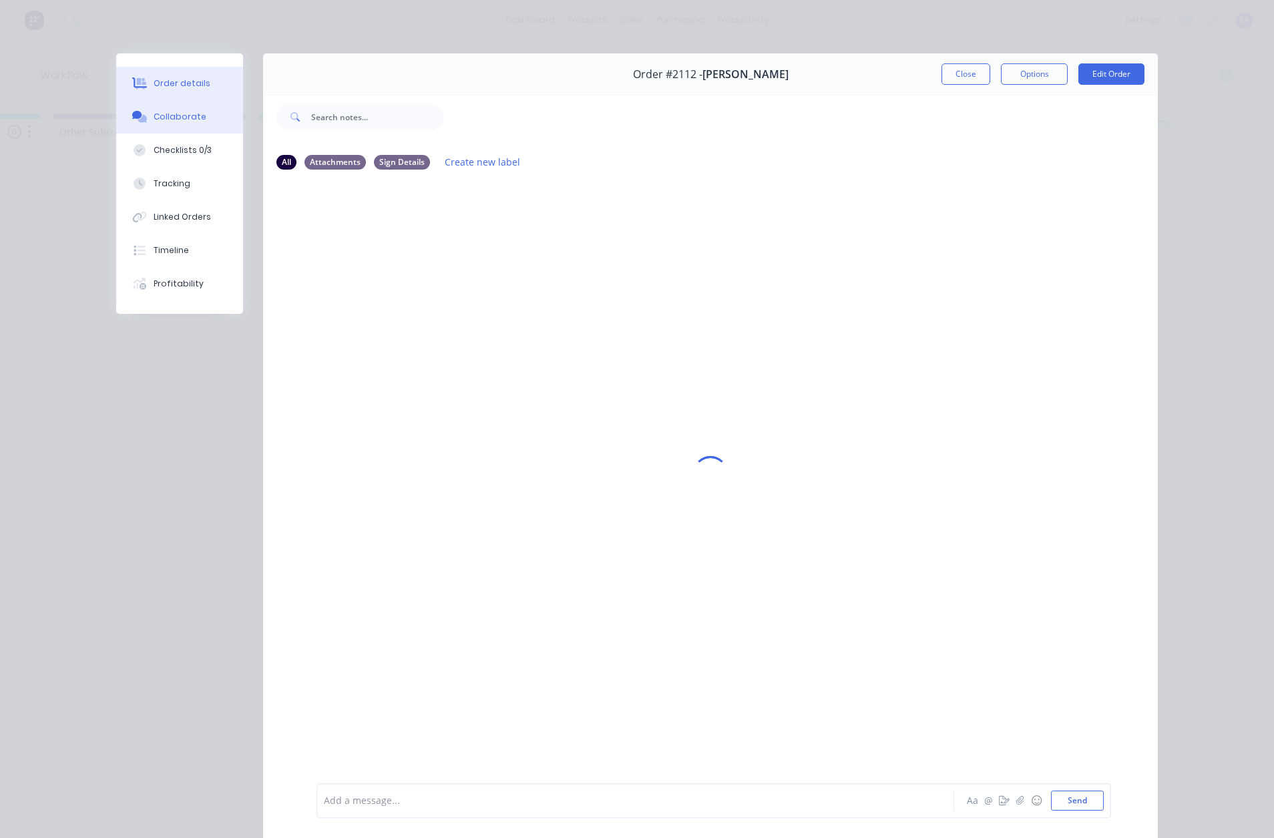
click at [170, 79] on div "Order details" at bounding box center [182, 83] width 57 height 12
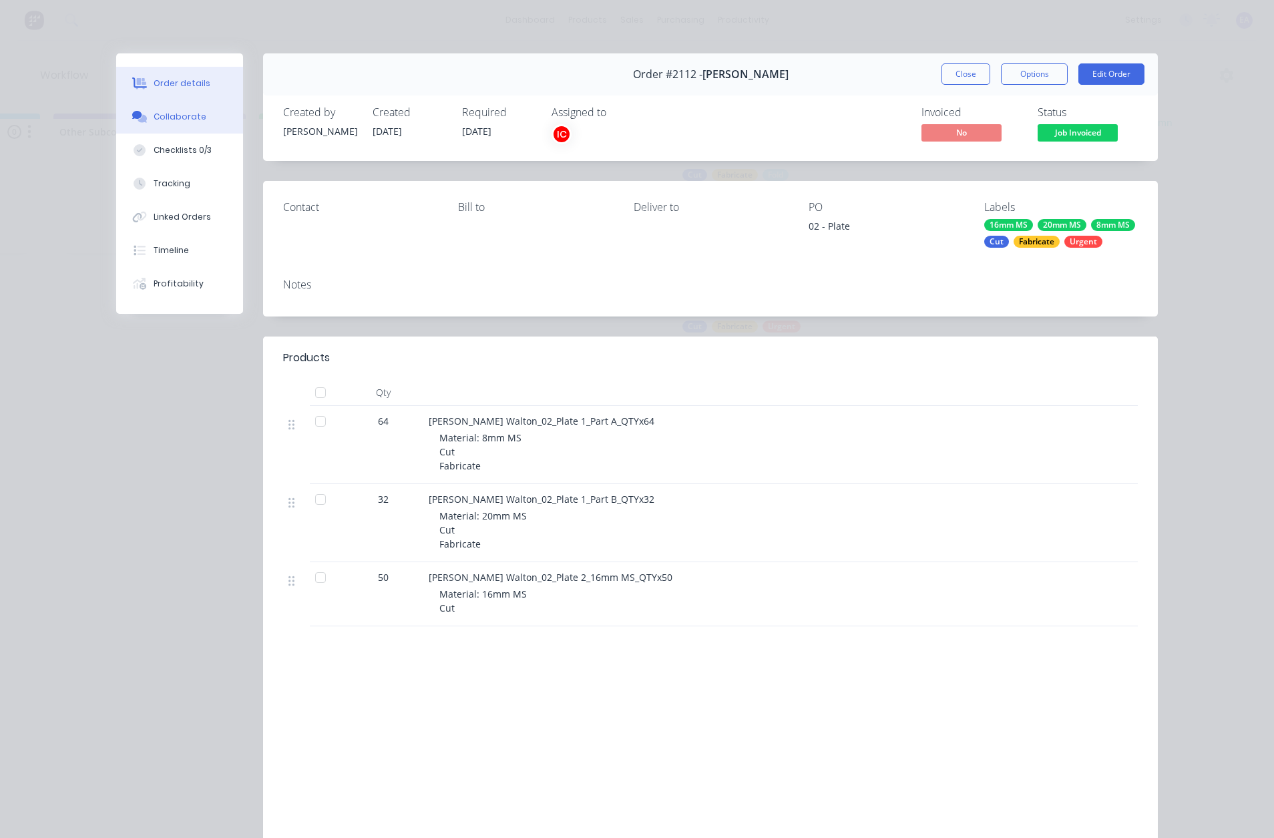
click at [176, 120] on div "Collaborate" at bounding box center [180, 117] width 53 height 12
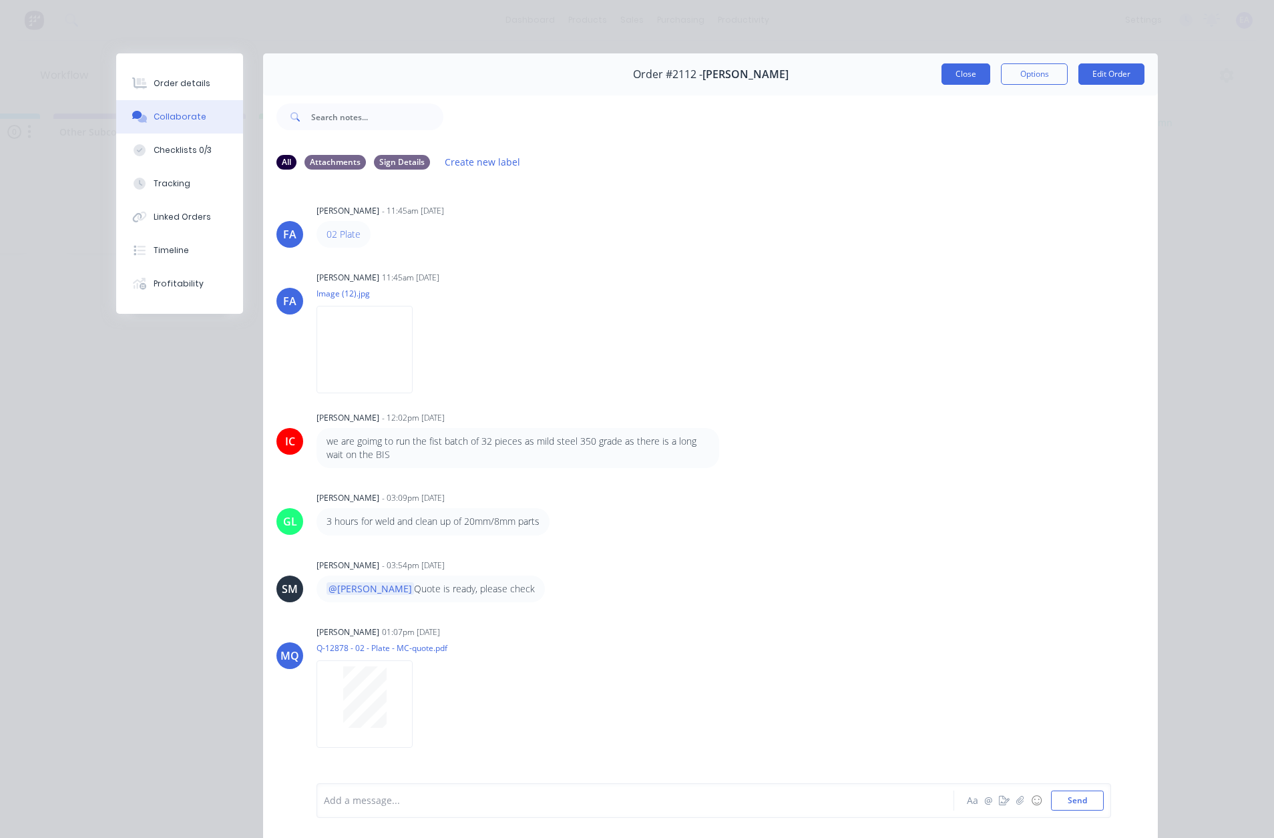
click at [956, 74] on button "Close" at bounding box center [966, 73] width 49 height 21
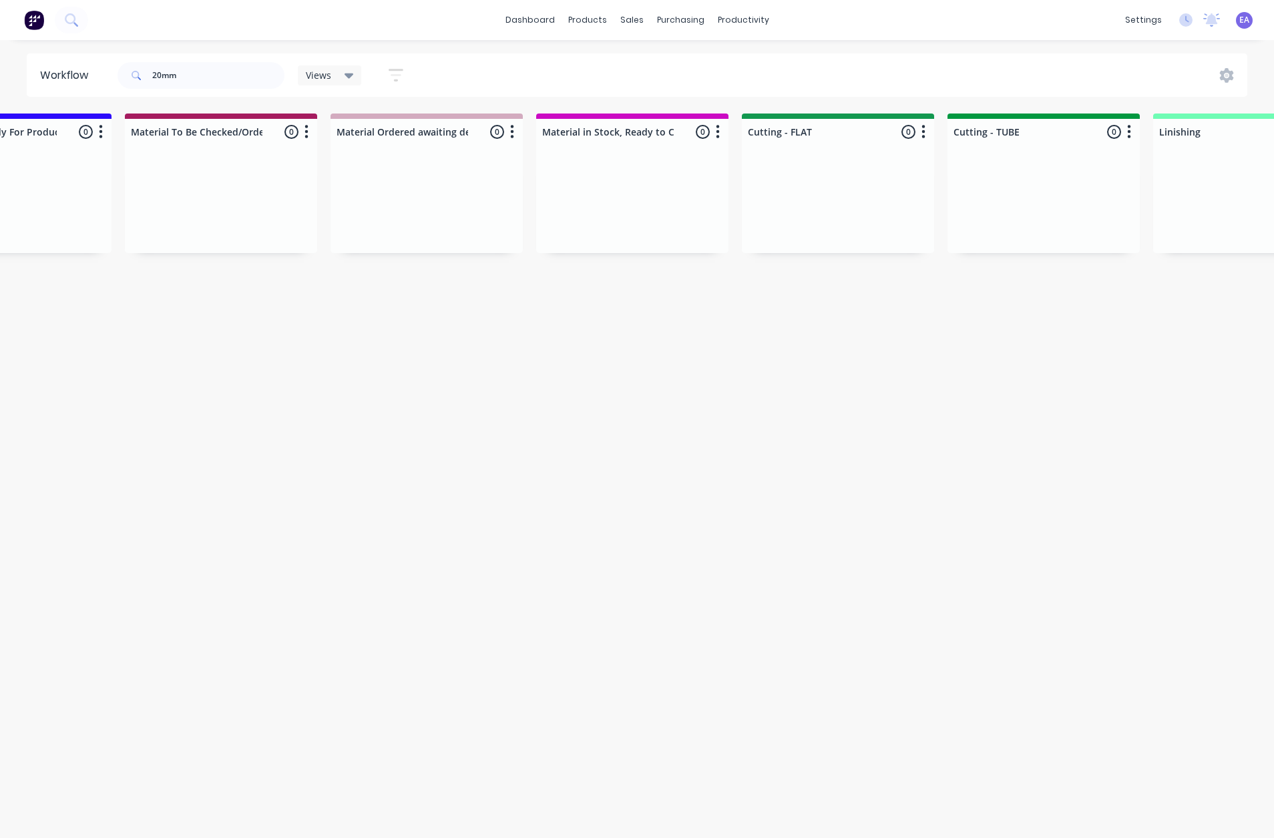
scroll to position [0, 743]
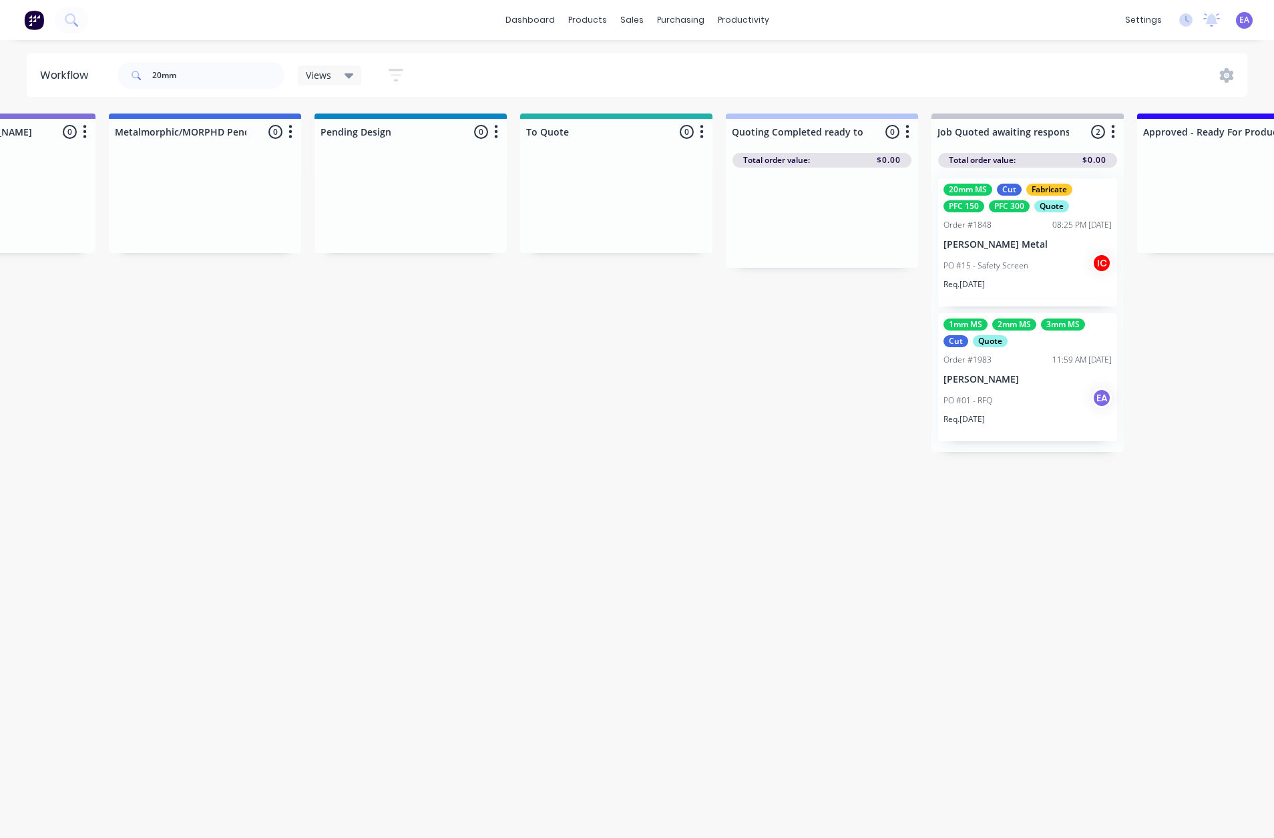
drag, startPoint x: 564, startPoint y: 369, endPoint x: 164, endPoint y: 176, distance: 445.1
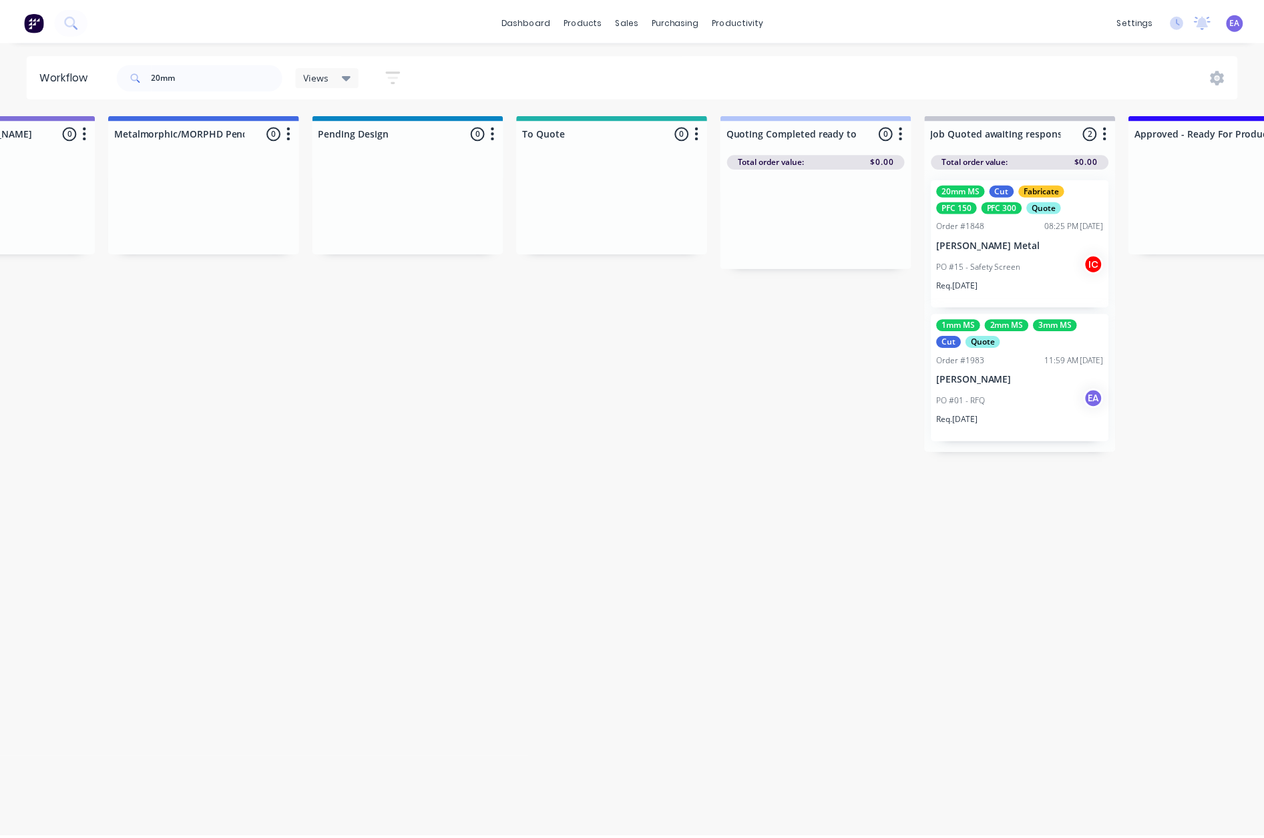
scroll to position [0, 0]
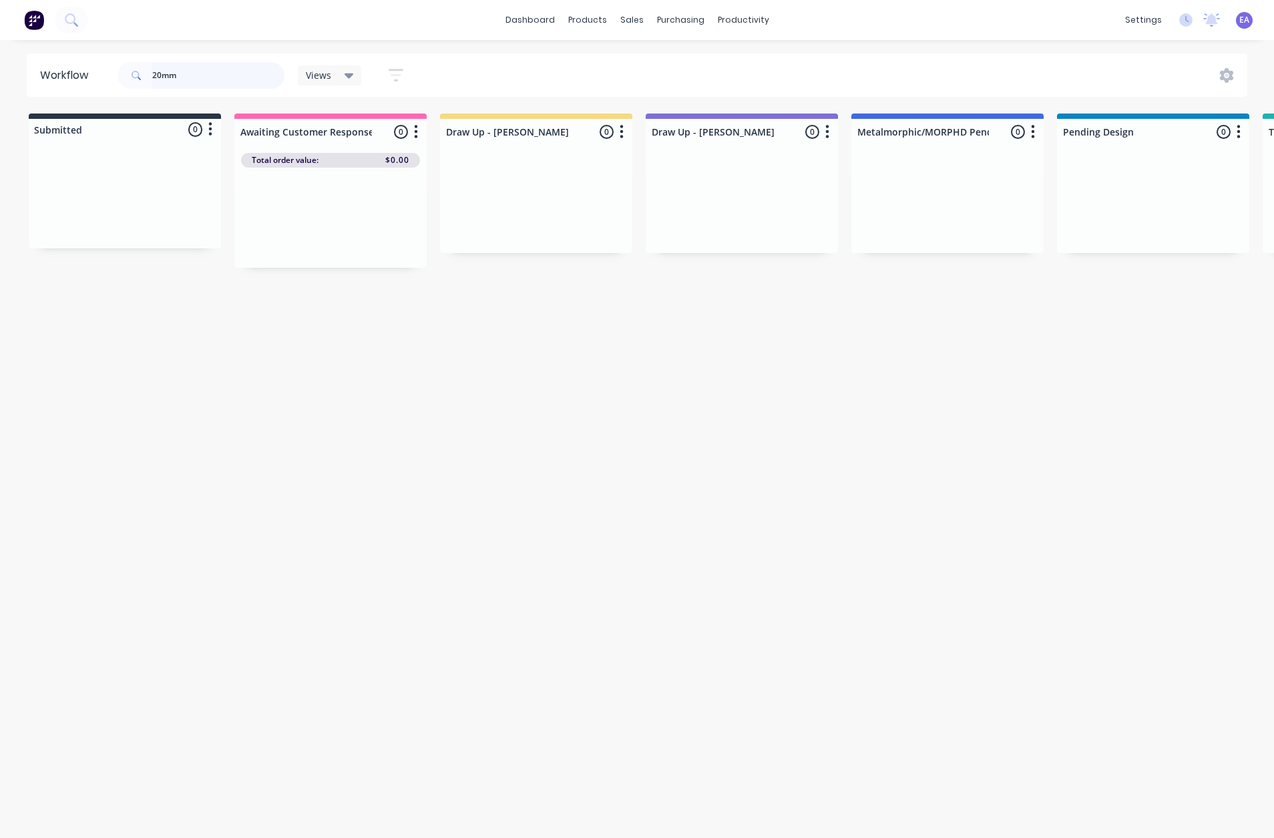
drag, startPoint x: 148, startPoint y: 77, endPoint x: 94, endPoint y: 100, distance: 58.4
click at [115, 88] on div "20mm Views Save new view None (Default) edit [PERSON_NAME] edit [PERSON_NAME] e…" at bounding box center [266, 75] width 303 height 40
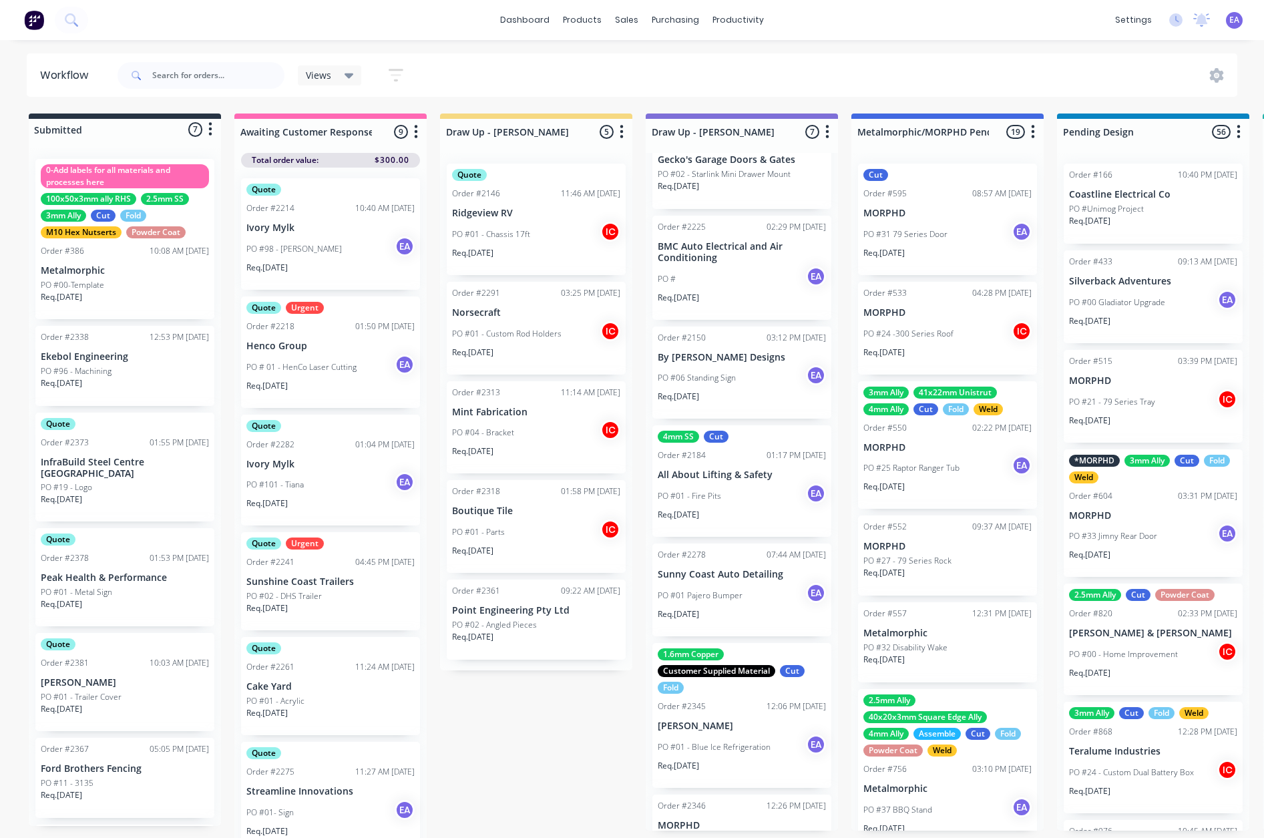
drag, startPoint x: 763, startPoint y: 478, endPoint x: 1057, endPoint y: 520, distance: 296.9
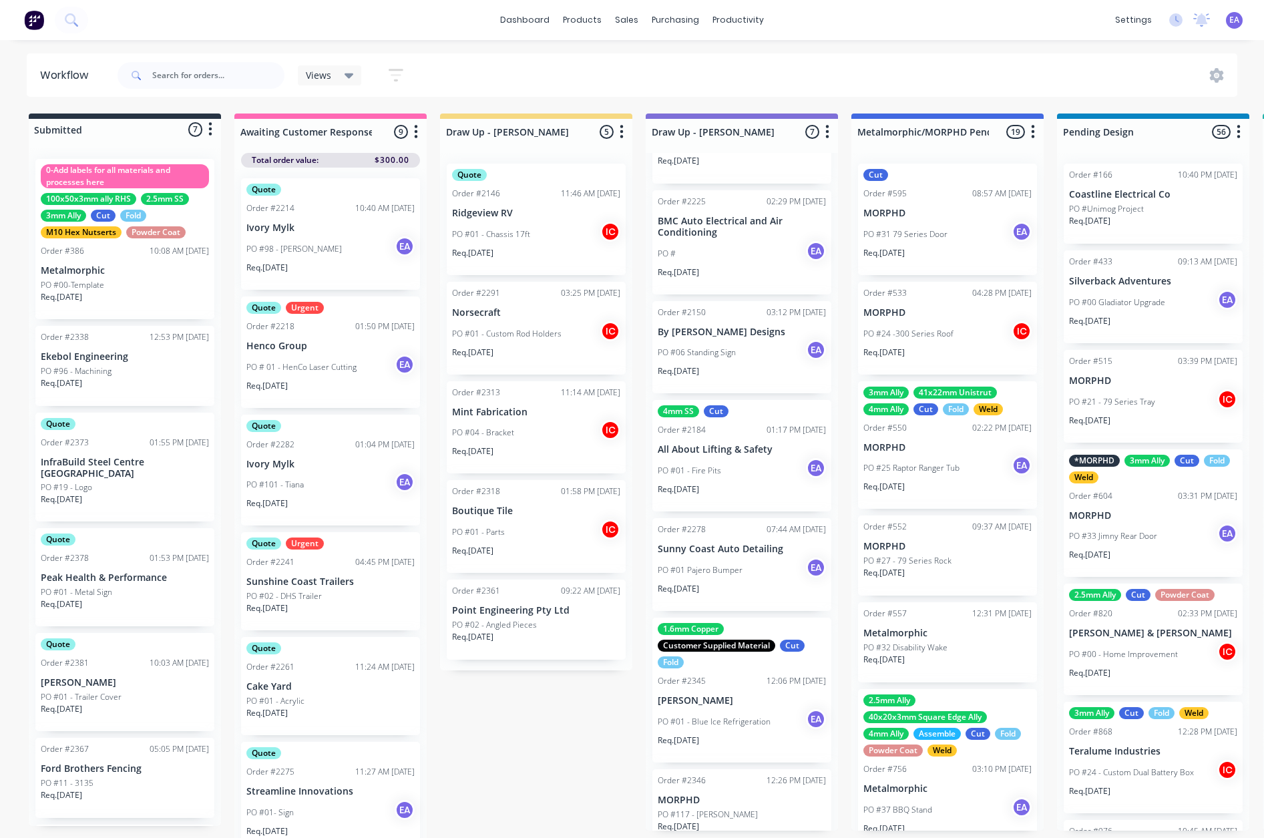
scroll to position [79, 0]
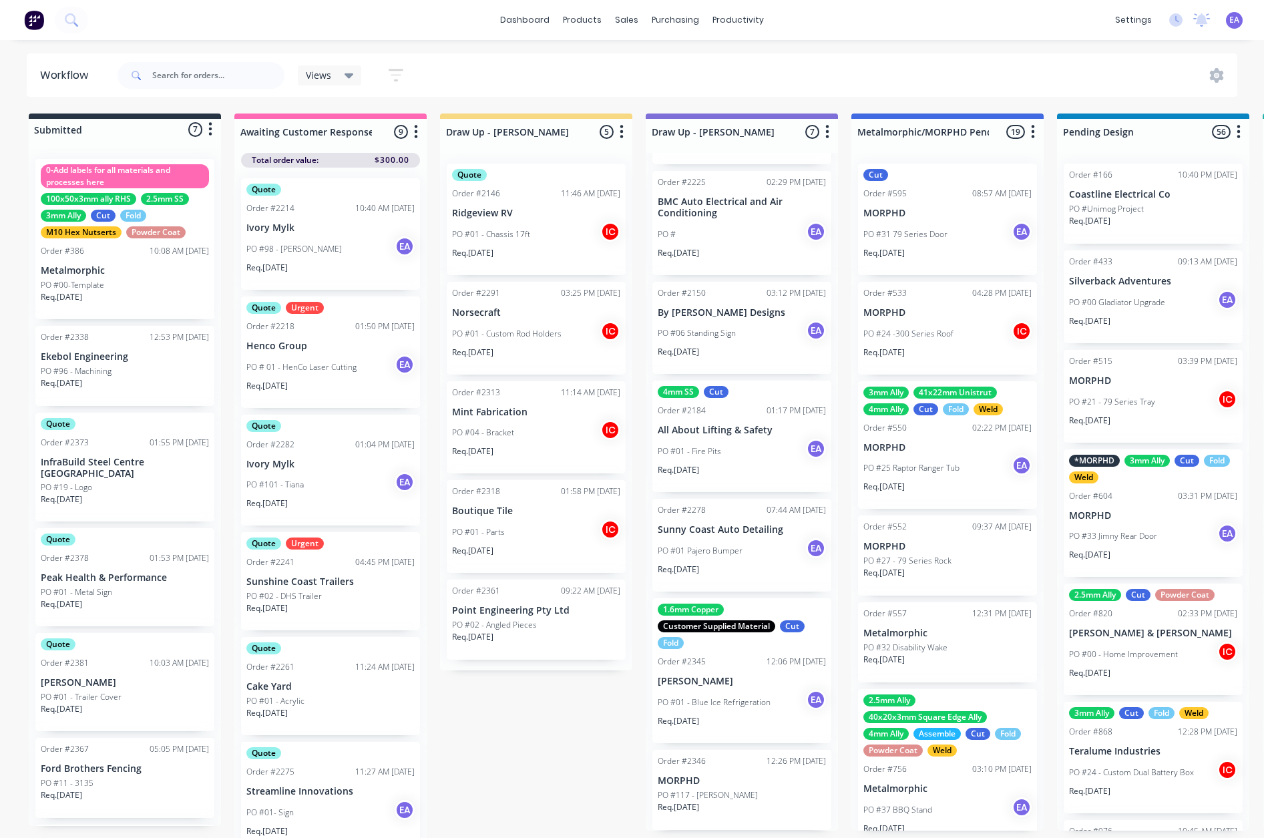
drag, startPoint x: 830, startPoint y: 541, endPoint x: 1053, endPoint y: 558, distance: 224.4
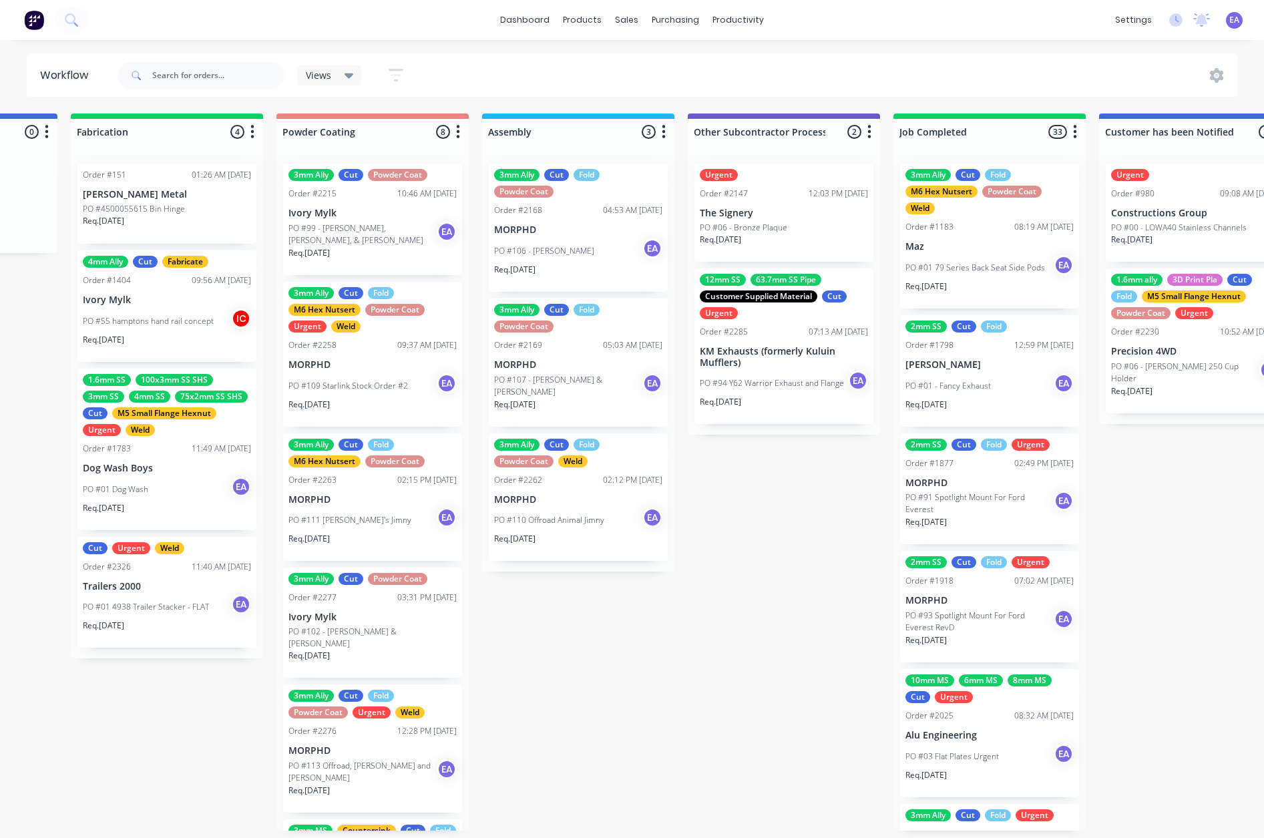
scroll to position [0, 4306]
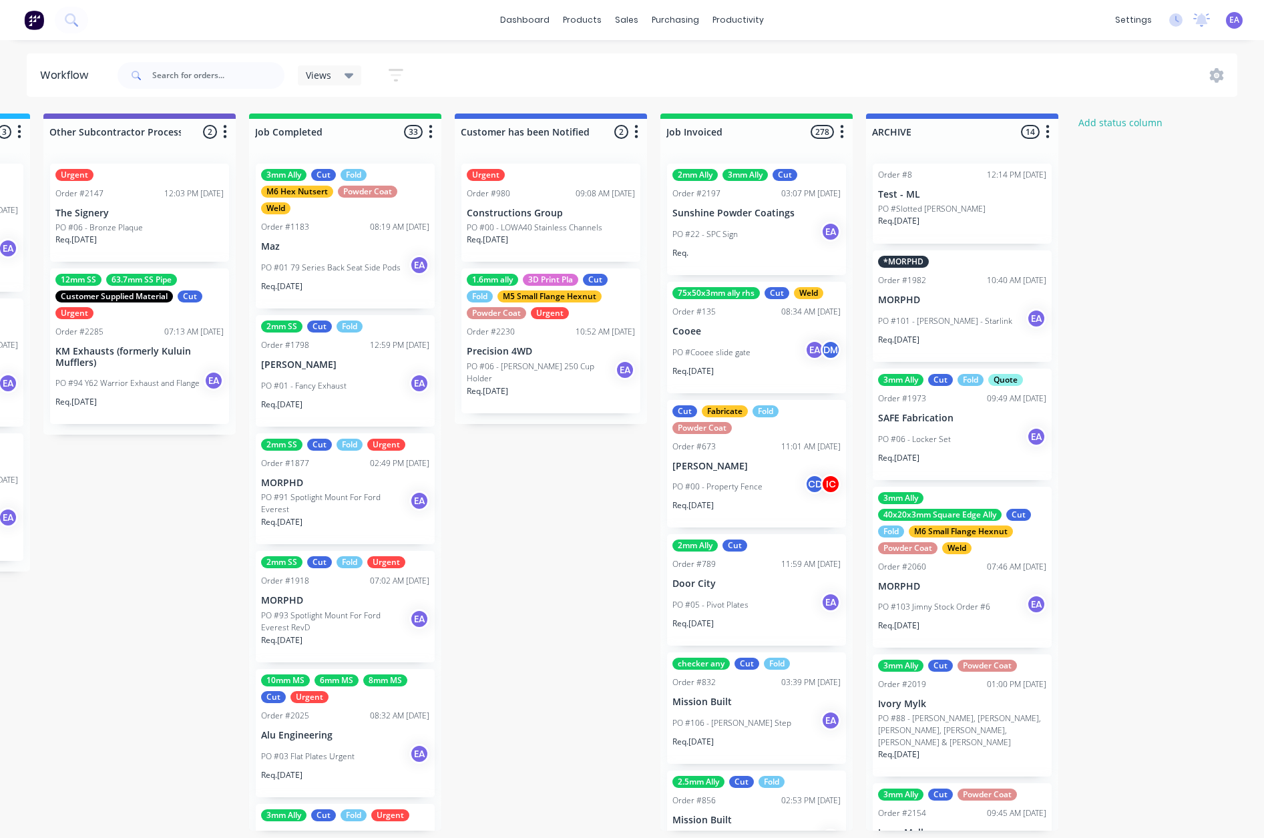
drag, startPoint x: 504, startPoint y: 755, endPoint x: 792, endPoint y: 756, distance: 287.9
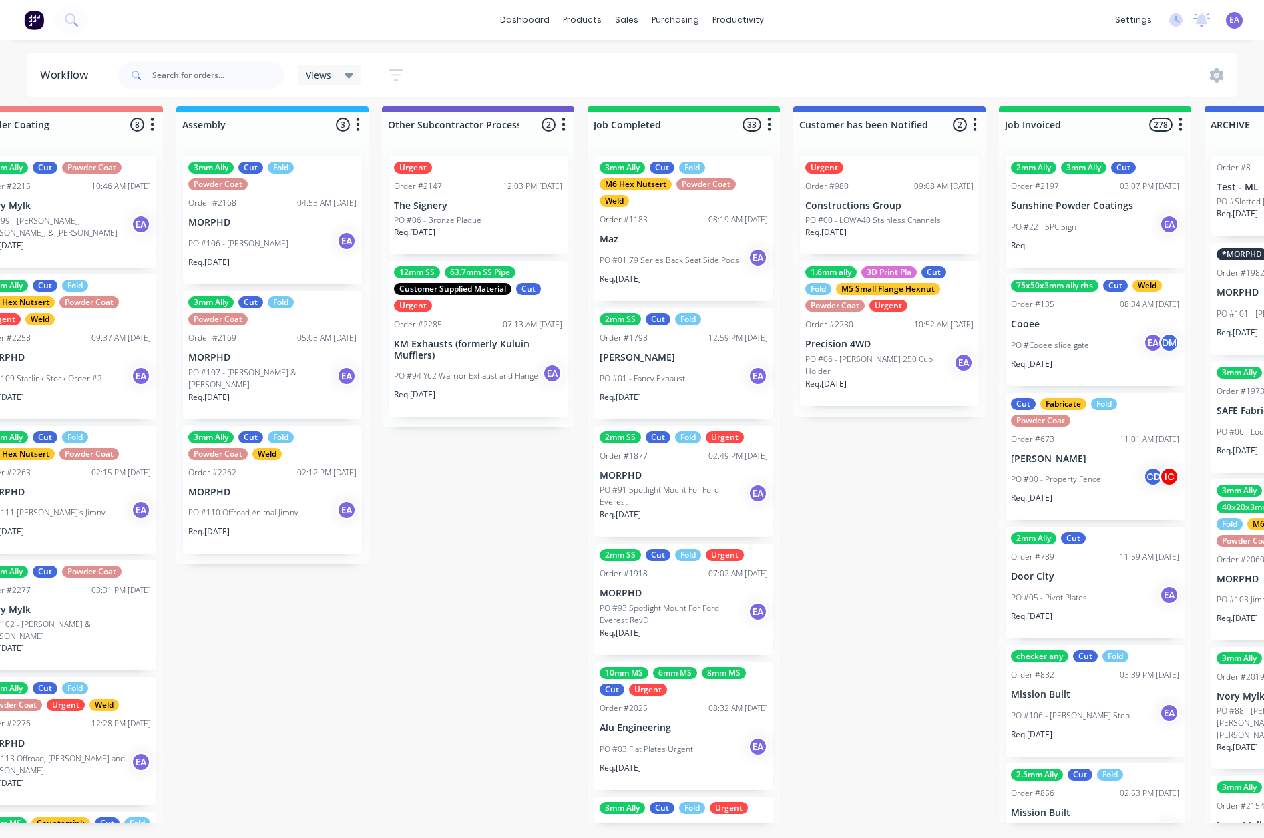
drag, startPoint x: 490, startPoint y: 641, endPoint x: 414, endPoint y: 668, distance: 80.9
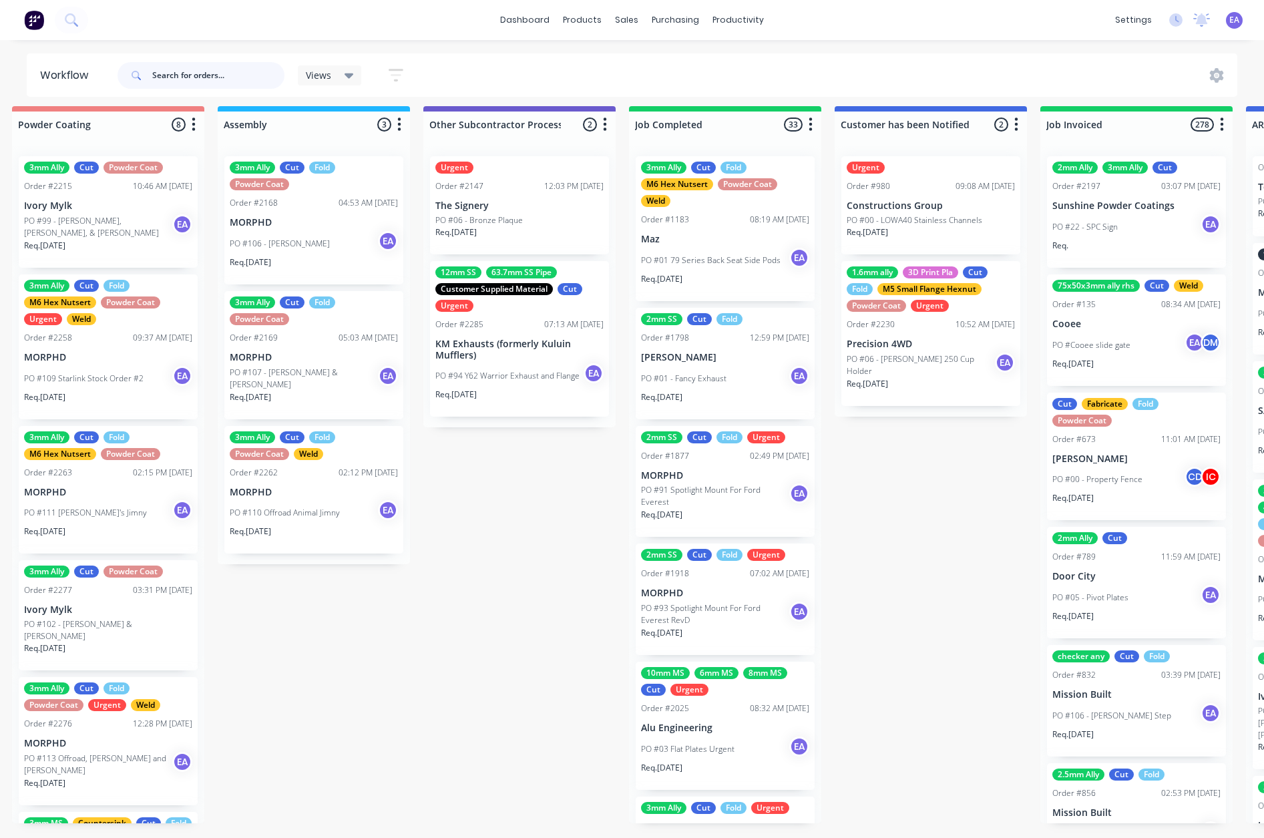
click at [228, 67] on input "text" at bounding box center [218, 75] width 132 height 27
type input "dog"
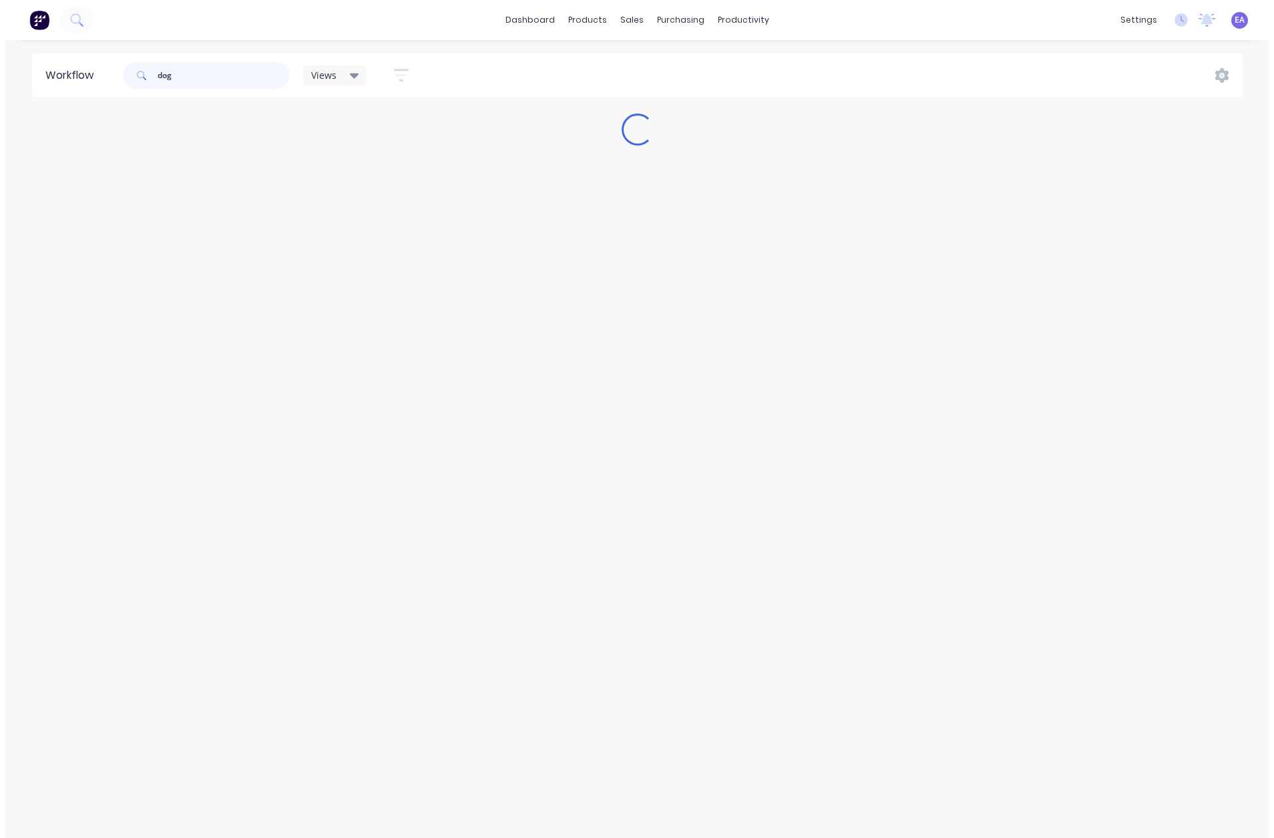
scroll to position [0, 0]
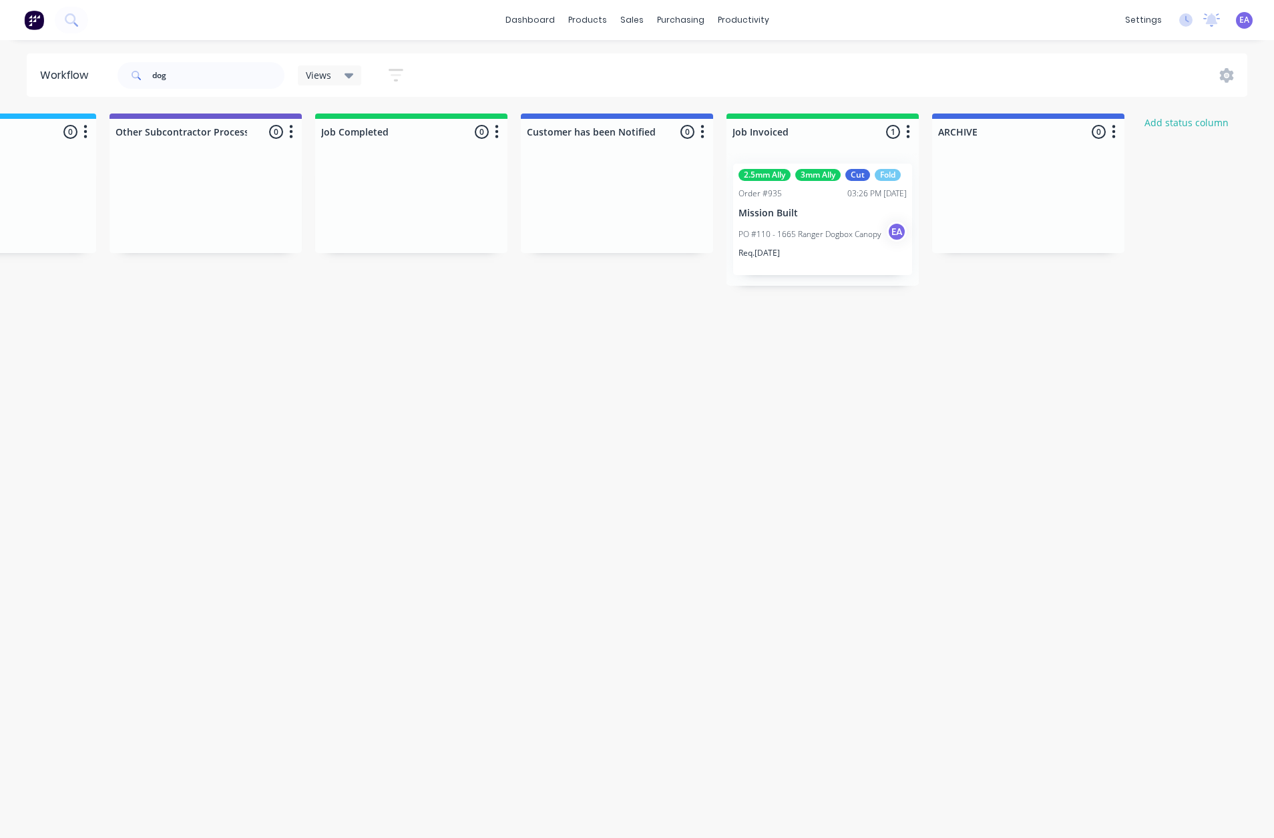
drag, startPoint x: 688, startPoint y: 395, endPoint x: 715, endPoint y: 425, distance: 39.7
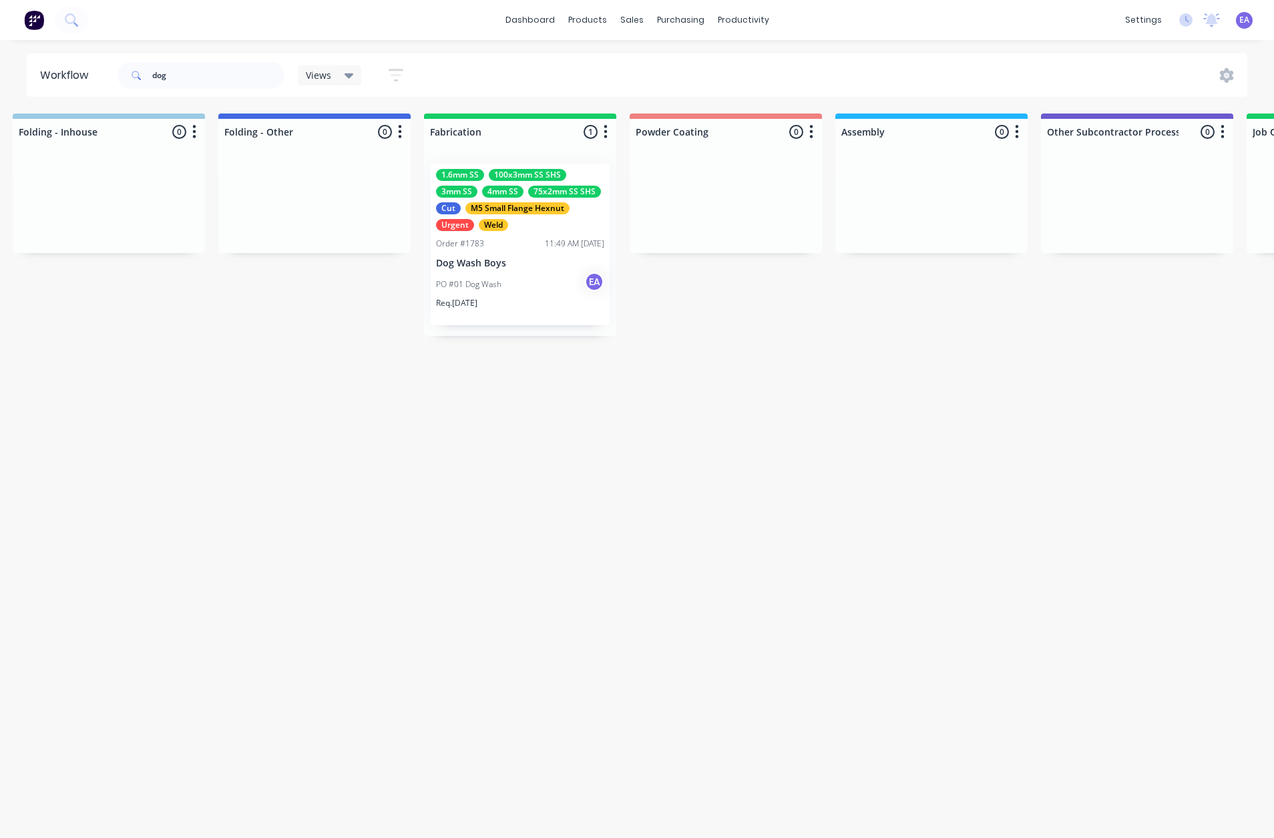
drag, startPoint x: 656, startPoint y: 440, endPoint x: 548, endPoint y: 465, distance: 111.1
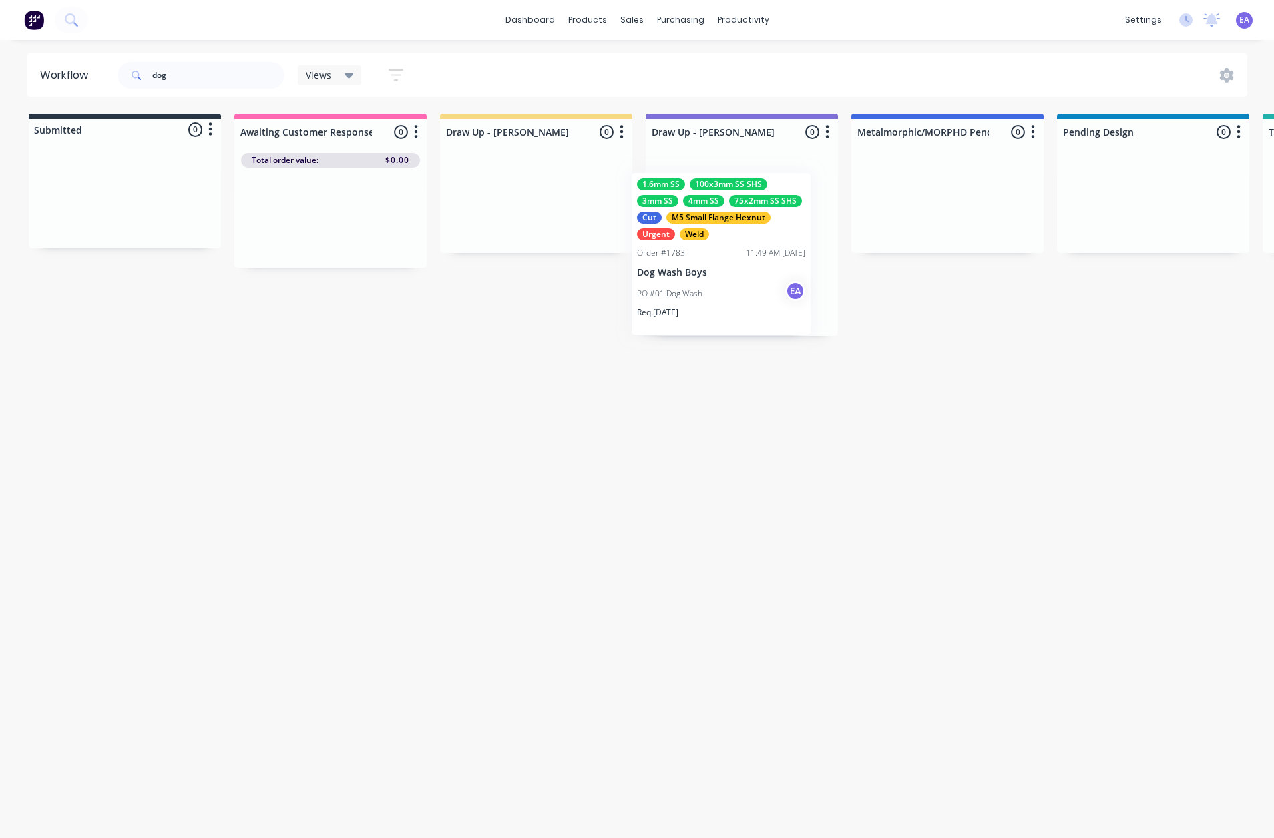
drag, startPoint x: 626, startPoint y: 269, endPoint x: 728, endPoint y: 278, distance: 102.6
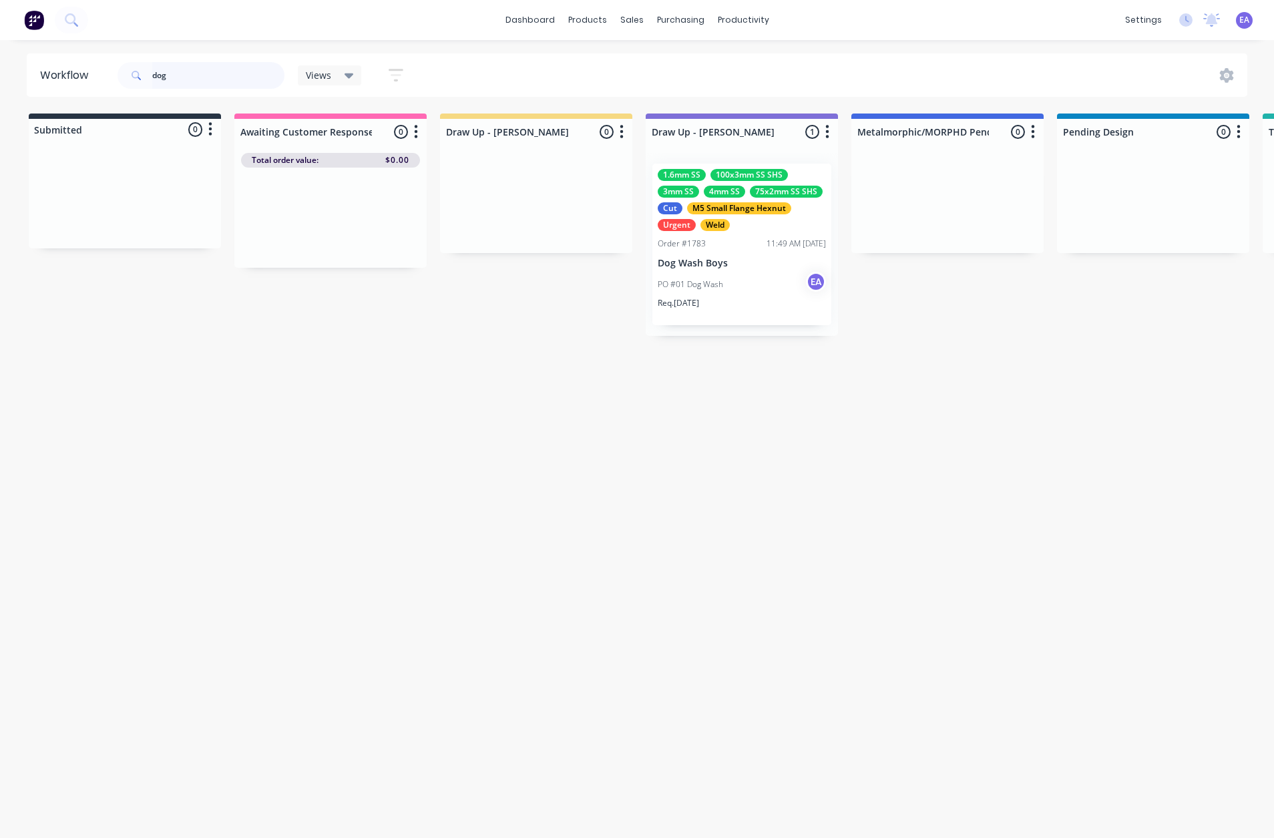
drag, startPoint x: 187, startPoint y: 69, endPoint x: 109, endPoint y: 83, distance: 79.3
click at [119, 79] on div "dog" at bounding box center [201, 75] width 167 height 27
click at [465, 505] on div "Workflow Views Save new view None (Default) edit [PERSON_NAME] edit [PERSON_NAM…" at bounding box center [637, 432] width 1274 height 758
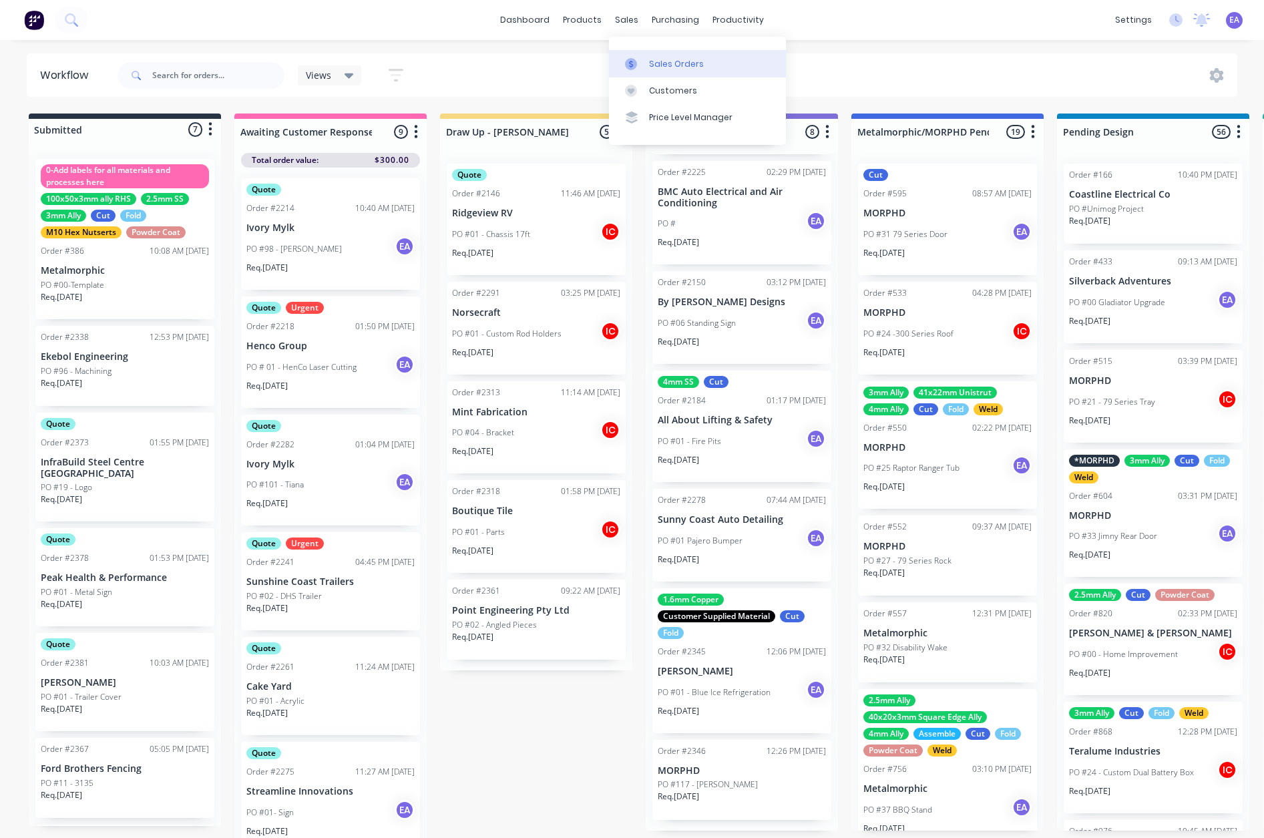
click at [654, 72] on link "Sales Orders" at bounding box center [697, 63] width 177 height 27
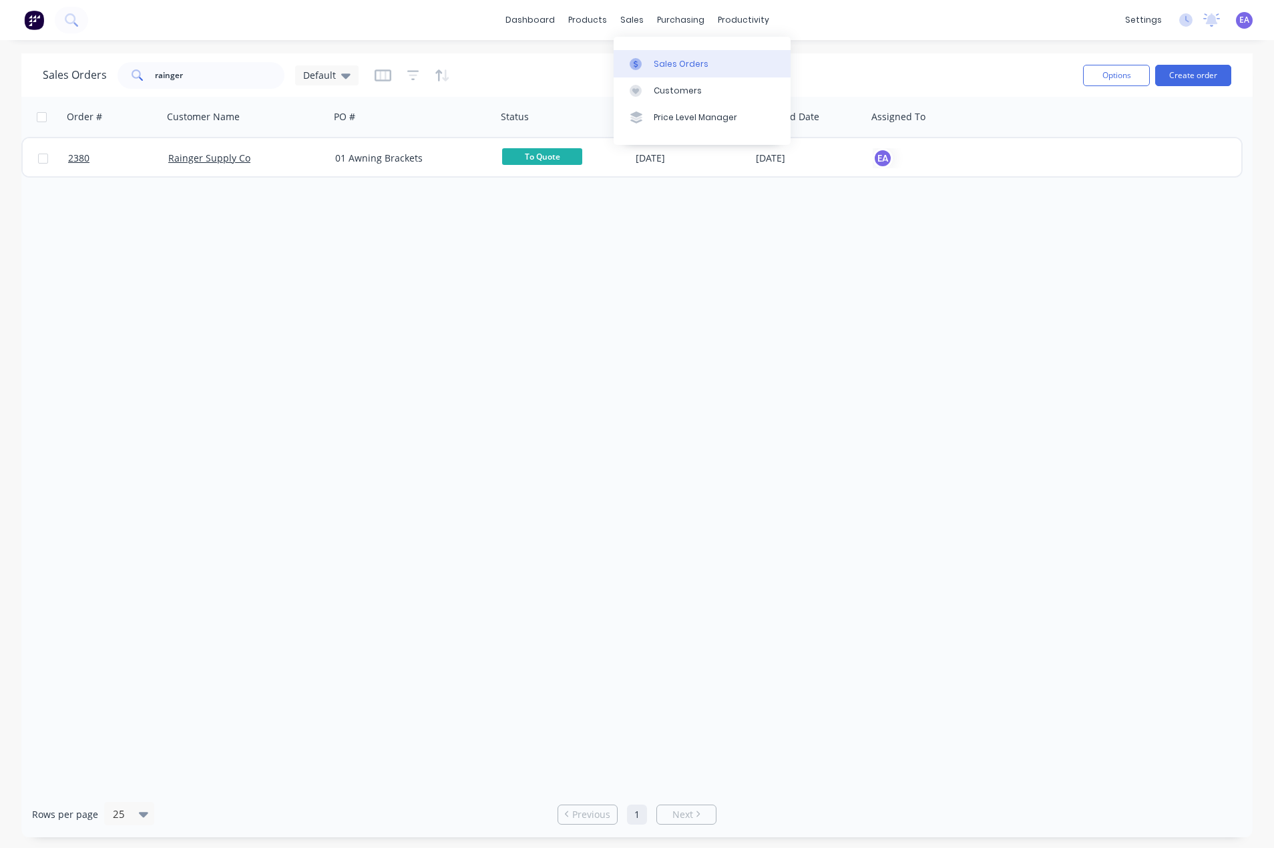
click at [655, 56] on link "Sales Orders" at bounding box center [702, 63] width 177 height 27
drag, startPoint x: 222, startPoint y: 77, endPoint x: -71, endPoint y: 100, distance: 294.2
click at [0, 100] on html "dashboard products sales purchasing productivity dashboard products Product Cat…" at bounding box center [637, 424] width 1274 height 848
click at [487, 328] on div "Order # Customer Name PO # Status Created Date Required Date Assigned To 2380 R…" at bounding box center [637, 444] width 1232 height 695
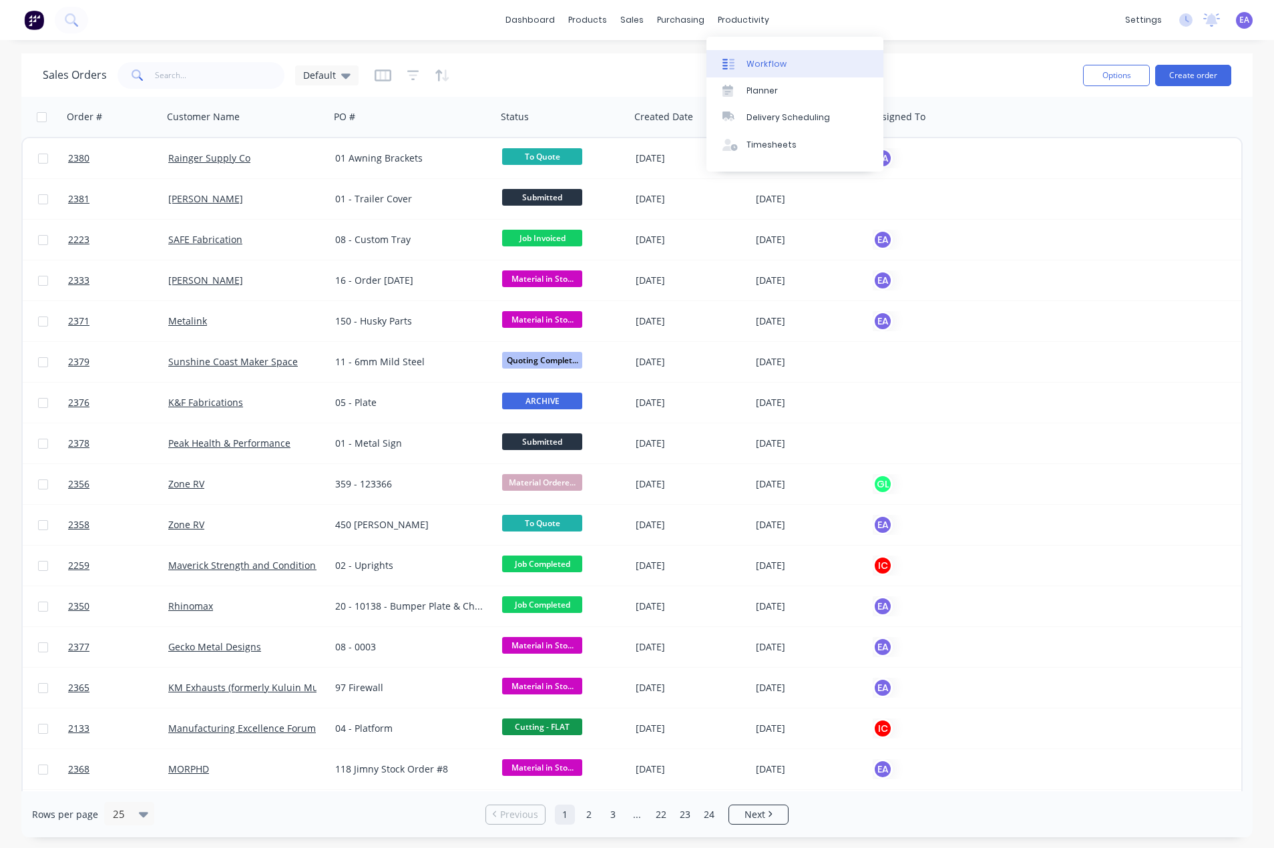
click at [753, 61] on div "Workflow" at bounding box center [767, 64] width 40 height 12
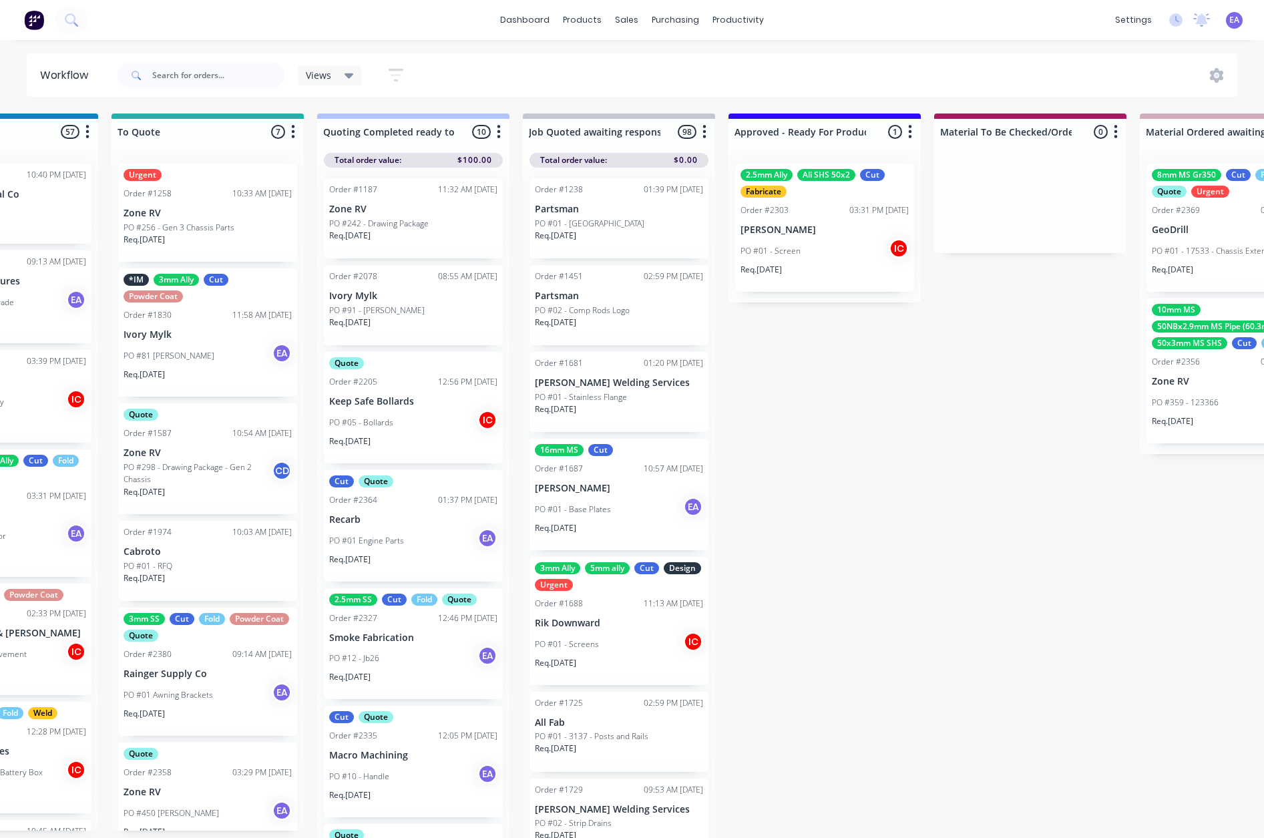
drag, startPoint x: 641, startPoint y: 667, endPoint x: 699, endPoint y: 663, distance: 57.6
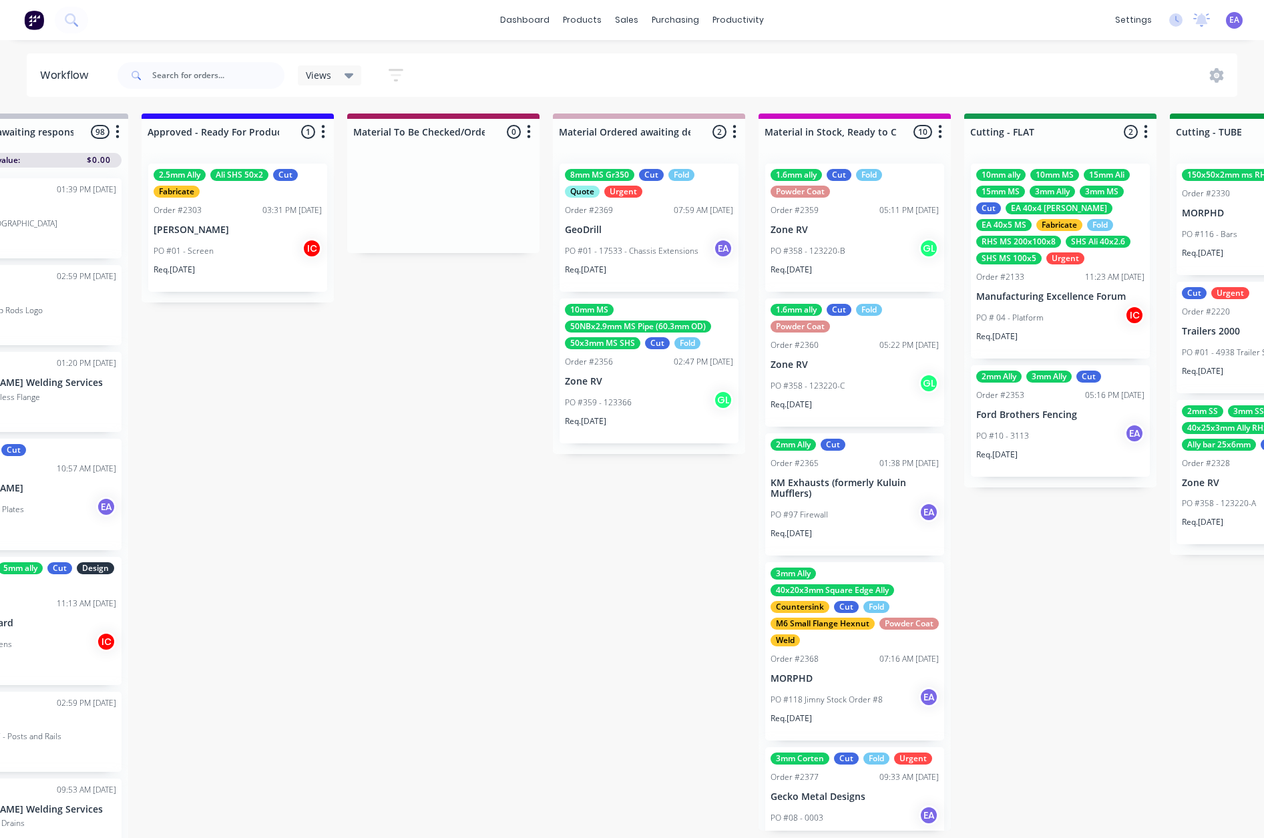
drag, startPoint x: 814, startPoint y: 650, endPoint x: 882, endPoint y: 659, distance: 68.1
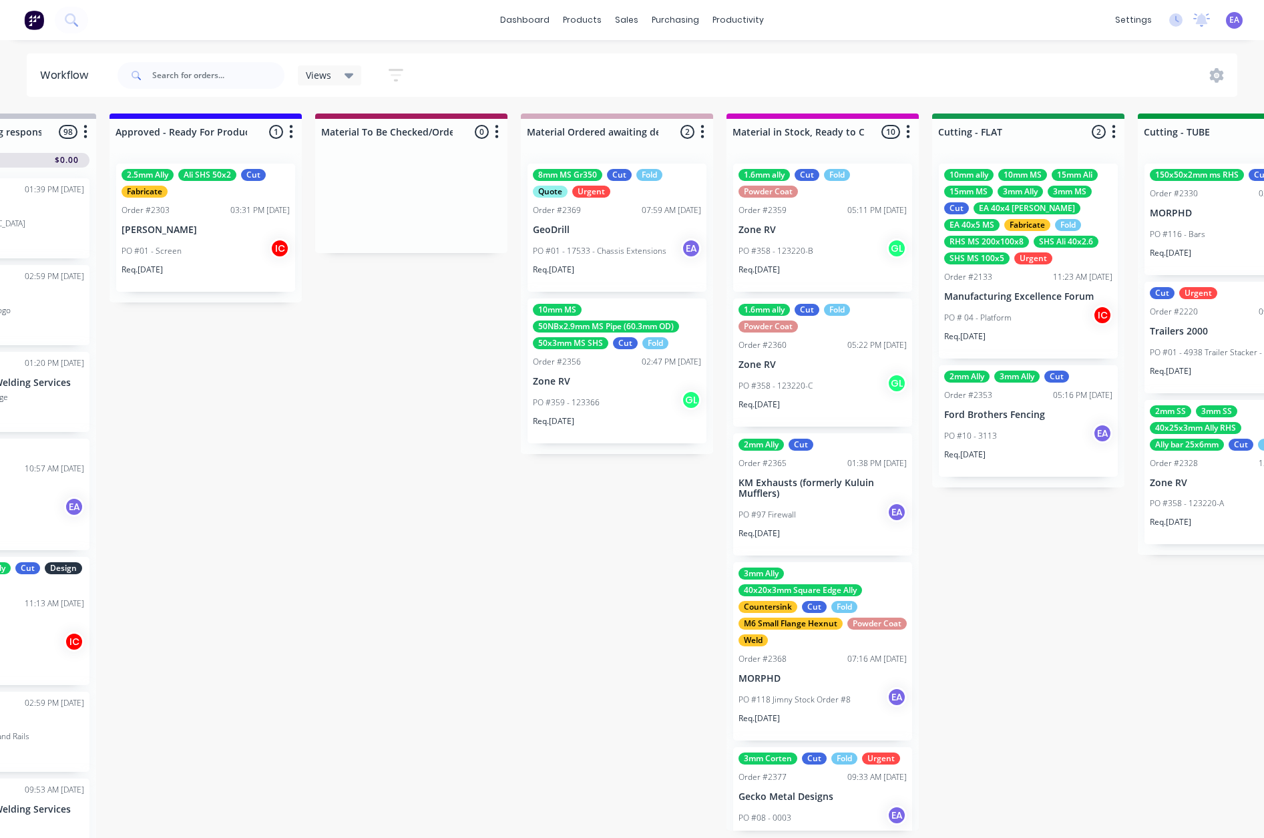
click at [236, 240] on div "PO #01 - Screen IC" at bounding box center [206, 250] width 168 height 25
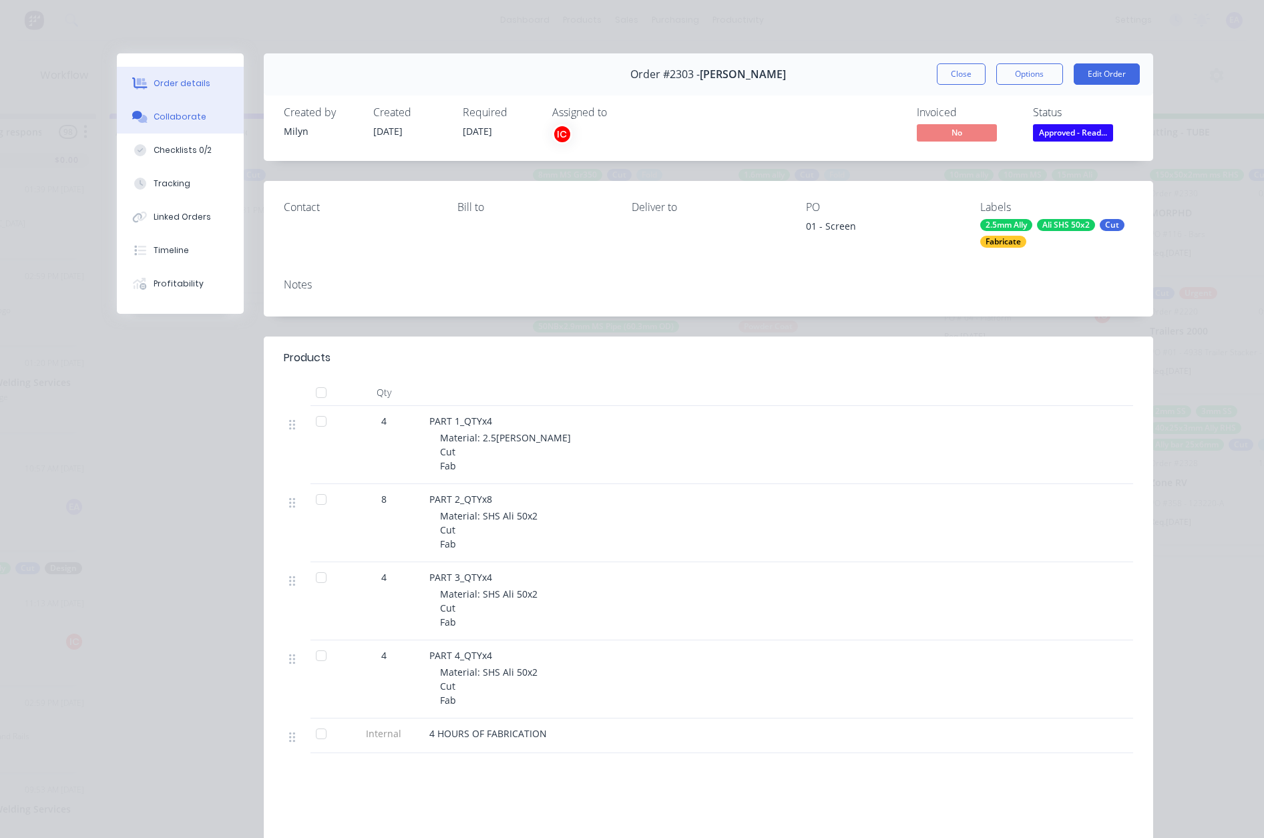
click at [154, 113] on div "Collaborate" at bounding box center [180, 117] width 53 height 12
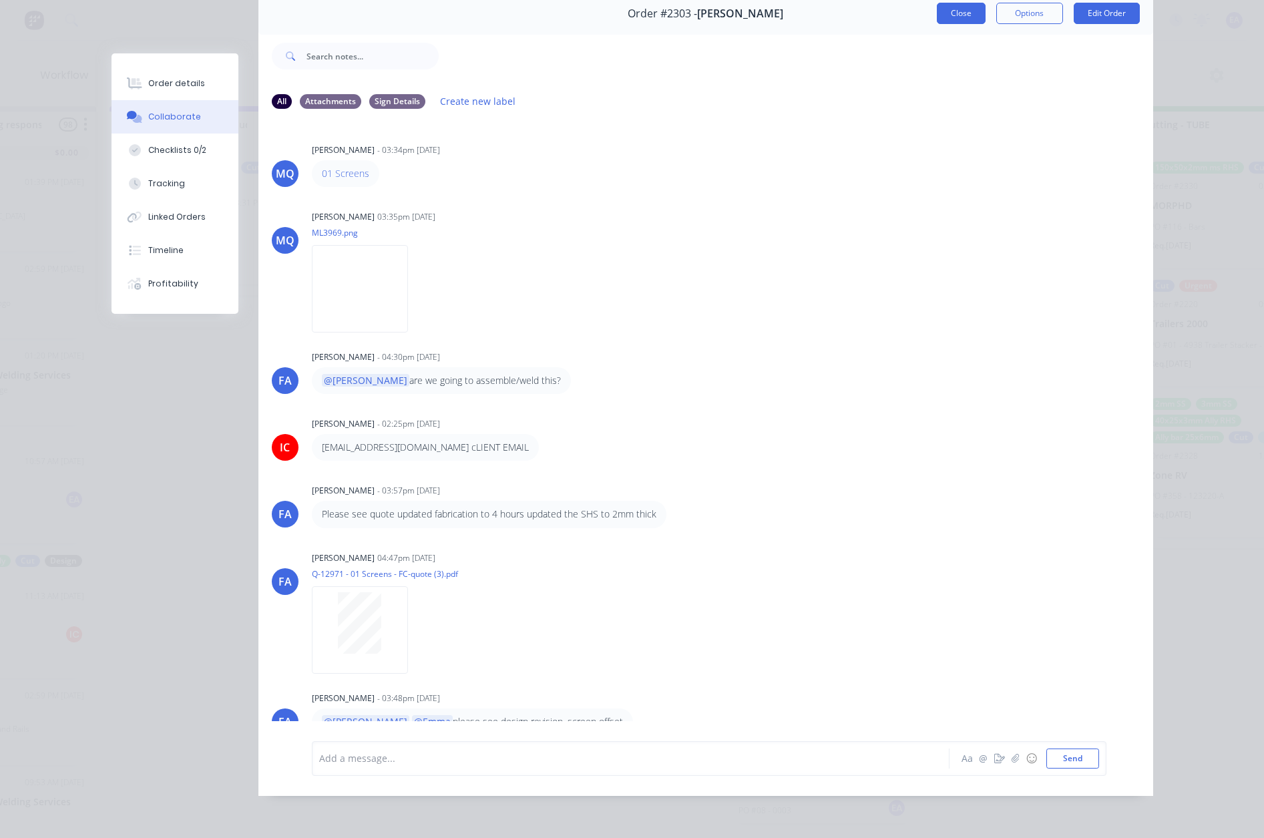
click at [963, 6] on button "Close" at bounding box center [961, 13] width 49 height 21
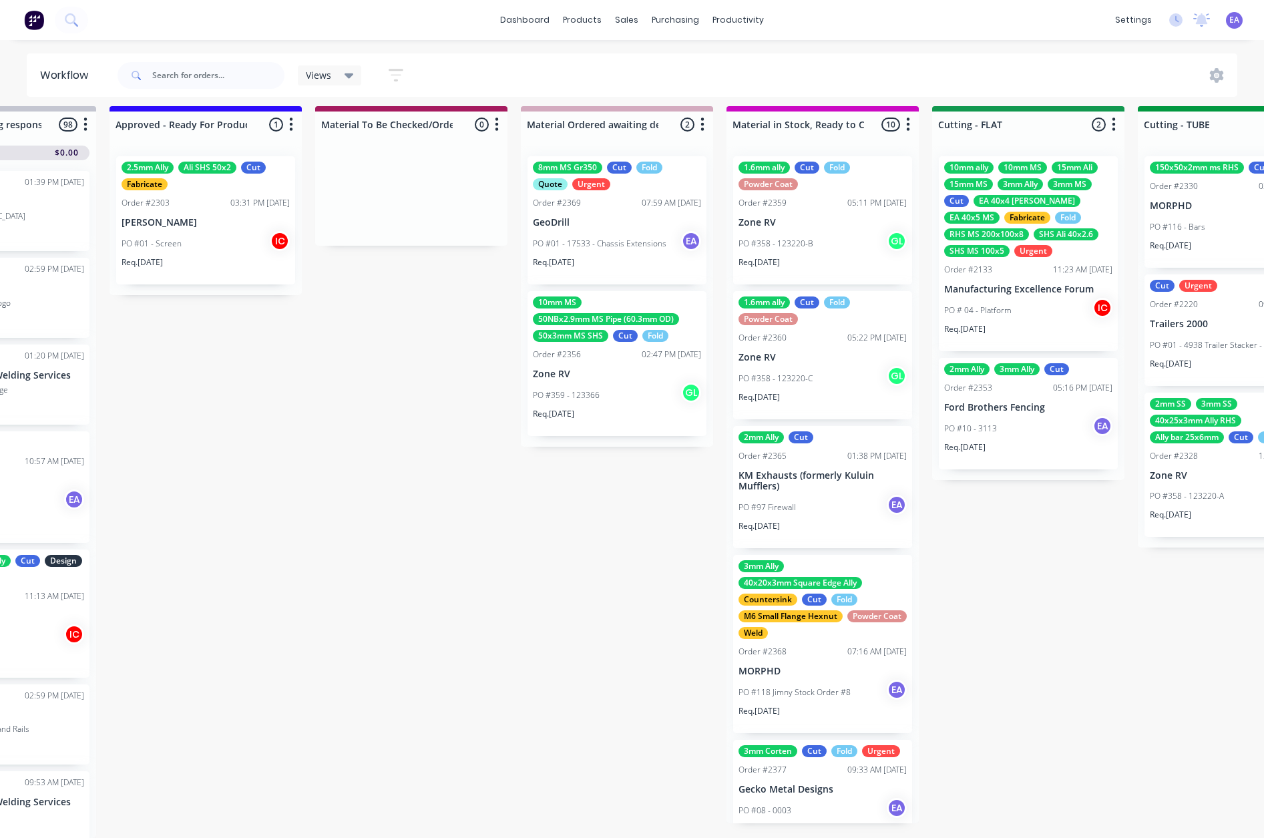
click at [391, 543] on div "Submitted 7 Status colour #273444 hex #273444 Save Cancel Summaries Total order…" at bounding box center [979, 472] width 5521 height 732
click at [192, 73] on input "text" at bounding box center [218, 75] width 132 height 27
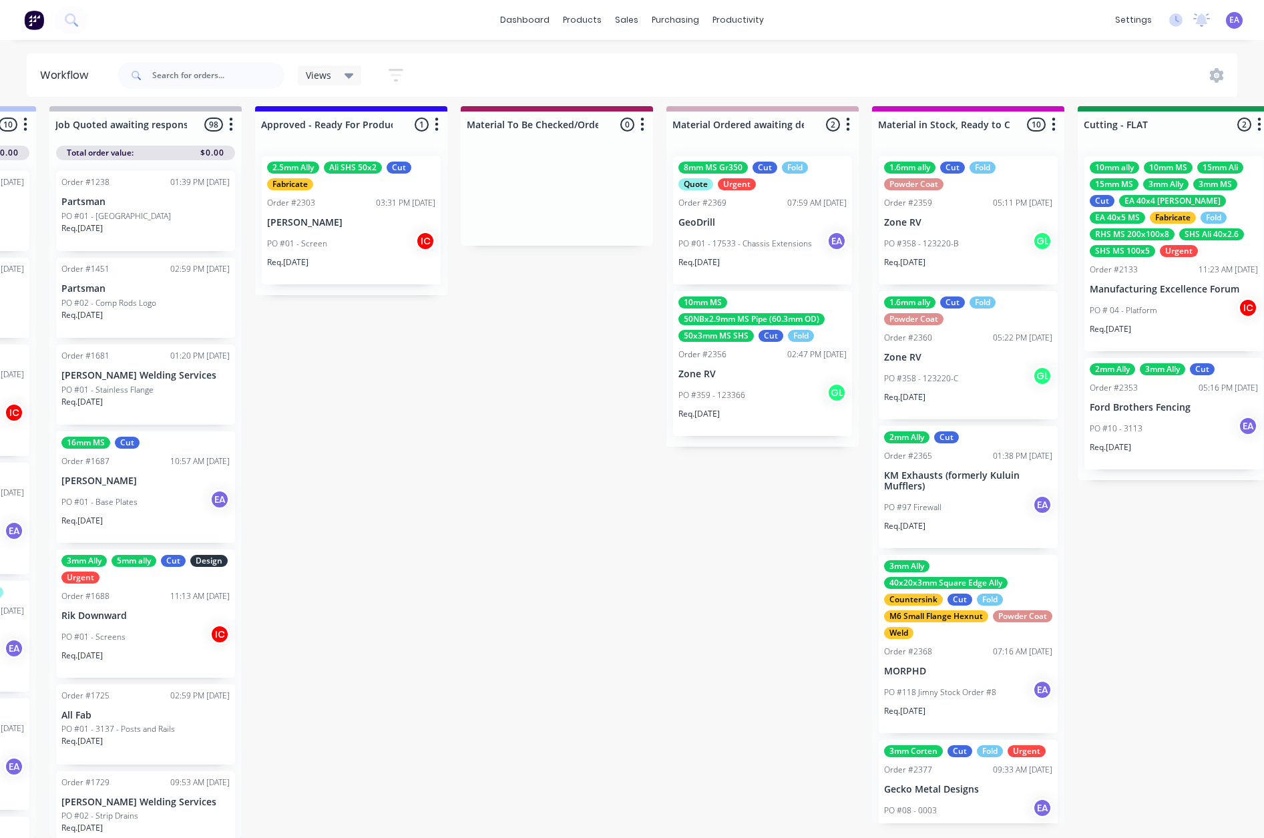
scroll to position [17, 0]
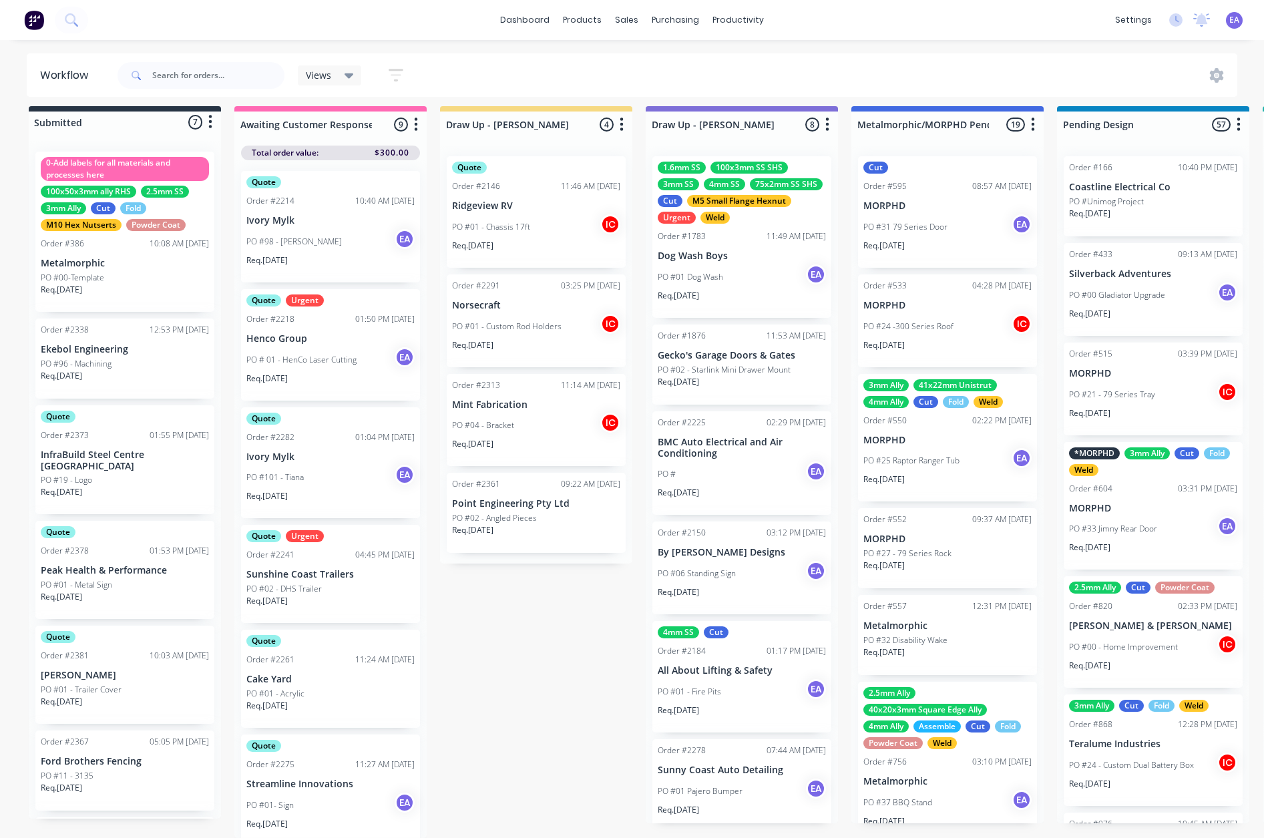
drag, startPoint x: 331, startPoint y: 366, endPoint x: 85, endPoint y: 429, distance: 253.7
click at [641, 68] on div at bounding box center [635, 74] width 20 height 12
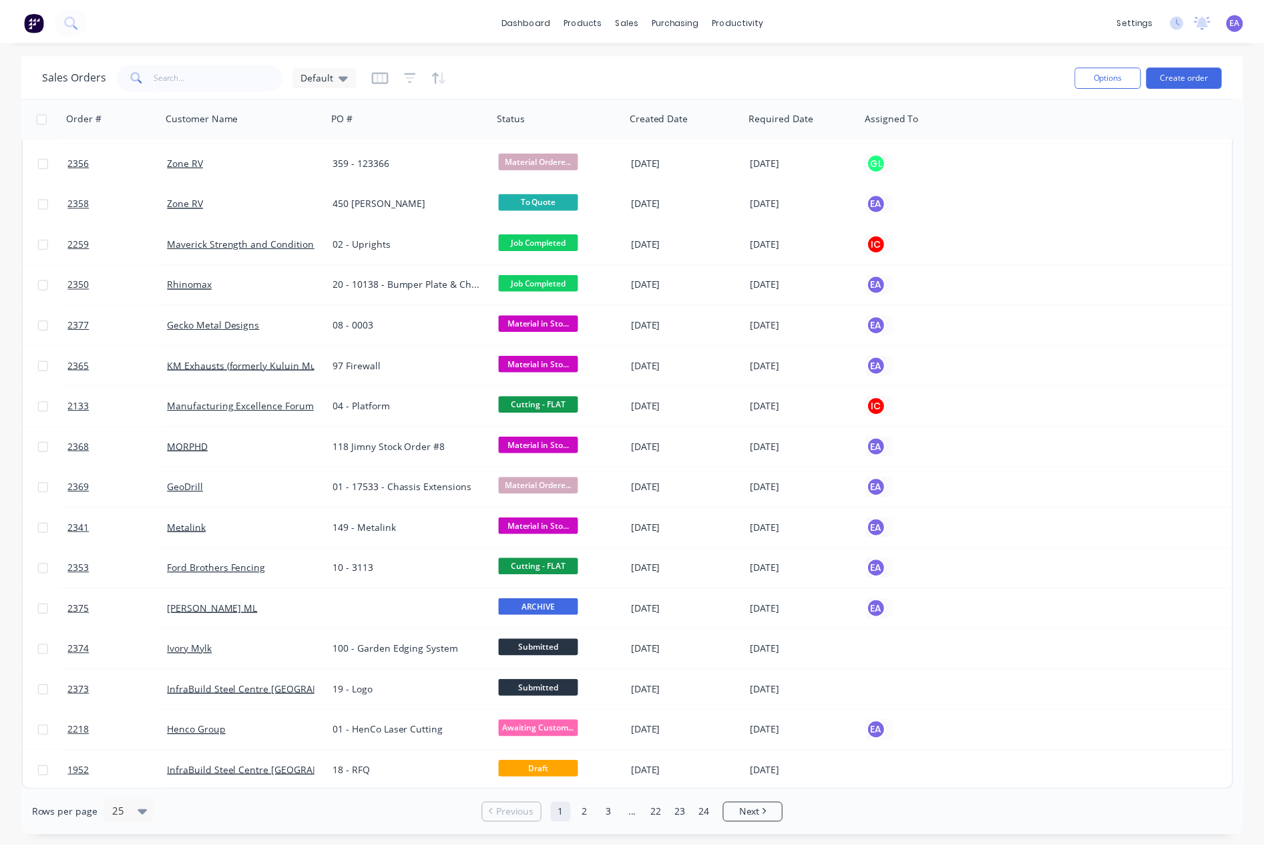
scroll to position [364, 0]
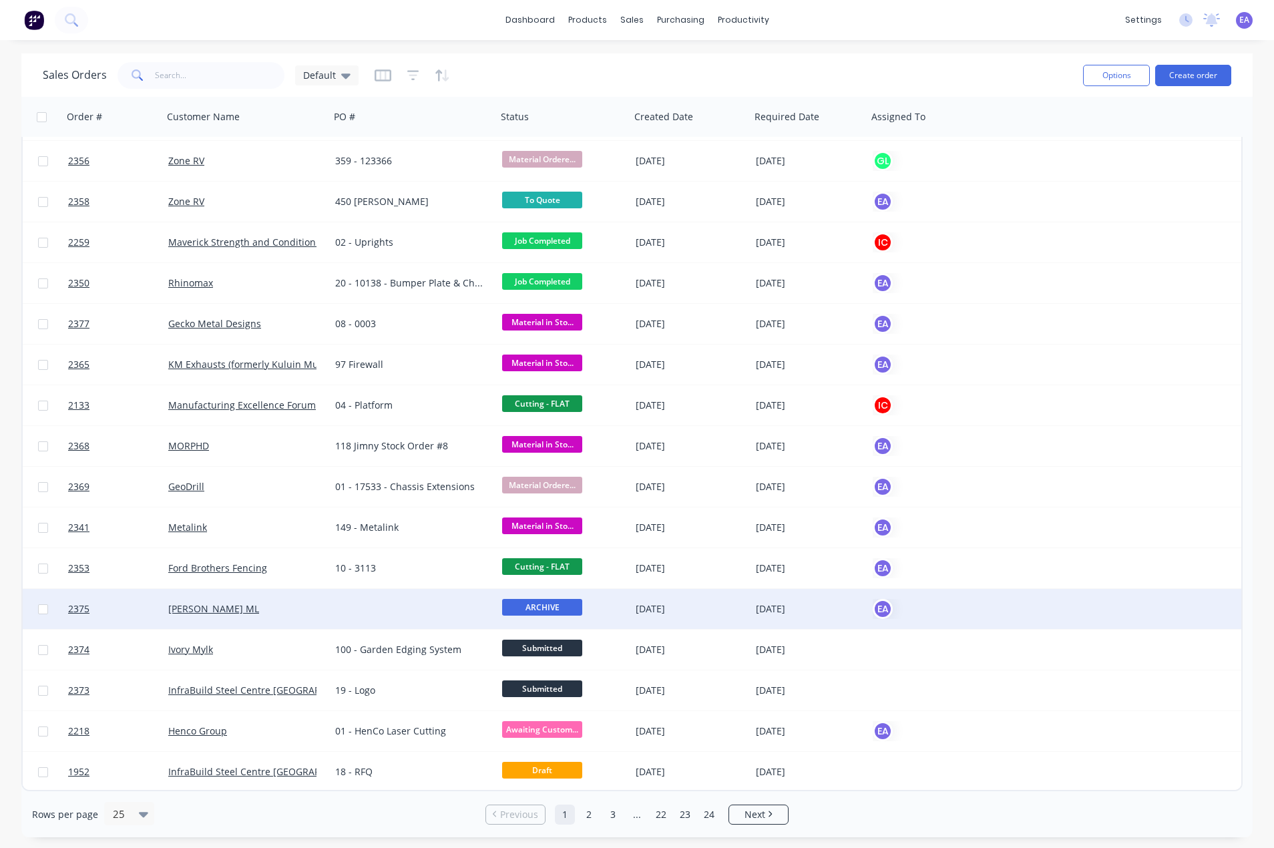
click at [357, 596] on div at bounding box center [413, 609] width 167 height 40
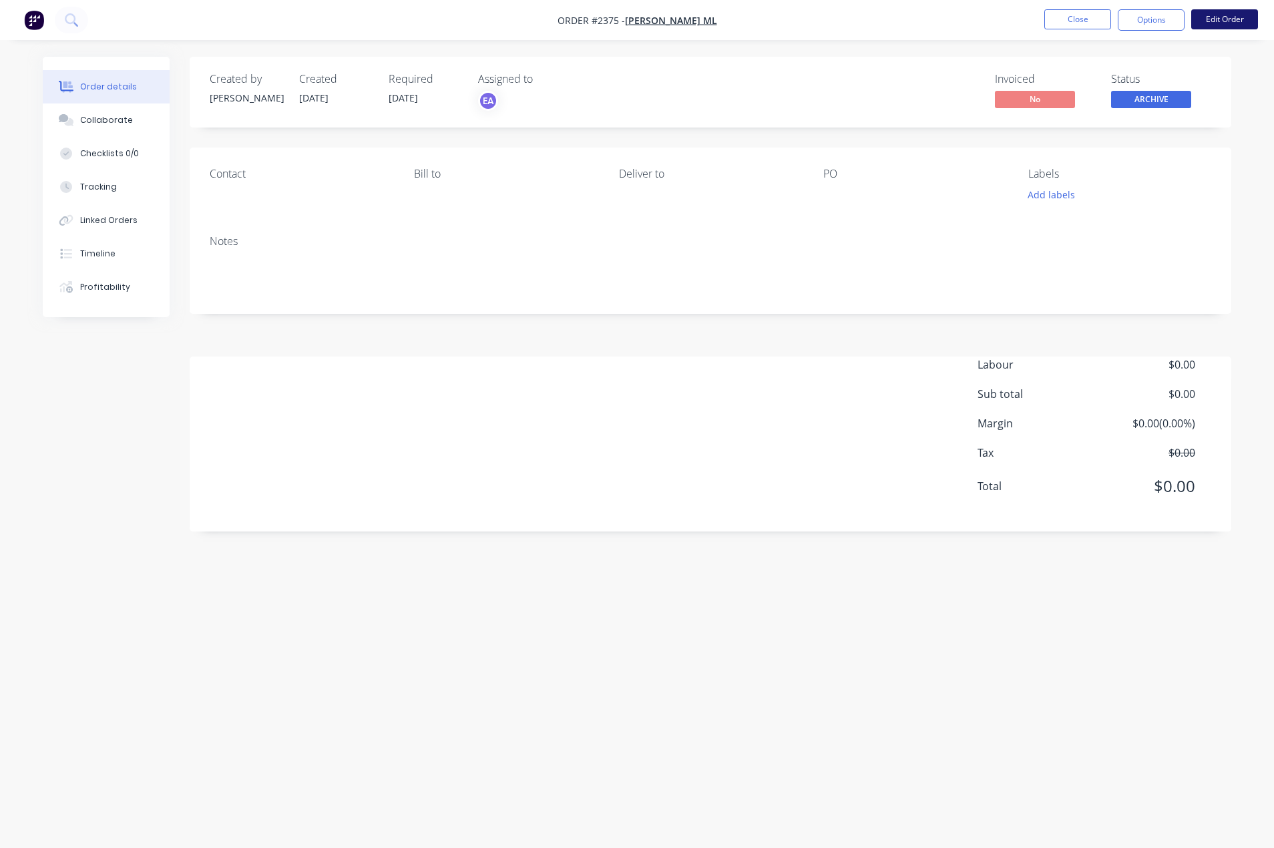
click at [1210, 16] on button "Edit Order" at bounding box center [1225, 19] width 67 height 20
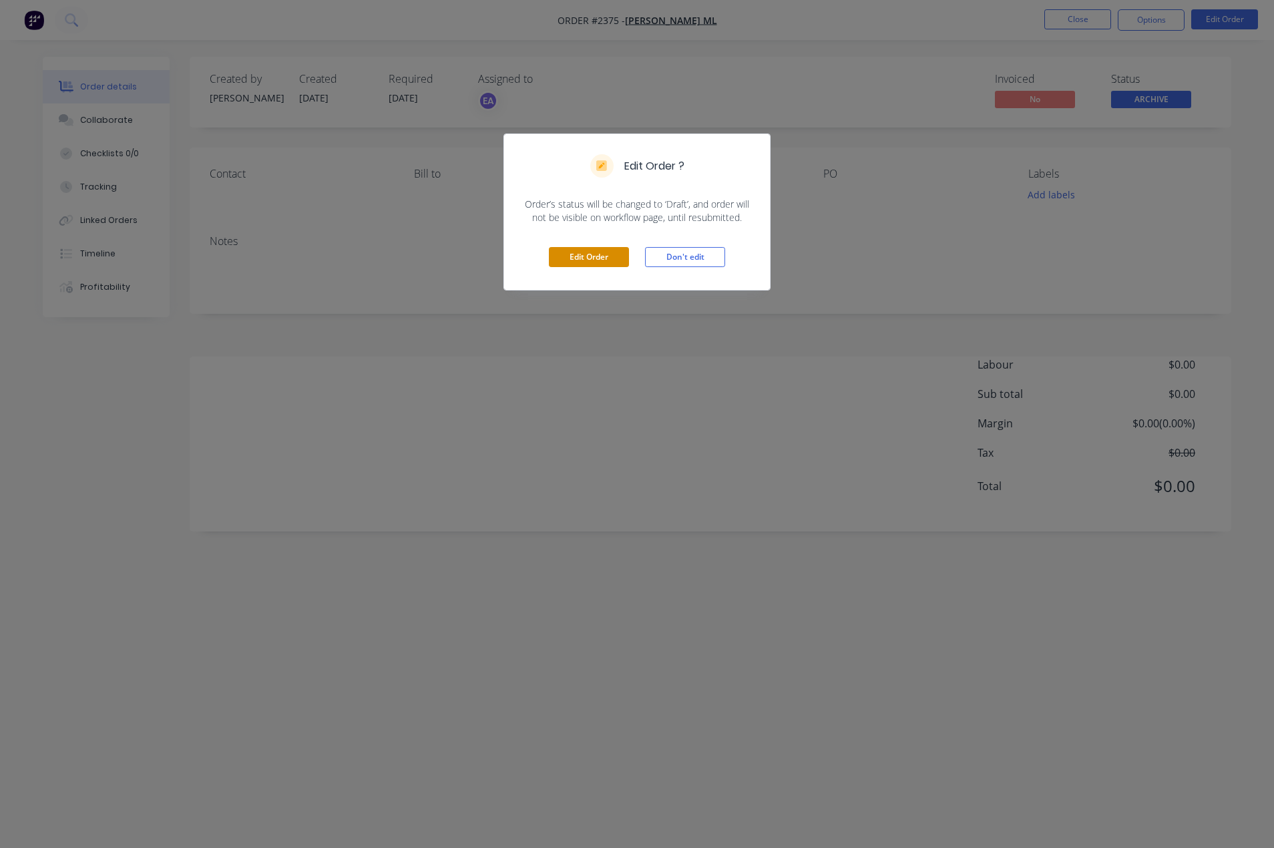
click at [613, 255] on button "Edit Order" at bounding box center [589, 257] width 80 height 20
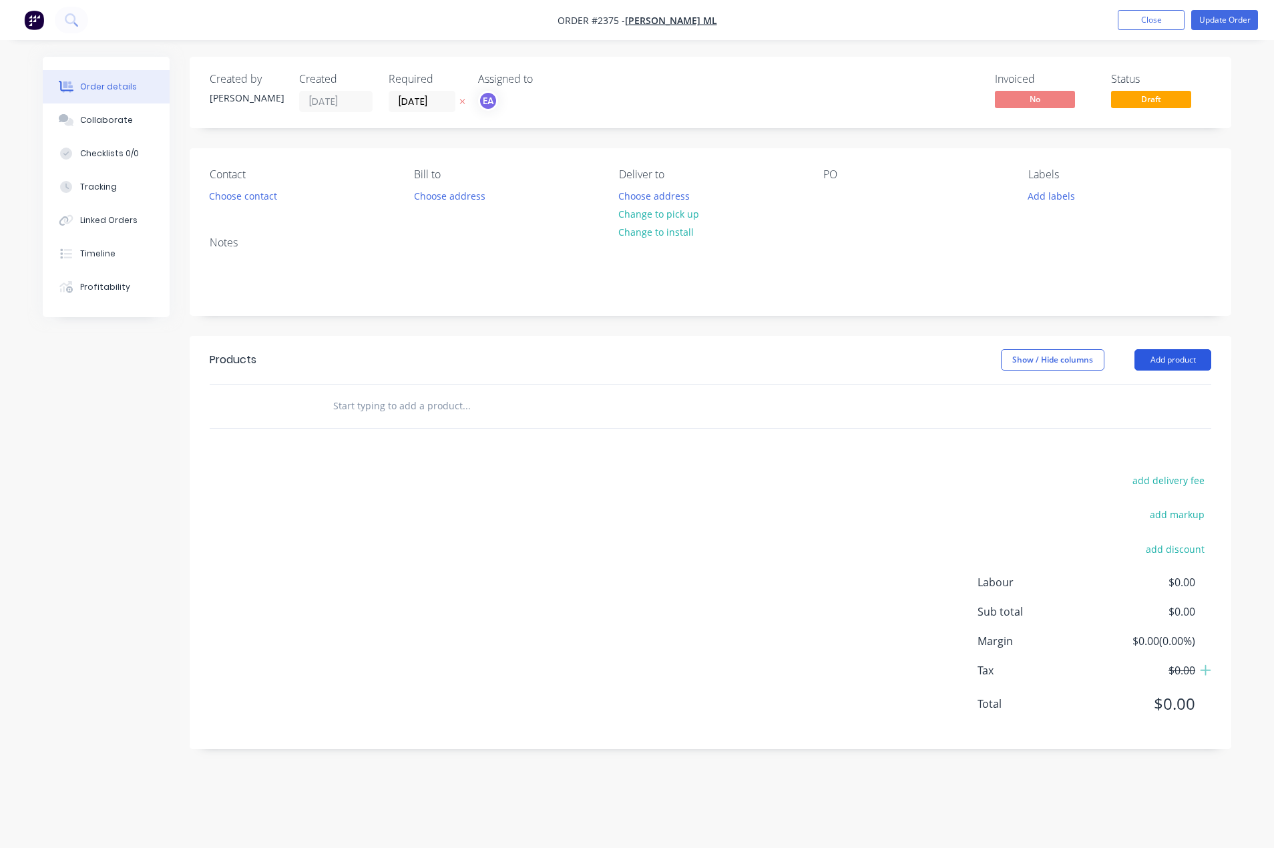
click at [1176, 361] on button "Add product" at bounding box center [1173, 359] width 77 height 21
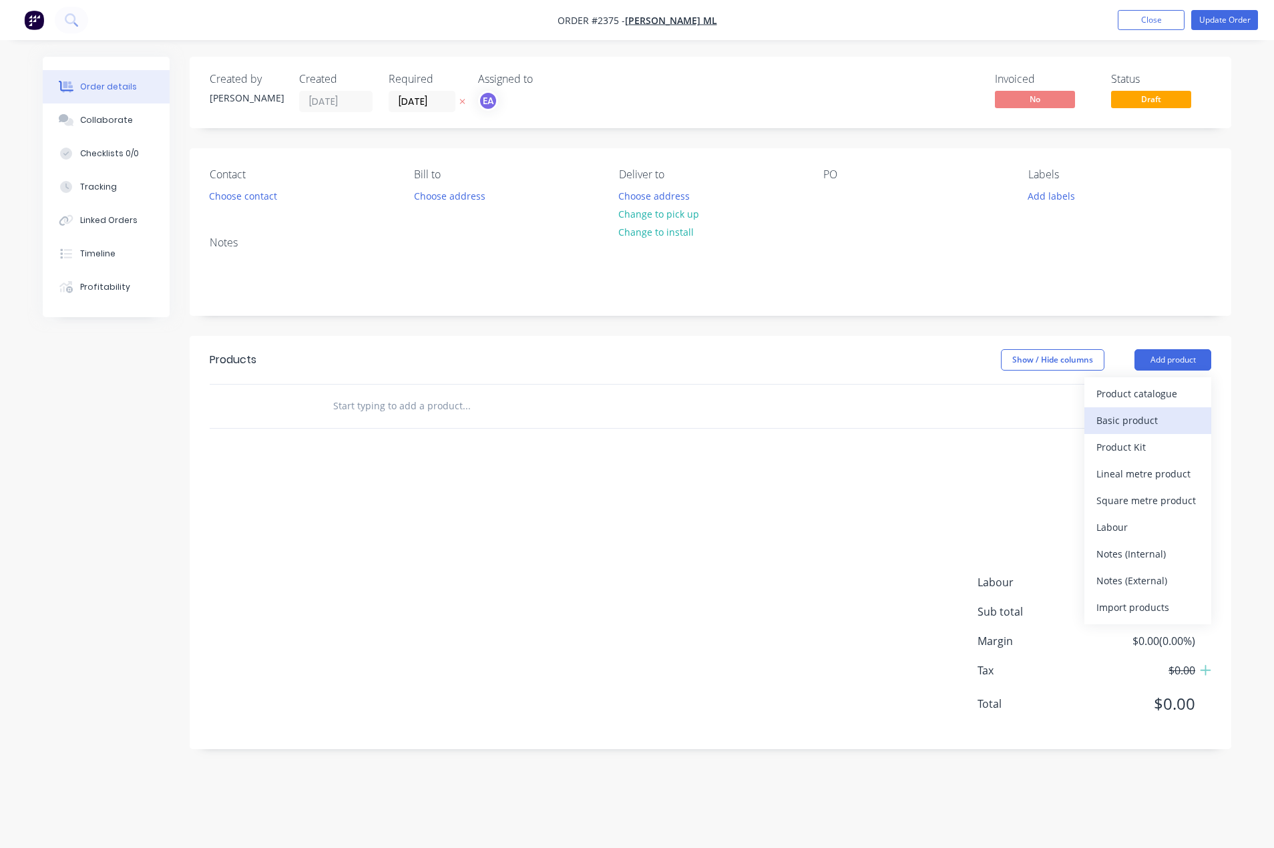
click at [1156, 415] on div "Basic product" at bounding box center [1148, 420] width 103 height 19
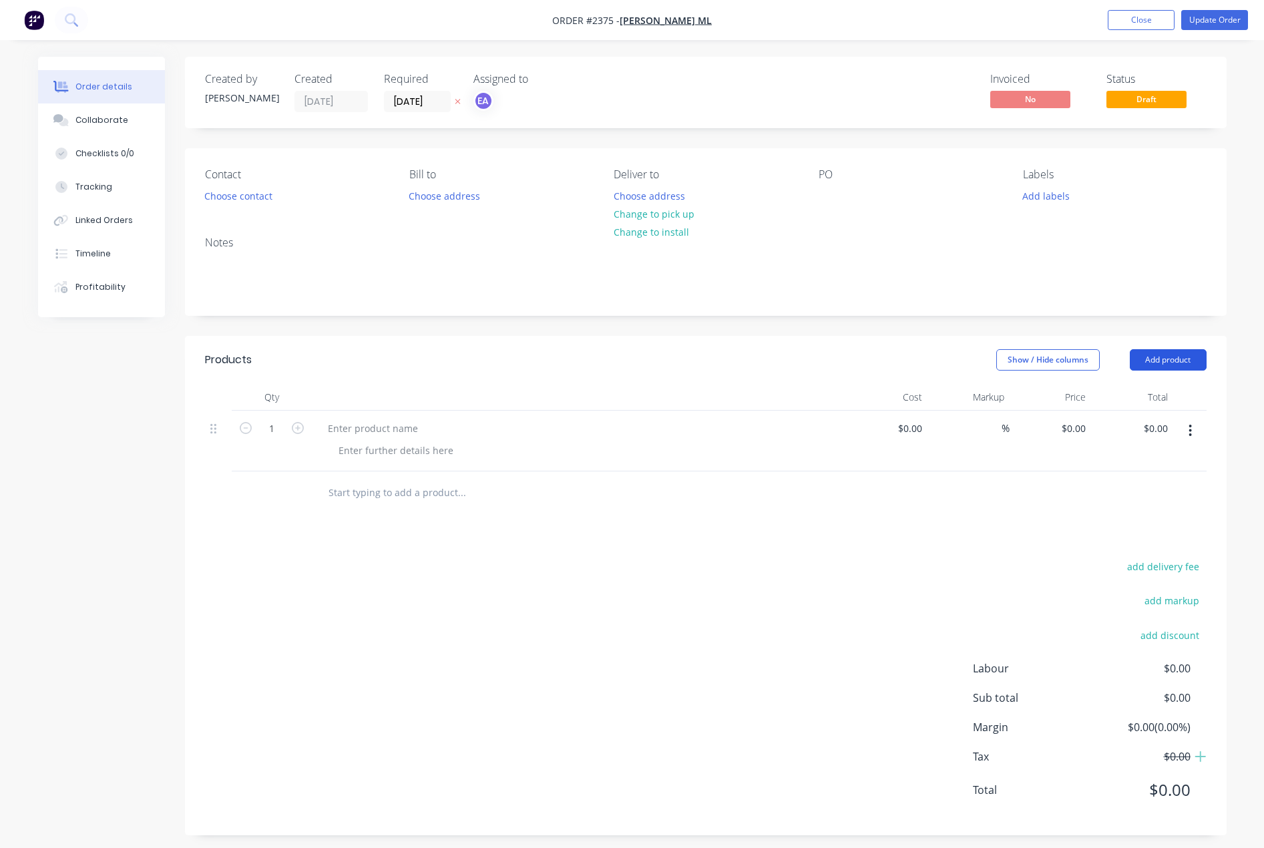
click at [1170, 363] on button "Add product" at bounding box center [1168, 359] width 77 height 21
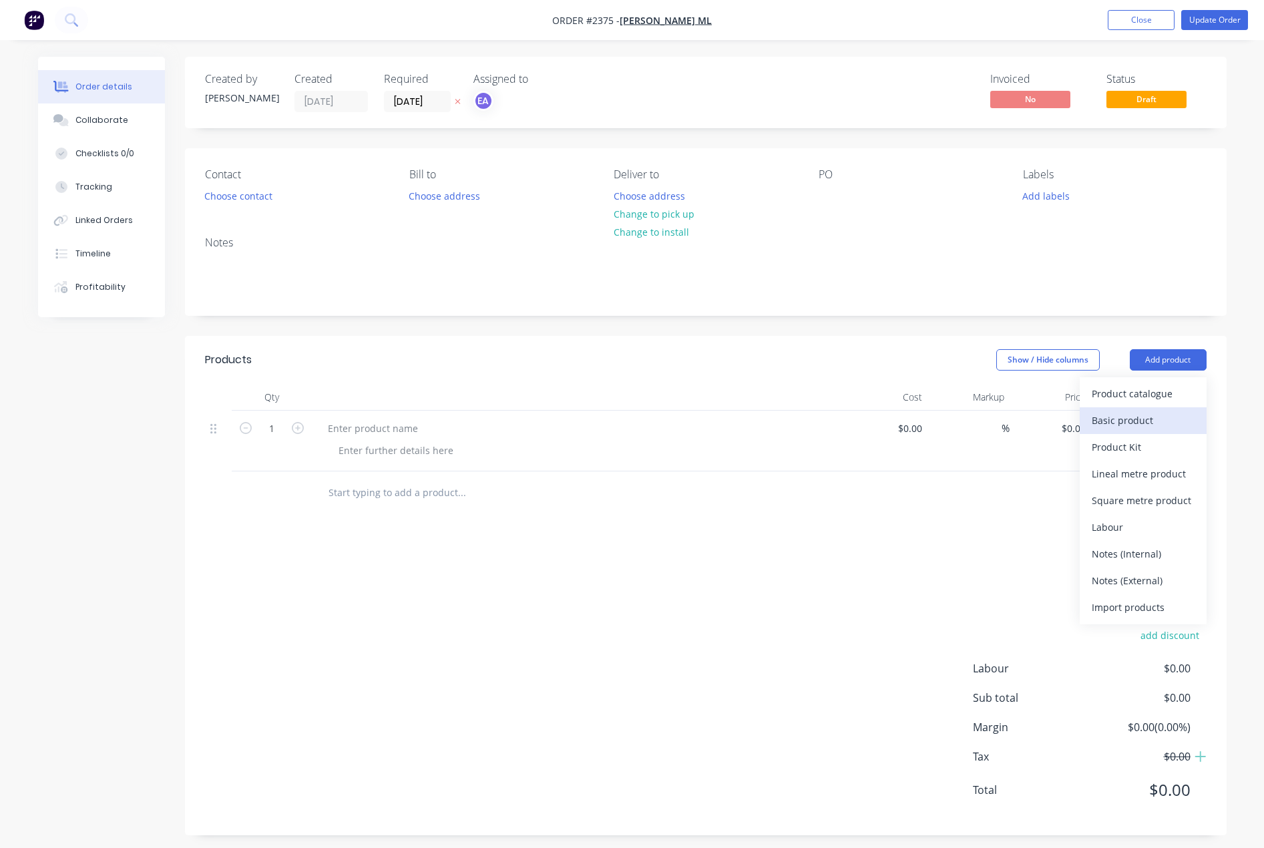
click at [1149, 411] on div "Basic product" at bounding box center [1143, 420] width 103 height 19
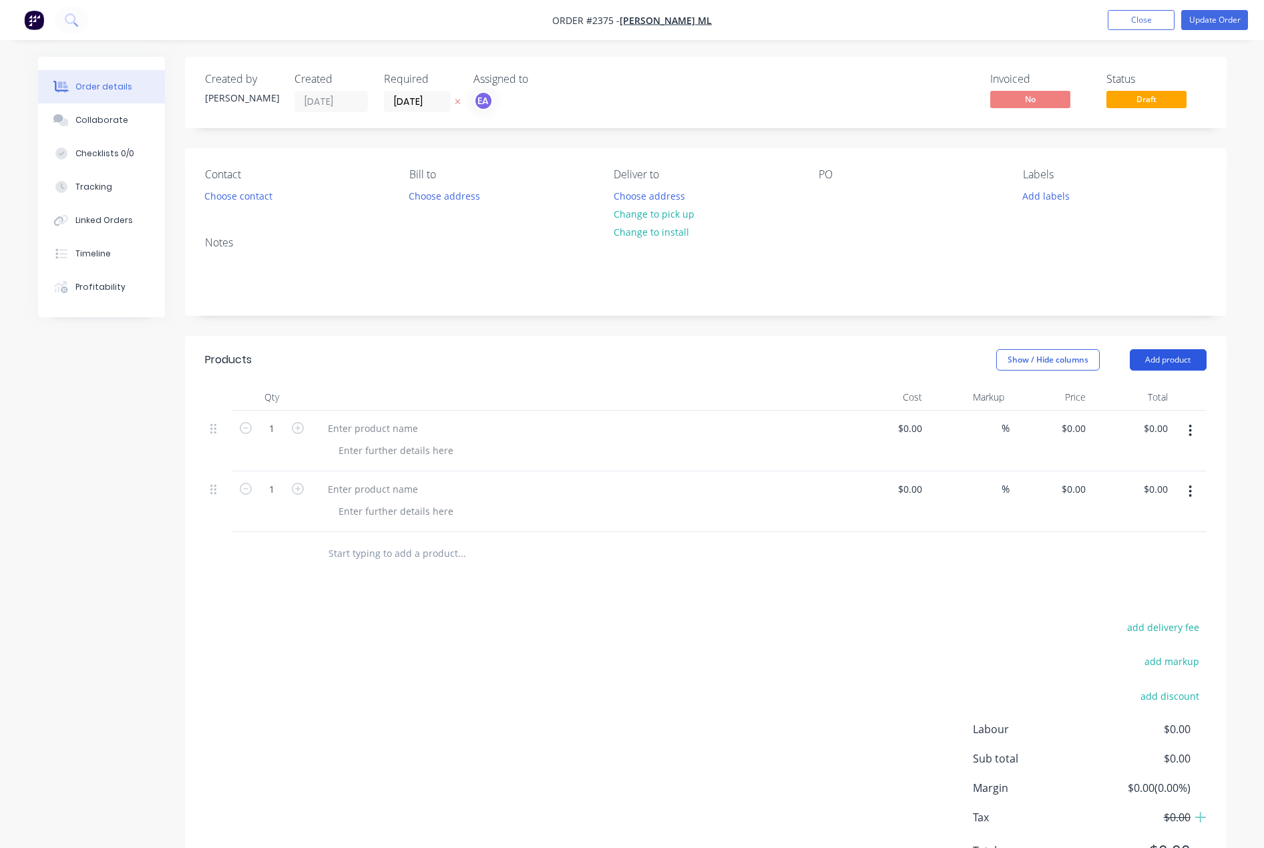
drag, startPoint x: 1187, startPoint y: 345, endPoint x: 1179, endPoint y: 364, distance: 21.0
click at [1187, 345] on header "Products Show / Hide columns Add product" at bounding box center [706, 360] width 1042 height 48
drag, startPoint x: 1179, startPoint y: 364, endPoint x: 1174, endPoint y: 373, distance: 10.5
click at [1179, 365] on button "Add product" at bounding box center [1168, 359] width 77 height 21
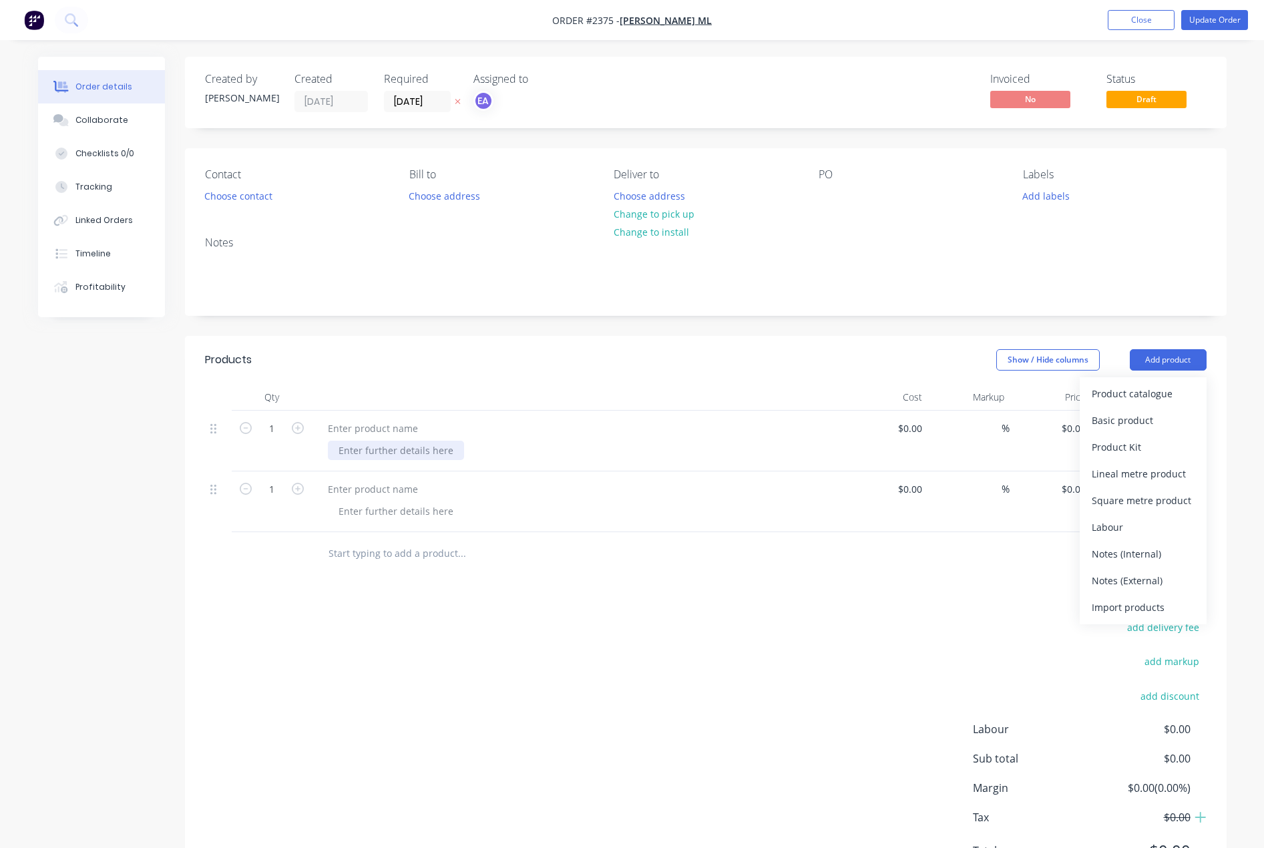
drag, startPoint x: 1139, startPoint y: 413, endPoint x: 401, endPoint y: 448, distance: 739.0
click at [1135, 414] on div "Basic product" at bounding box center [1143, 420] width 103 height 19
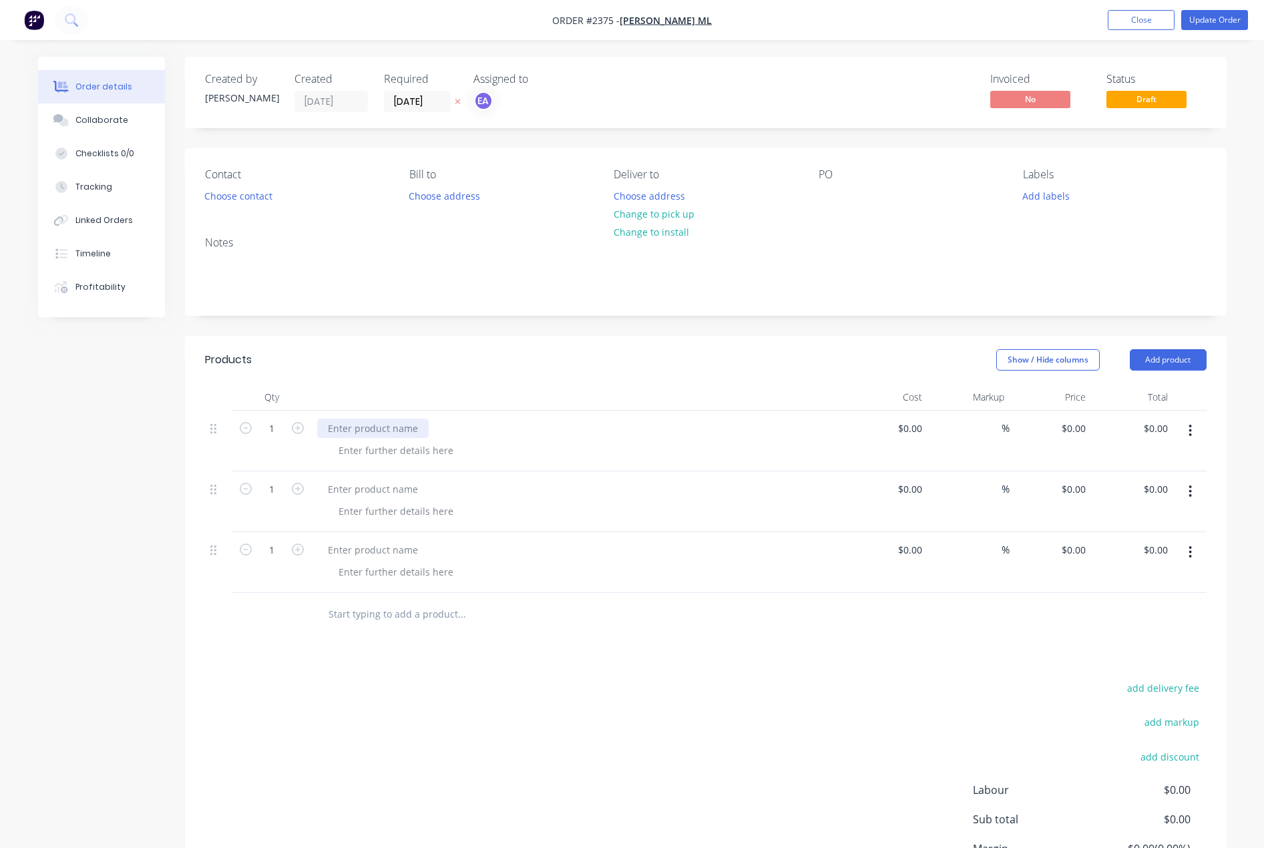
click at [351, 430] on div at bounding box center [373, 428] width 112 height 19
paste div
click at [356, 486] on div at bounding box center [373, 489] width 112 height 19
paste div
click at [367, 550] on div at bounding box center [373, 549] width 112 height 19
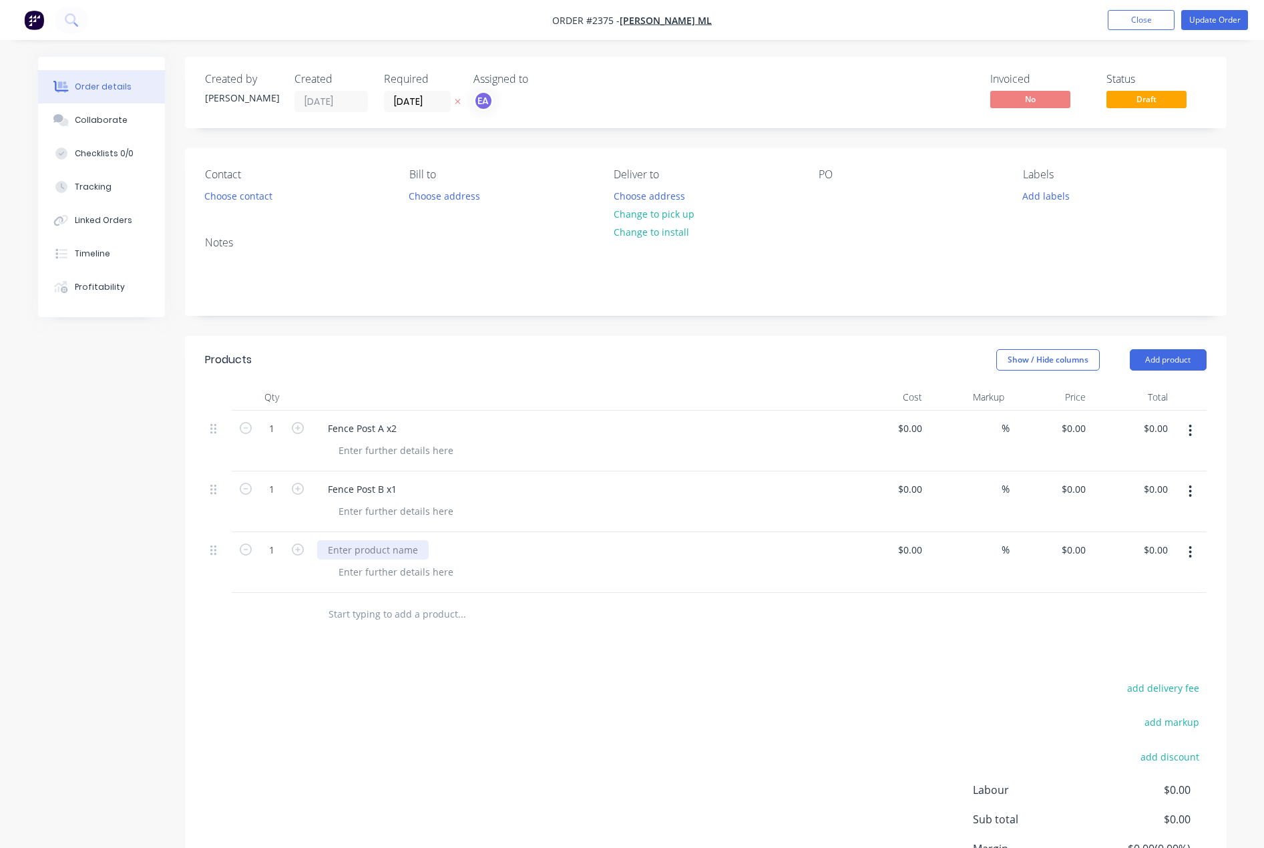
paste div
click at [304, 428] on button "button" at bounding box center [297, 427] width 17 height 14
type input "2"
click at [369, 454] on div at bounding box center [396, 450] width 136 height 19
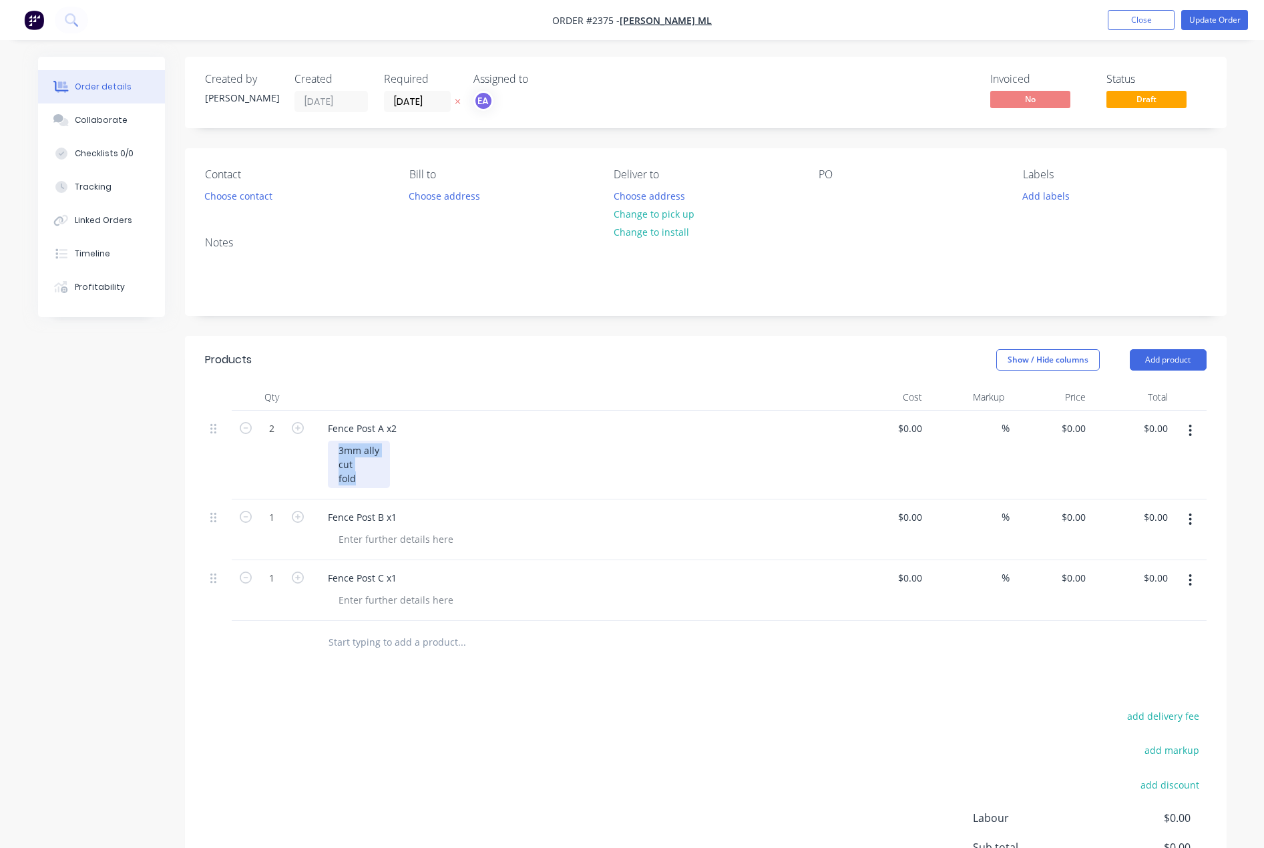
drag, startPoint x: 363, startPoint y: 481, endPoint x: 335, endPoint y: 450, distance: 42.1
click at [335, 450] on div "3mm ally cut fold" at bounding box center [359, 464] width 62 height 47
copy div "3mm ally cut fold"
click at [388, 597] on div at bounding box center [396, 599] width 136 height 19
paste div
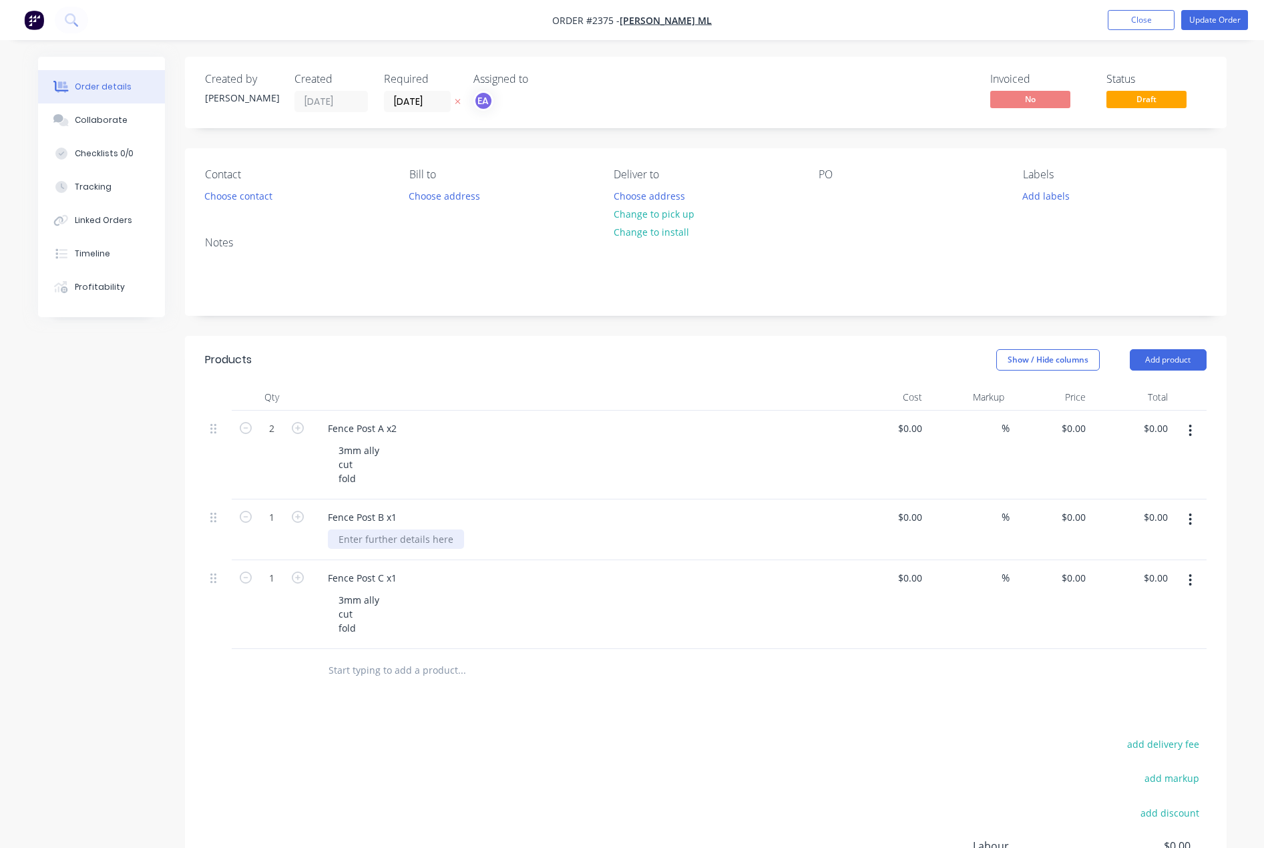
click at [372, 543] on div at bounding box center [396, 539] width 136 height 19
paste div
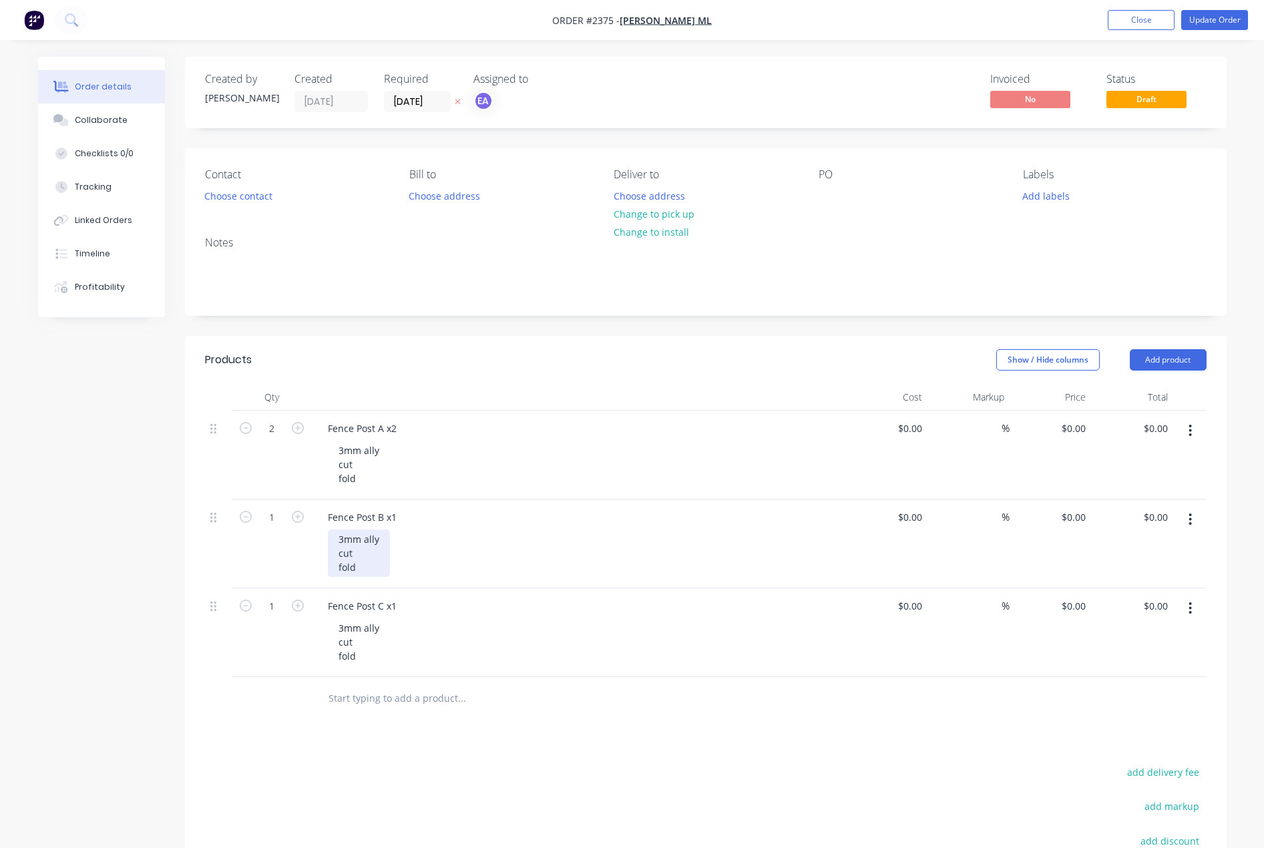
click at [358, 550] on div "3mm ally cut fold" at bounding box center [359, 553] width 62 height 47
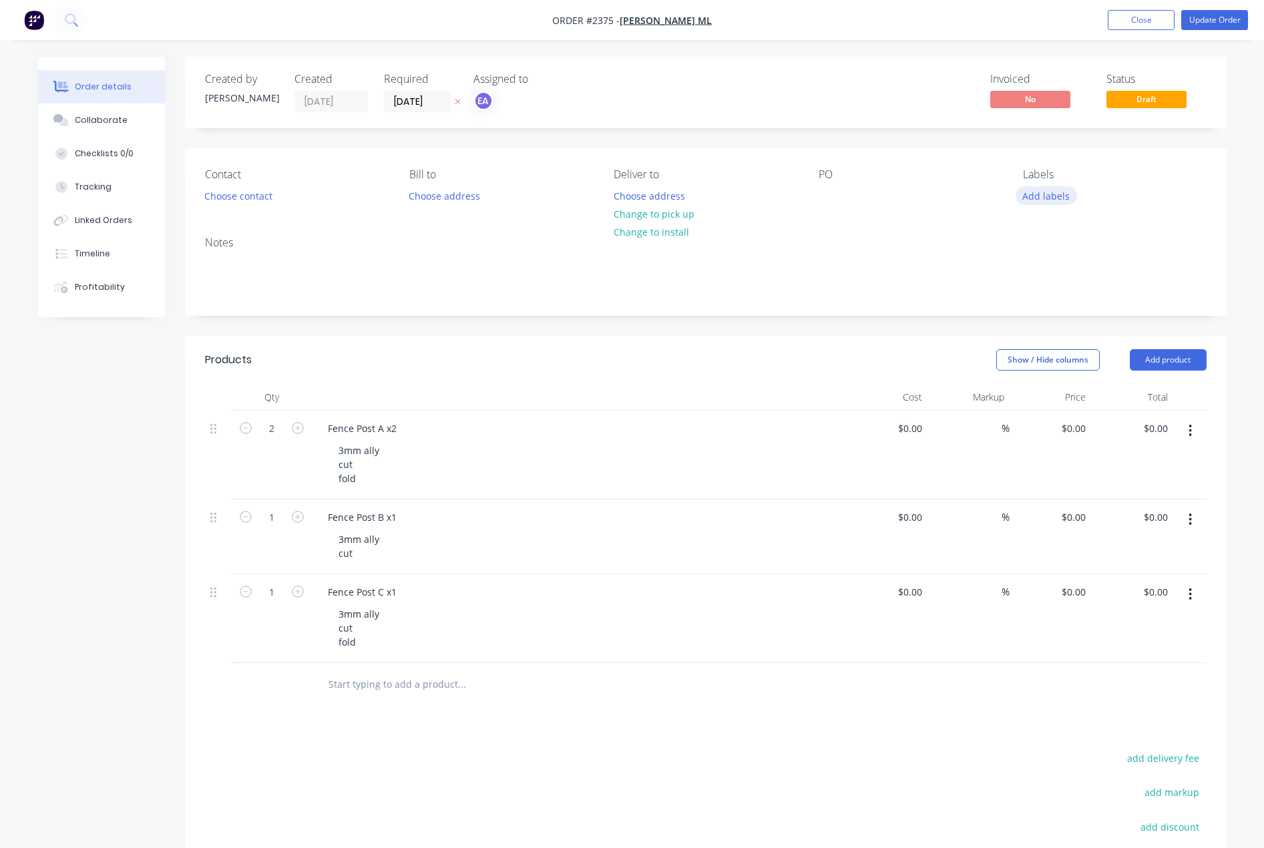
drag, startPoint x: 1060, startPoint y: 190, endPoint x: 1060, endPoint y: 200, distance: 9.4
click at [1060, 190] on button "Add labels" at bounding box center [1046, 195] width 61 height 18
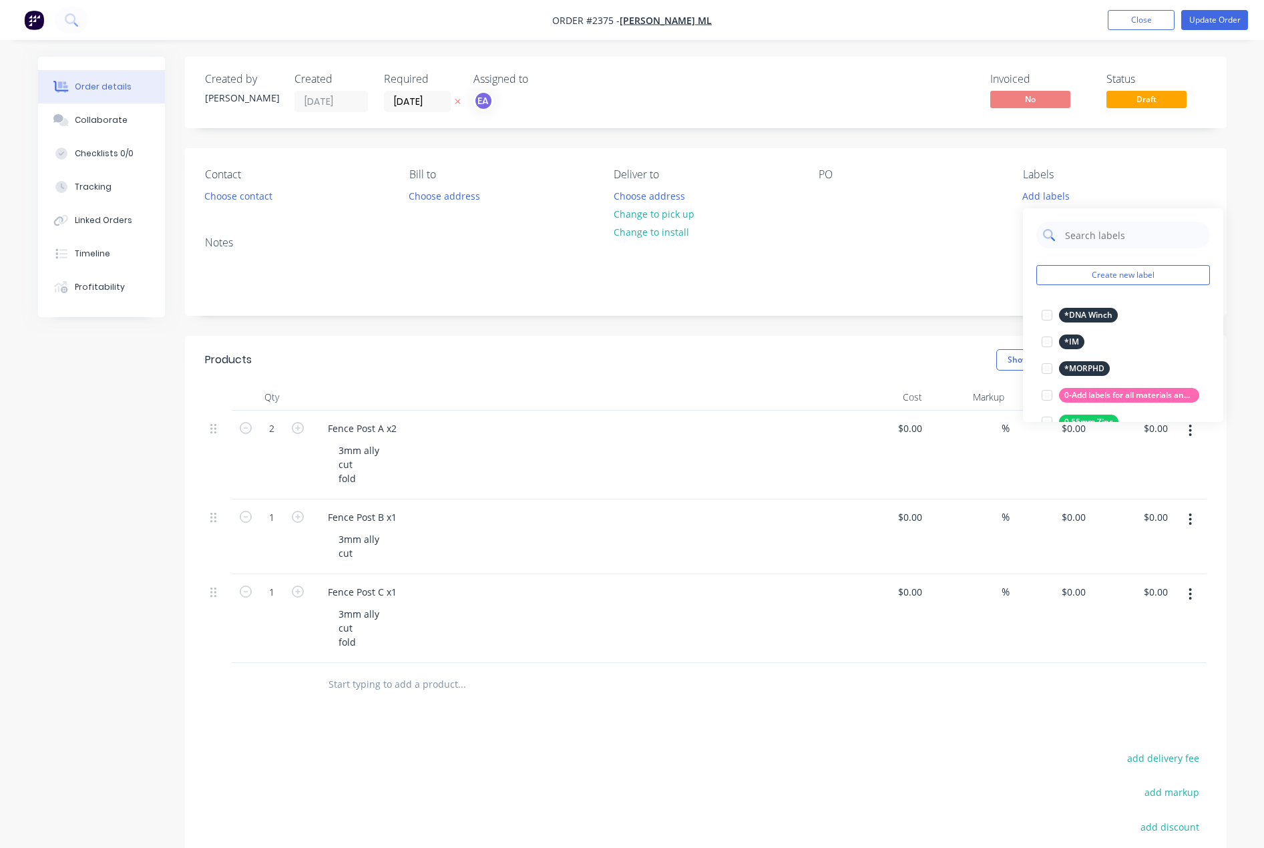
click at [1068, 236] on input "text" at bounding box center [1134, 235] width 140 height 27
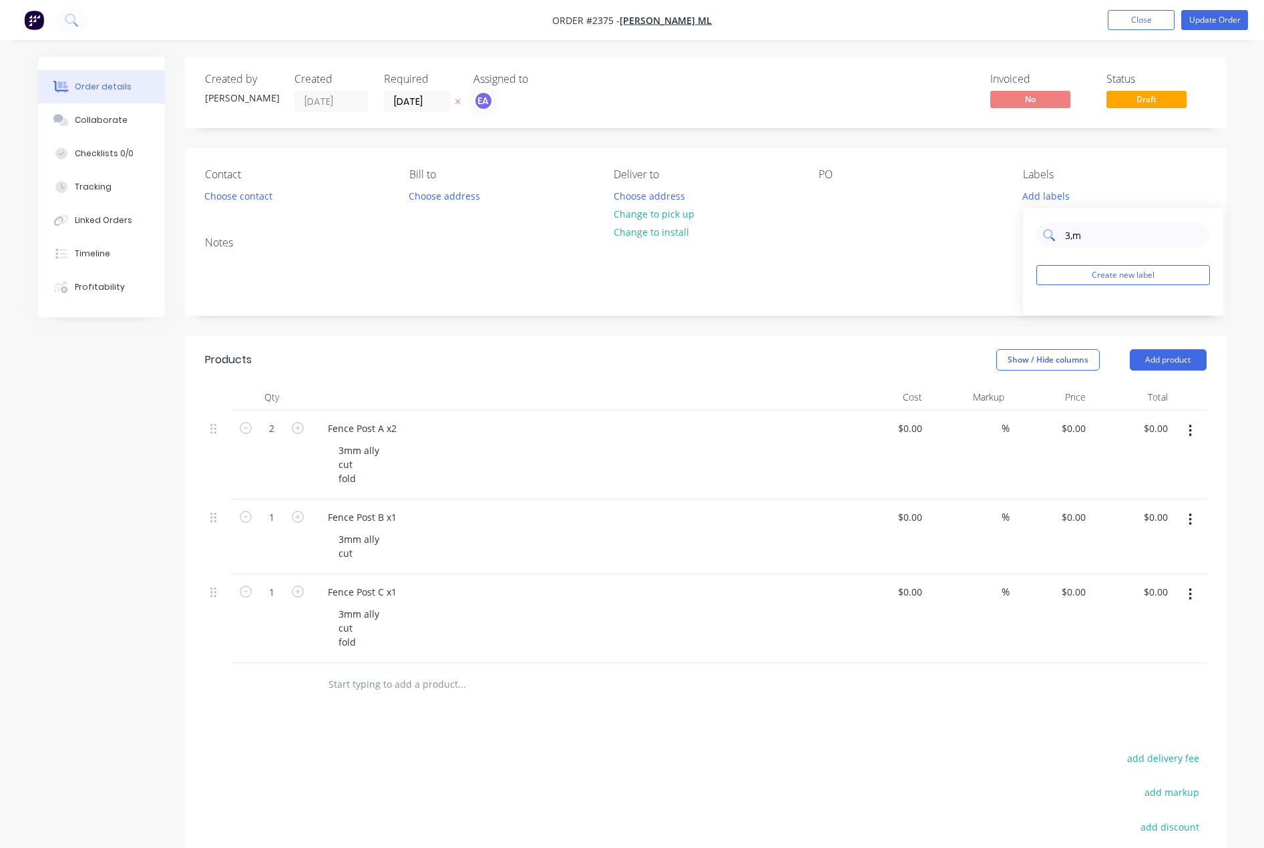
drag, startPoint x: 1083, startPoint y: 237, endPoint x: 1069, endPoint y: 237, distance: 14.7
click at [1069, 237] on input "3,m" at bounding box center [1134, 235] width 140 height 27
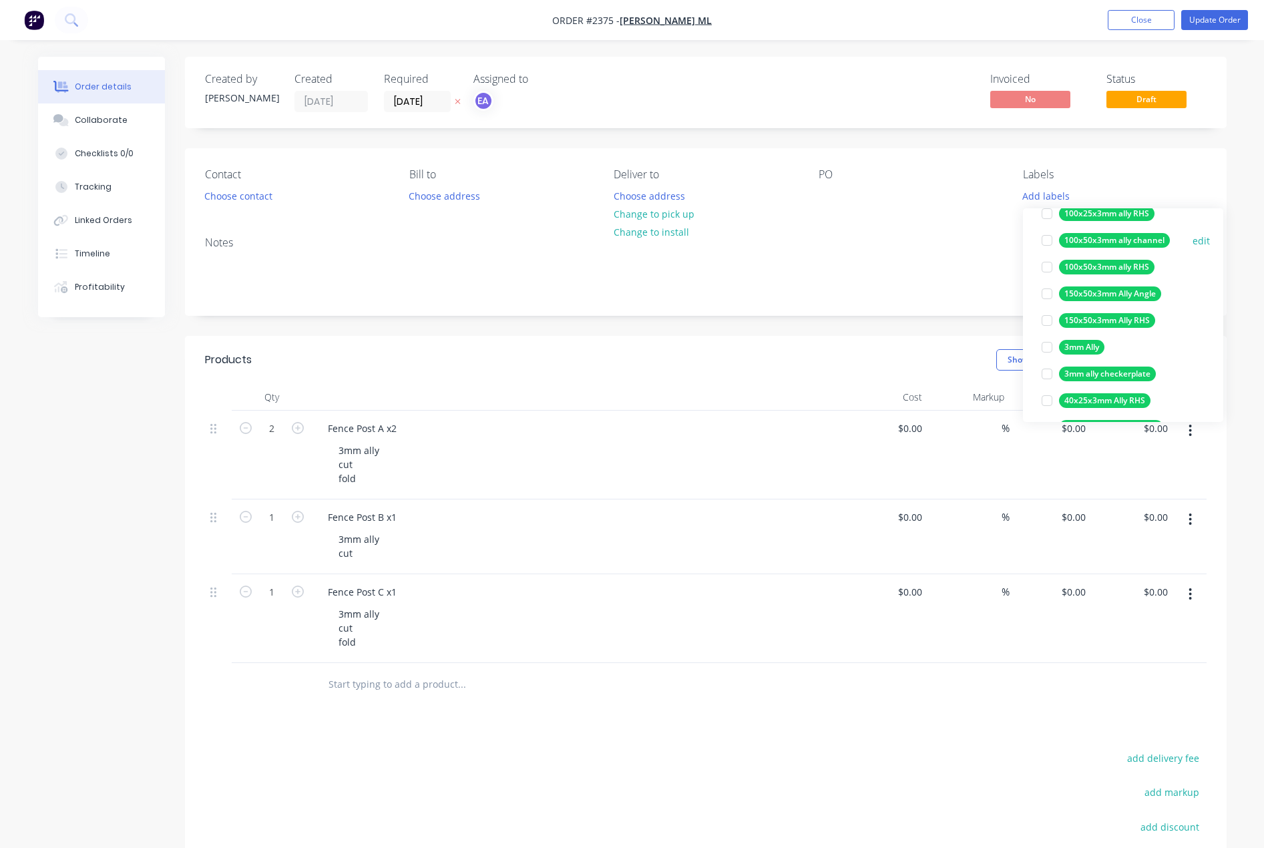
scroll to position [134, 0]
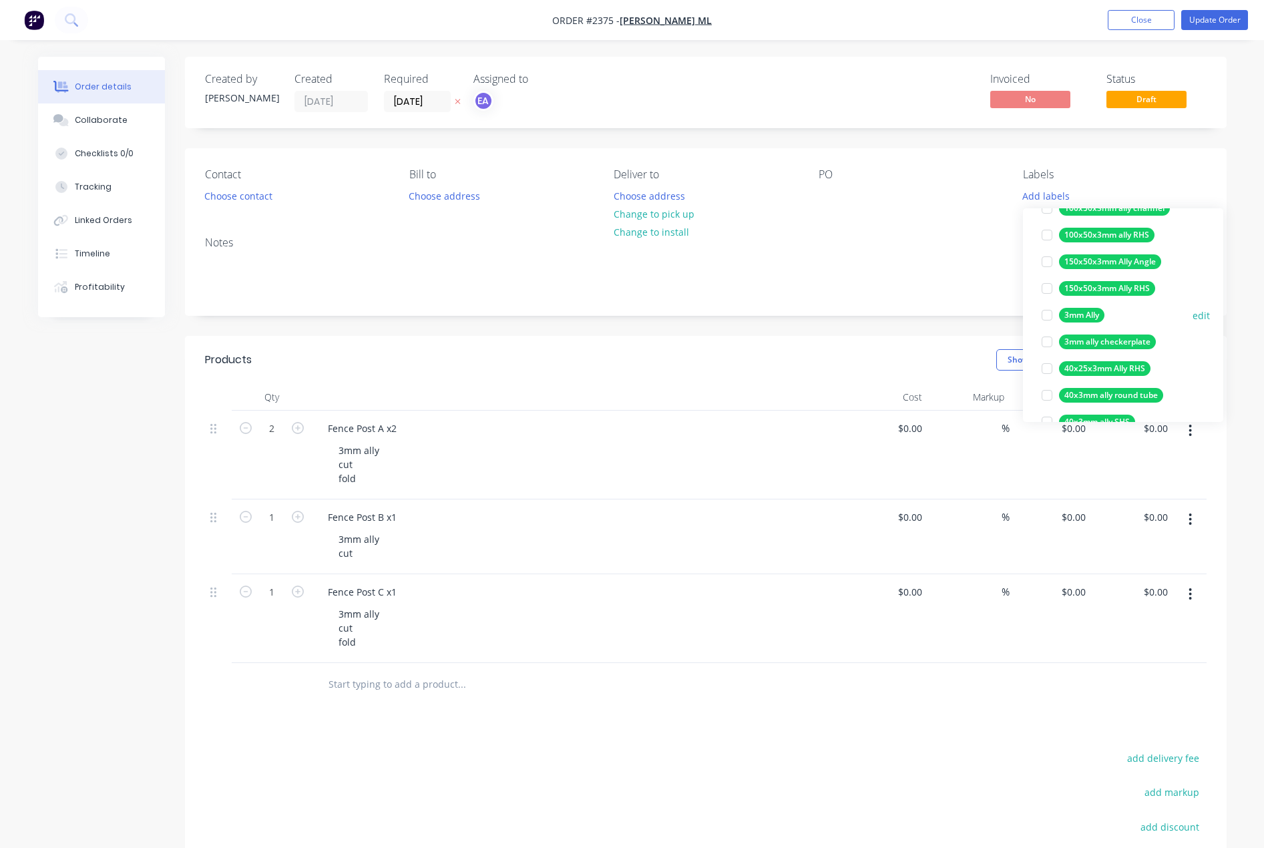
click at [1051, 313] on div at bounding box center [1047, 315] width 27 height 27
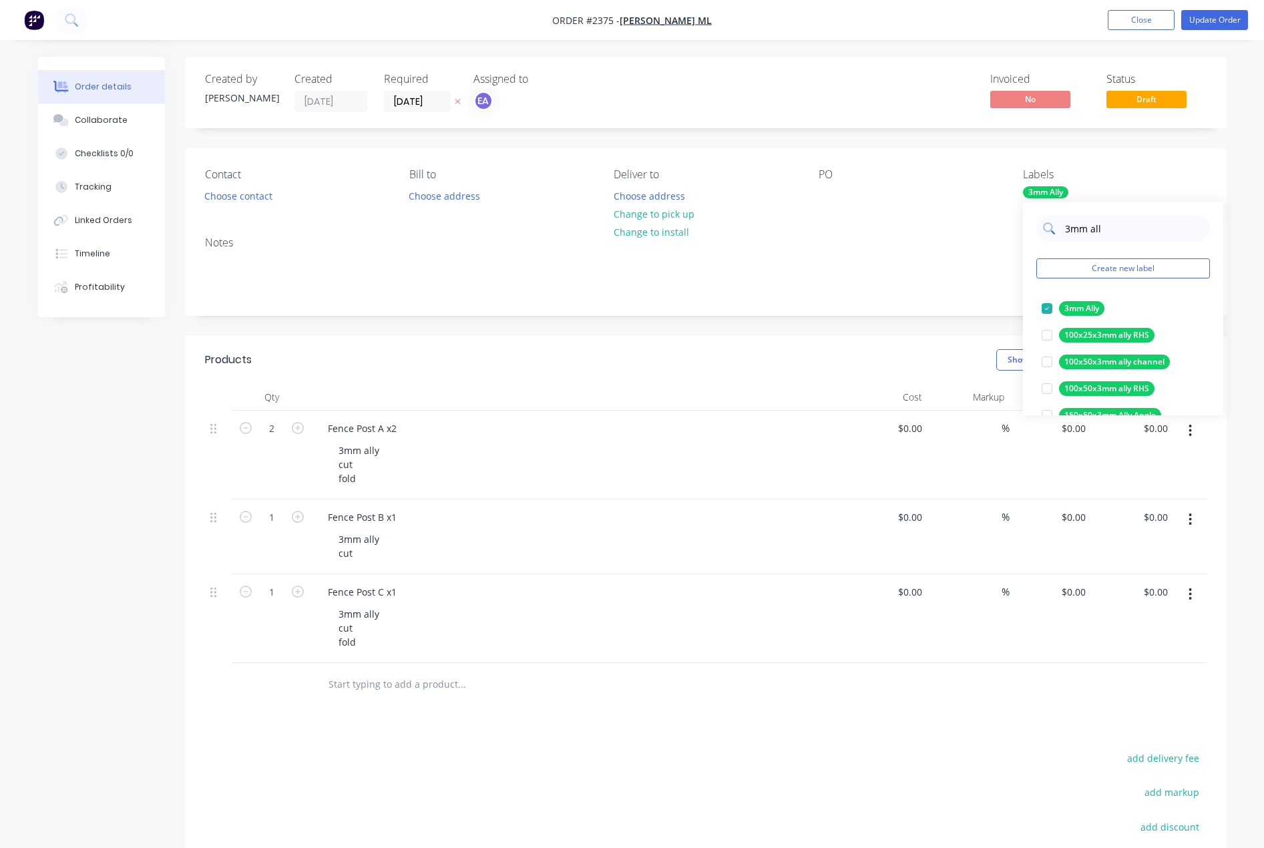
drag, startPoint x: 1109, startPoint y: 221, endPoint x: 1049, endPoint y: 236, distance: 62.0
click at [1049, 235] on div "3mm all" at bounding box center [1124, 228] width 174 height 27
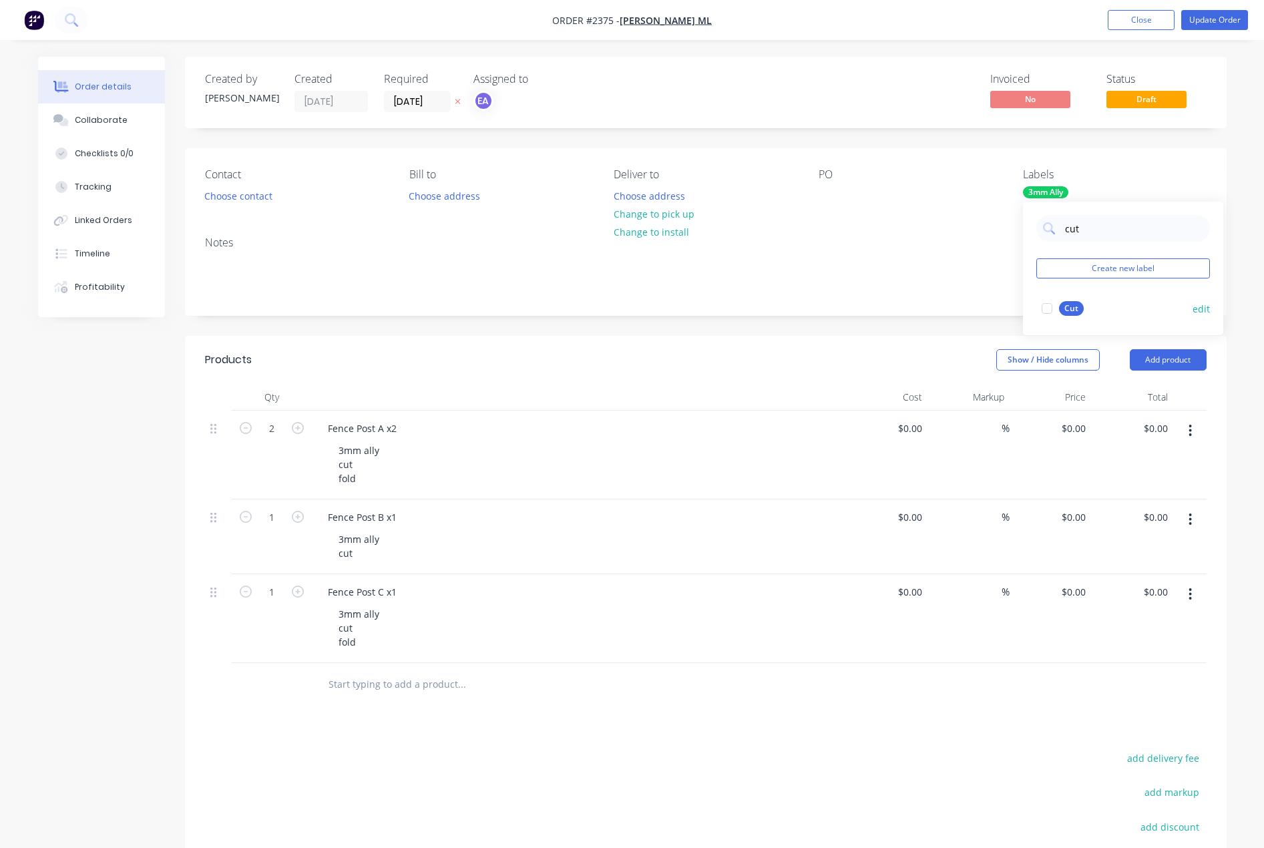
drag, startPoint x: 1044, startPoint y: 310, endPoint x: 1086, endPoint y: 255, distance: 69.1
click at [1044, 309] on div at bounding box center [1047, 308] width 27 height 27
drag, startPoint x: 1086, startPoint y: 233, endPoint x: 1002, endPoint y: 250, distance: 85.9
click at [1009, 247] on body "Order #2375 - [PERSON_NAME] ML Add product Close Update Order Order details Col…" at bounding box center [632, 523] width 1264 height 1047
drag, startPoint x: 1078, startPoint y: 231, endPoint x: 1064, endPoint y: 242, distance: 18.0
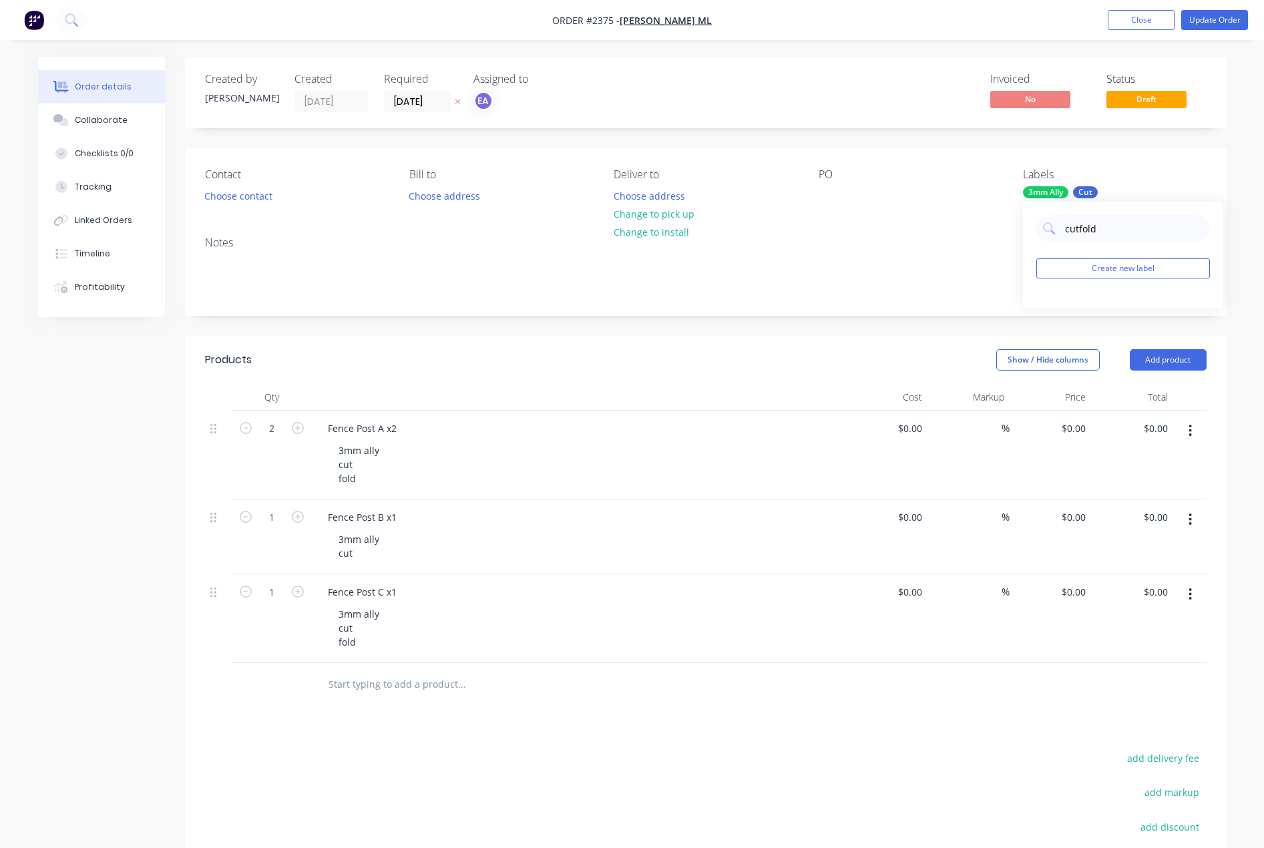
click at [1067, 240] on input "cutfold" at bounding box center [1134, 228] width 140 height 27
type input "fold"
drag, startPoint x: 1051, startPoint y: 305, endPoint x: 1089, endPoint y: 242, distance: 74.0
click at [1051, 304] on div at bounding box center [1047, 308] width 27 height 27
drag, startPoint x: 1105, startPoint y: 222, endPoint x: 1053, endPoint y: 235, distance: 53.8
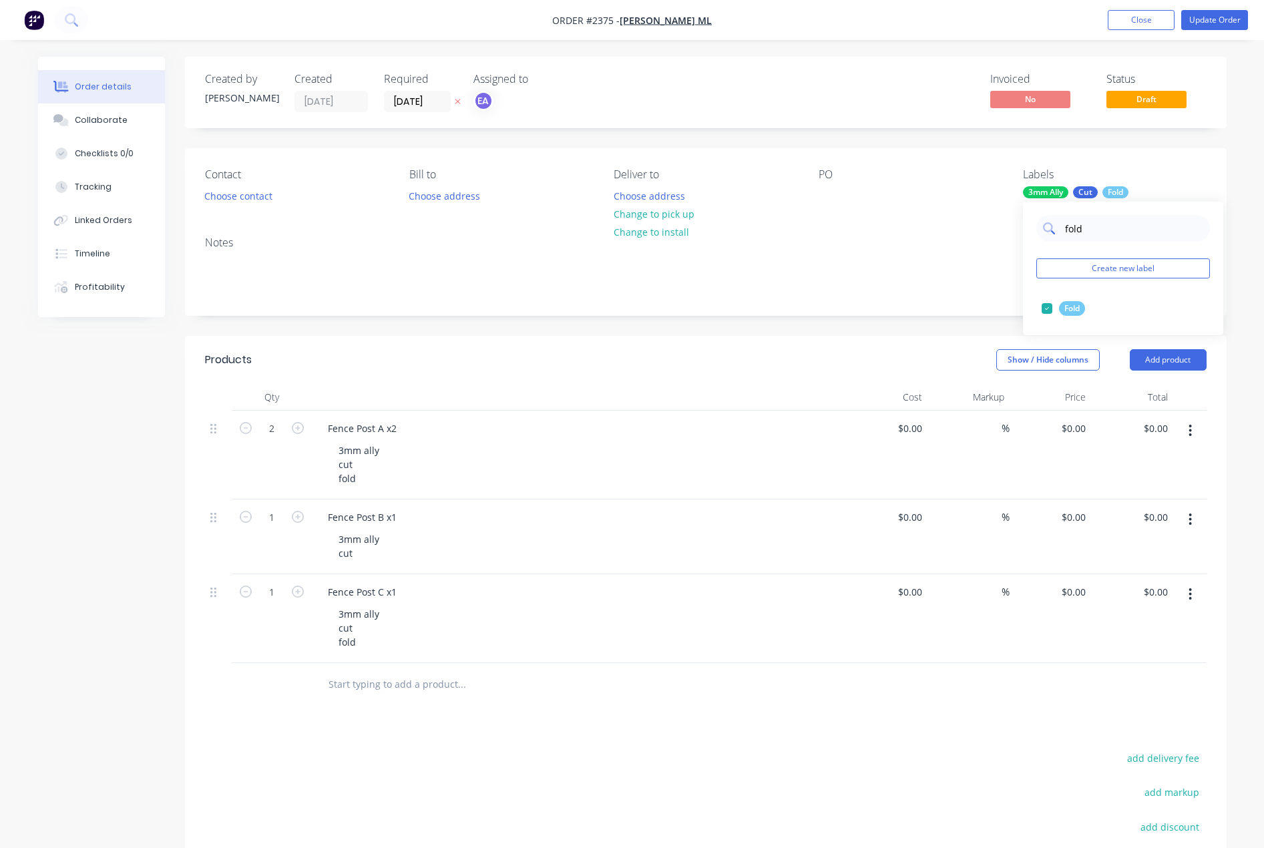
click at [1053, 235] on div "fold" at bounding box center [1124, 228] width 174 height 27
click at [1165, 349] on button "Add product" at bounding box center [1168, 359] width 77 height 21
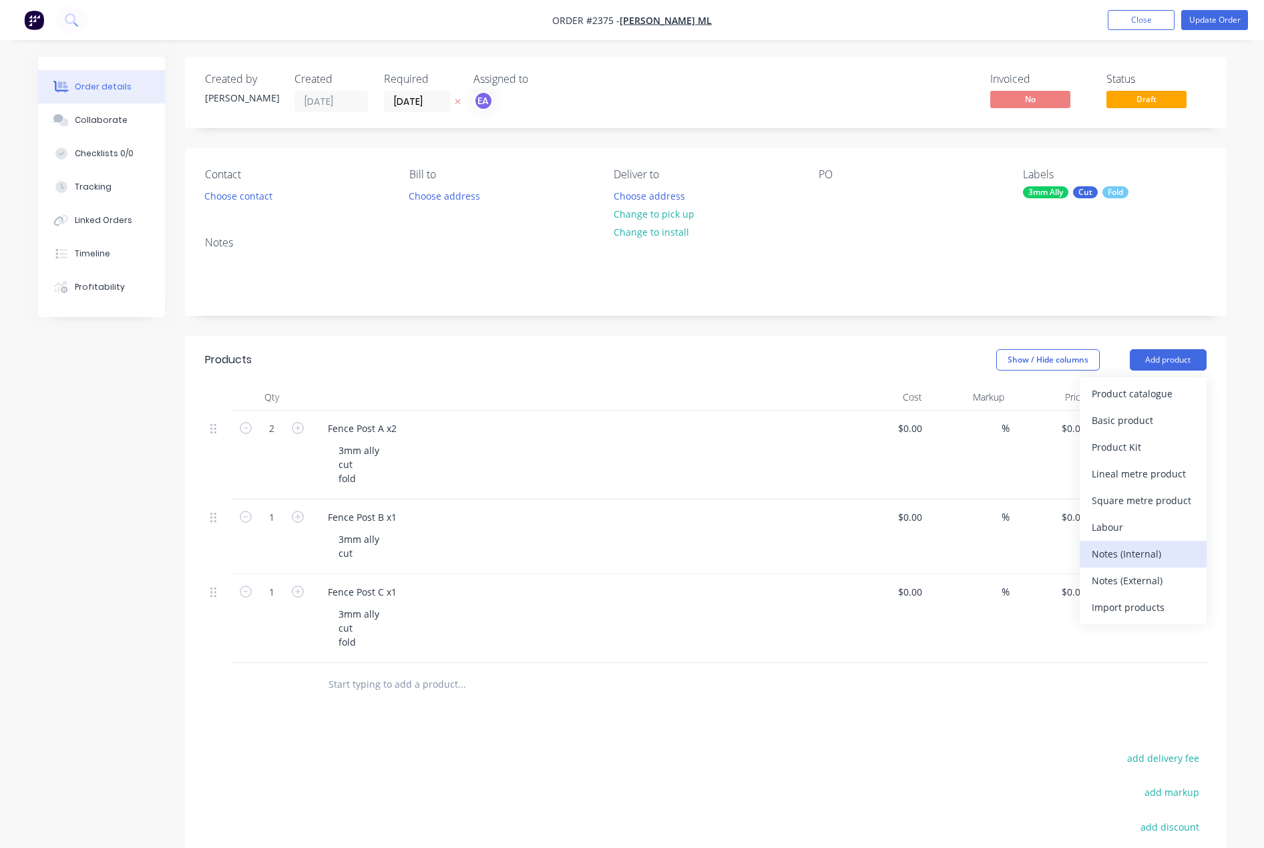
click at [1134, 552] on div "Notes (Internal)" at bounding box center [1143, 553] width 103 height 19
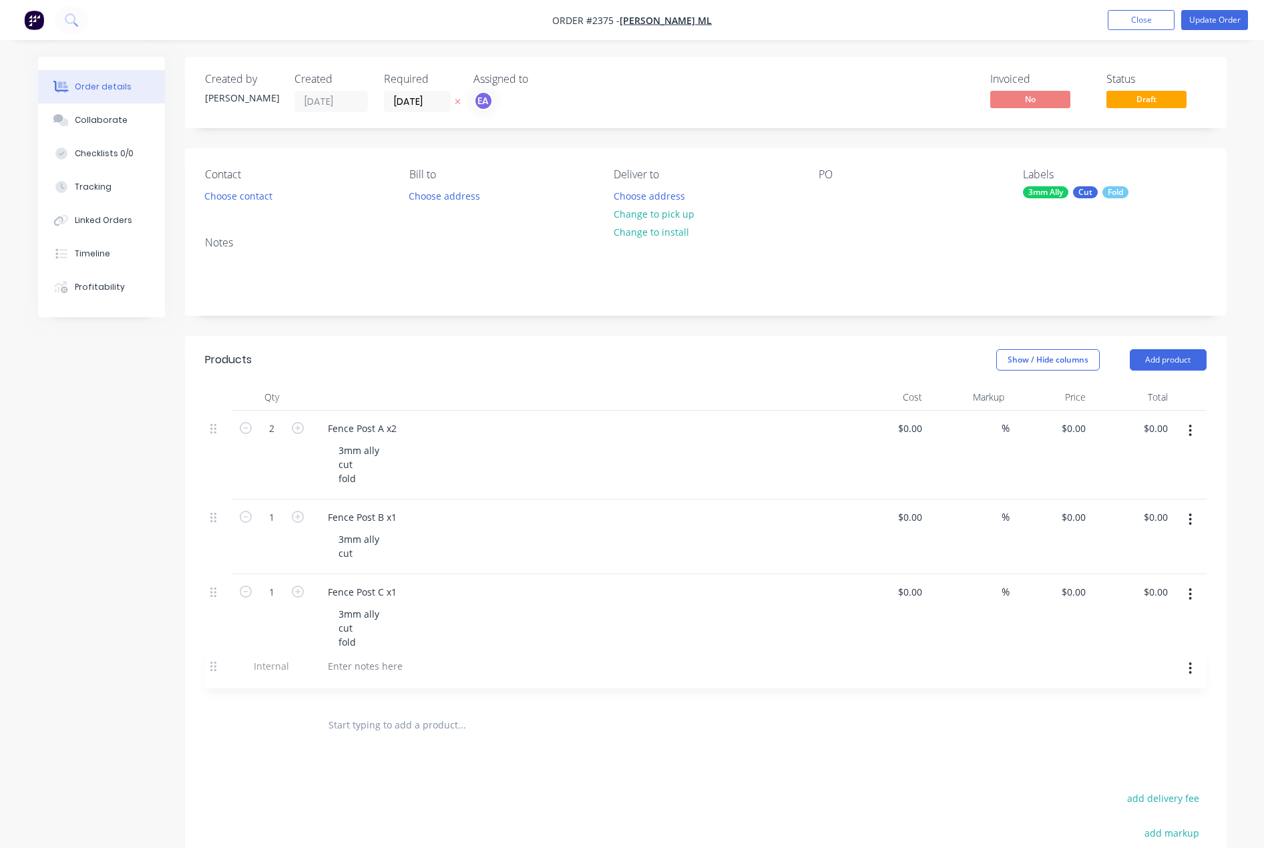
scroll to position [4, 0]
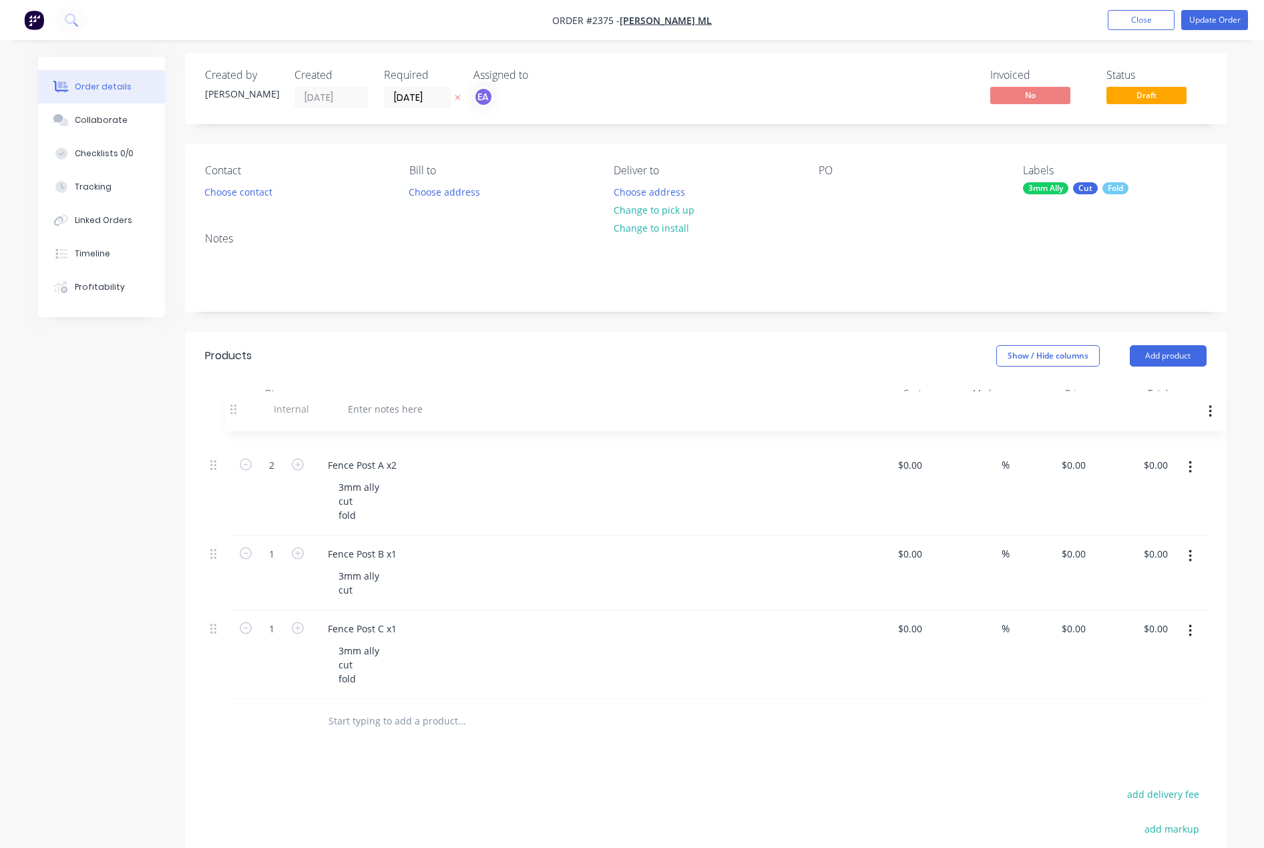
drag, startPoint x: 210, startPoint y: 667, endPoint x: 228, endPoint y: 406, distance: 261.8
click at [228, 406] on div "Qty Cost Markup Price Total 2 Fence Post A x2 3mm ally cut fold $0.00 $0.00 % $…" at bounding box center [706, 540] width 1002 height 320
click at [356, 428] on div at bounding box center [365, 424] width 96 height 19
click at [655, 22] on span "[PERSON_NAME] ML" at bounding box center [666, 20] width 92 height 13
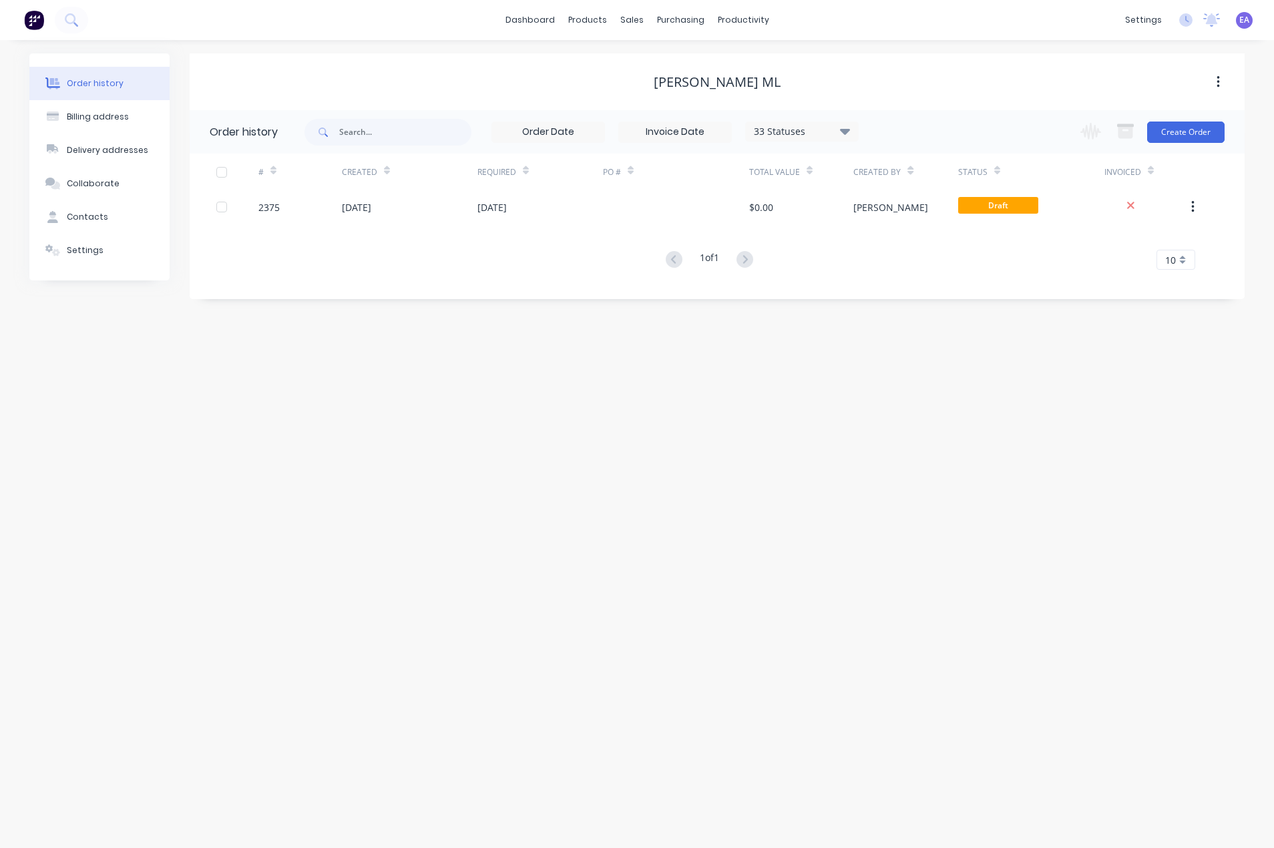
click at [1225, 80] on button "button" at bounding box center [1218, 82] width 31 height 24
drag, startPoint x: 725, startPoint y: 69, endPoint x: 743, endPoint y: 77, distance: 19.1
click at [736, 76] on div "[PERSON_NAME] ML Archive" at bounding box center [717, 82] width 1055 height 24
click at [738, 81] on div "[PERSON_NAME] ML" at bounding box center [717, 82] width 127 height 16
click at [95, 251] on div "Settings" at bounding box center [85, 250] width 37 height 12
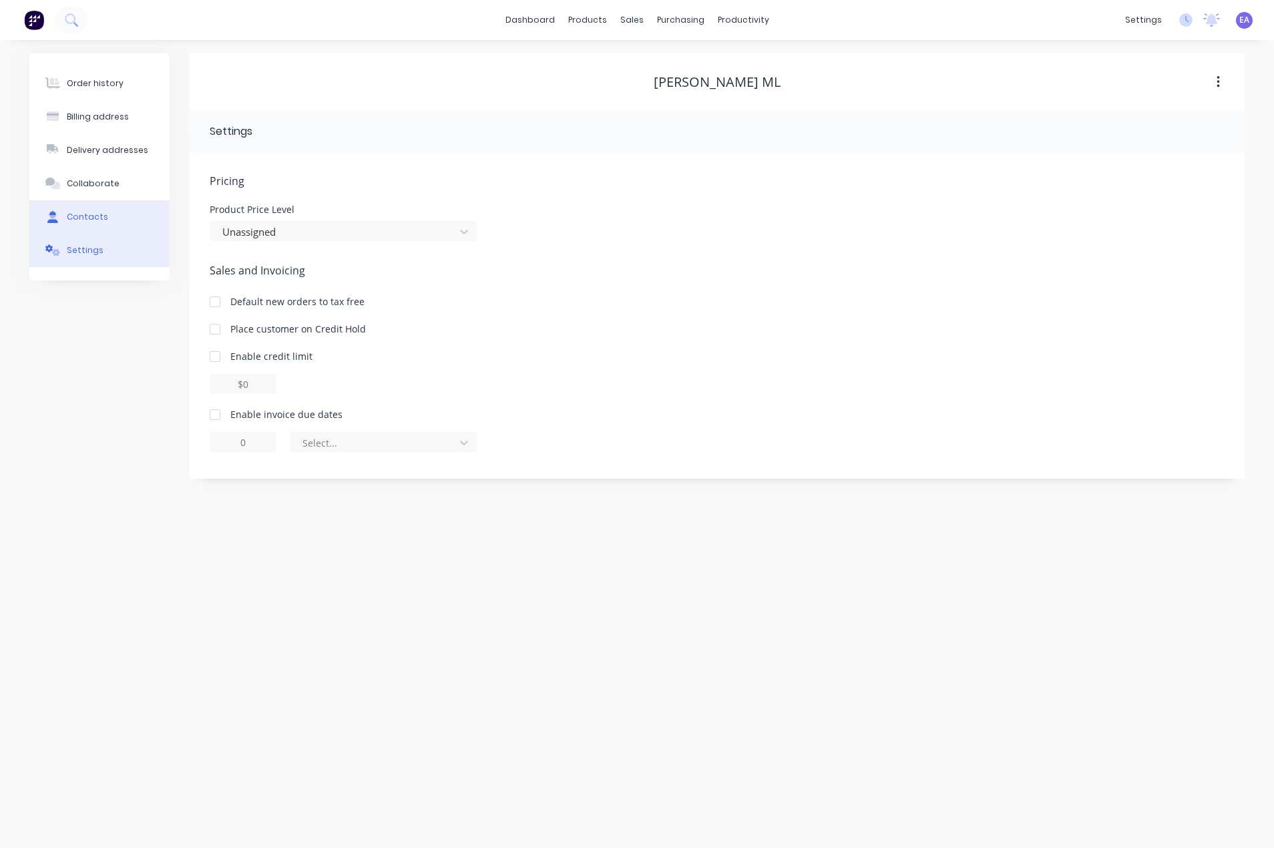
click at [106, 217] on button "Contacts" at bounding box center [99, 216] width 140 height 33
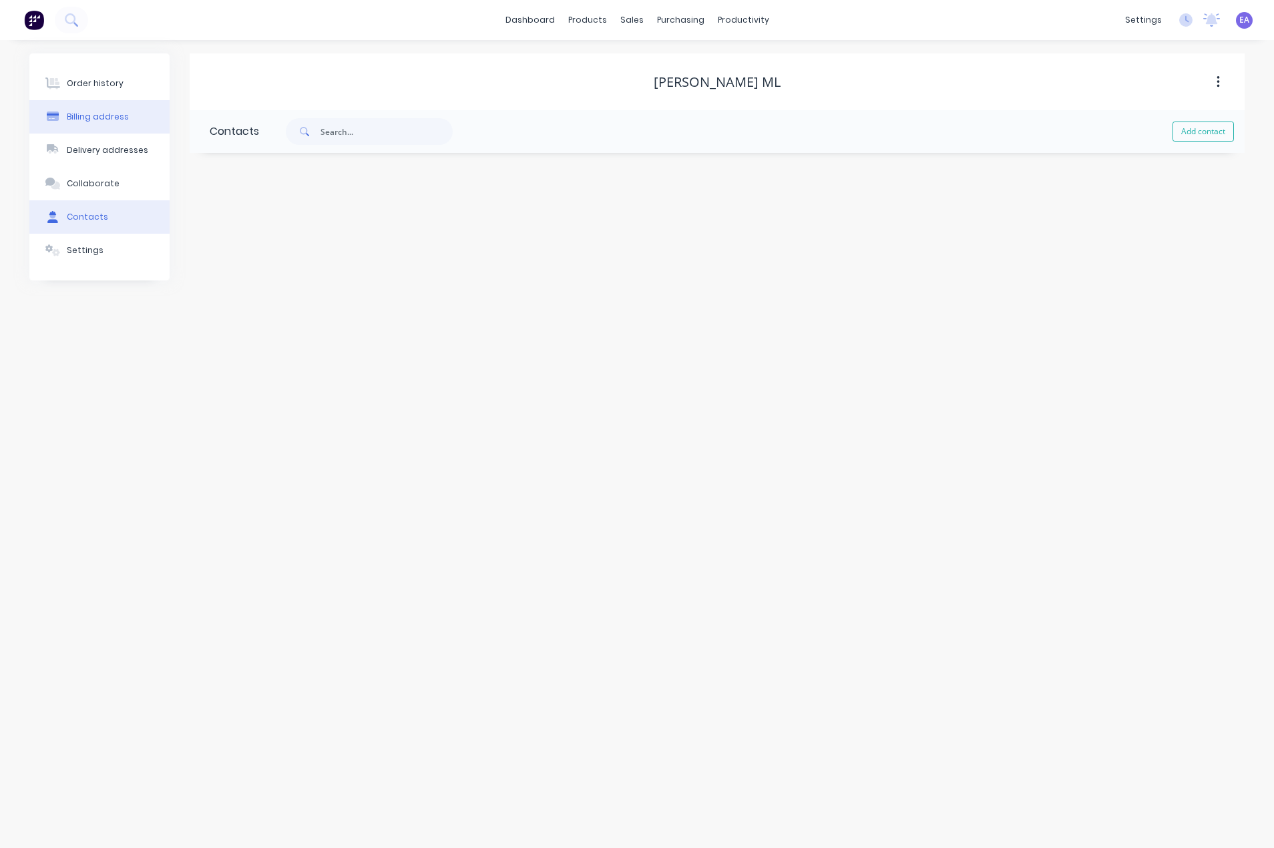
click at [116, 120] on div "Billing address" at bounding box center [98, 117] width 62 height 12
select select "AU"
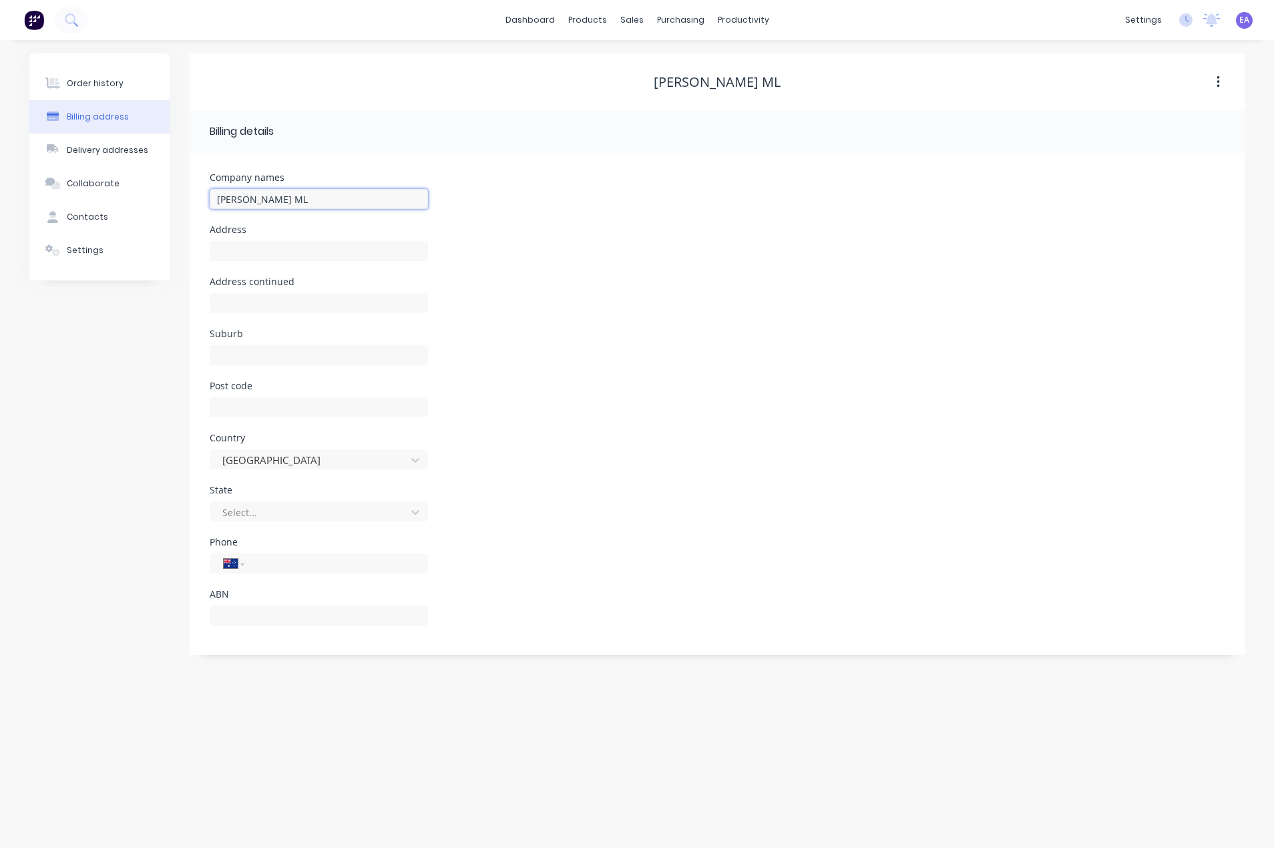
click at [271, 198] on input "[PERSON_NAME] ML" at bounding box center [319, 199] width 218 height 20
type input "[PERSON_NAME] (Metalmorphic)"
click at [81, 88] on div "Order history" at bounding box center [95, 83] width 57 height 12
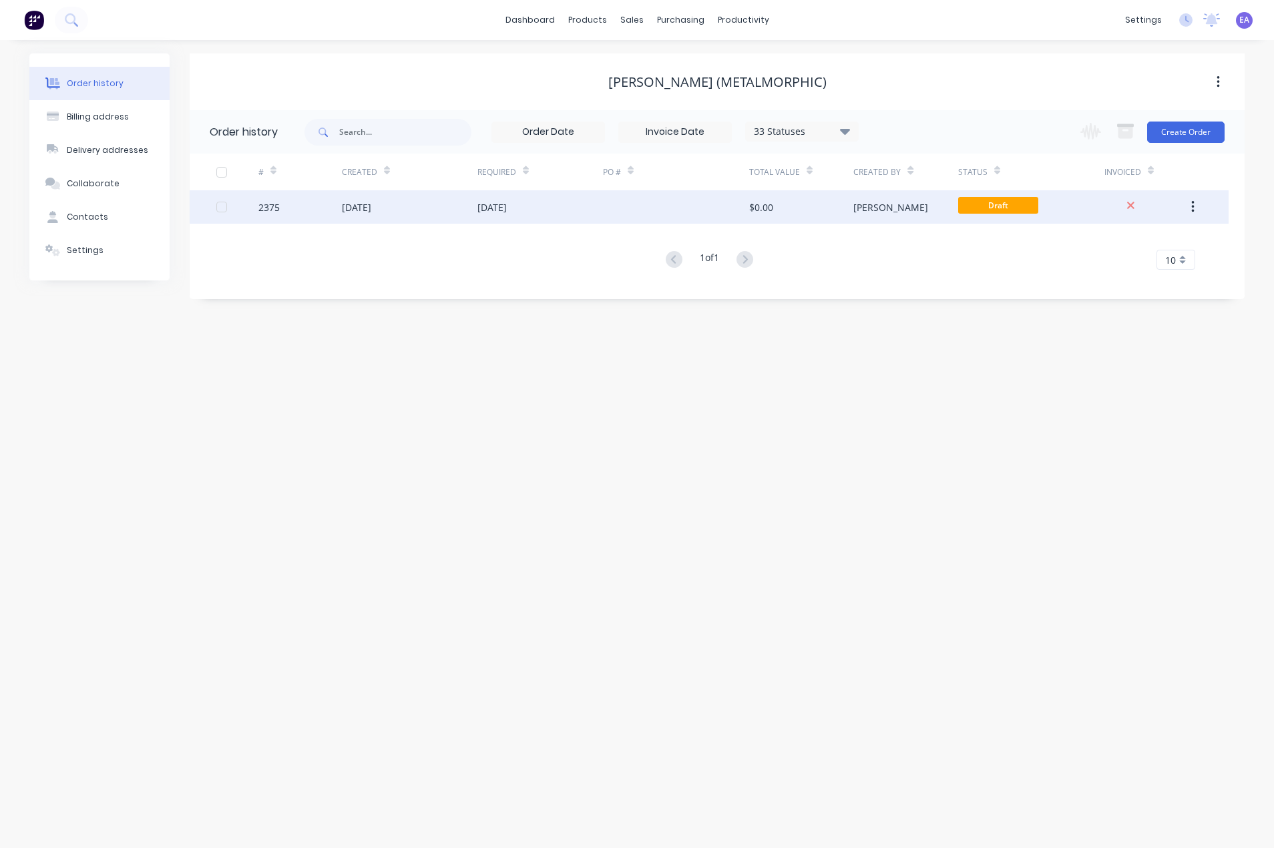
click at [611, 213] on div at bounding box center [676, 206] width 146 height 33
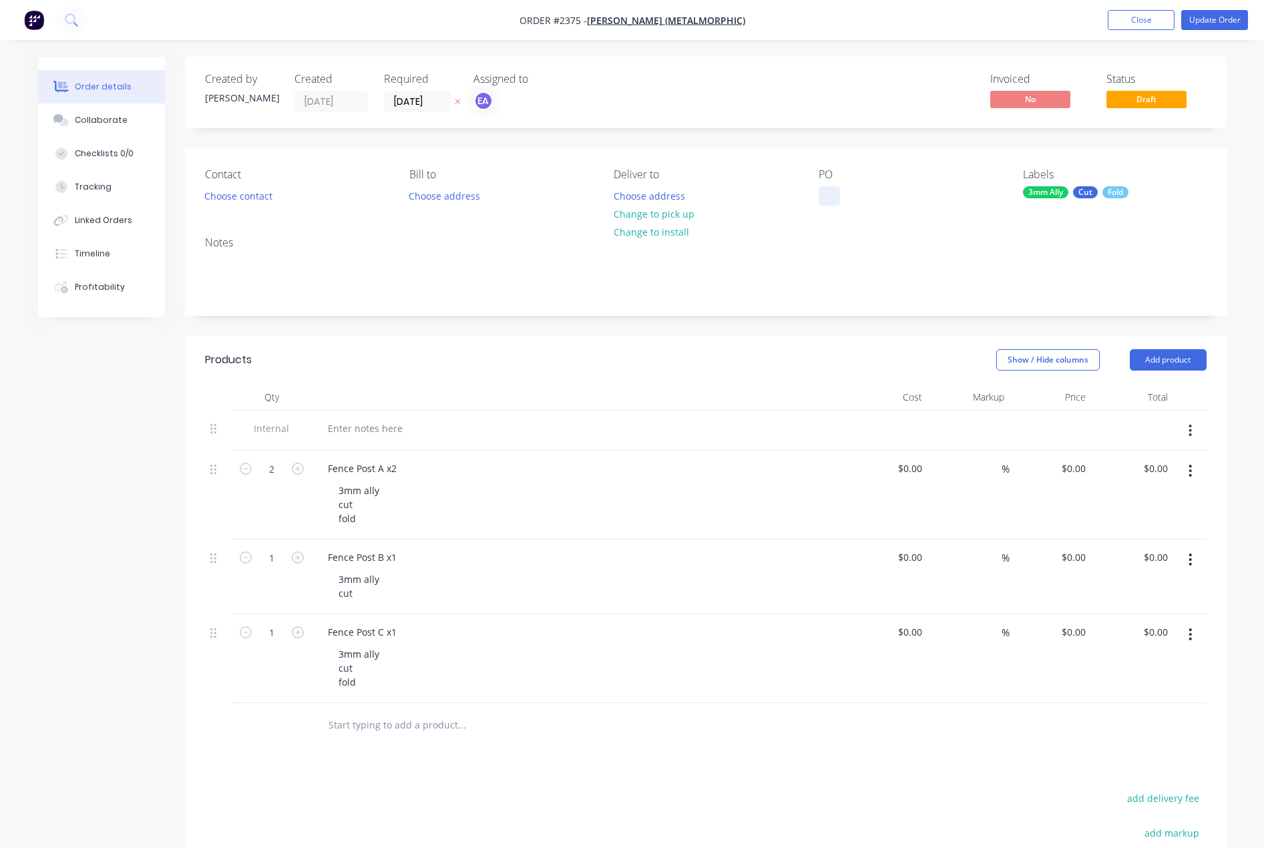
click at [828, 190] on div at bounding box center [829, 195] width 21 height 19
paste div
drag, startPoint x: 829, startPoint y: 196, endPoint x: 803, endPoint y: 198, distance: 26.1
click at [803, 198] on div "Contact Choose contact [PERSON_NAME] to Choose address Deliver to Choose addres…" at bounding box center [706, 186] width 1042 height 77
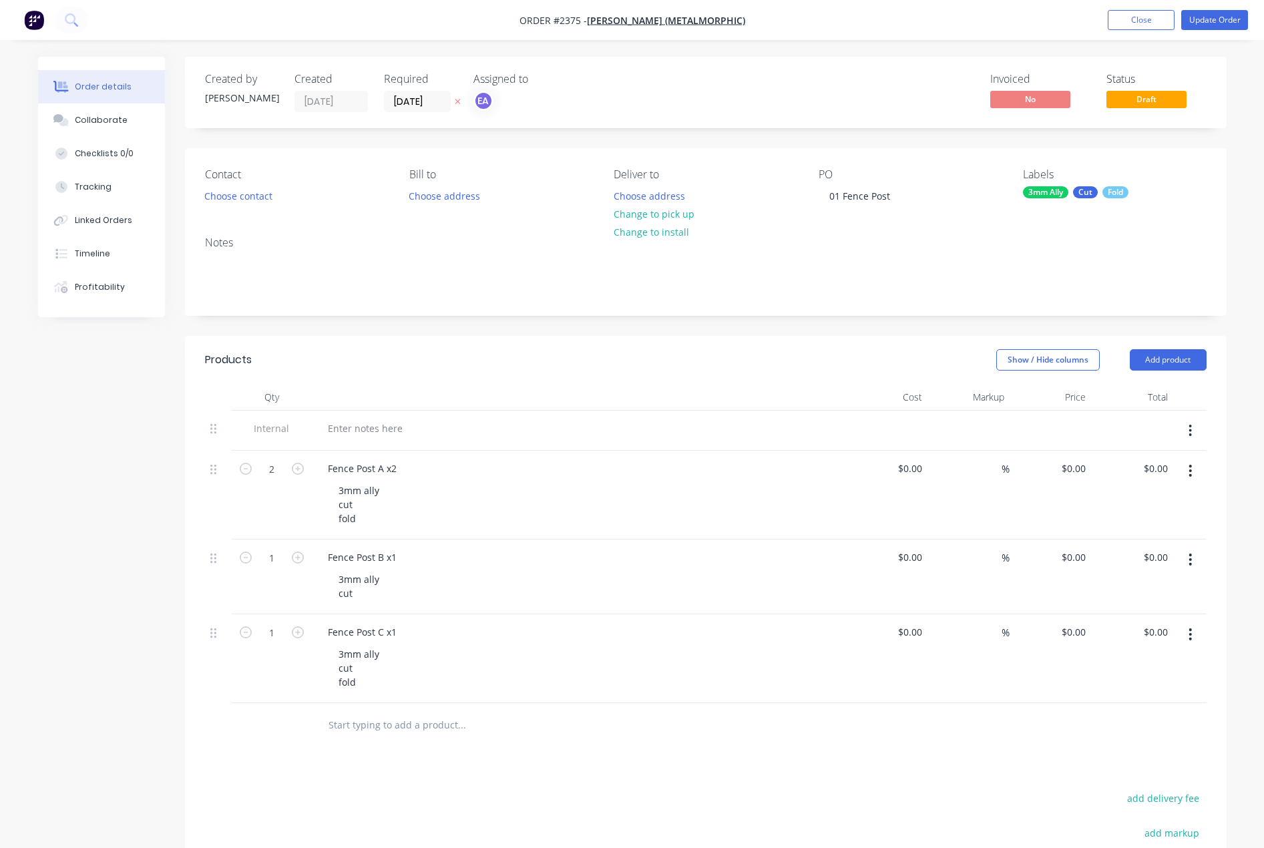
click at [365, 442] on div at bounding box center [579, 431] width 534 height 41
click at [370, 423] on div at bounding box center [365, 428] width 96 height 19
click at [1190, 428] on icon "button" at bounding box center [1190, 430] width 3 height 15
click at [1120, 500] on div "Delete" at bounding box center [1143, 492] width 103 height 19
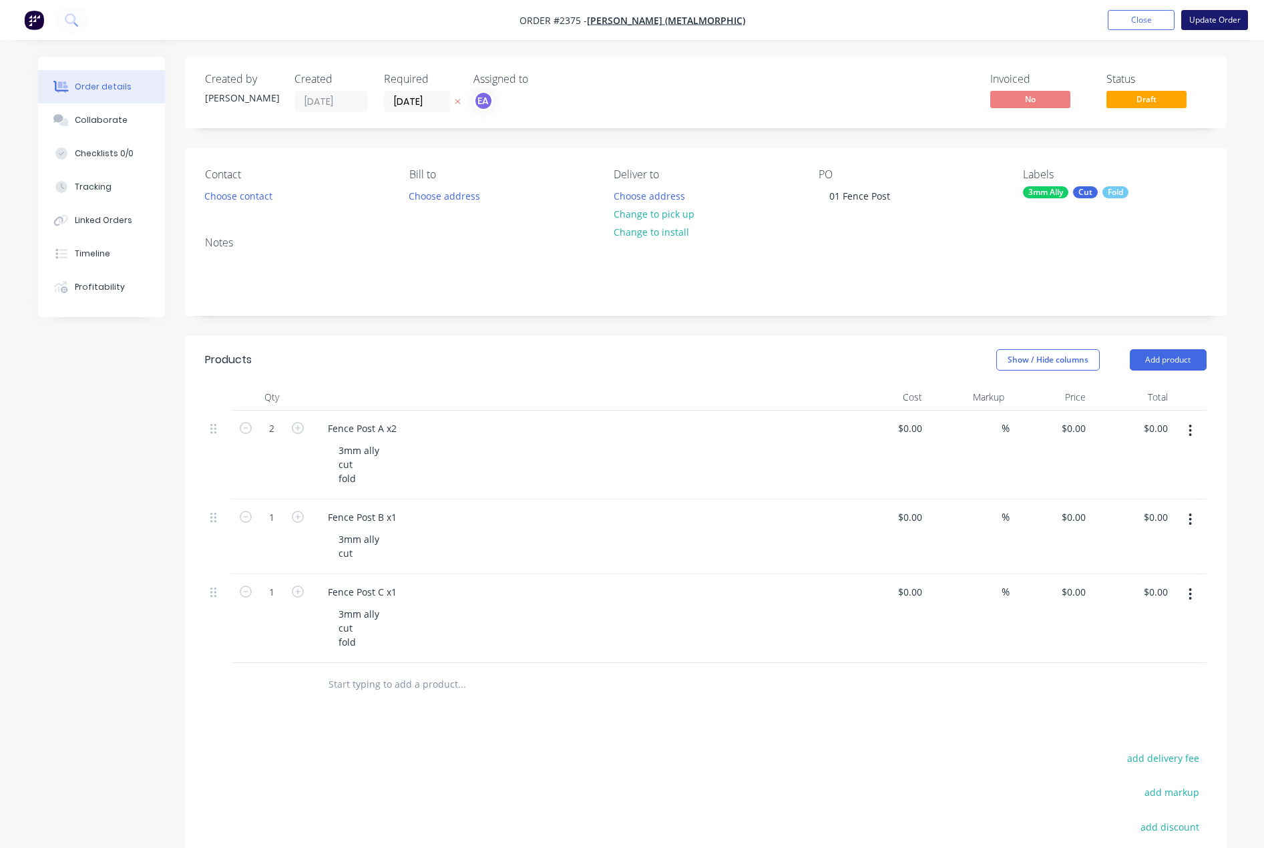
click at [1204, 25] on button "Update Order" at bounding box center [1215, 20] width 67 height 20
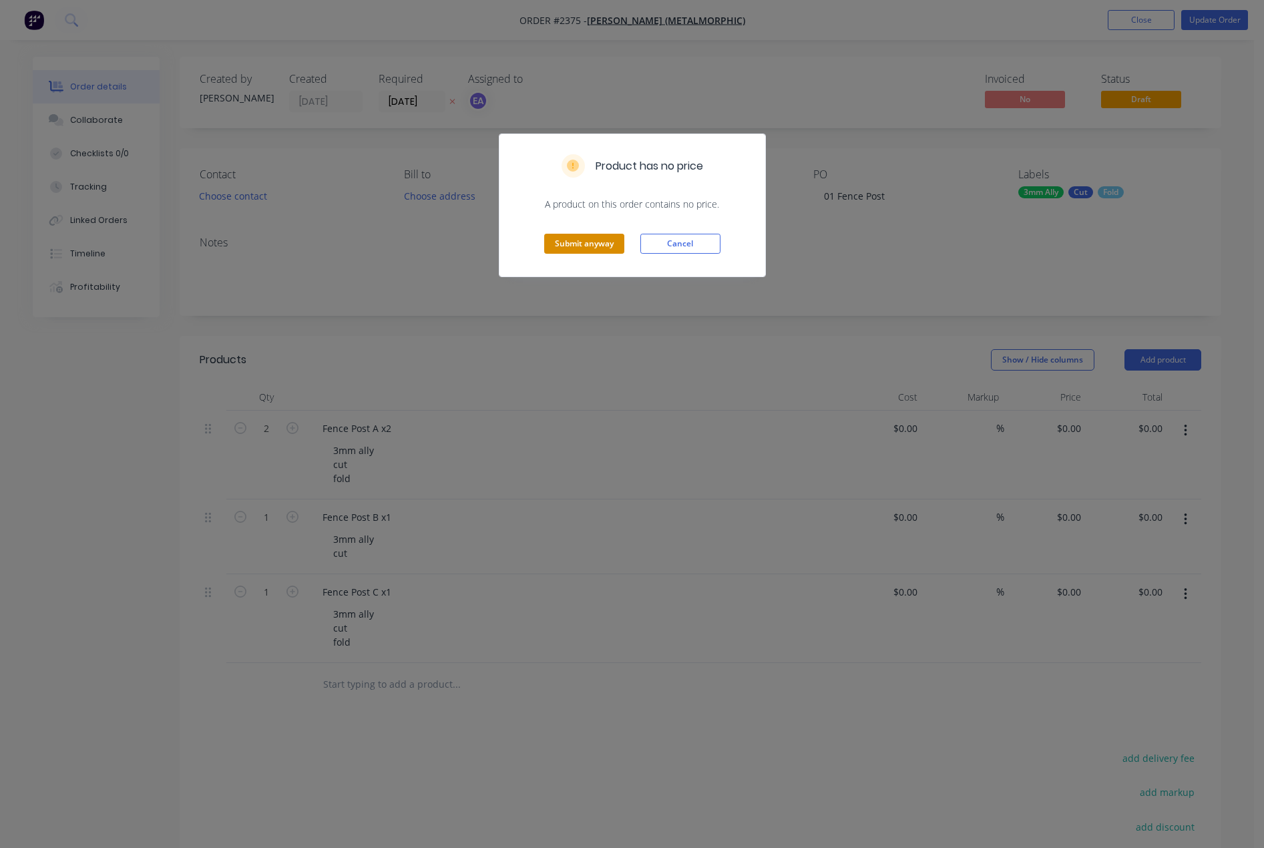
click at [554, 240] on button "Submit anyway" at bounding box center [584, 244] width 80 height 20
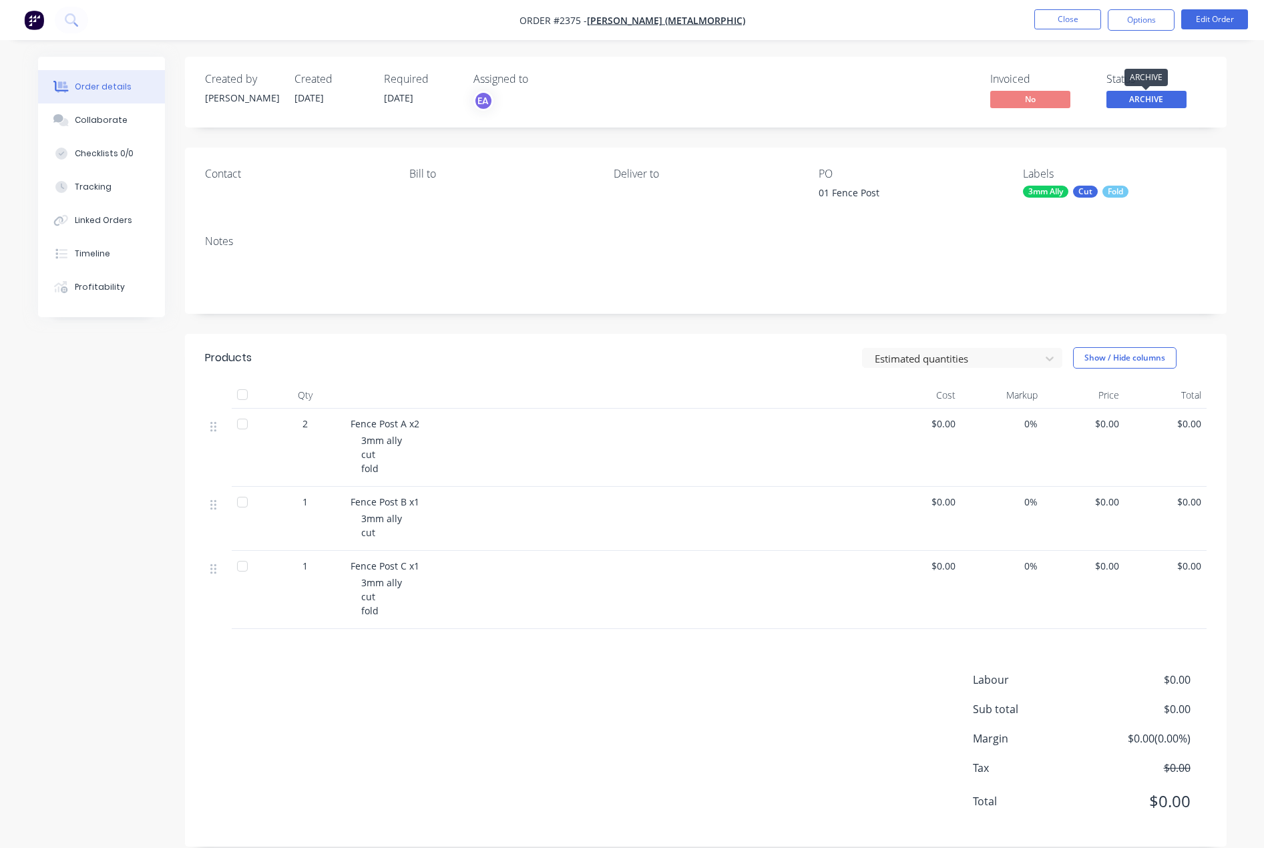
click at [1150, 101] on span "ARCHIVE" at bounding box center [1147, 99] width 80 height 17
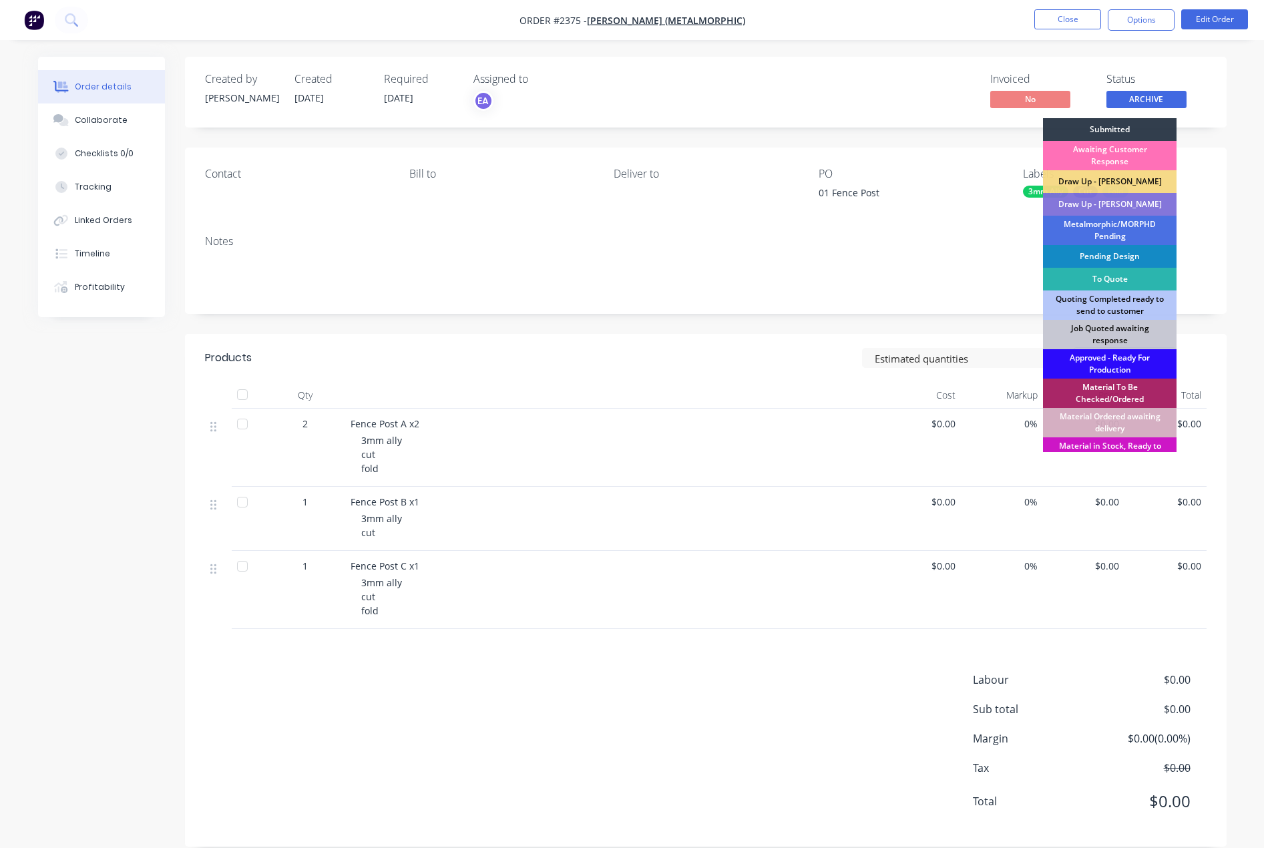
click at [1120, 364] on div "Approved - Ready For Production" at bounding box center [1110, 363] width 134 height 29
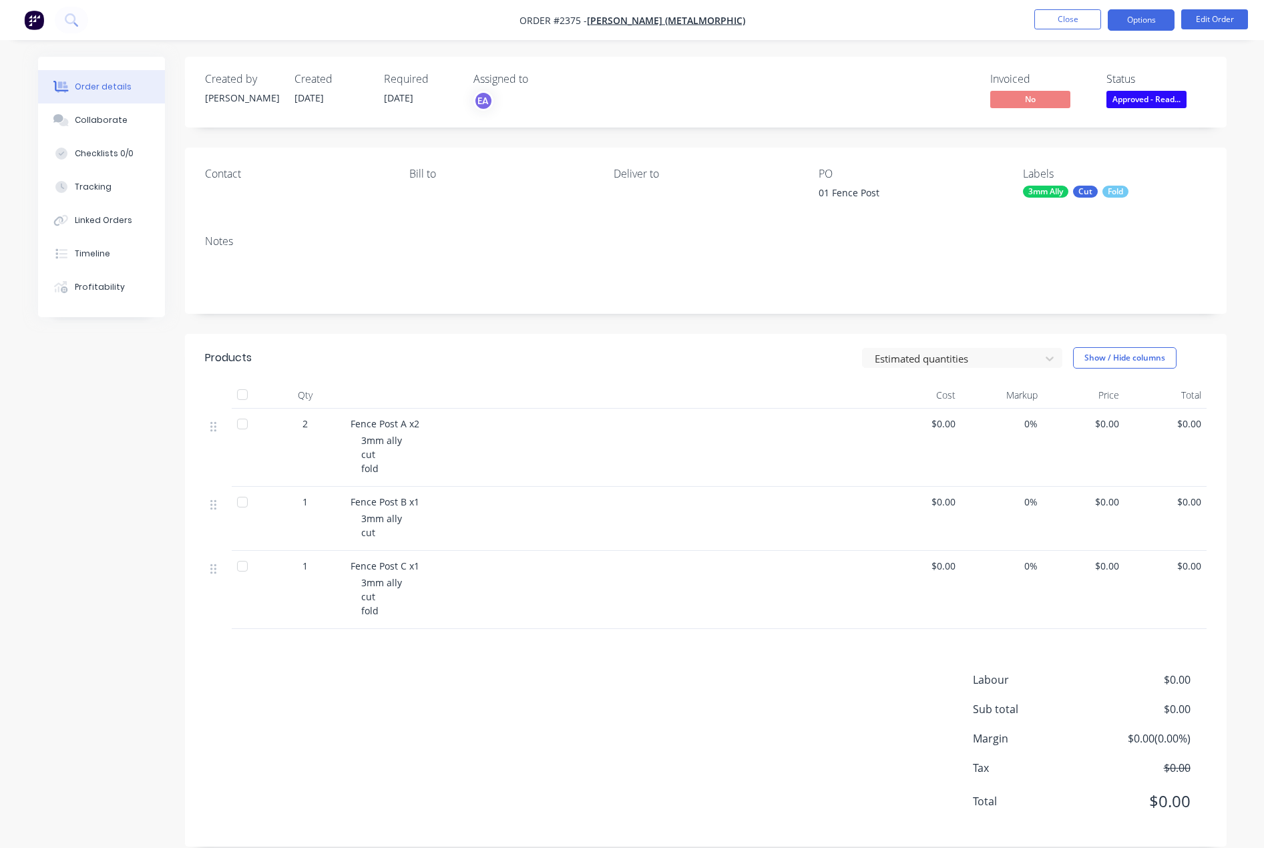
click at [1152, 23] on button "Options" at bounding box center [1141, 19] width 67 height 21
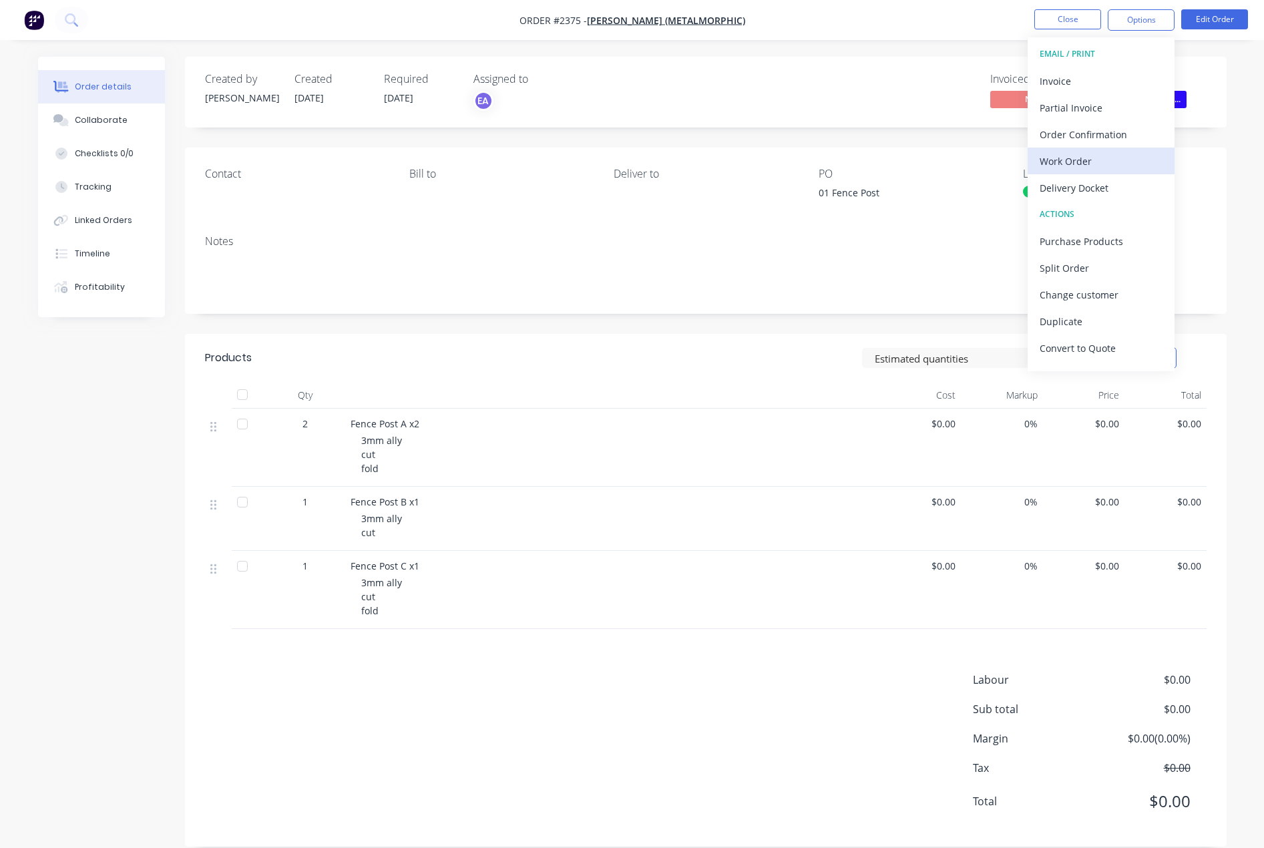
click at [1069, 162] on div "Work Order" at bounding box center [1101, 161] width 123 height 19
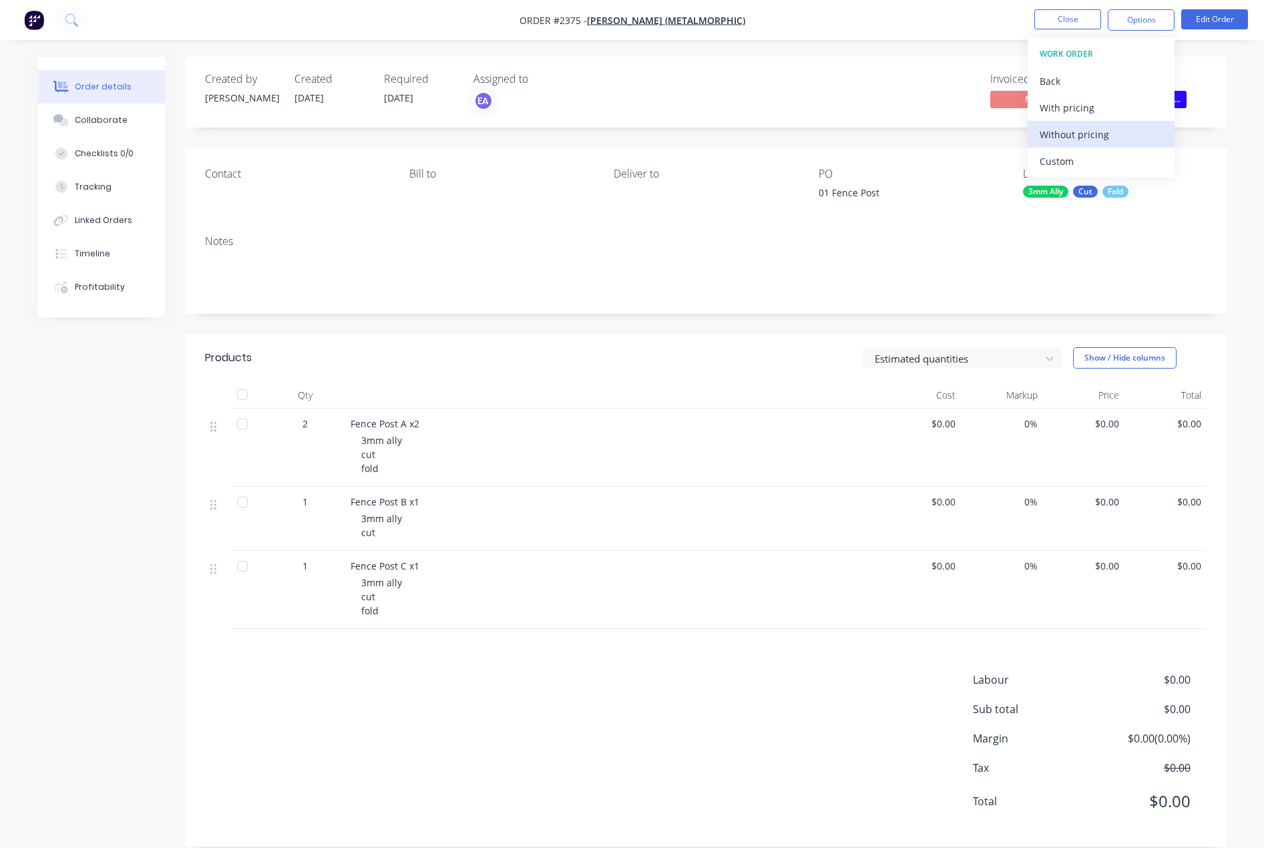
click at [1073, 136] on div "Without pricing" at bounding box center [1101, 134] width 123 height 19
click at [161, 443] on div "Created by [PERSON_NAME] Created [DATE] Required [DATE] Assigned to EA Invoiced…" at bounding box center [632, 462] width 1189 height 810
click at [1067, 13] on button "Close" at bounding box center [1068, 19] width 67 height 20
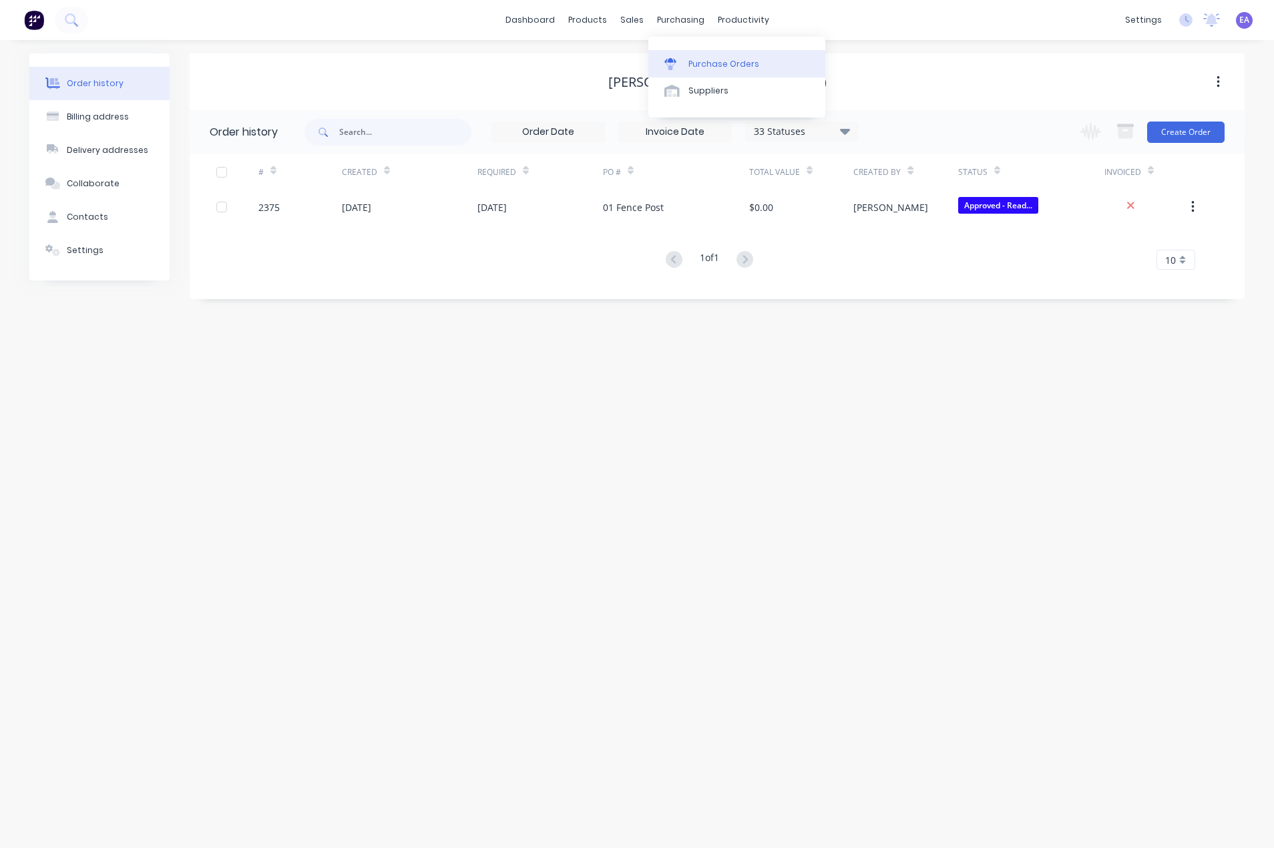
click at [673, 58] on icon at bounding box center [671, 64] width 12 height 12
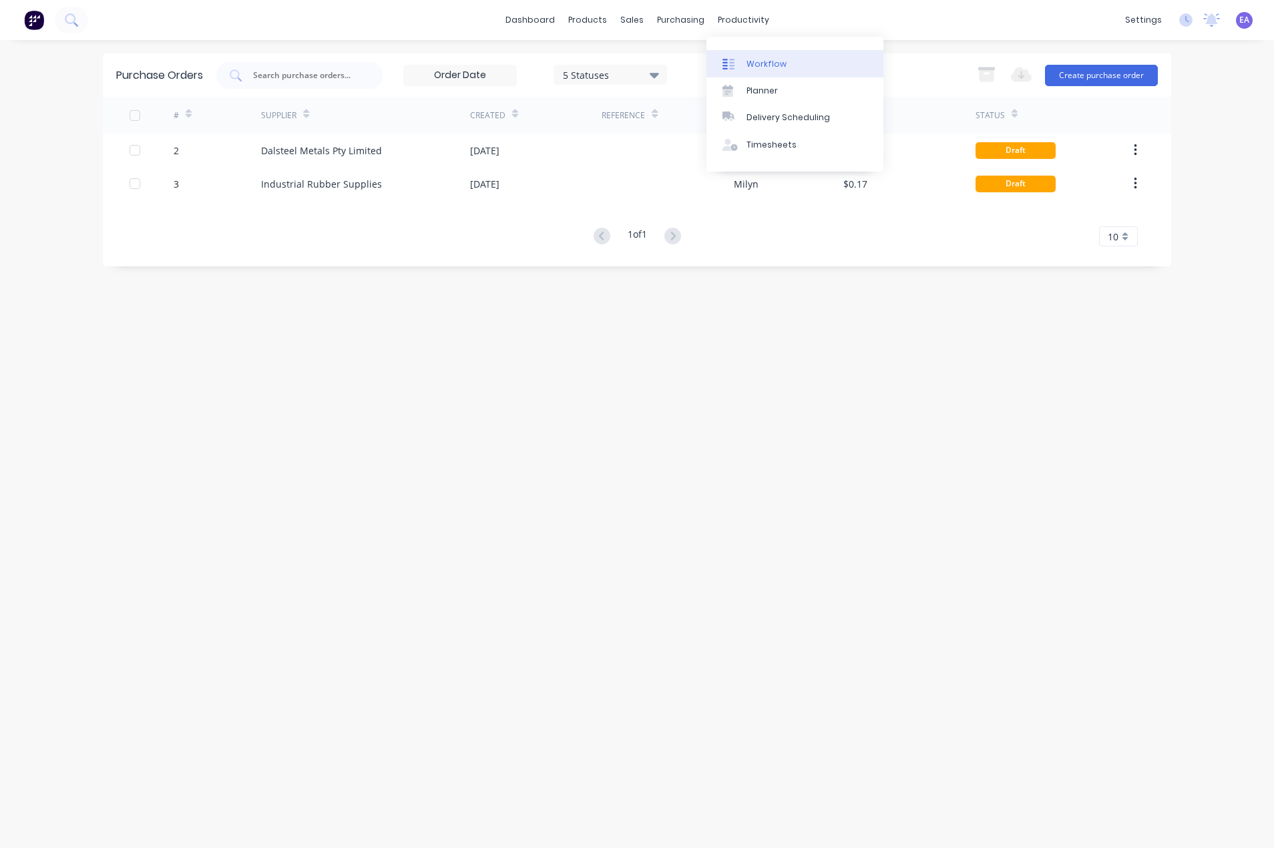
click at [768, 59] on div "Workflow" at bounding box center [767, 64] width 40 height 12
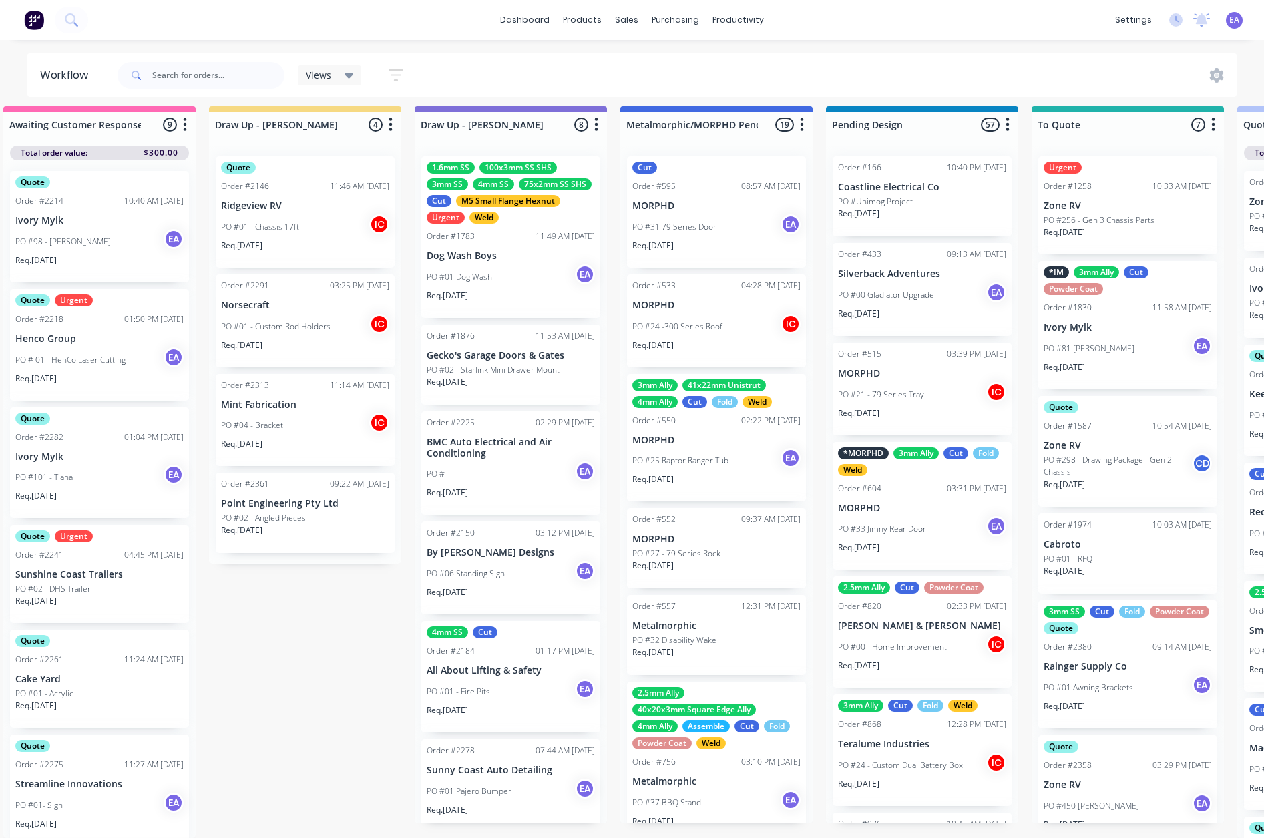
drag, startPoint x: 576, startPoint y: 645, endPoint x: 621, endPoint y: 648, distance: 44.8
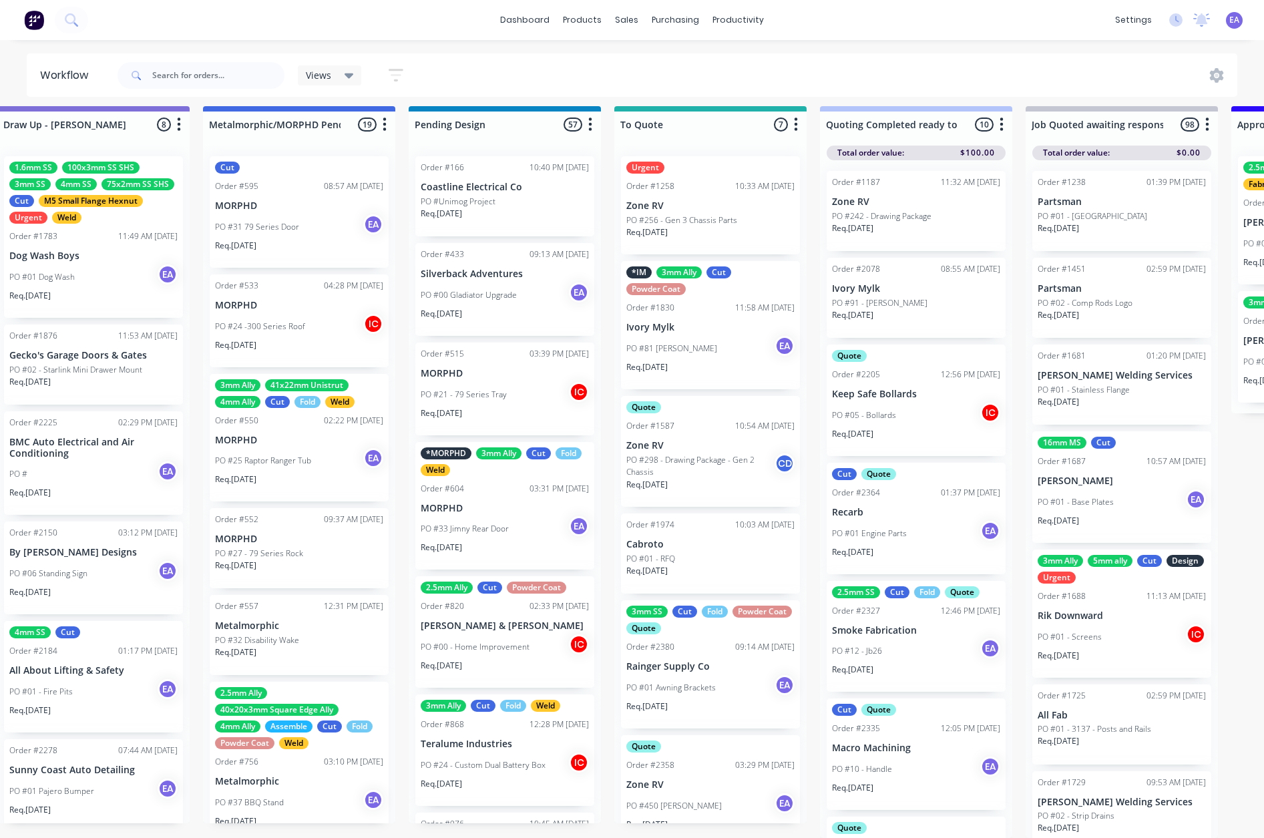
drag, startPoint x: 483, startPoint y: 679, endPoint x: 528, endPoint y: 679, distance: 44.8
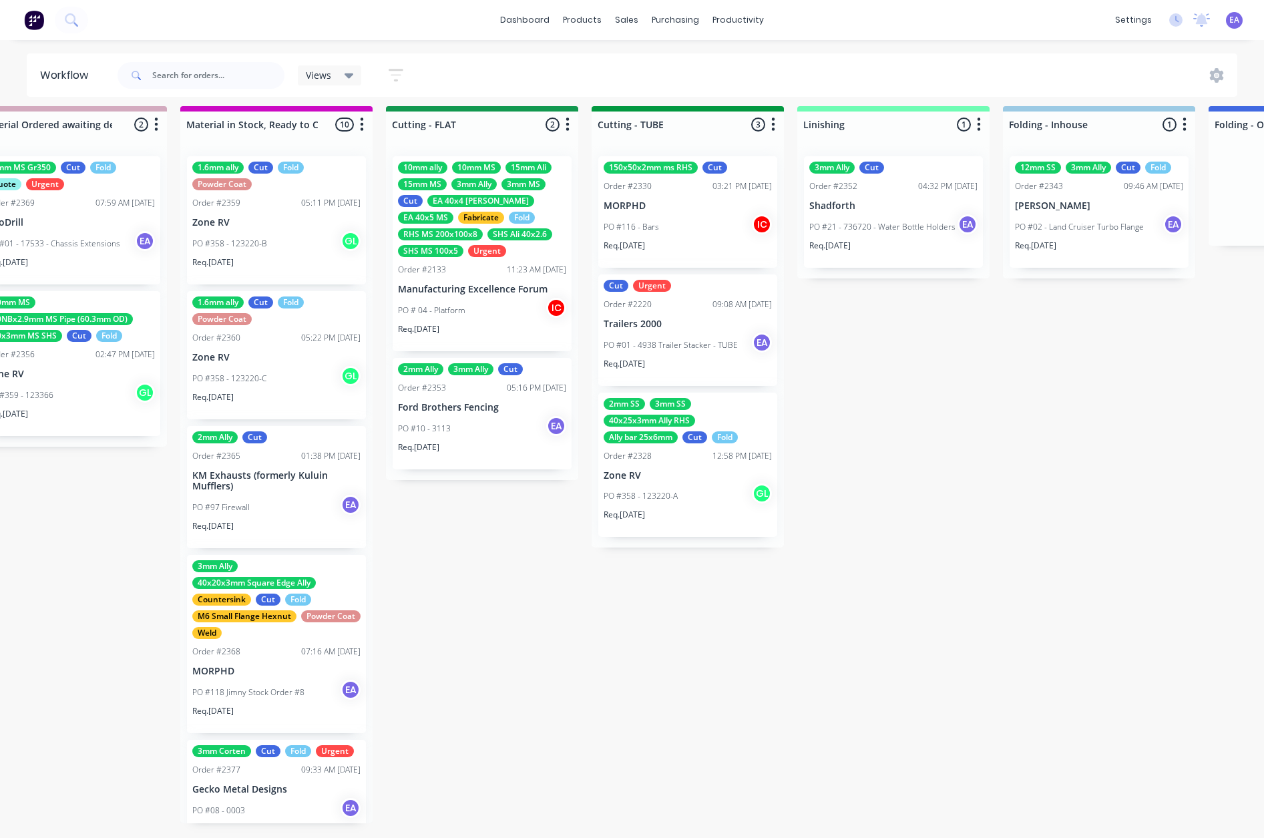
drag, startPoint x: 492, startPoint y: 683, endPoint x: 683, endPoint y: 685, distance: 191.1
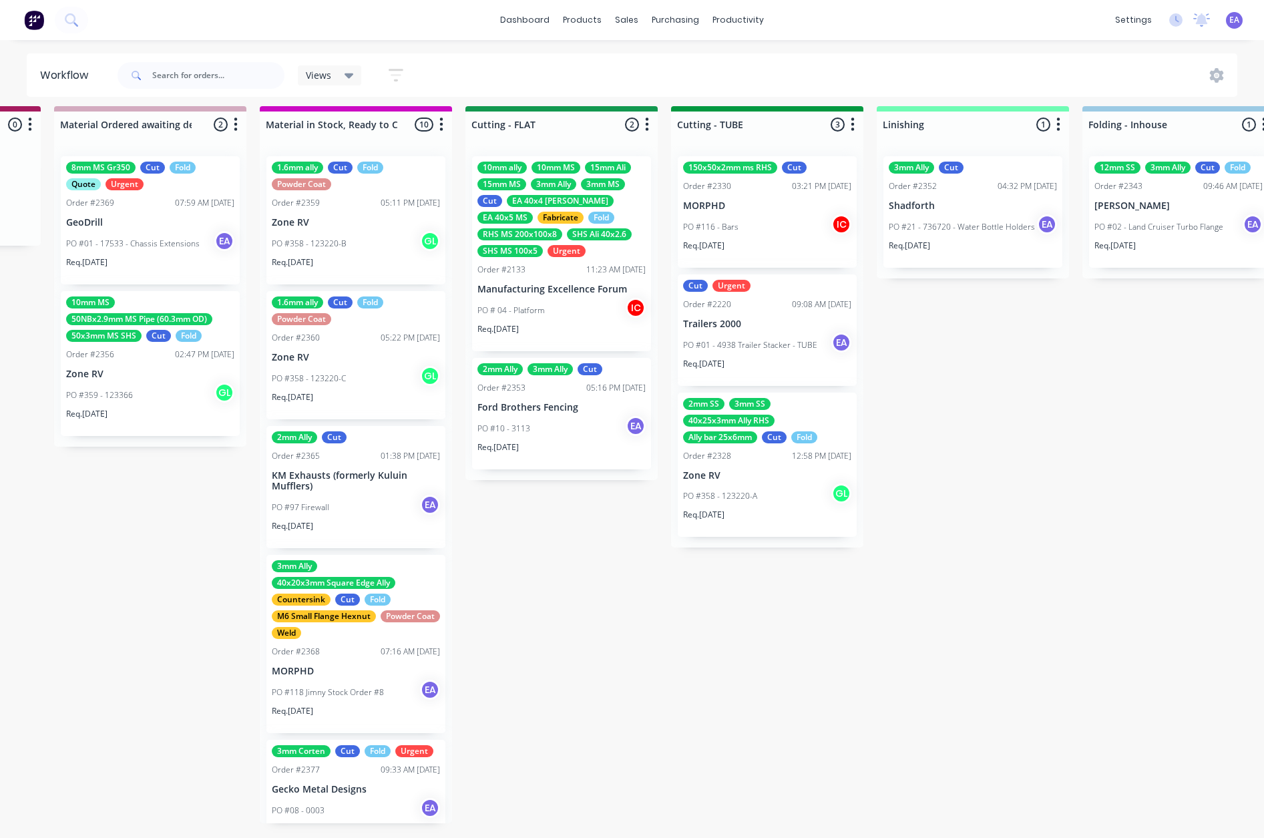
drag, startPoint x: 671, startPoint y: 683, endPoint x: 570, endPoint y: 693, distance: 102.1
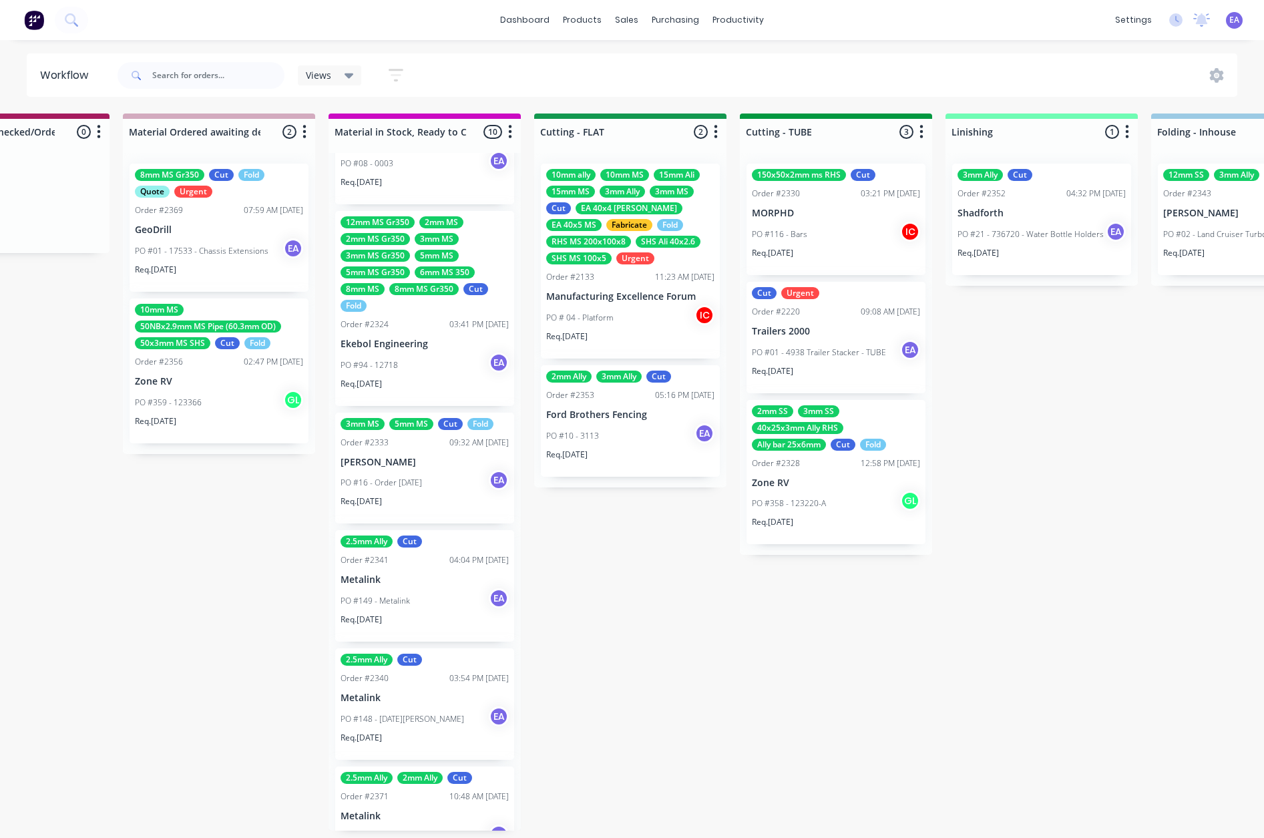
scroll to position [703, 0]
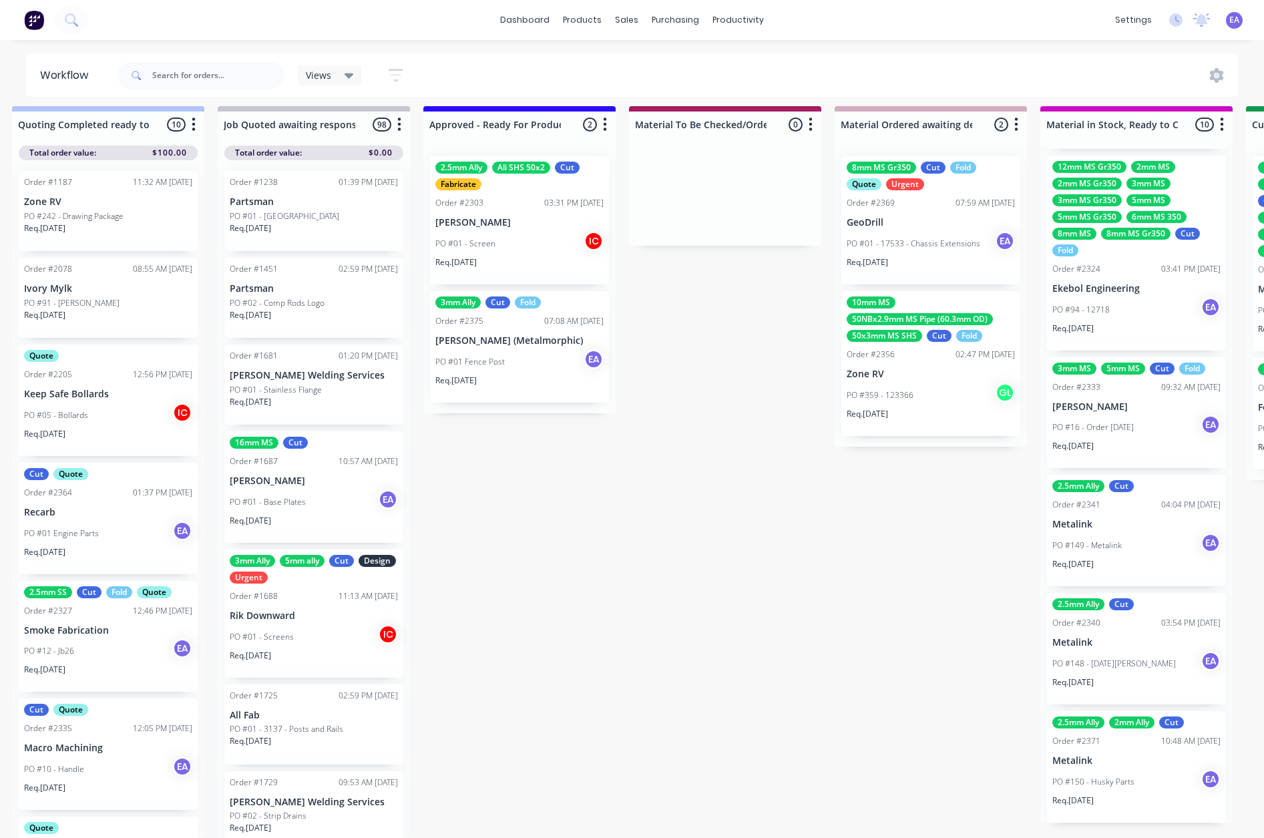
drag, startPoint x: 774, startPoint y: 625, endPoint x: 686, endPoint y: 670, distance: 98.3
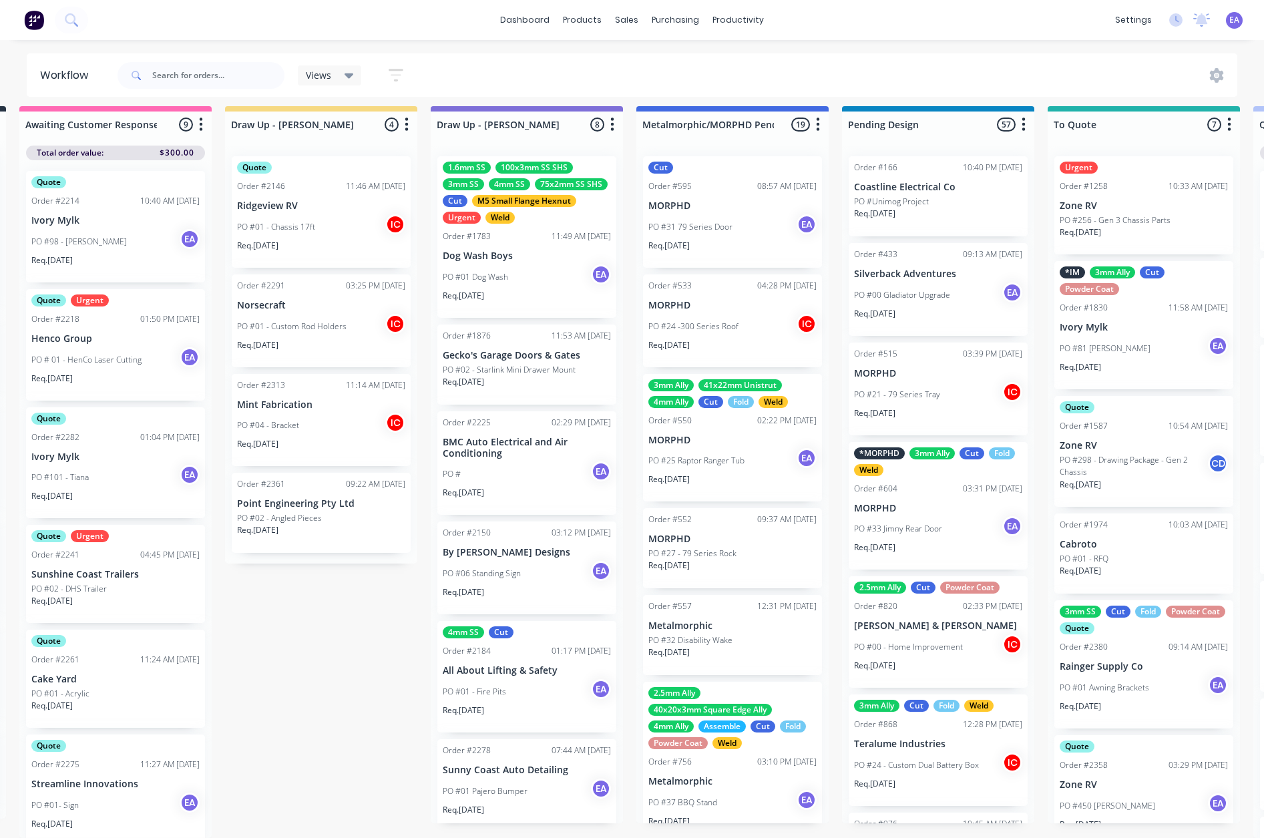
scroll to position [17, 0]
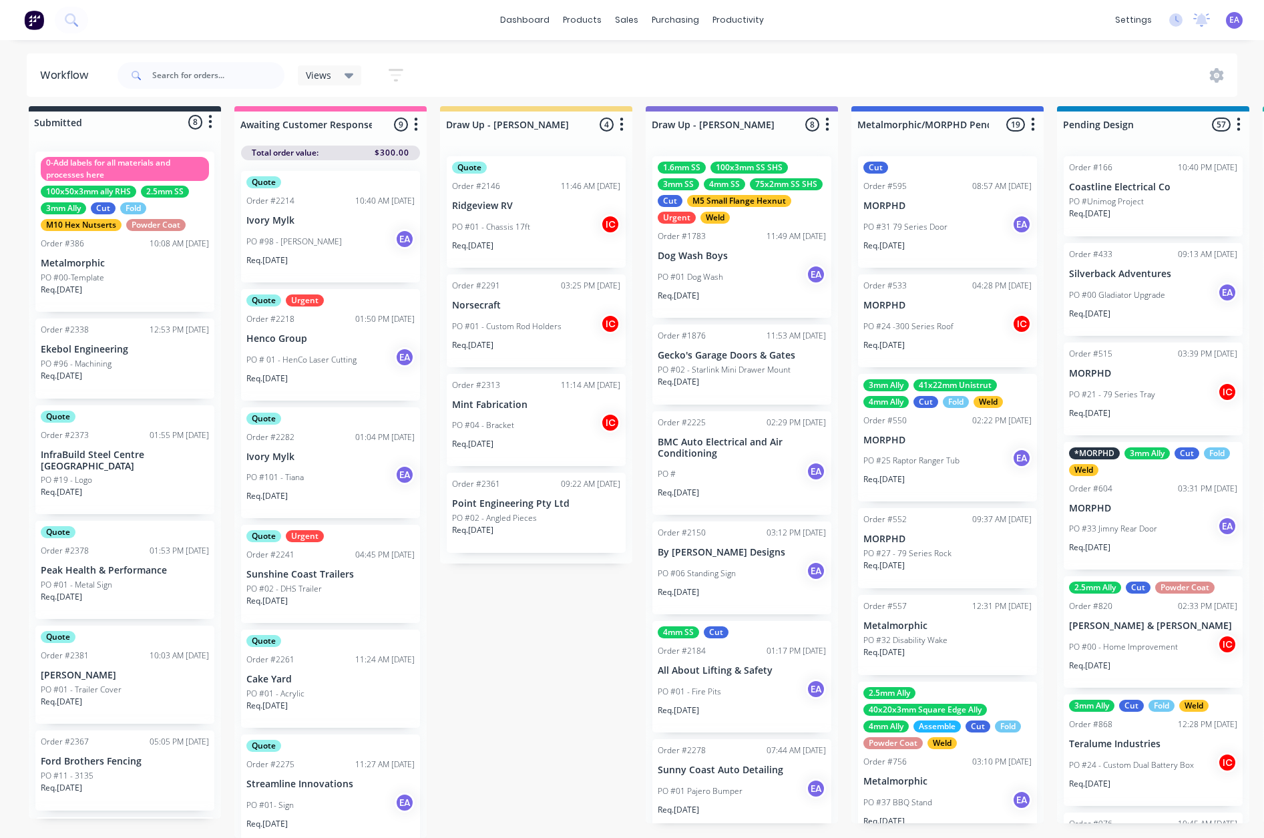
drag, startPoint x: 689, startPoint y: 657, endPoint x: 541, endPoint y: 679, distance: 149.9
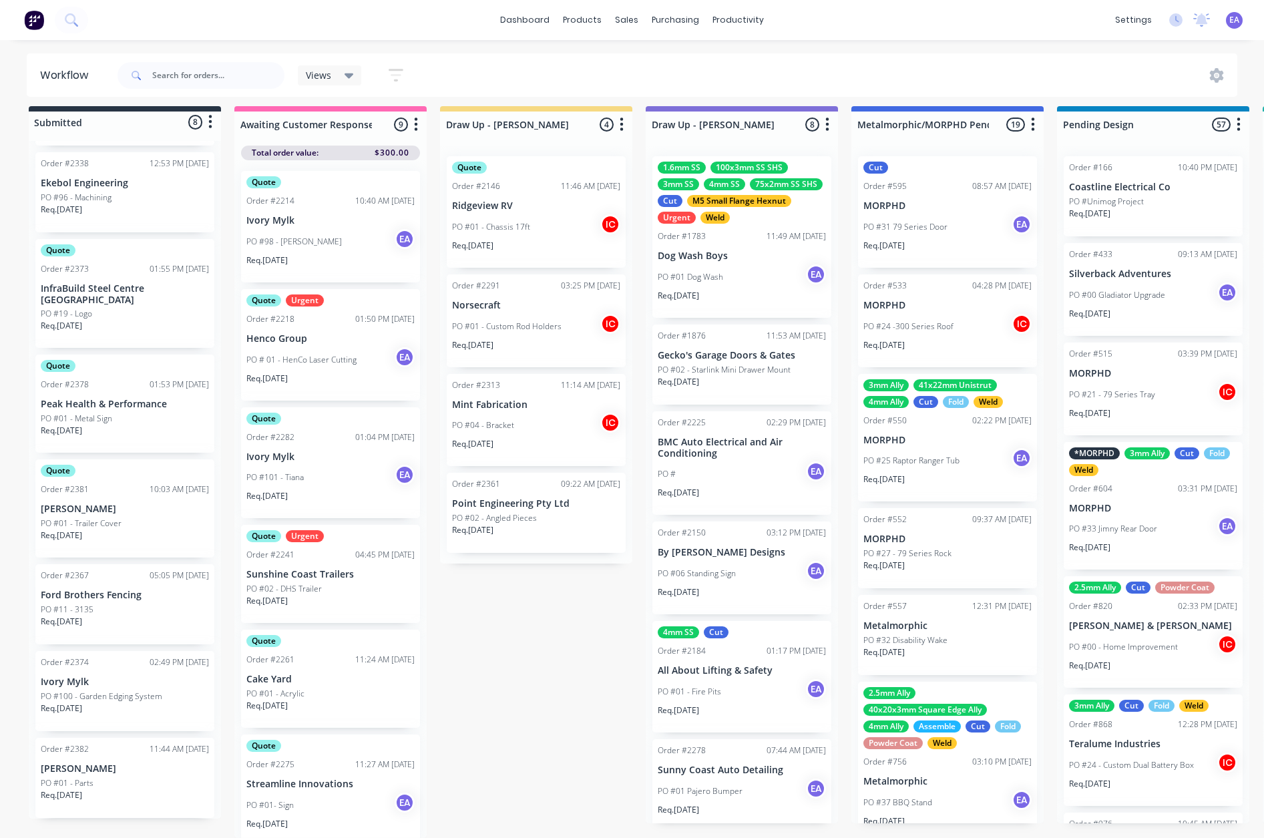
scroll to position [0, 0]
